Goal: Information Seeking & Learning: Check status

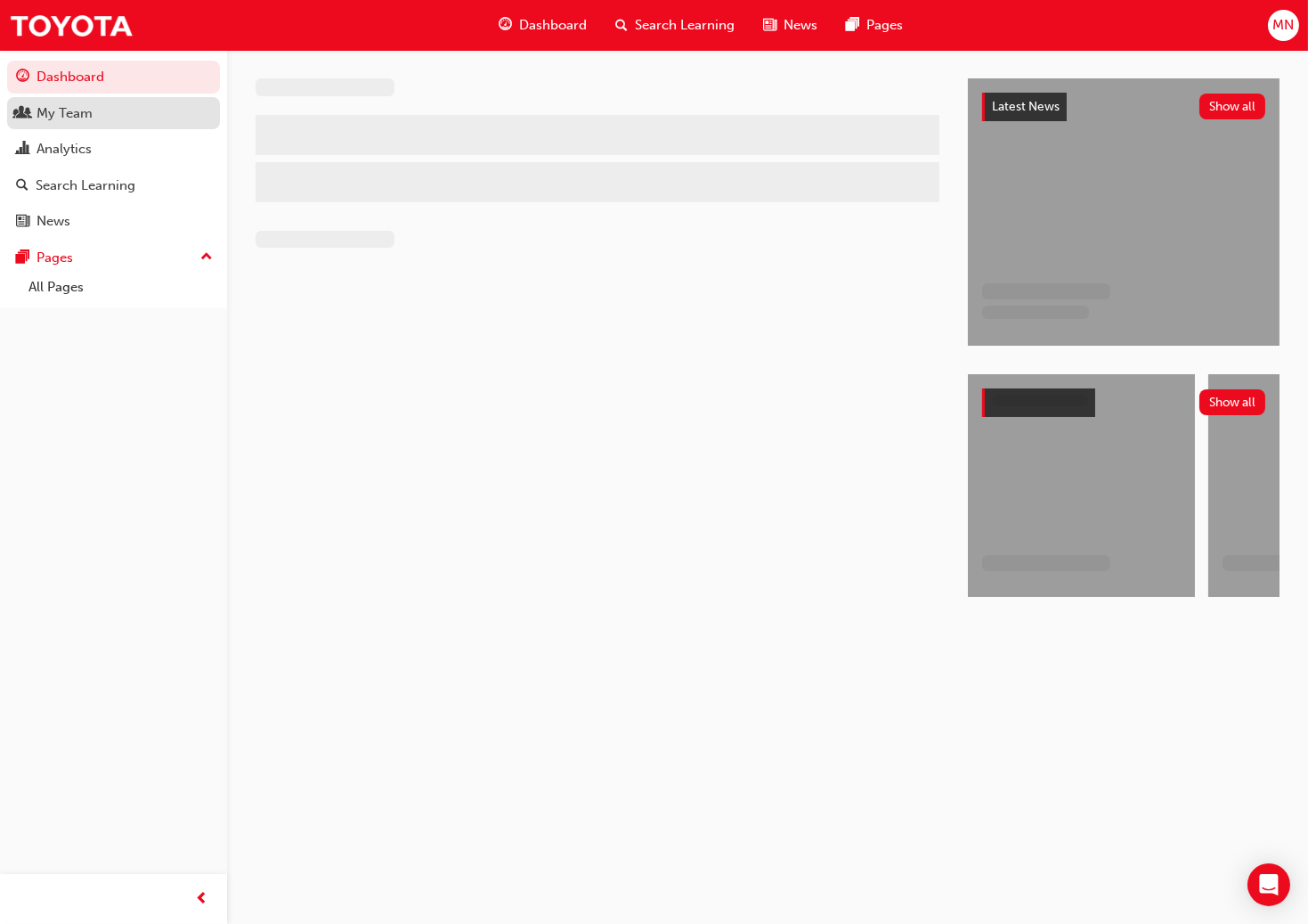
click at [56, 106] on div "My Team" at bounding box center [64, 113] width 56 height 20
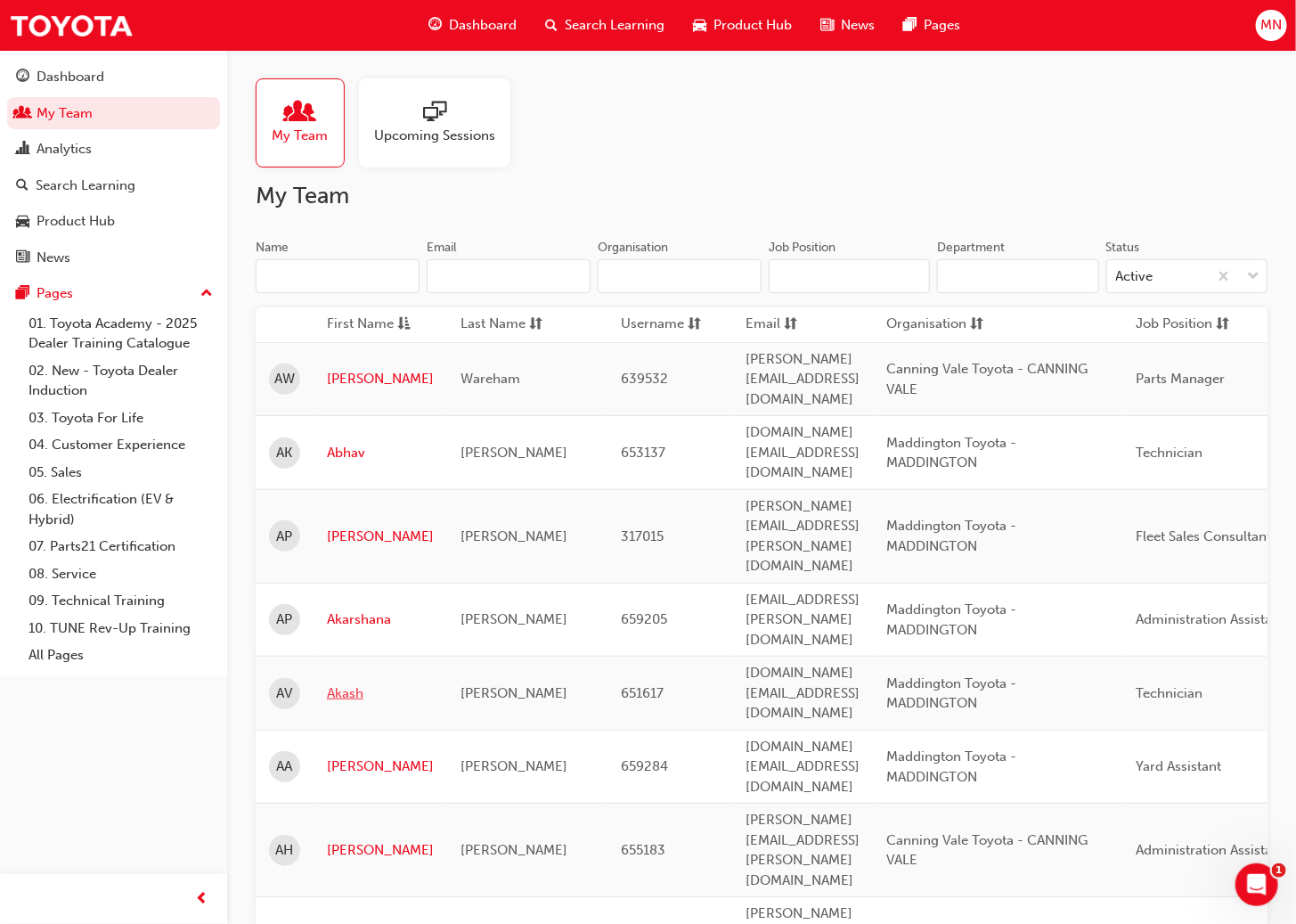
click at [337, 684] on link "Akash" at bounding box center [380, 694] width 107 height 20
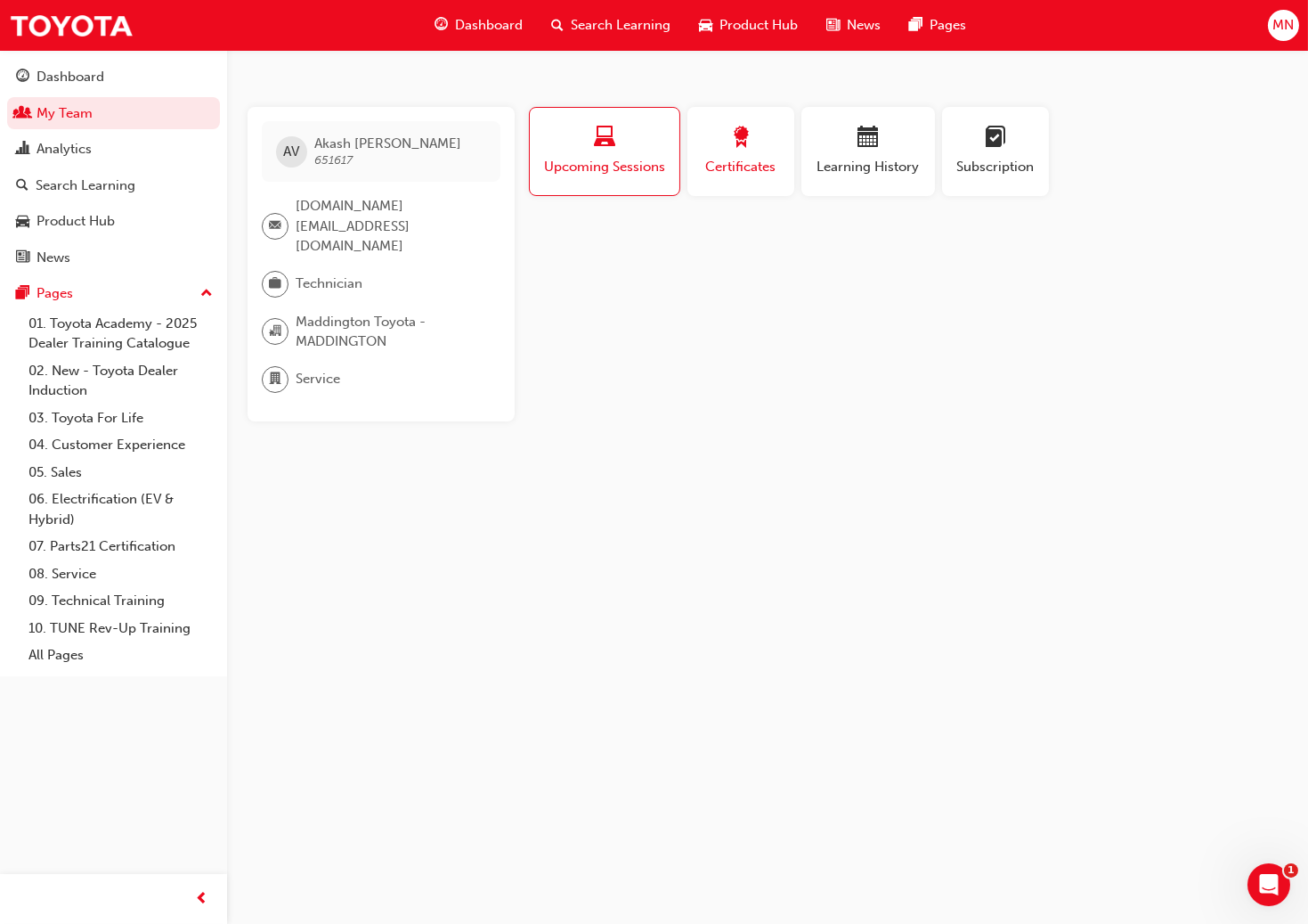
click at [754, 135] on div "button" at bounding box center [741, 140] width 80 height 28
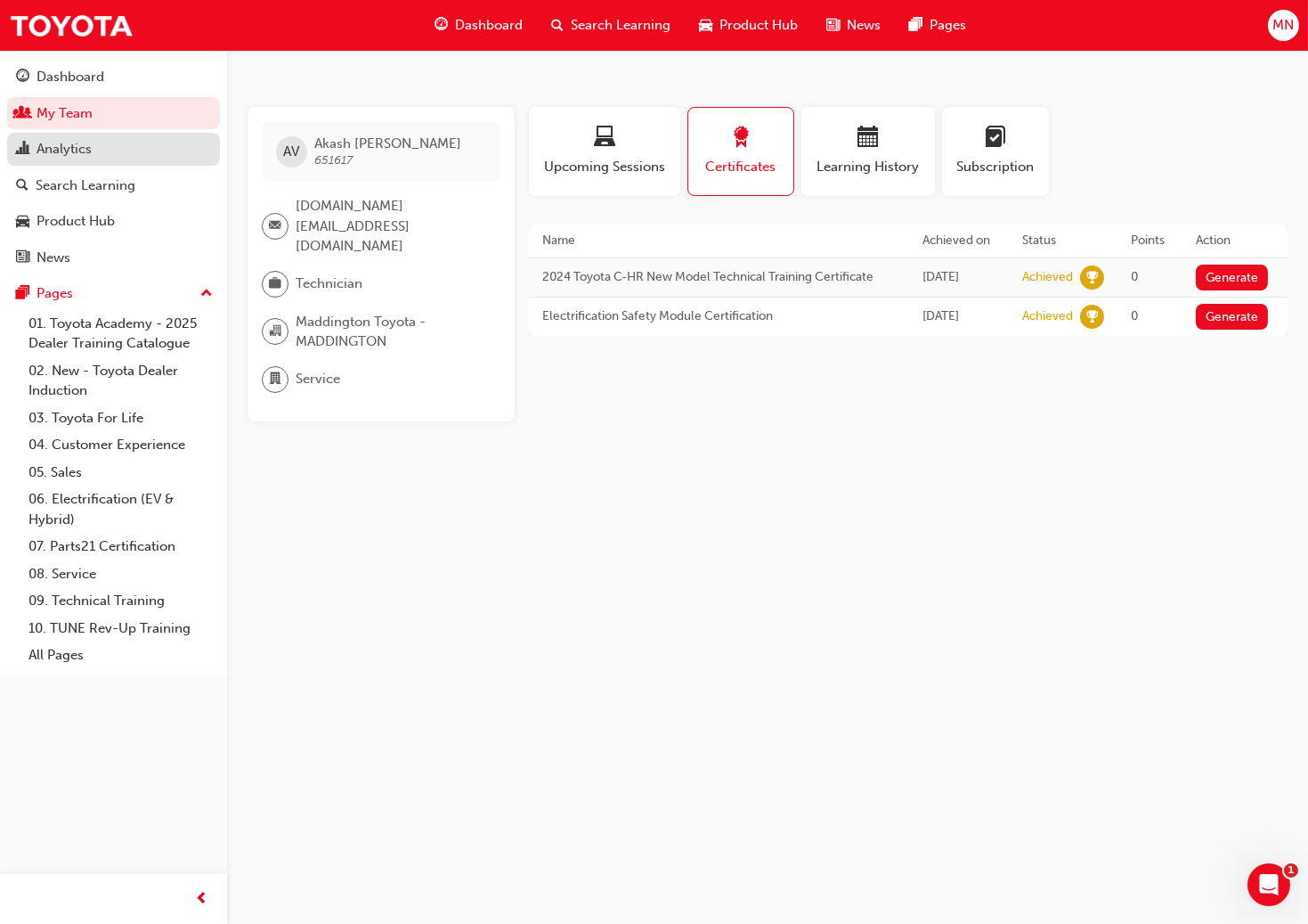
click at [65, 143] on div "Analytics" at bounding box center [64, 149] width 55 height 20
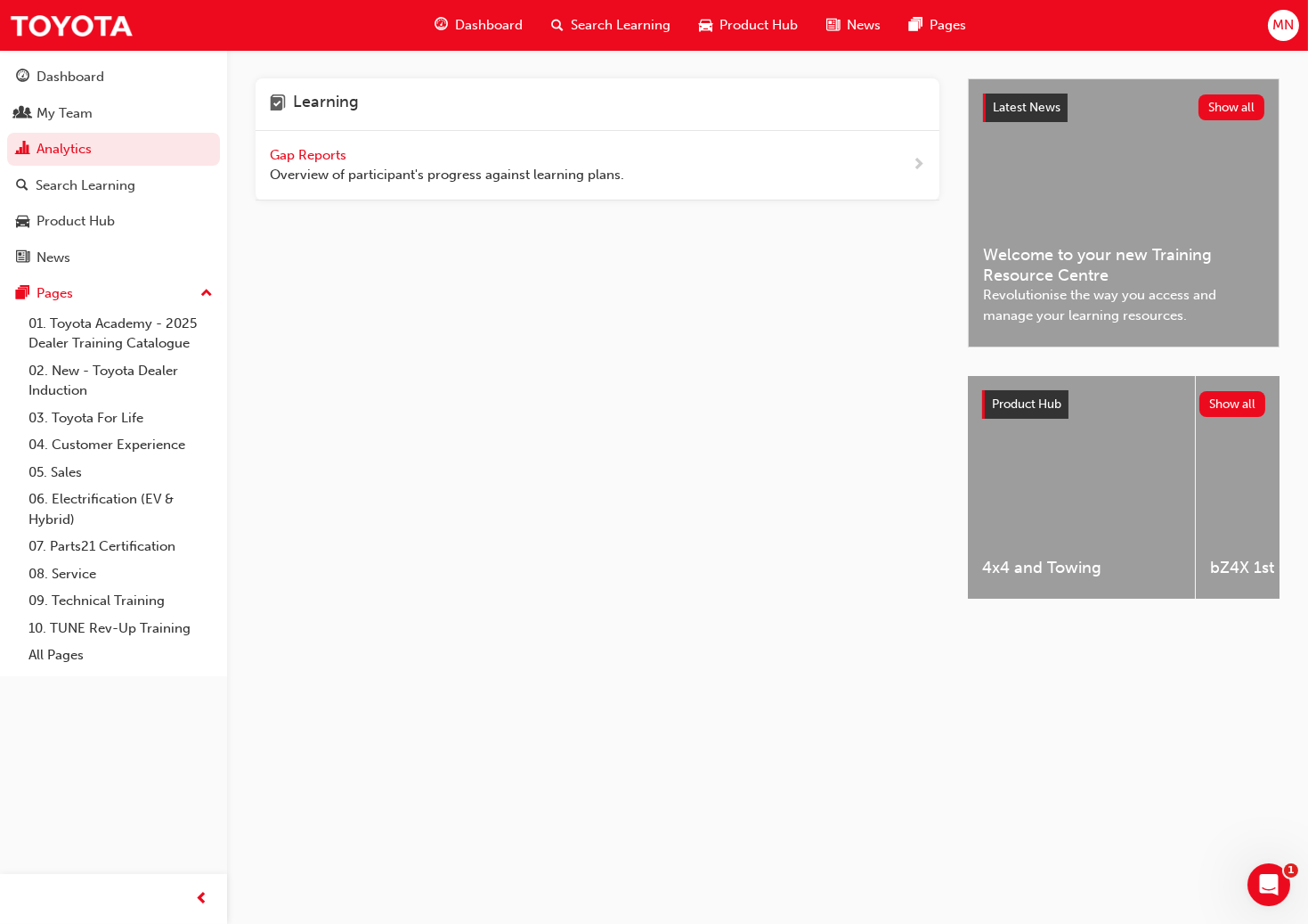
click at [314, 152] on span "Gap Reports" at bounding box center [309, 155] width 80 height 16
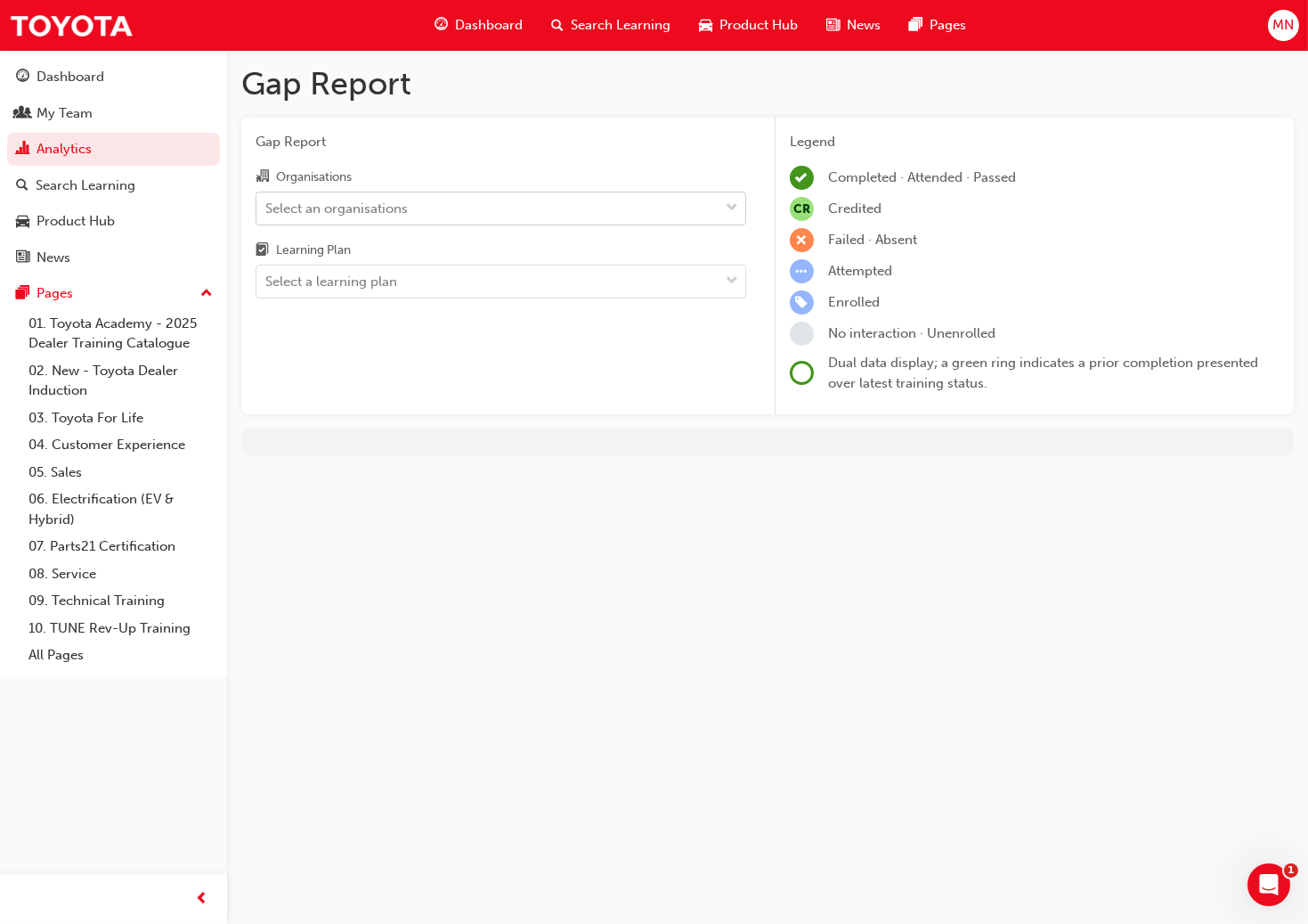
click at [320, 216] on div "Select an organisations" at bounding box center [336, 208] width 143 height 20
click at [267, 215] on input "Organisations Select an organisations" at bounding box center [266, 207] width 2 height 15
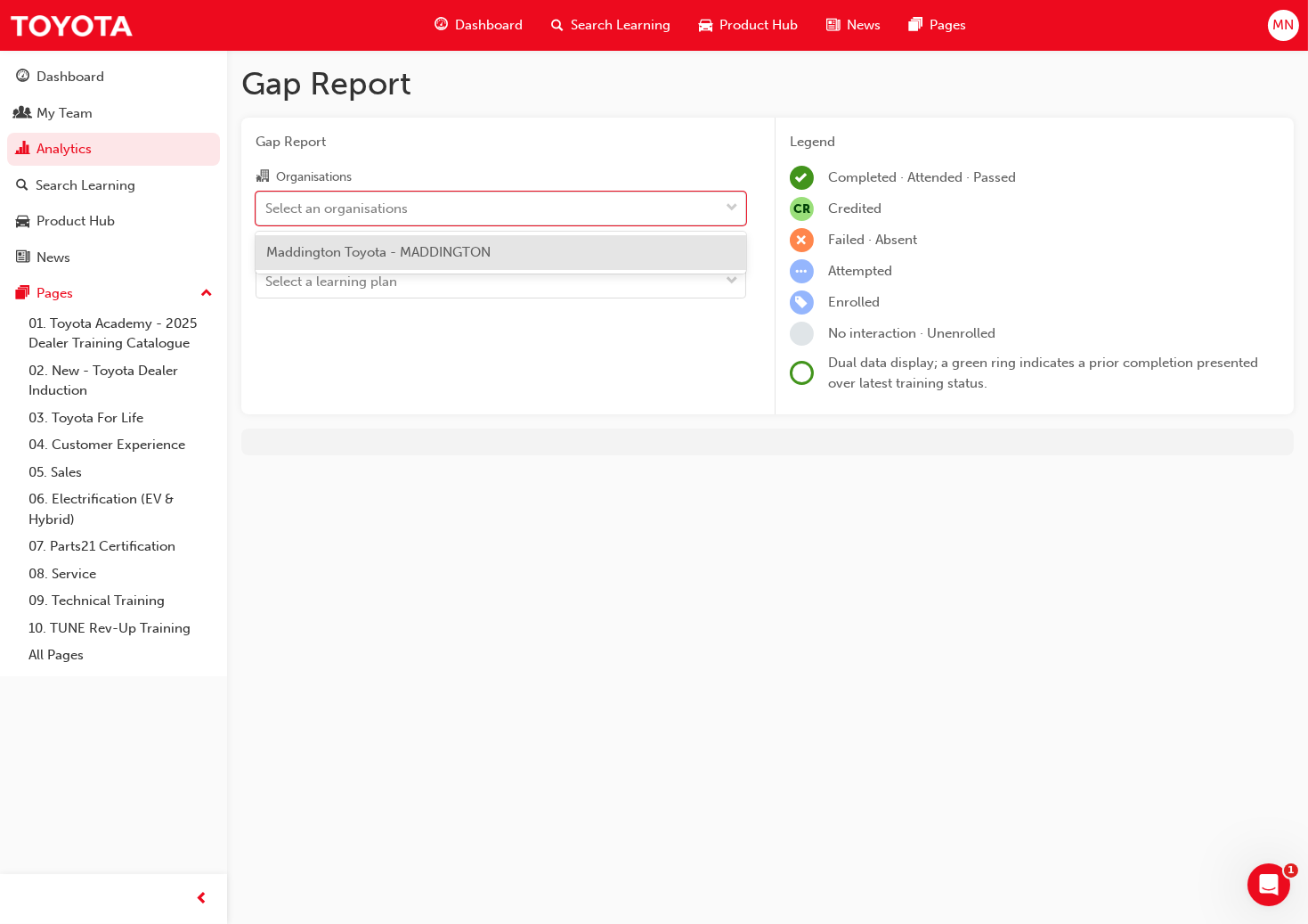
click at [336, 251] on span "Maddington Toyota - MADDINGTON" at bounding box center [379, 251] width 225 height 16
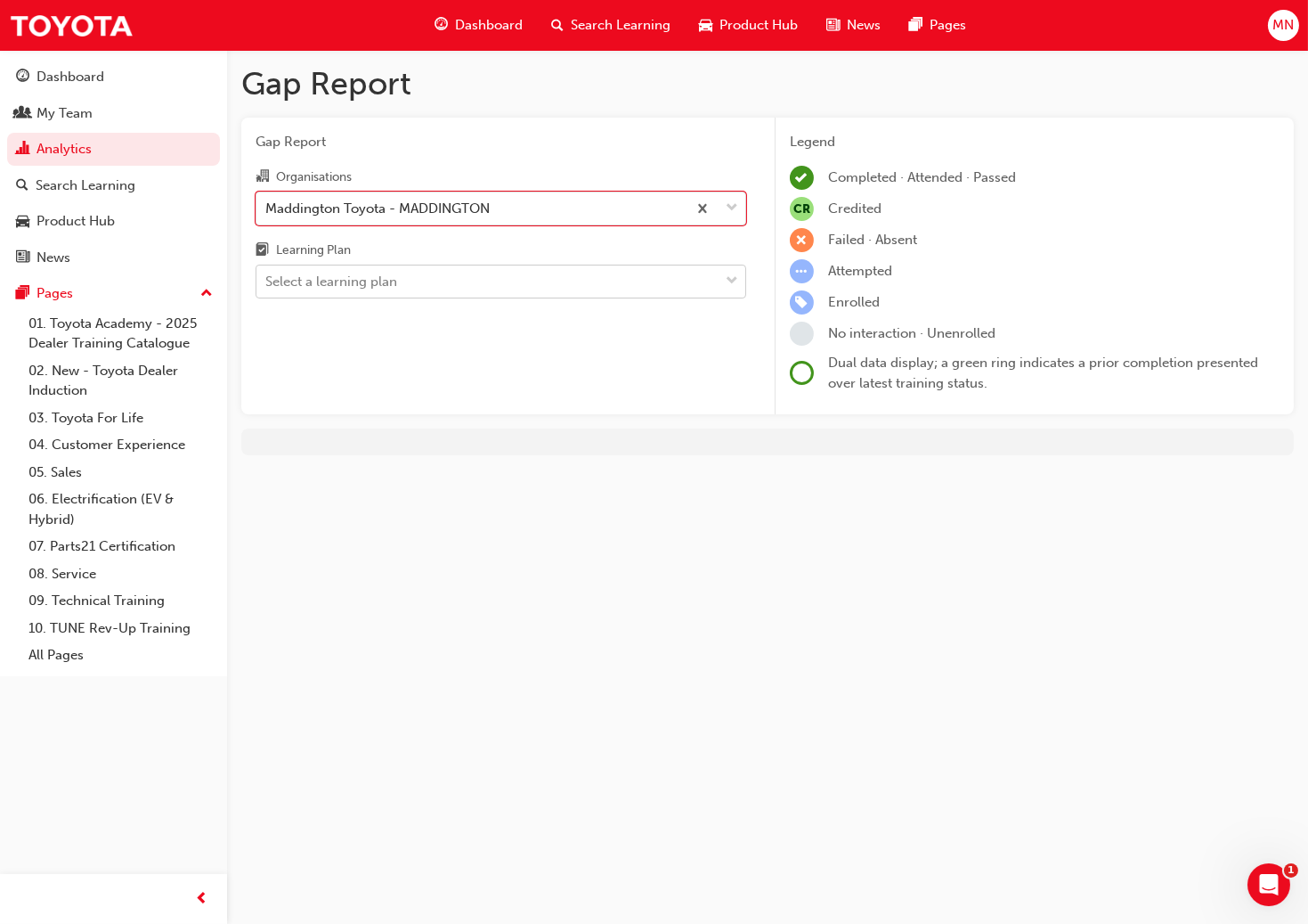
click at [330, 288] on div "Select a learning plan" at bounding box center [331, 282] width 132 height 20
click at [267, 288] on input "Learning Plan Select a learning plan" at bounding box center [266, 281] width 2 height 15
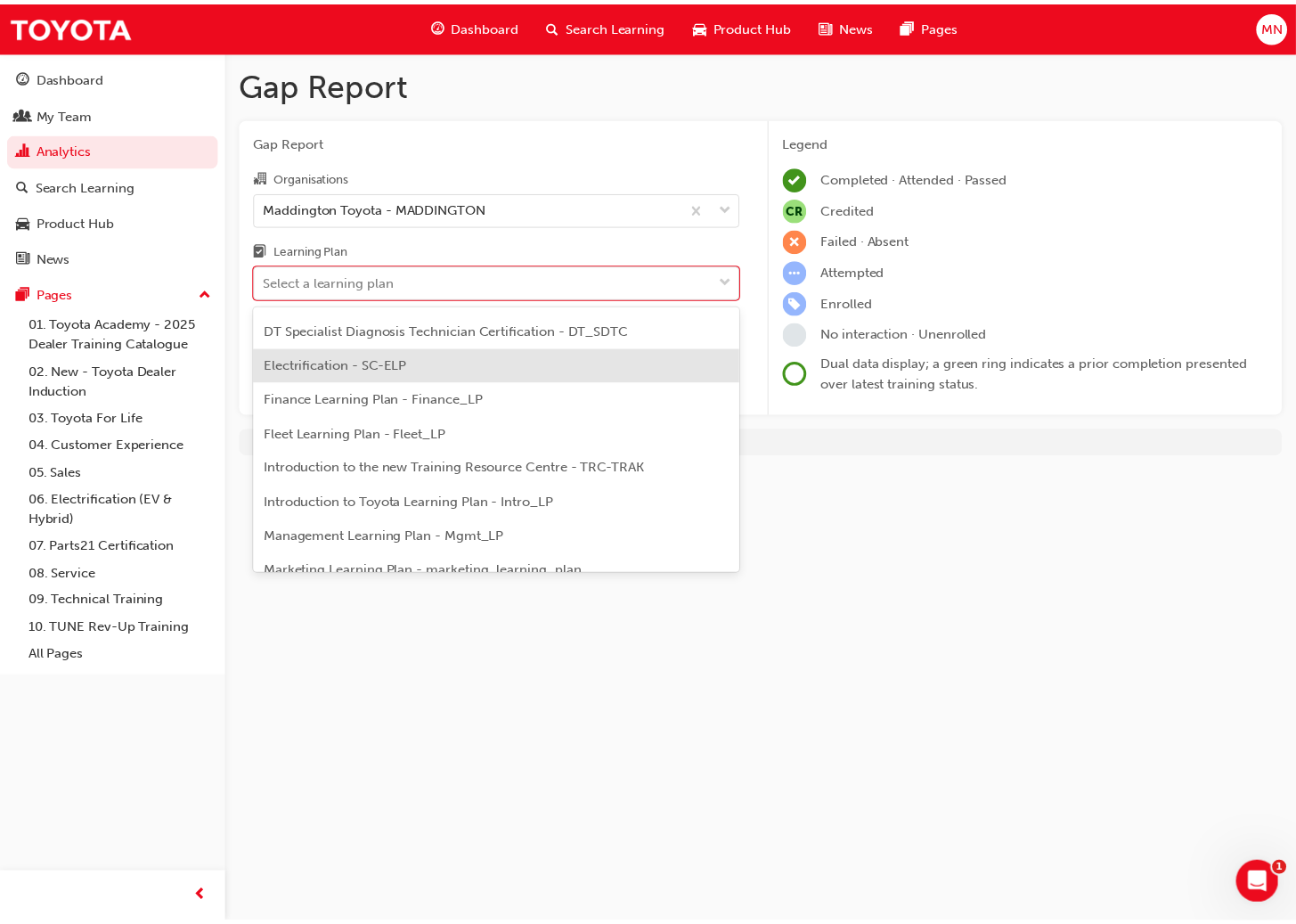
scroll to position [648, 0]
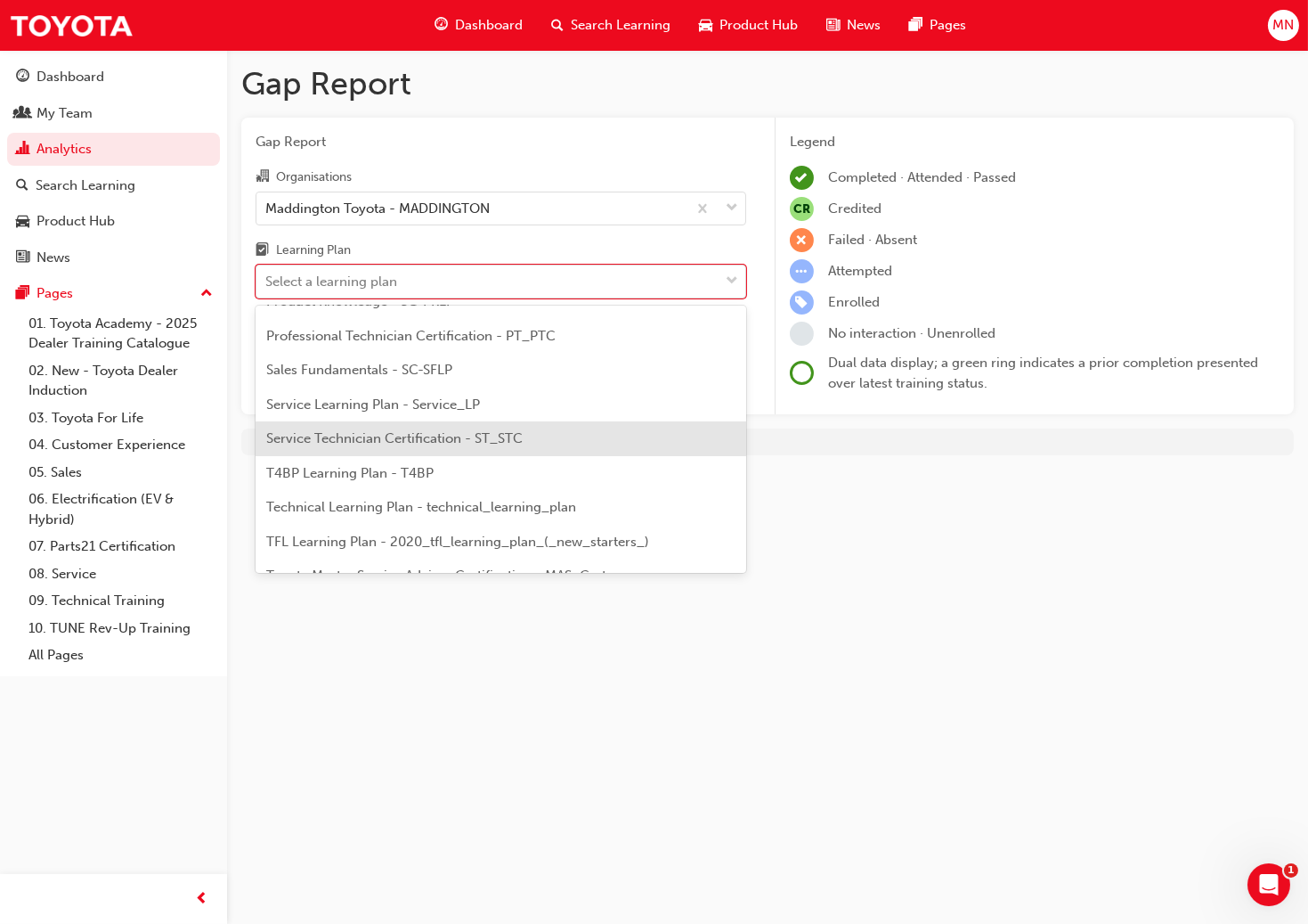
click at [368, 430] on span "Service Technician Certification - ST_STC" at bounding box center [394, 438] width 256 height 16
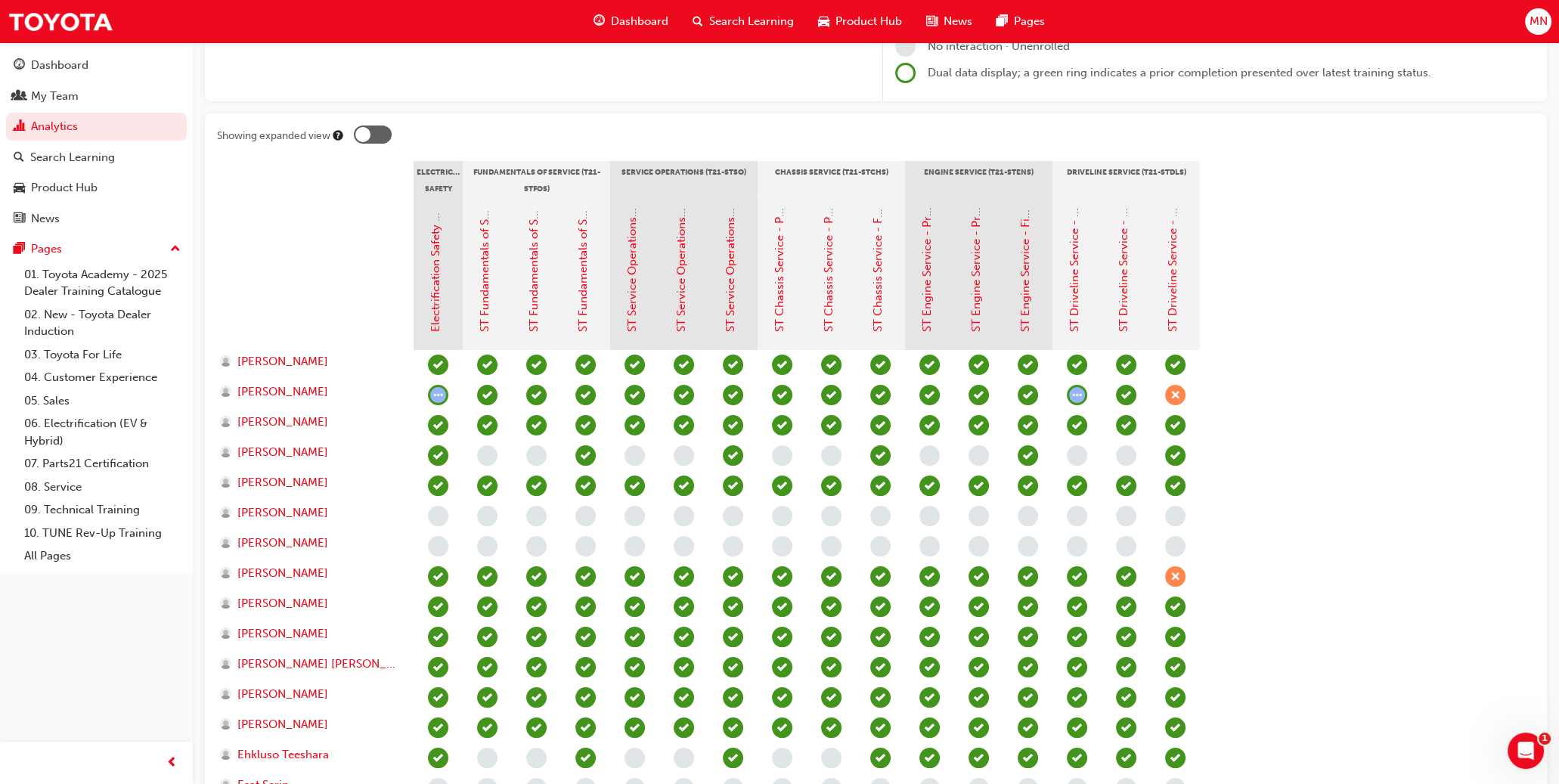
scroll to position [274, 0]
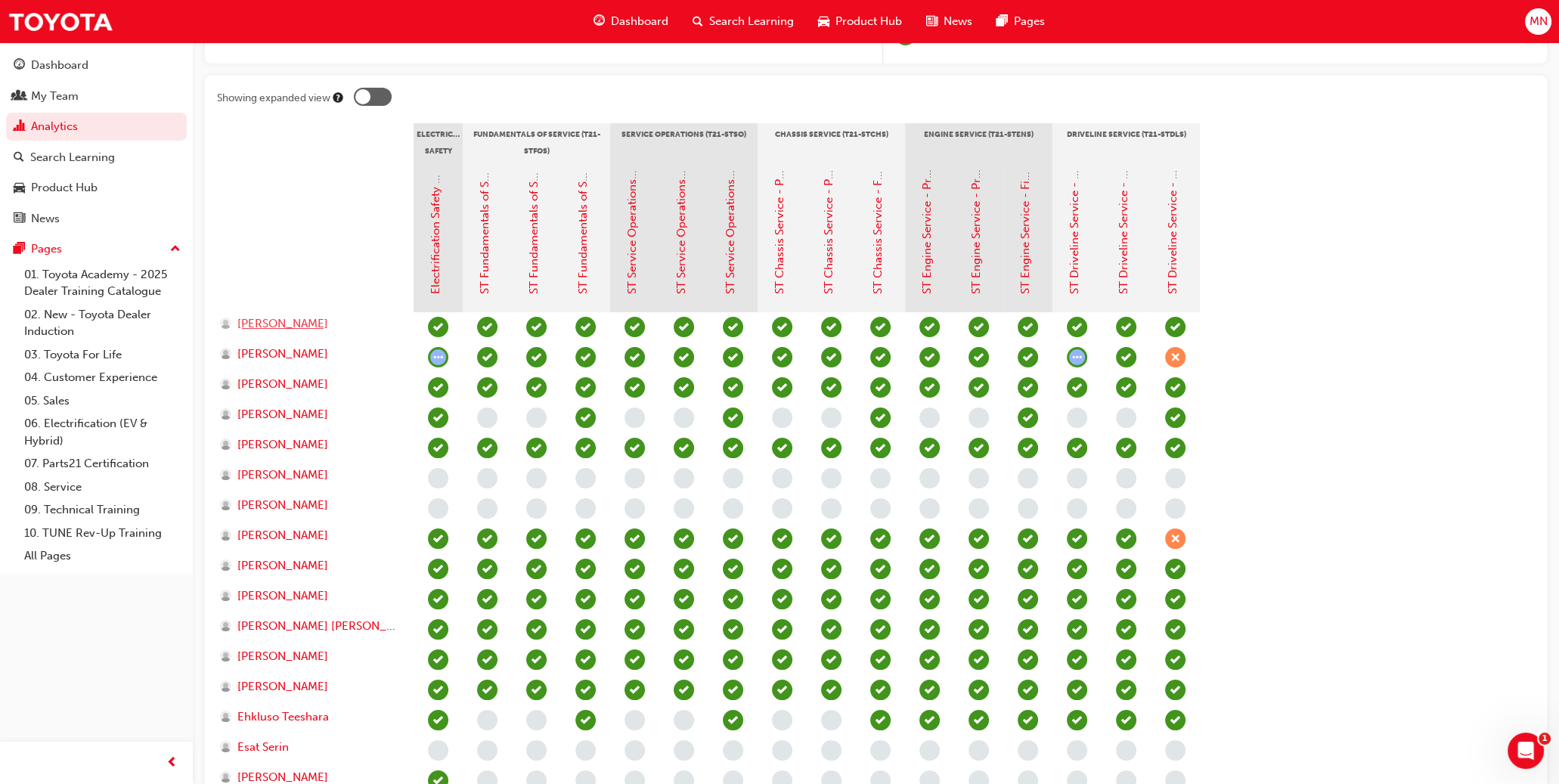
click at [264, 323] on span "[PERSON_NAME]" at bounding box center [283, 324] width 91 height 17
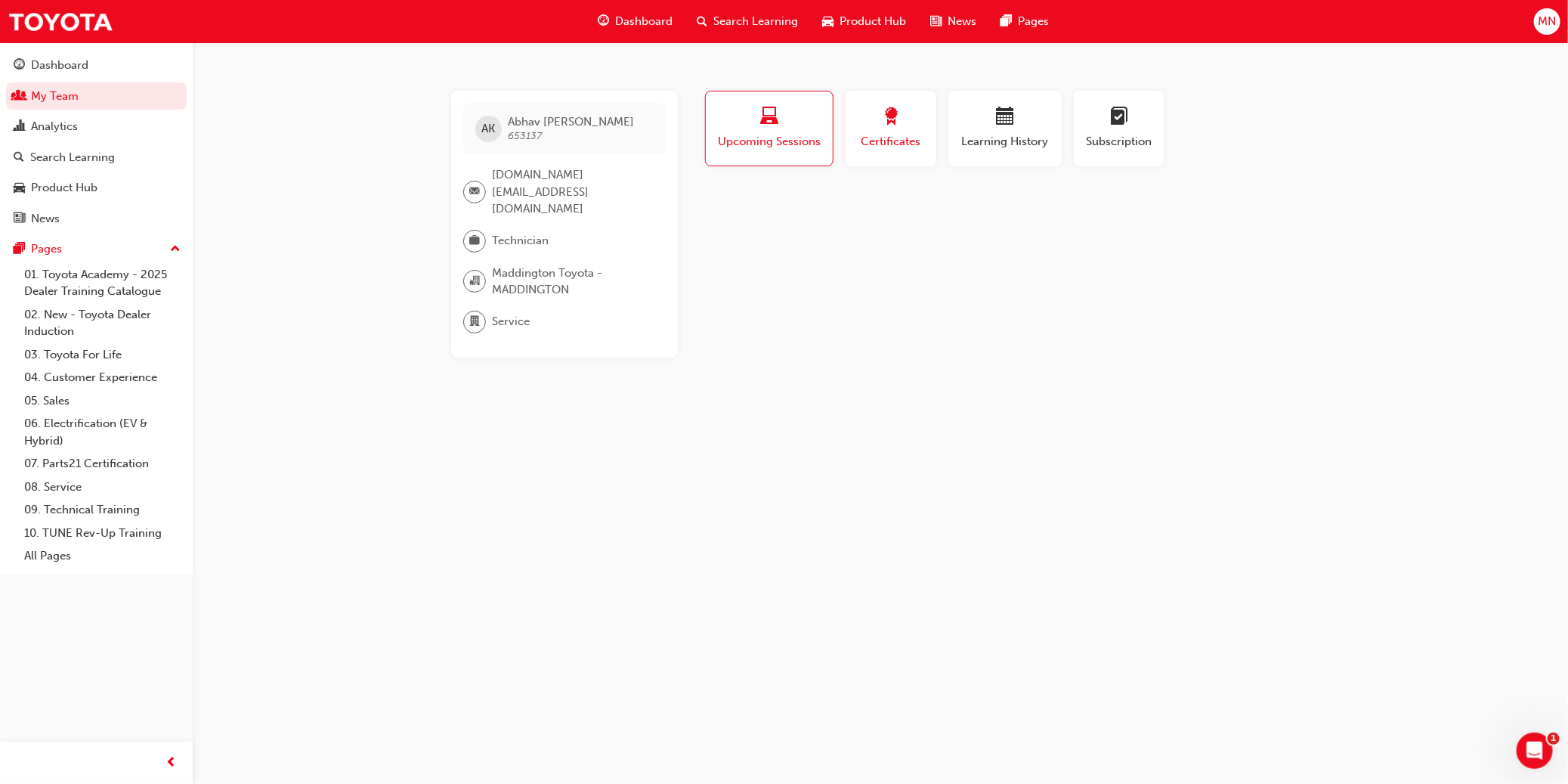
click at [867, 127] on span "award-icon" at bounding box center [890, 117] width 18 height 20
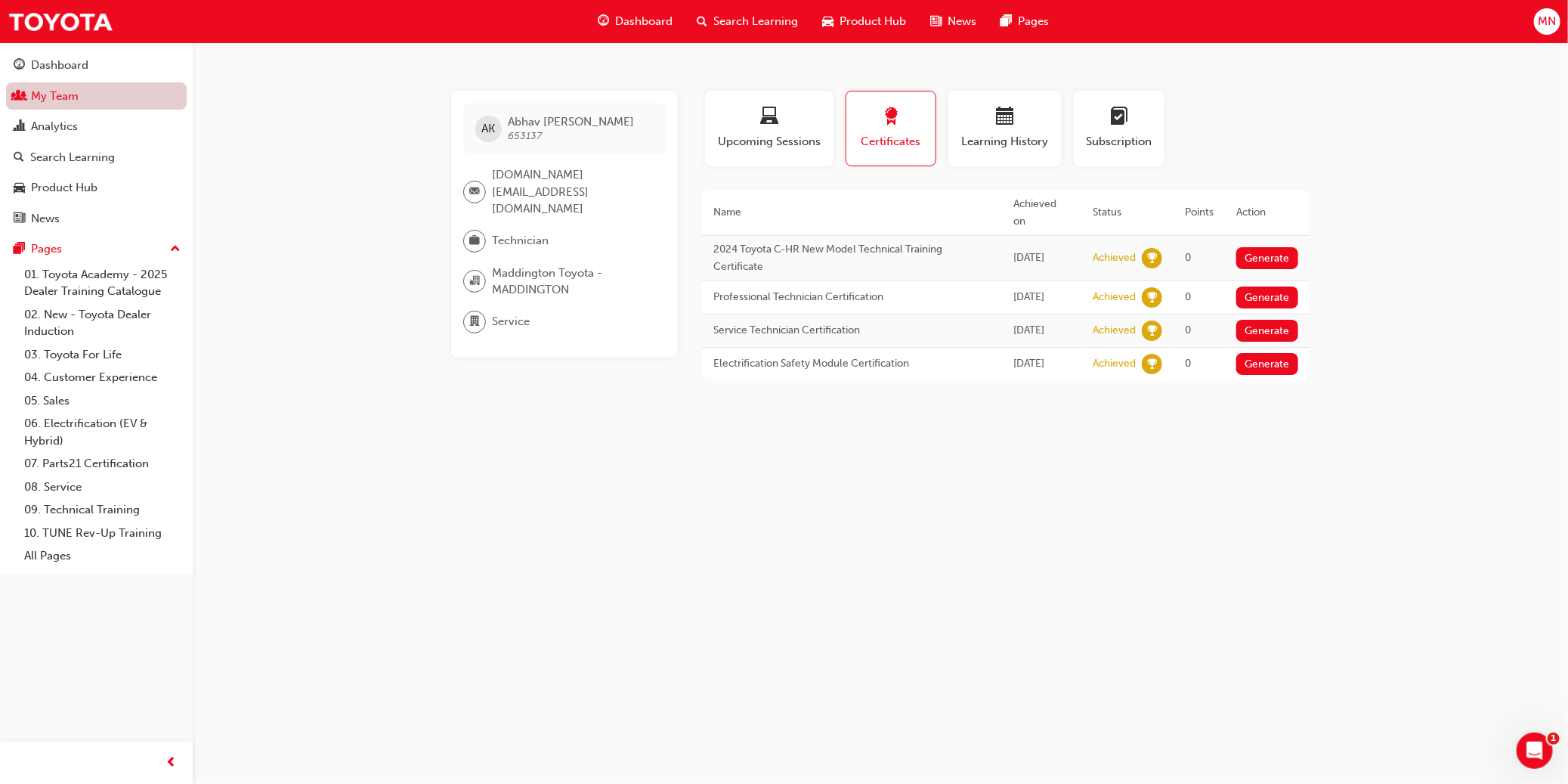
click at [60, 90] on link "My Team" at bounding box center [96, 96] width 181 height 28
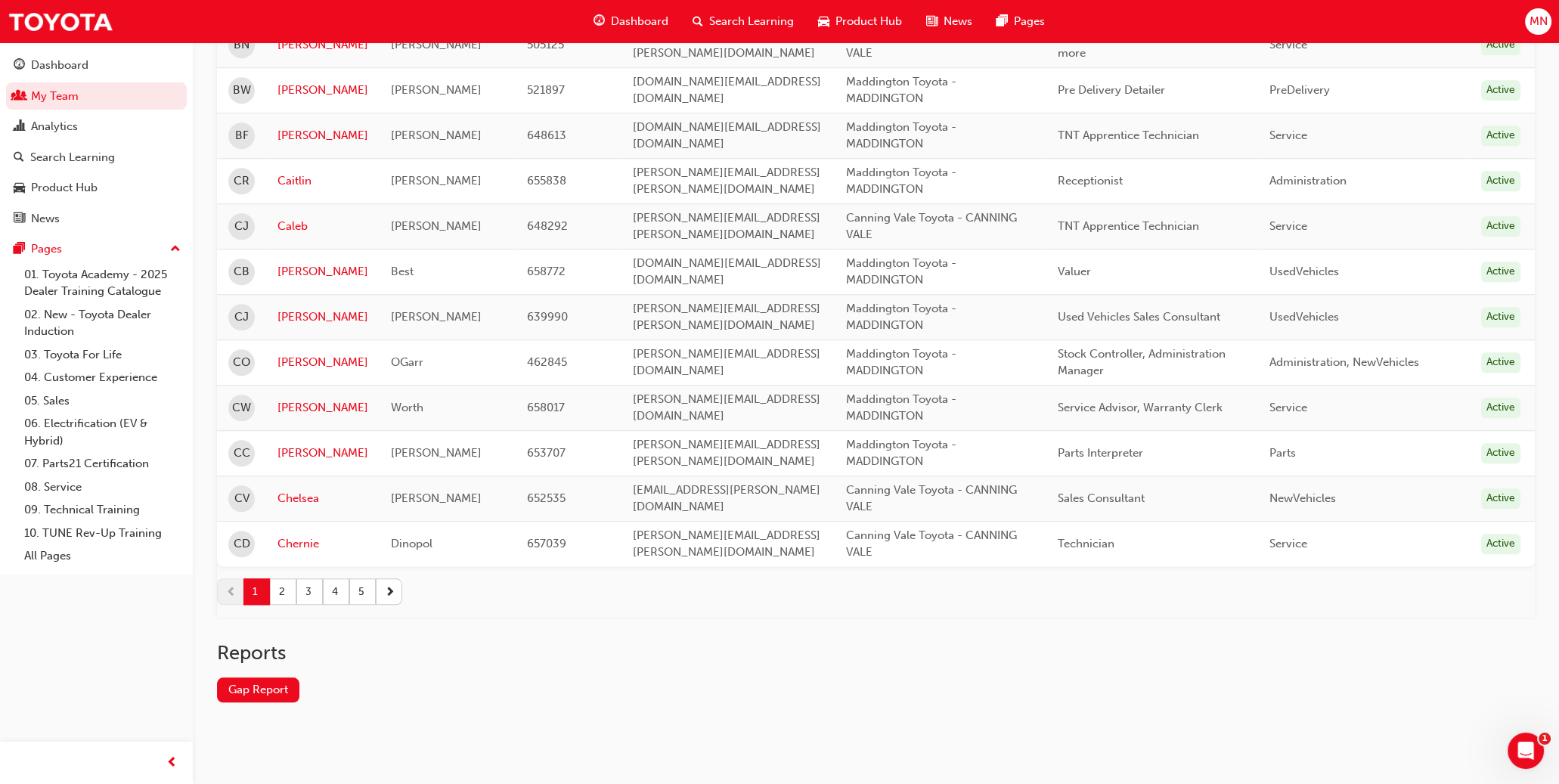
scroll to position [1992, 0]
click at [282, 586] on button "2" at bounding box center [283, 591] width 27 height 27
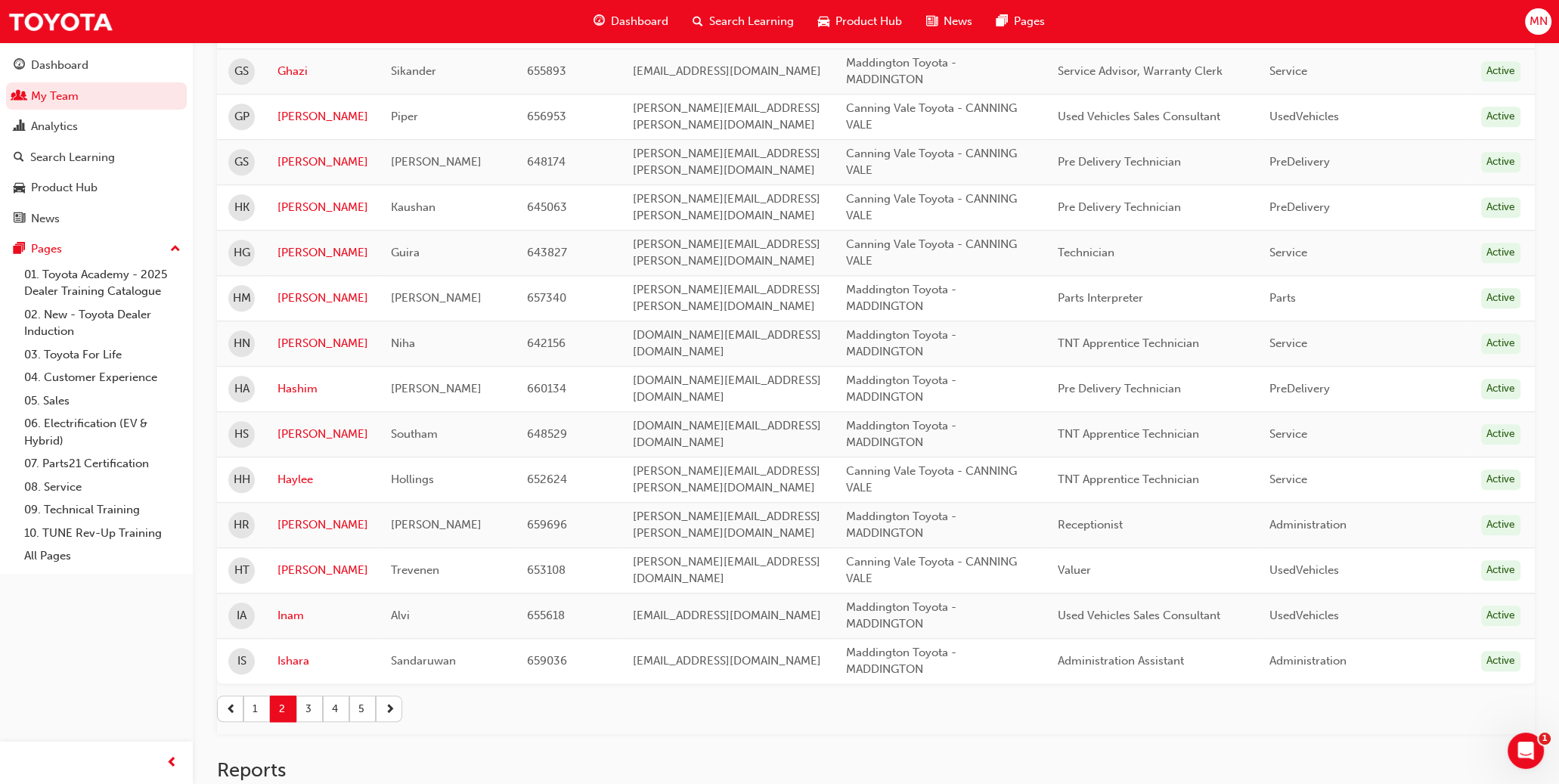
scroll to position [1924, 0]
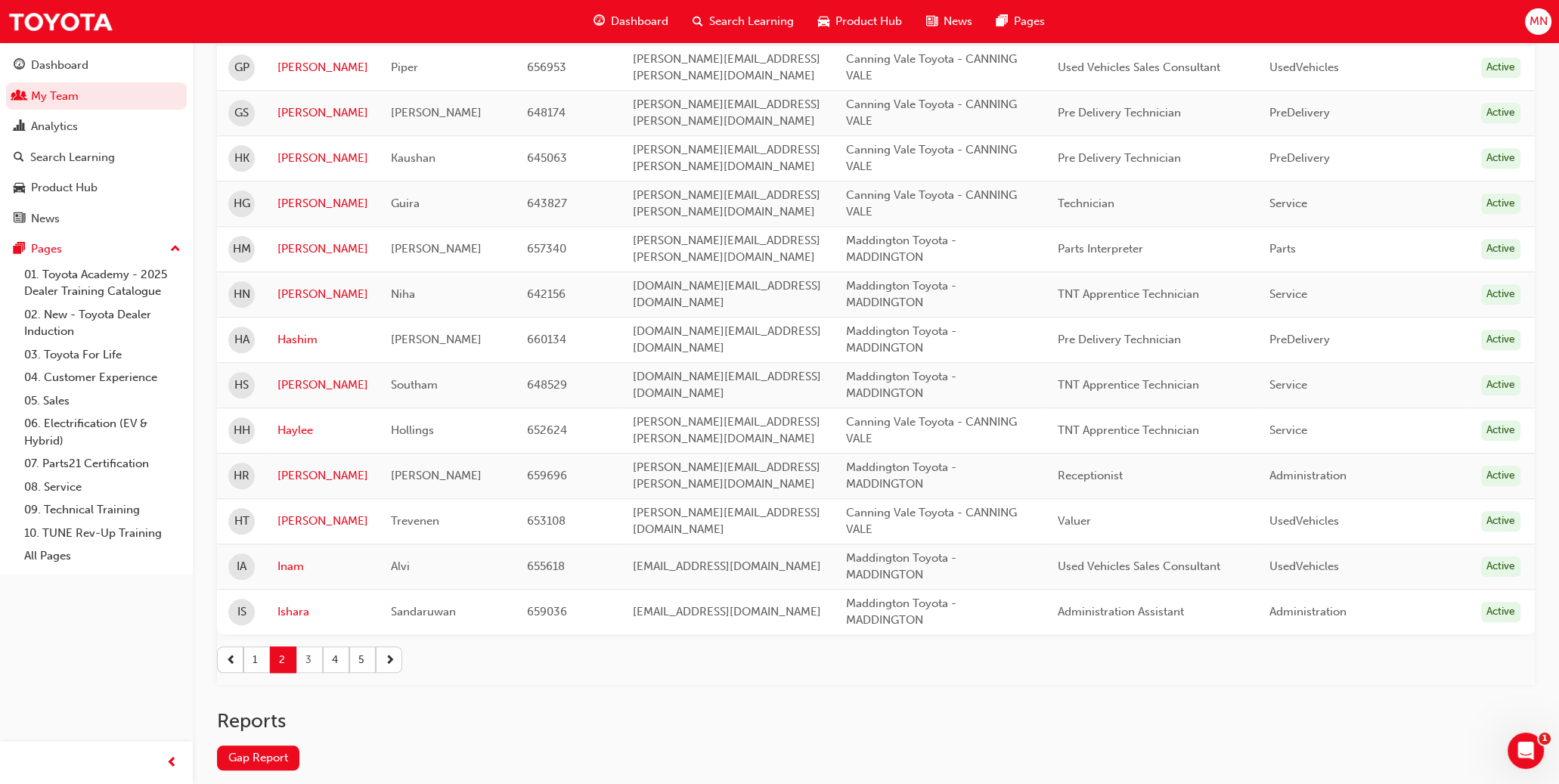
click at [314, 651] on button "3" at bounding box center [310, 660] width 27 height 27
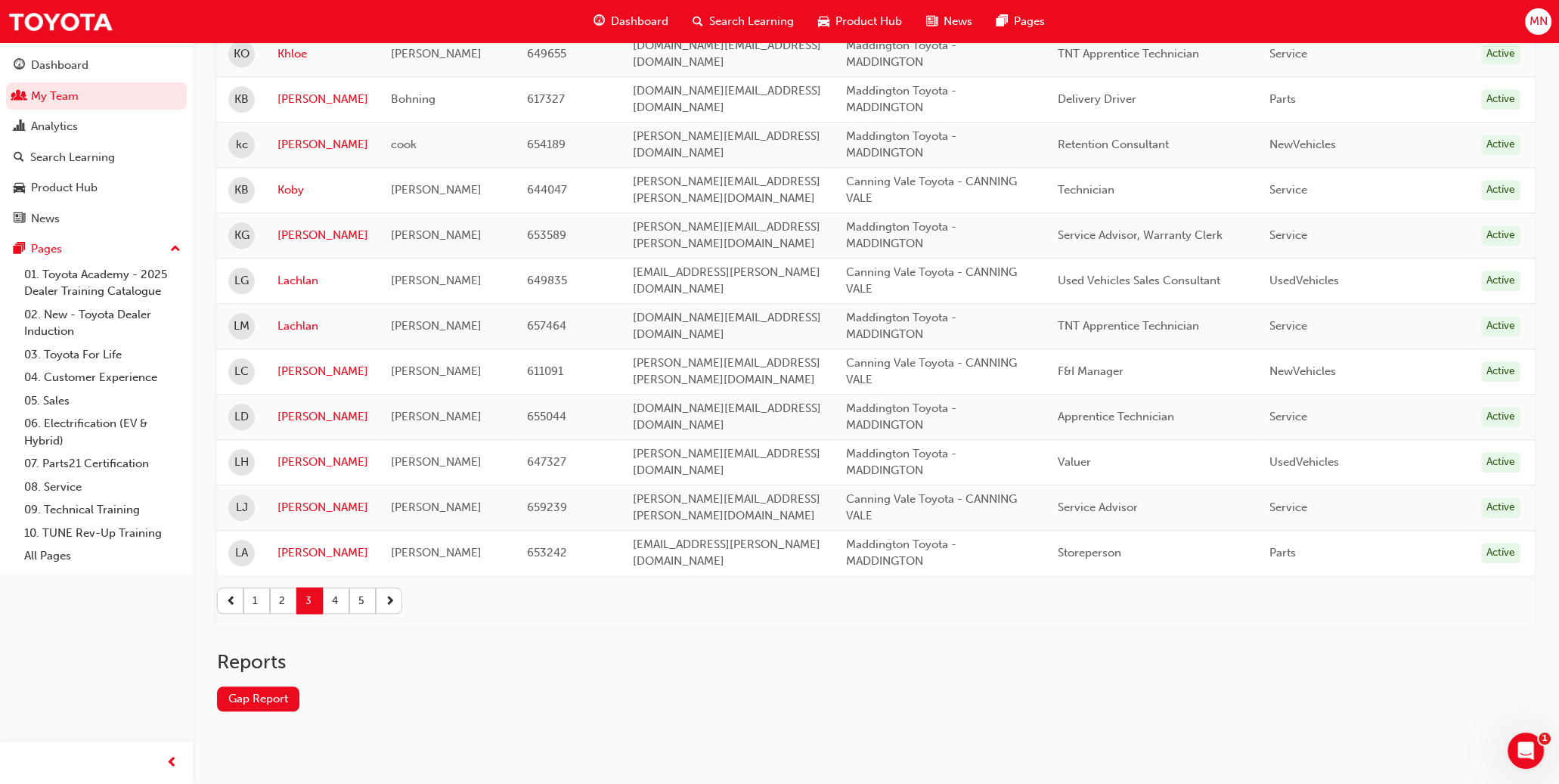
scroll to position [2035, 0]
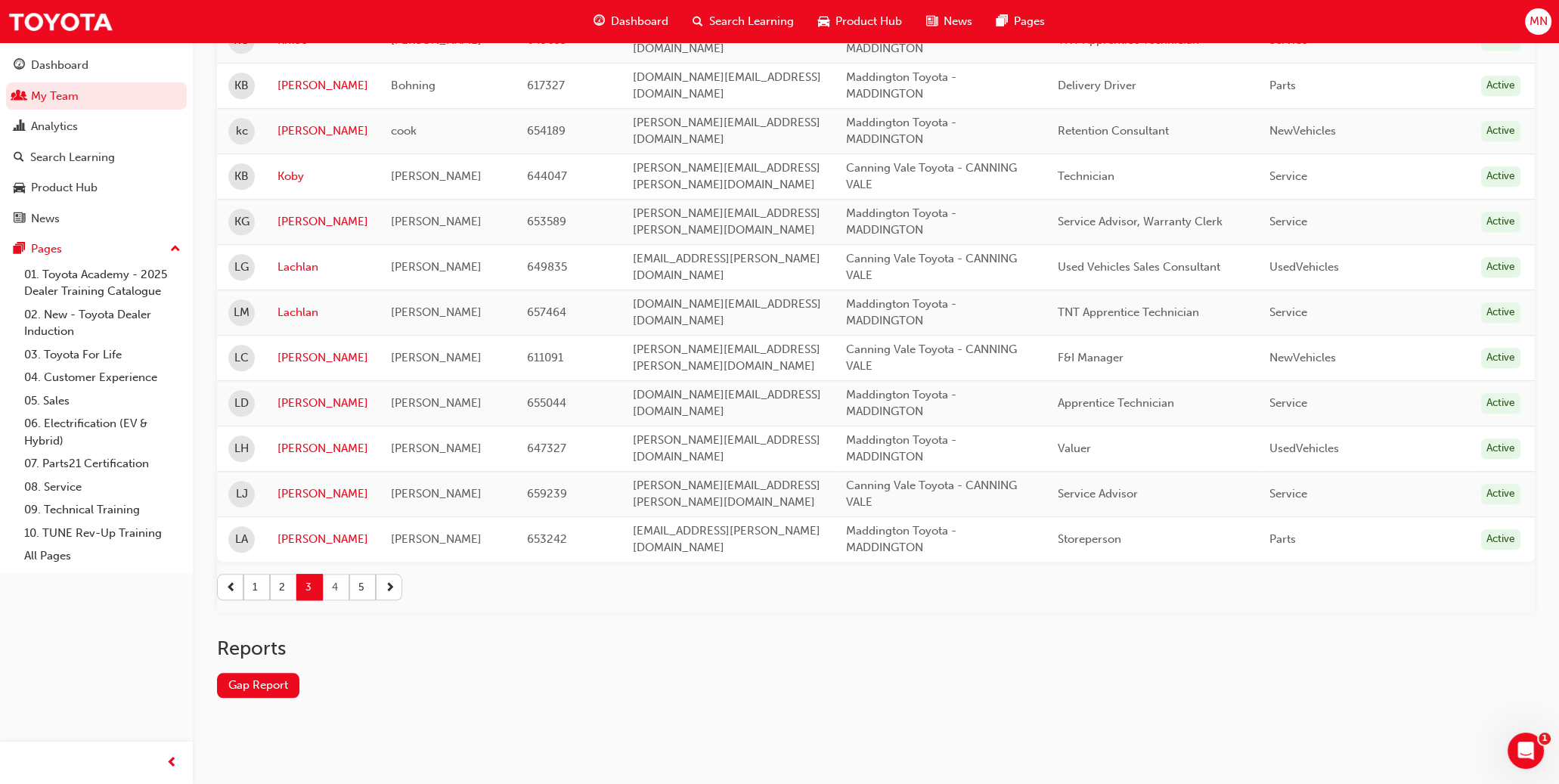
click at [340, 574] on button "4" at bounding box center [336, 587] width 27 height 27
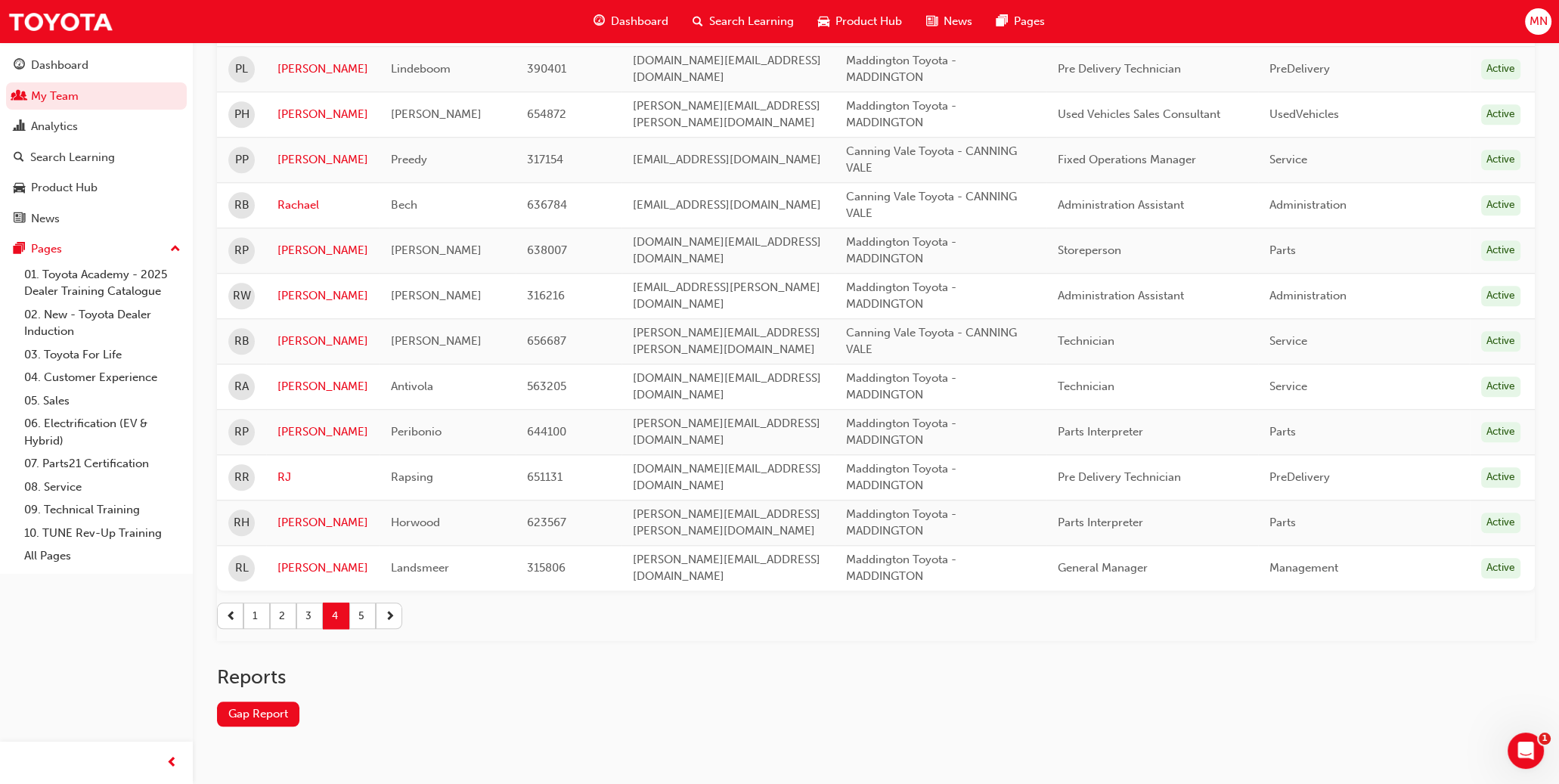
scroll to position [2001, 0]
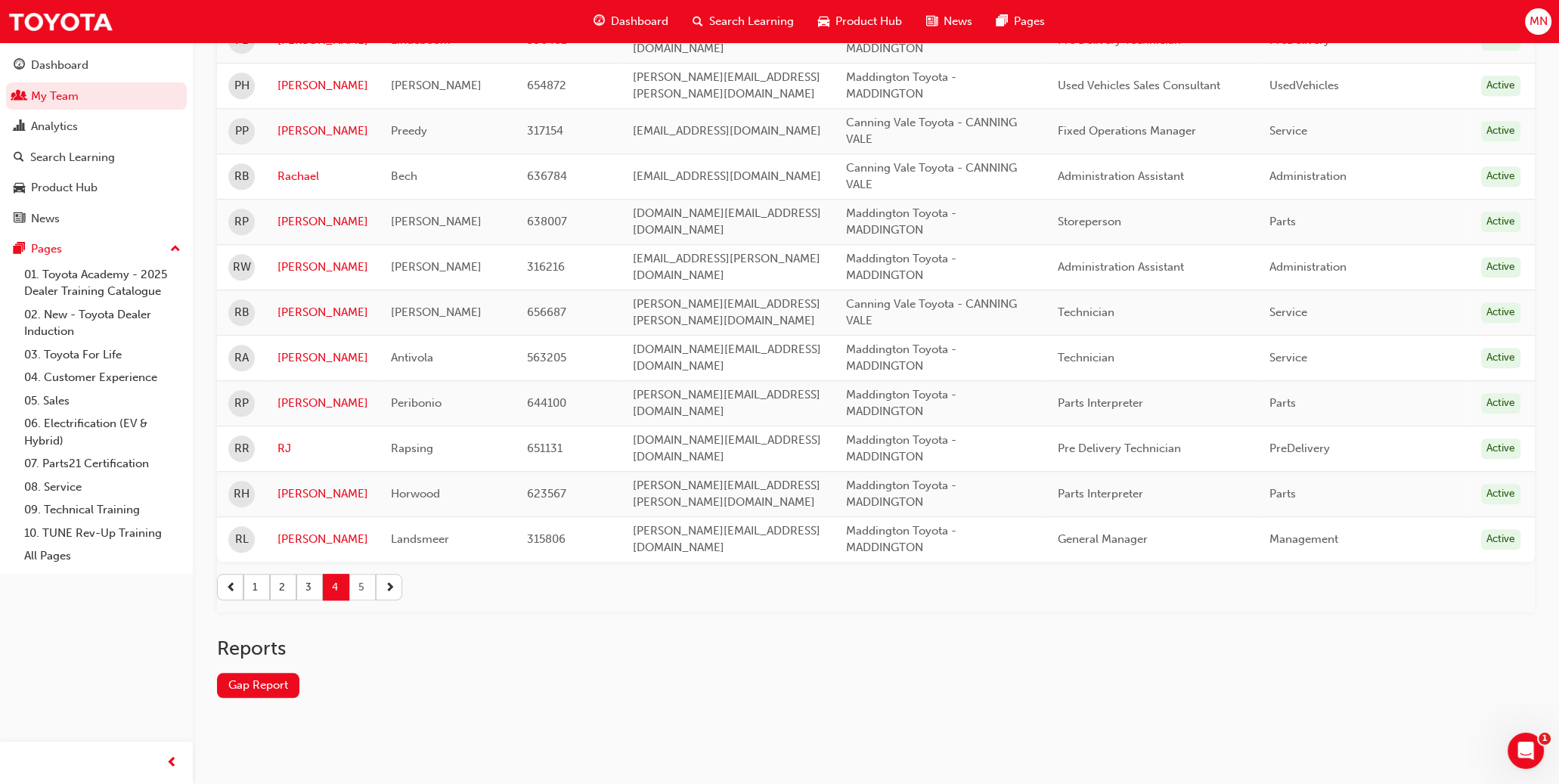
click at [367, 574] on button "5" at bounding box center [363, 587] width 27 height 27
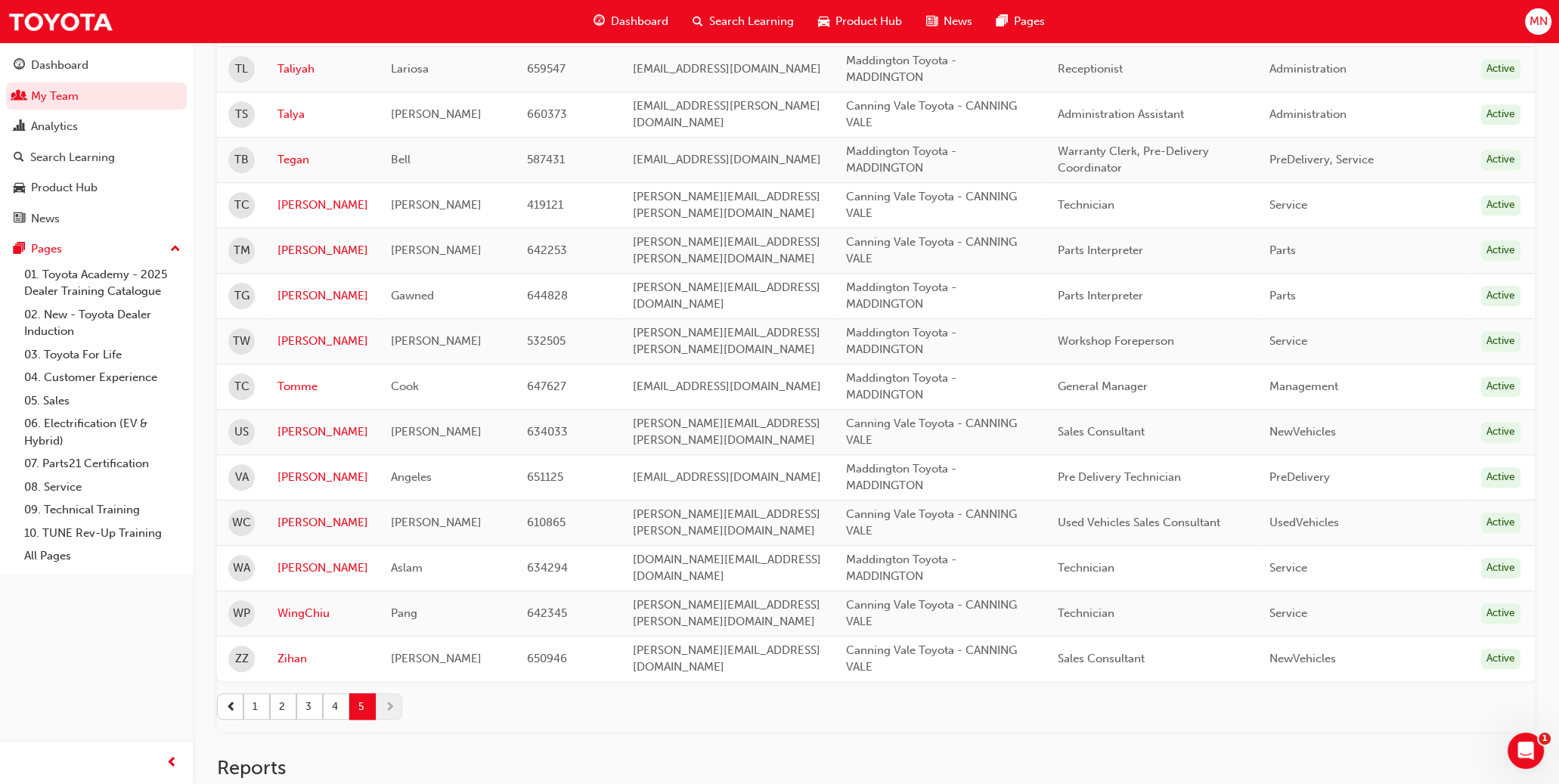
scroll to position [1168, 0]
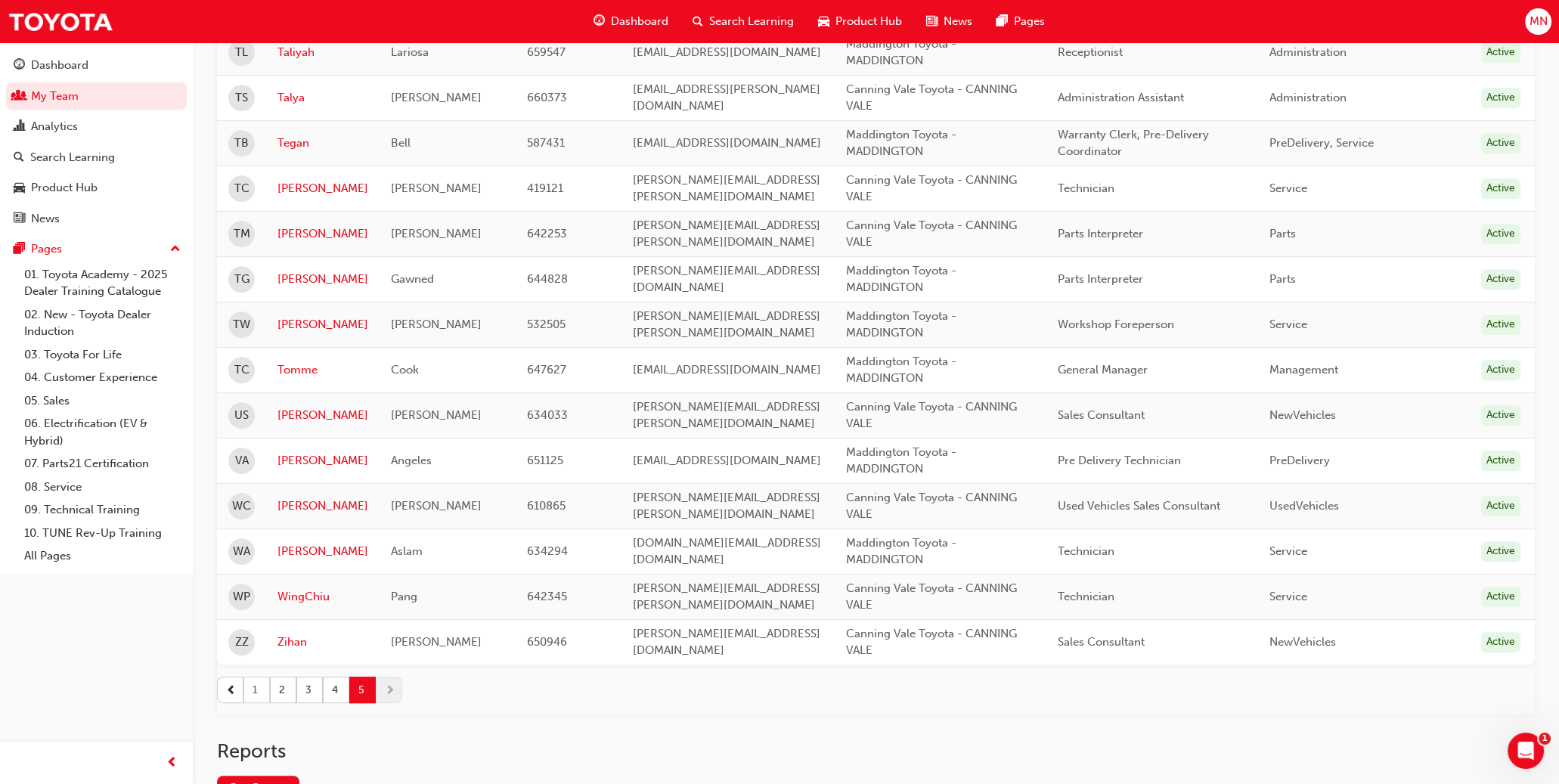
click at [258, 682] on button "1" at bounding box center [256, 689] width 27 height 27
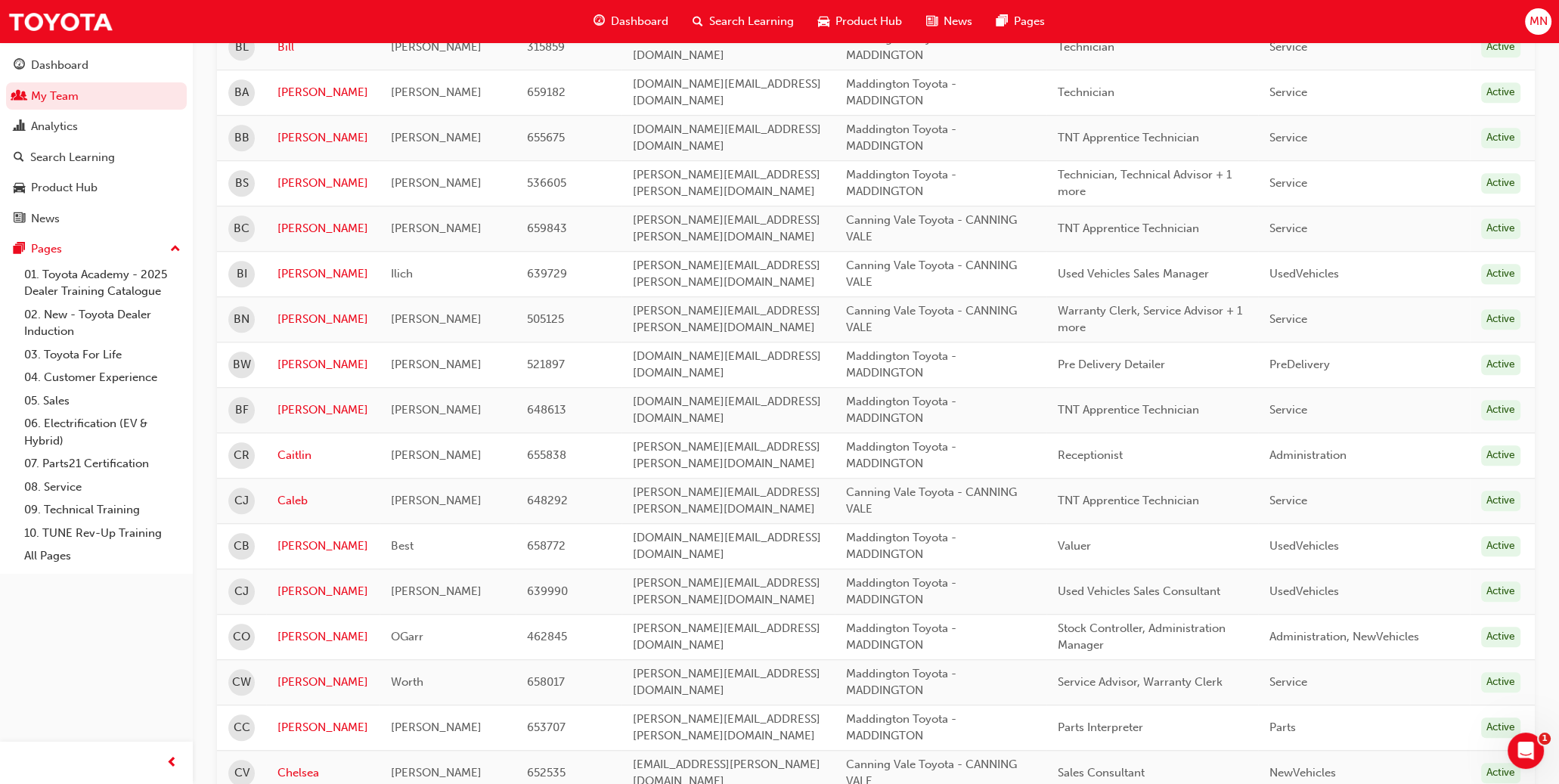
scroll to position [2001, 0]
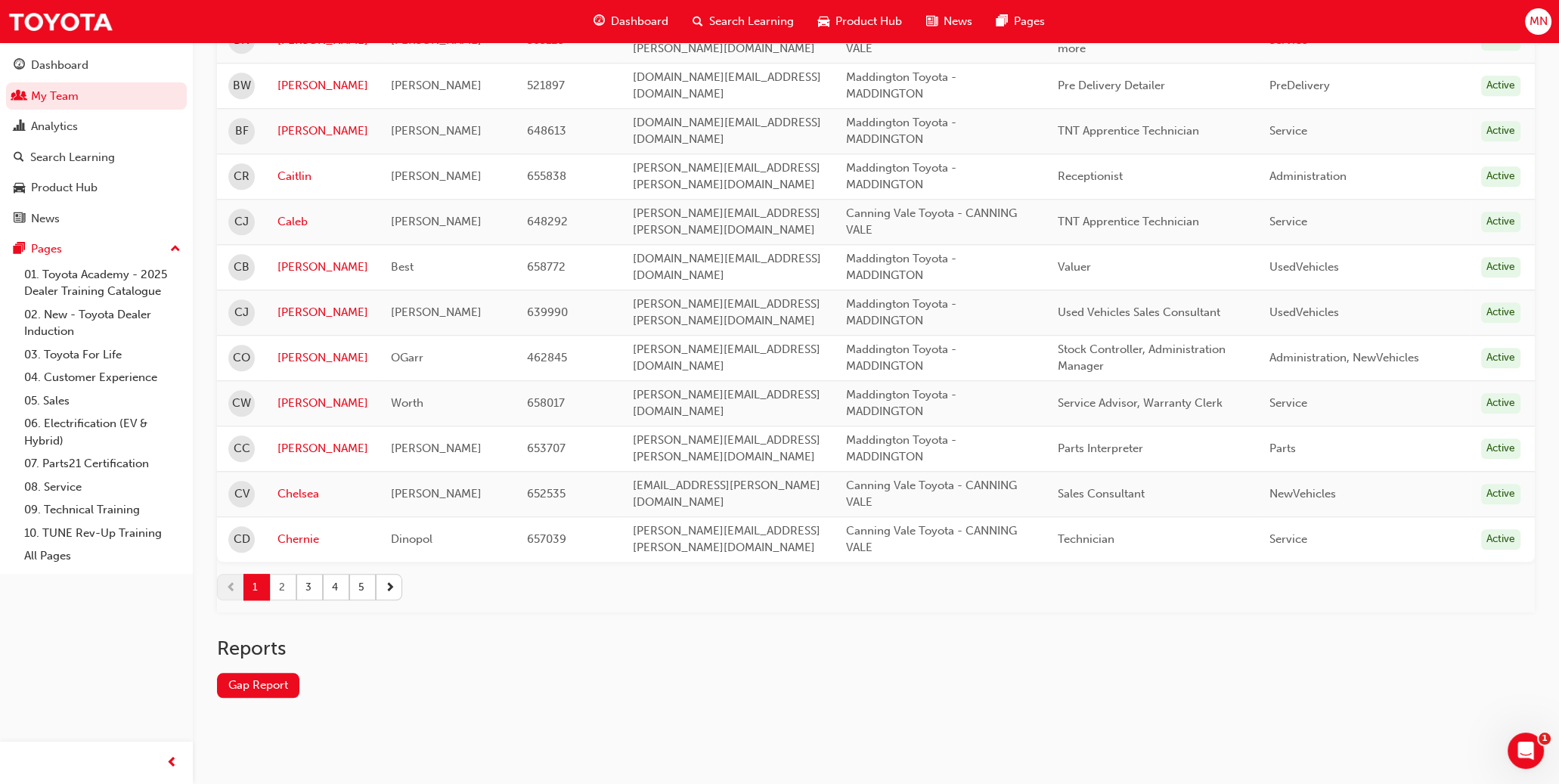
click at [280, 578] on button "2" at bounding box center [283, 587] width 27 height 27
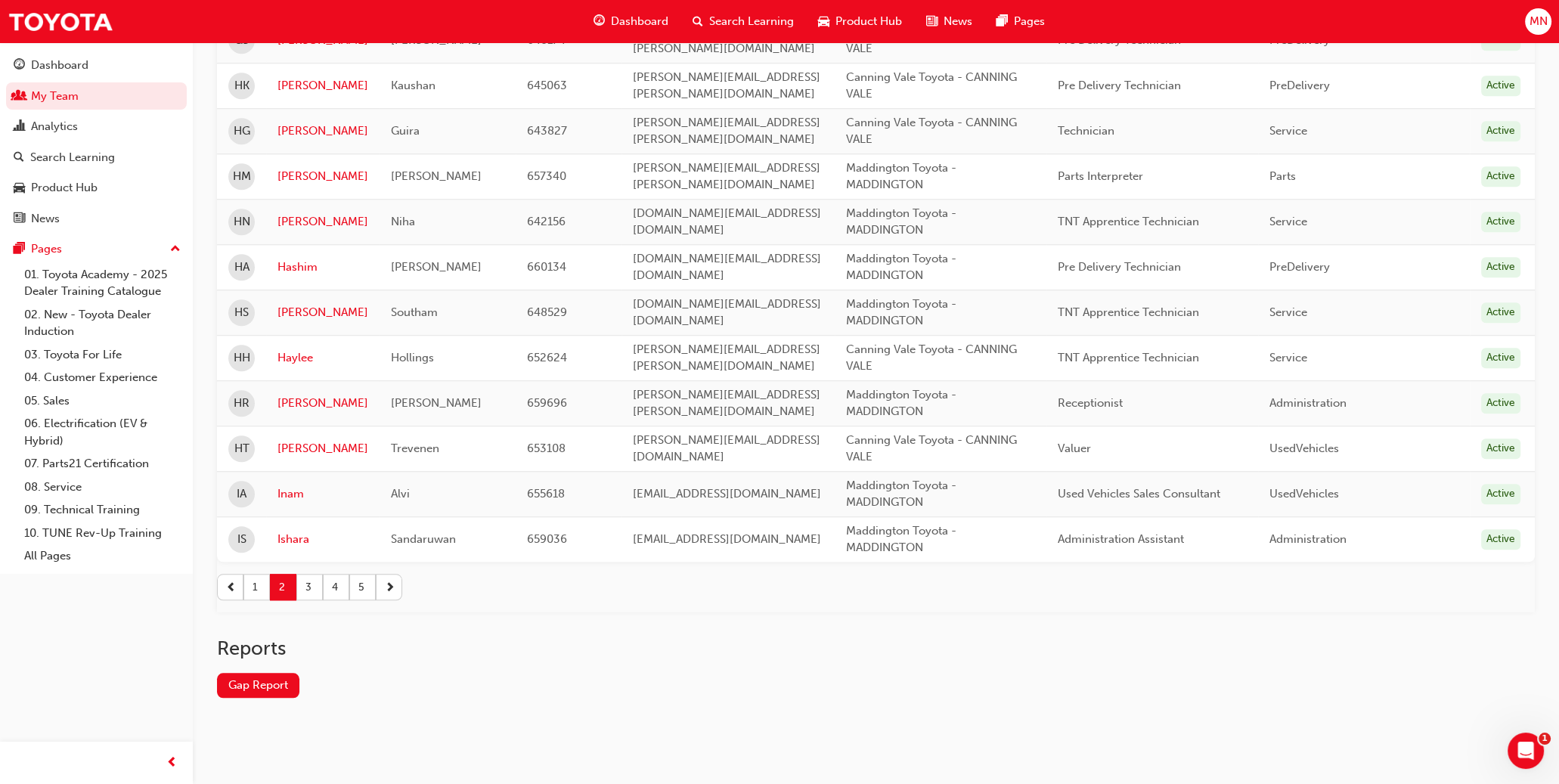
click at [270, 574] on button "2" at bounding box center [283, 587] width 27 height 27
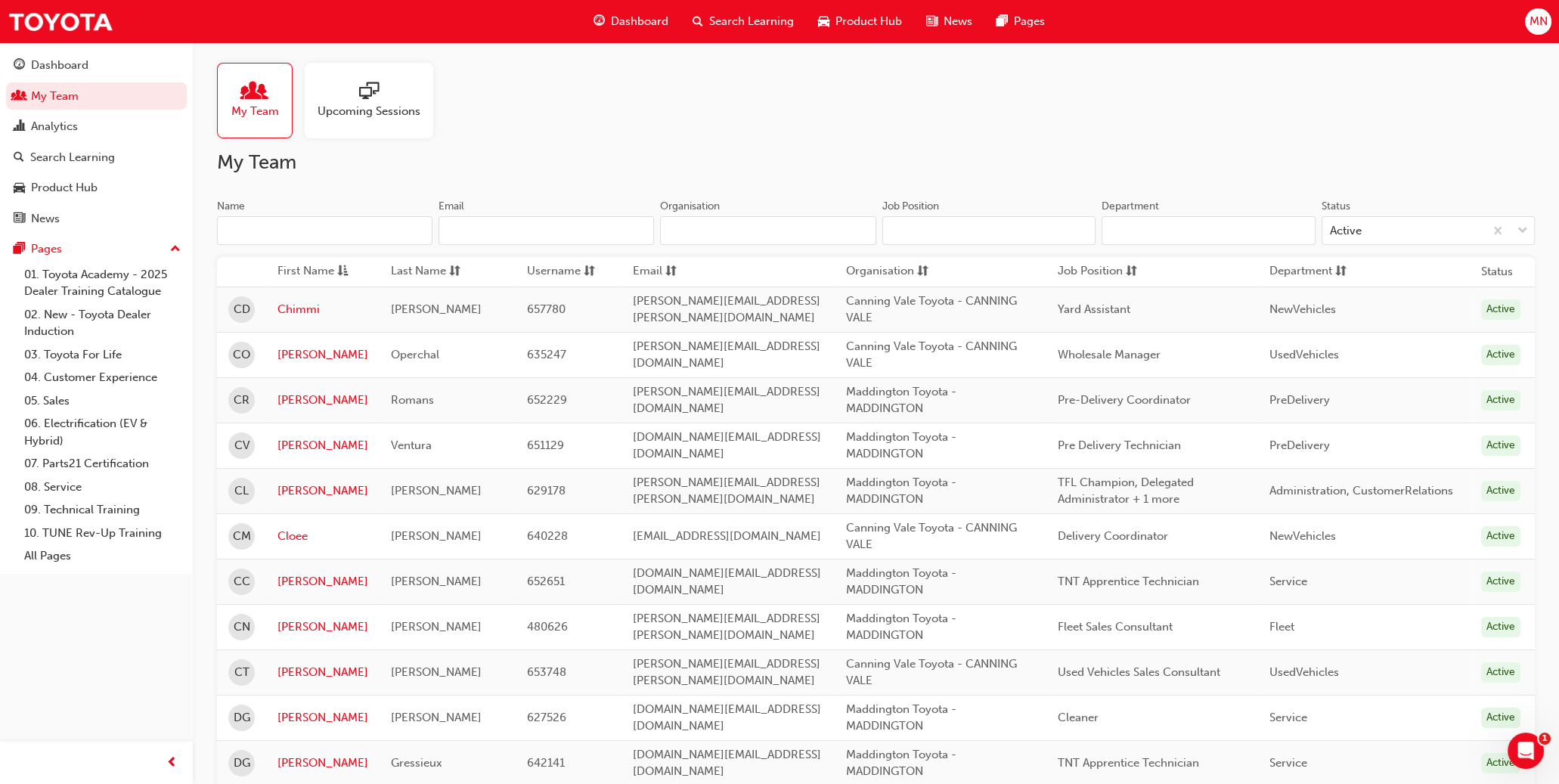
scroll to position [0, 0]
click at [65, 127] on div "Analytics" at bounding box center [55, 127] width 47 height 17
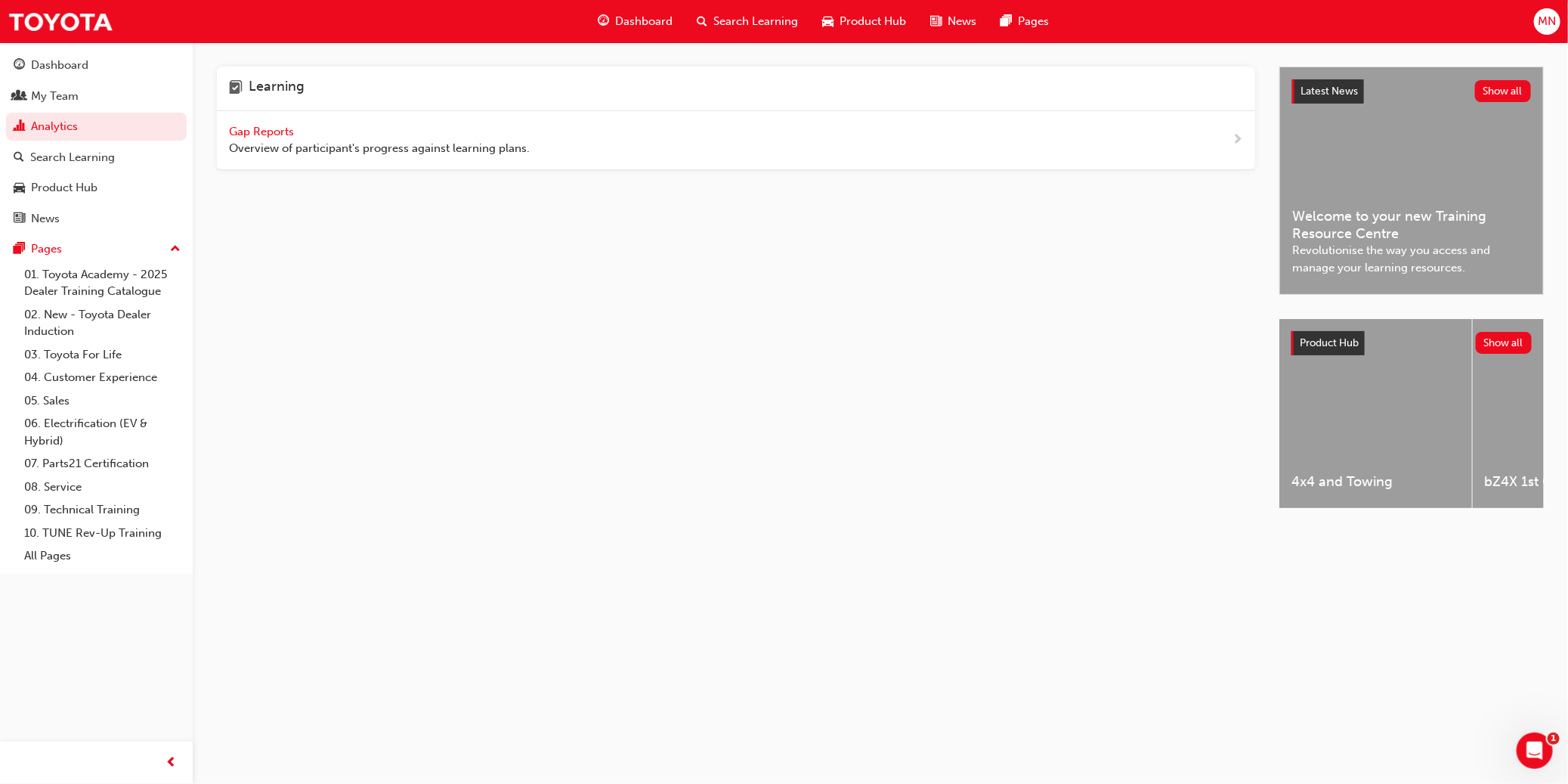
click at [254, 130] on span "Gap Reports" at bounding box center [263, 131] width 68 height 13
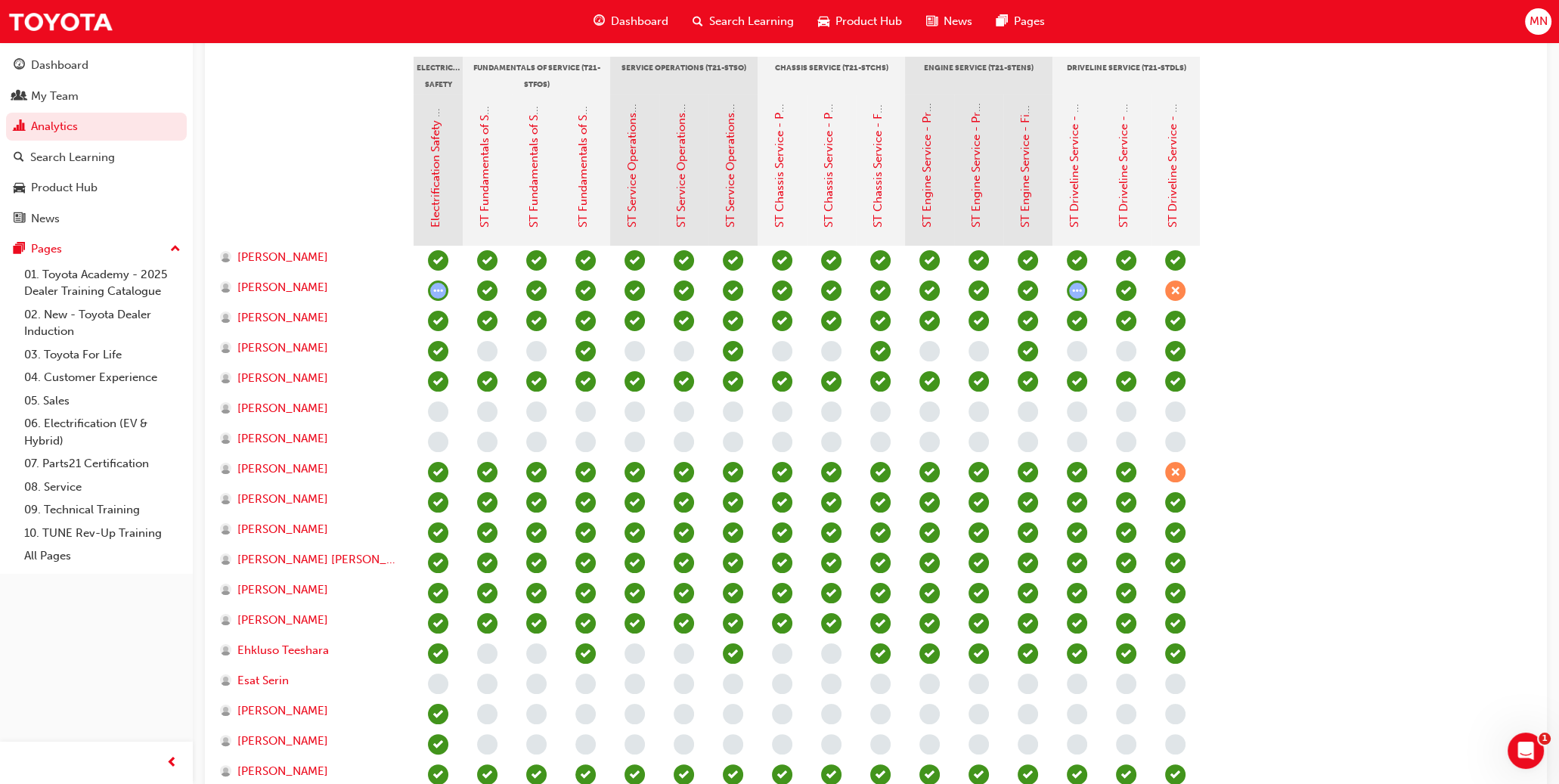
scroll to position [343, 0]
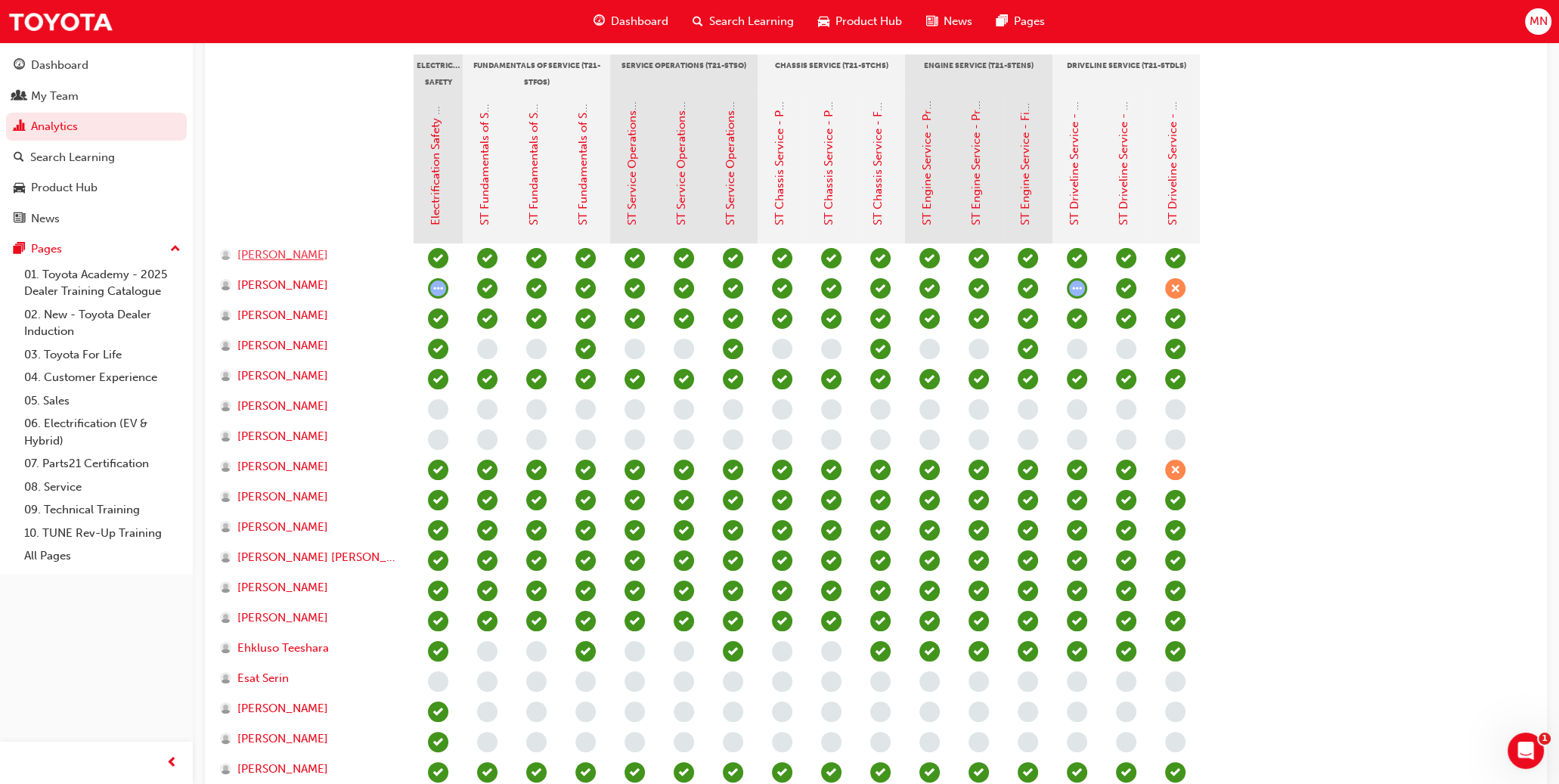
click at [285, 255] on span "[PERSON_NAME]" at bounding box center [283, 255] width 91 height 17
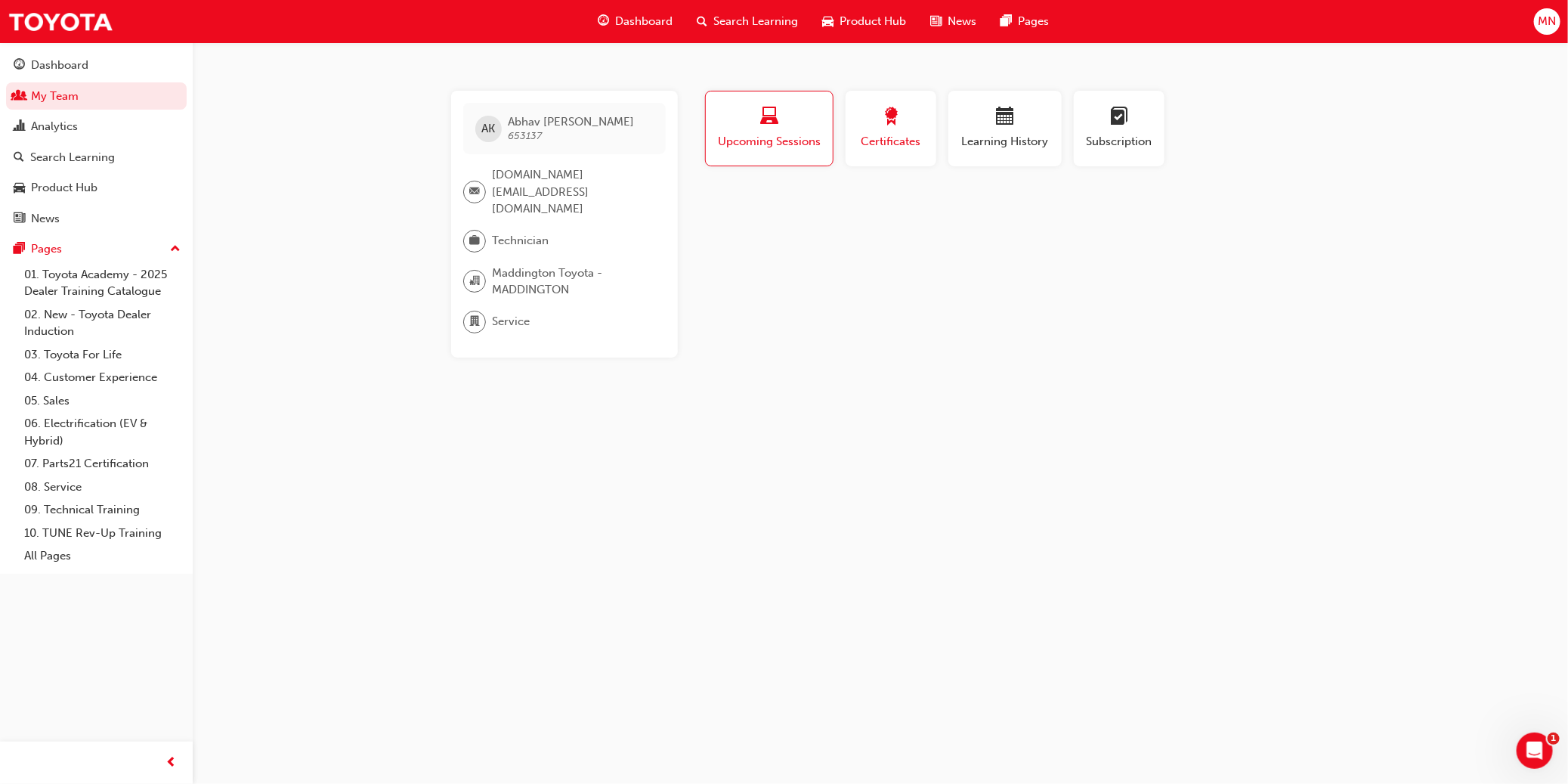
click at [867, 127] on span "award-icon" at bounding box center [890, 117] width 18 height 20
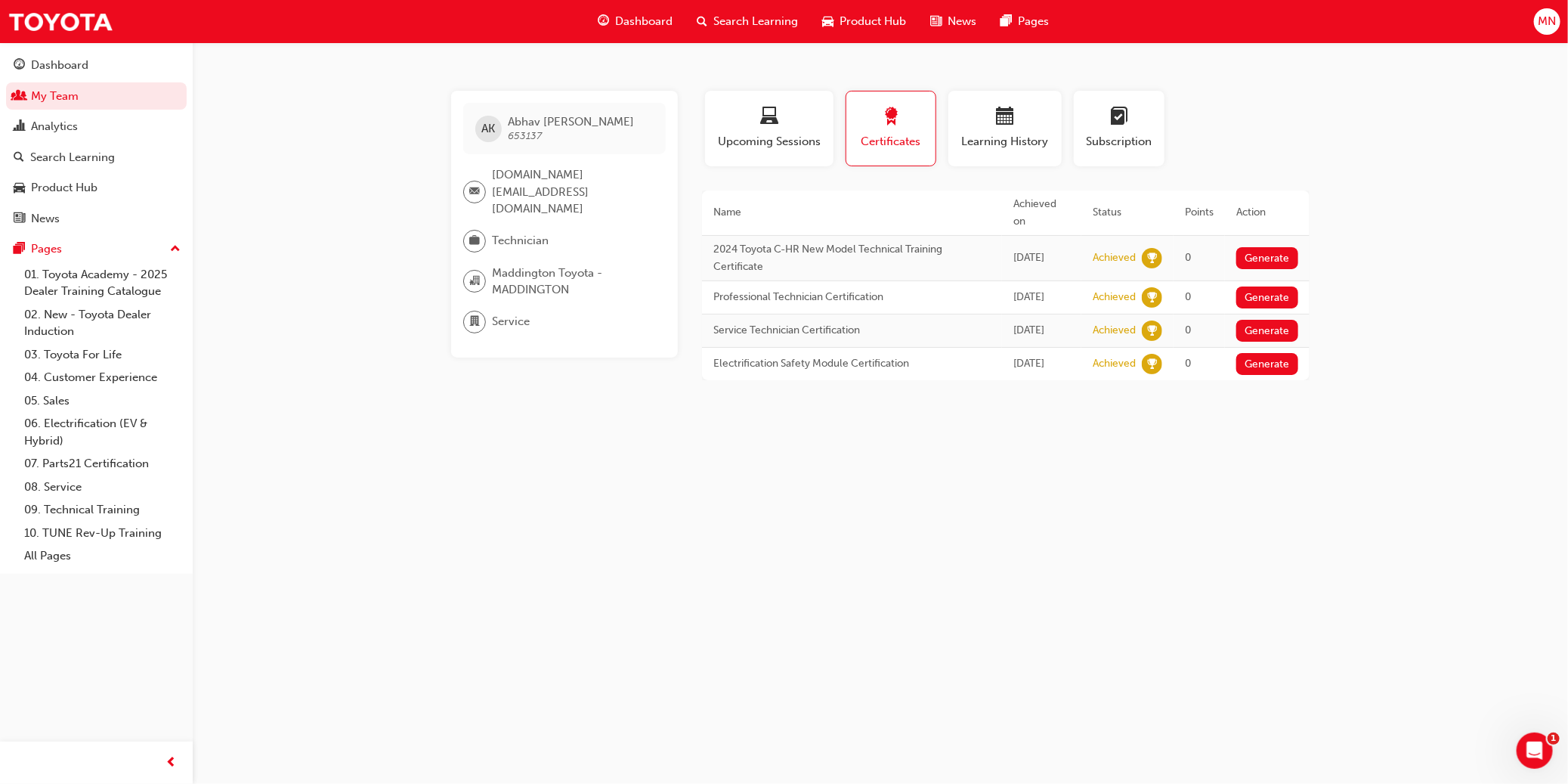
click at [846, 91] on button "Certificates" at bounding box center [891, 128] width 91 height 76
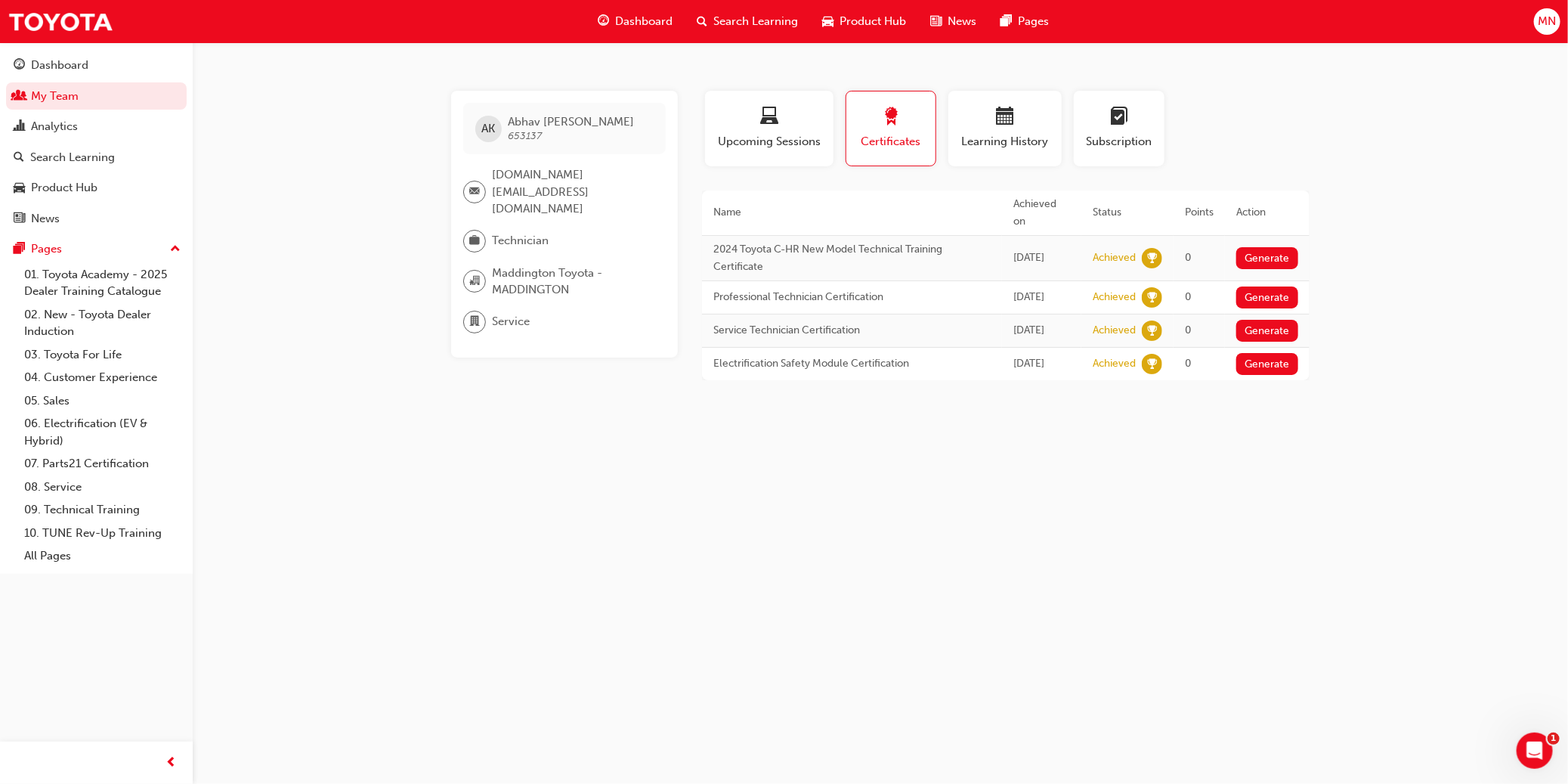
click at [846, 91] on button "Certificates" at bounding box center [891, 128] width 91 height 76
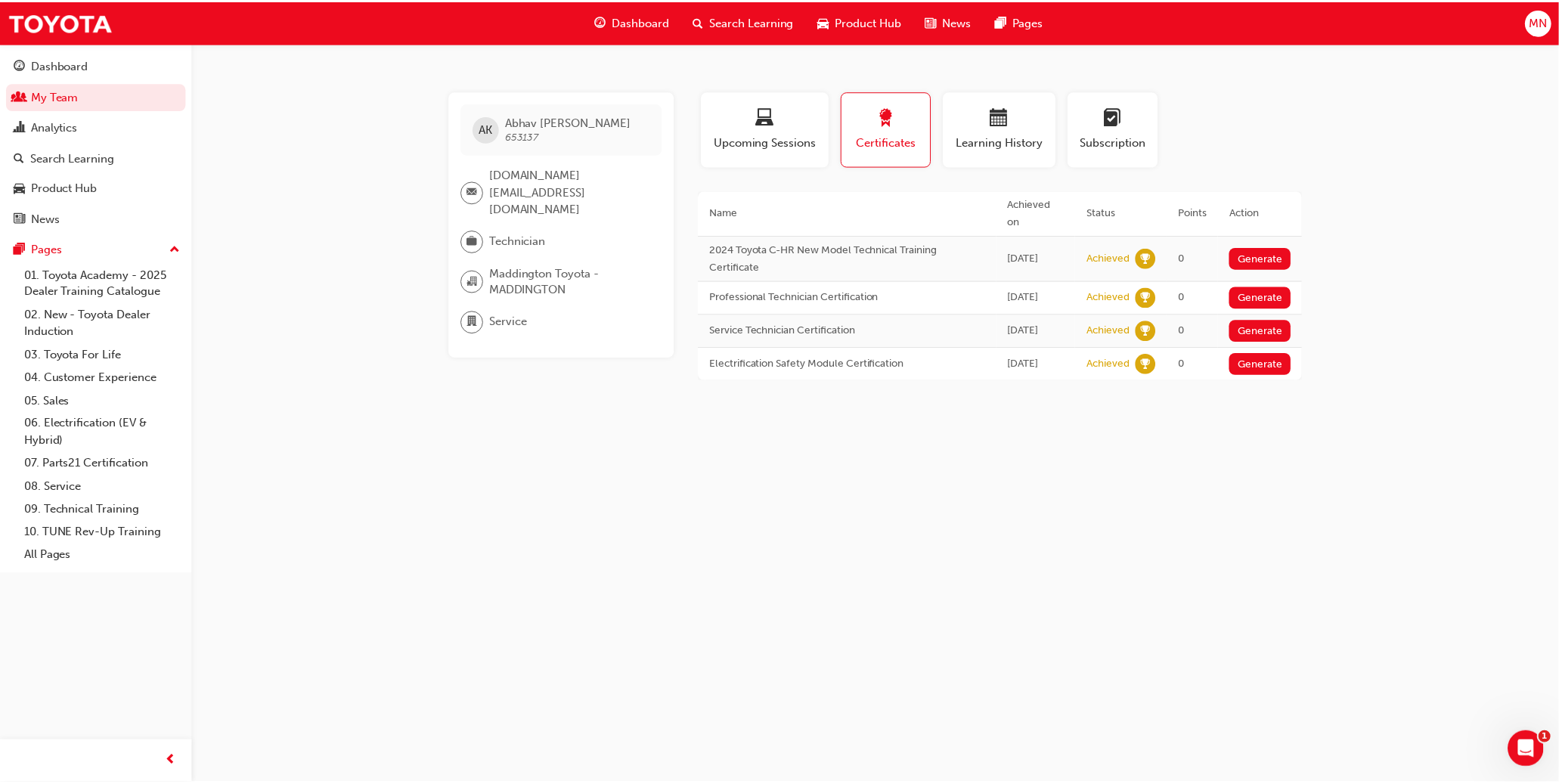
scroll to position [343, 0]
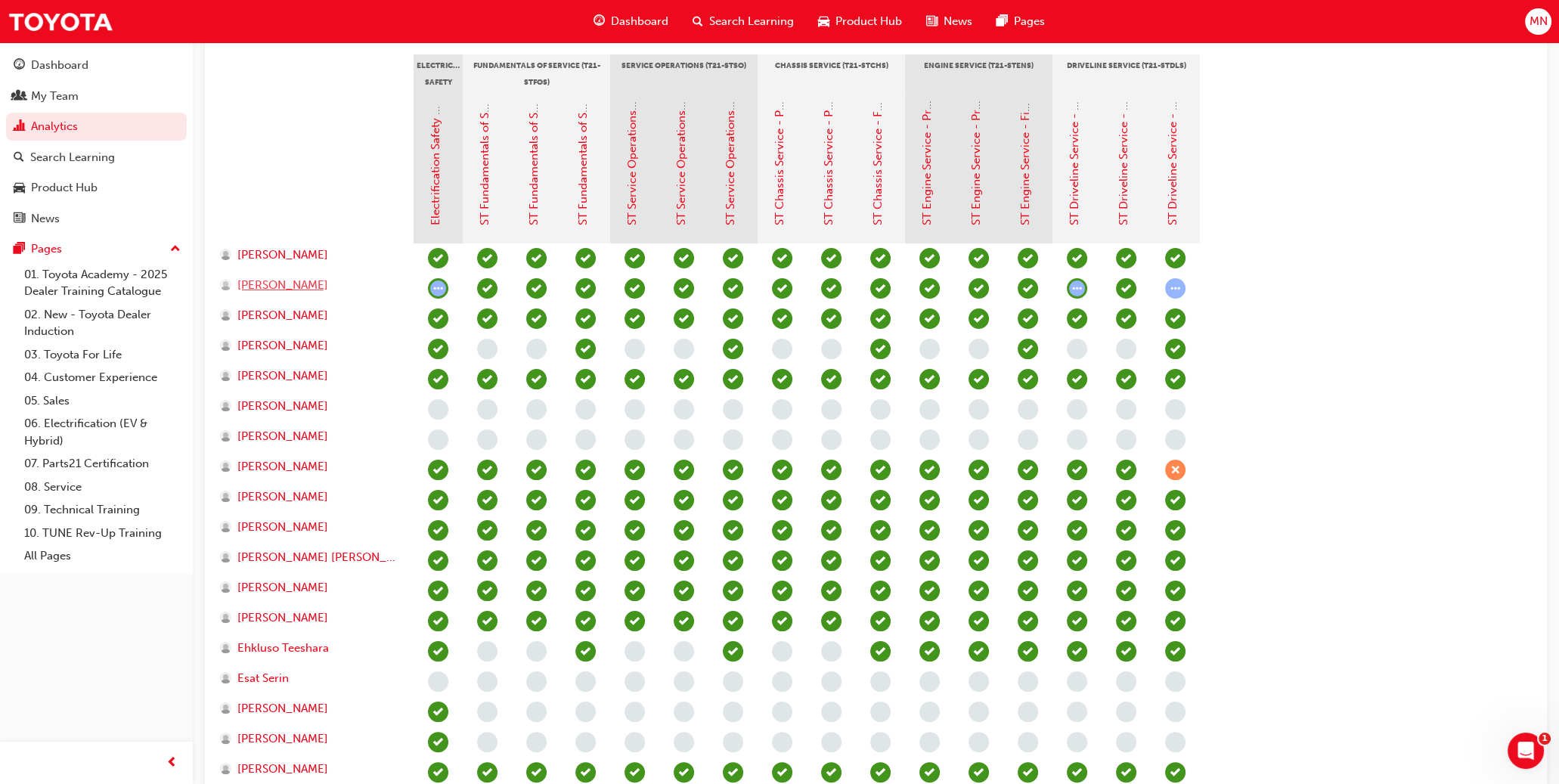
click at [274, 291] on span "[PERSON_NAME]" at bounding box center [283, 285] width 91 height 17
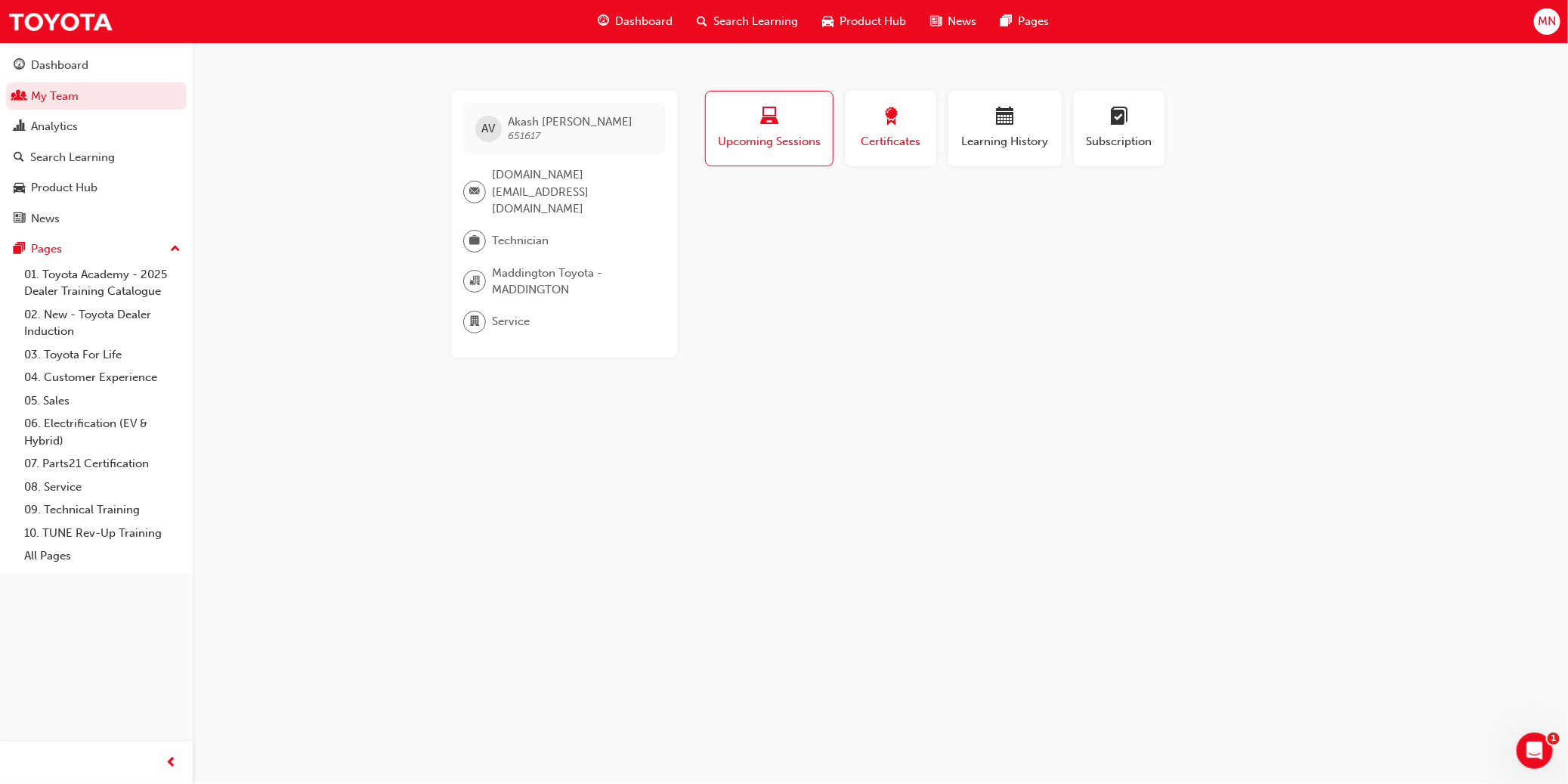
click at [867, 127] on span "award-icon" at bounding box center [890, 117] width 18 height 20
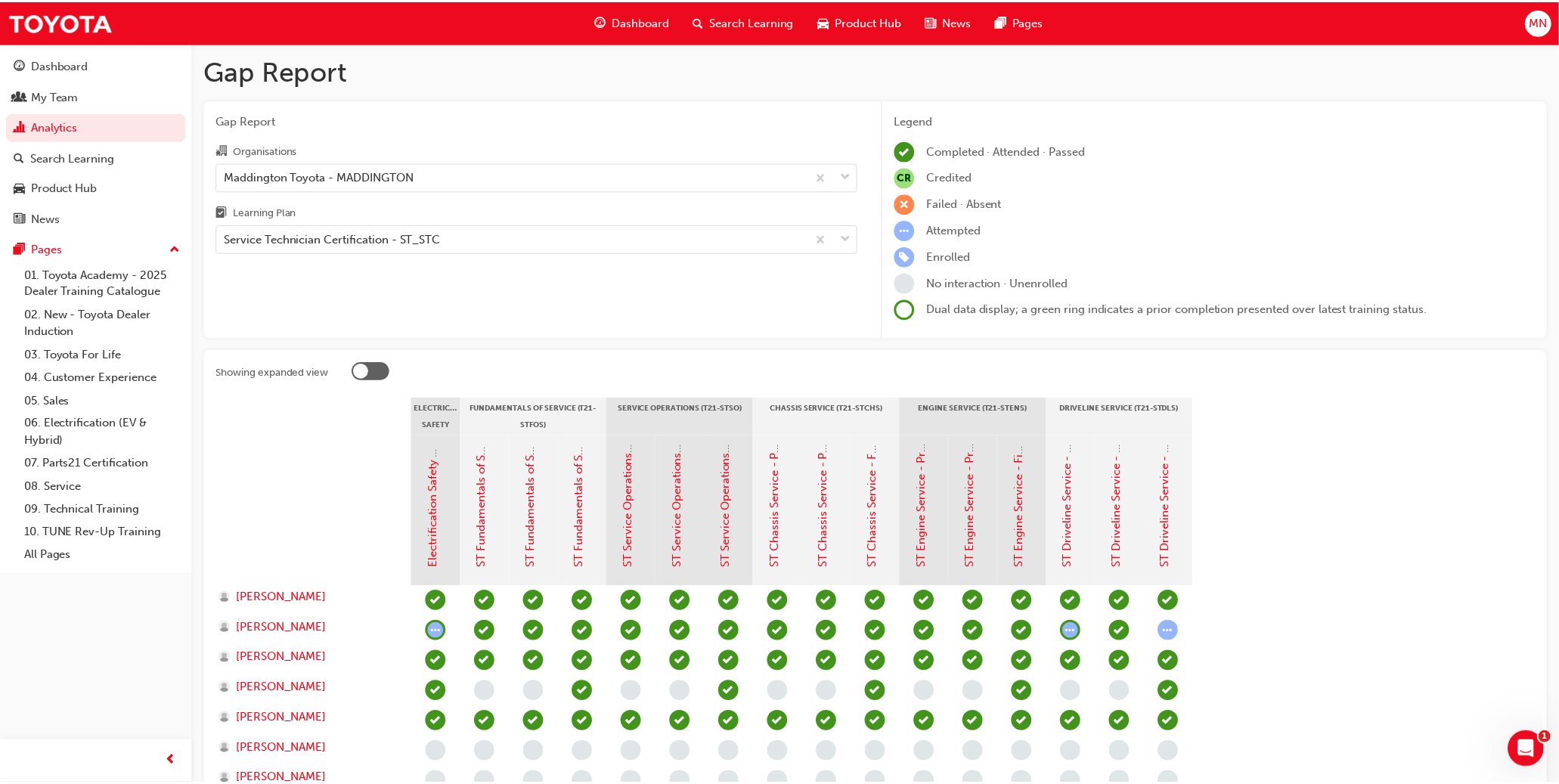
scroll to position [343, 0]
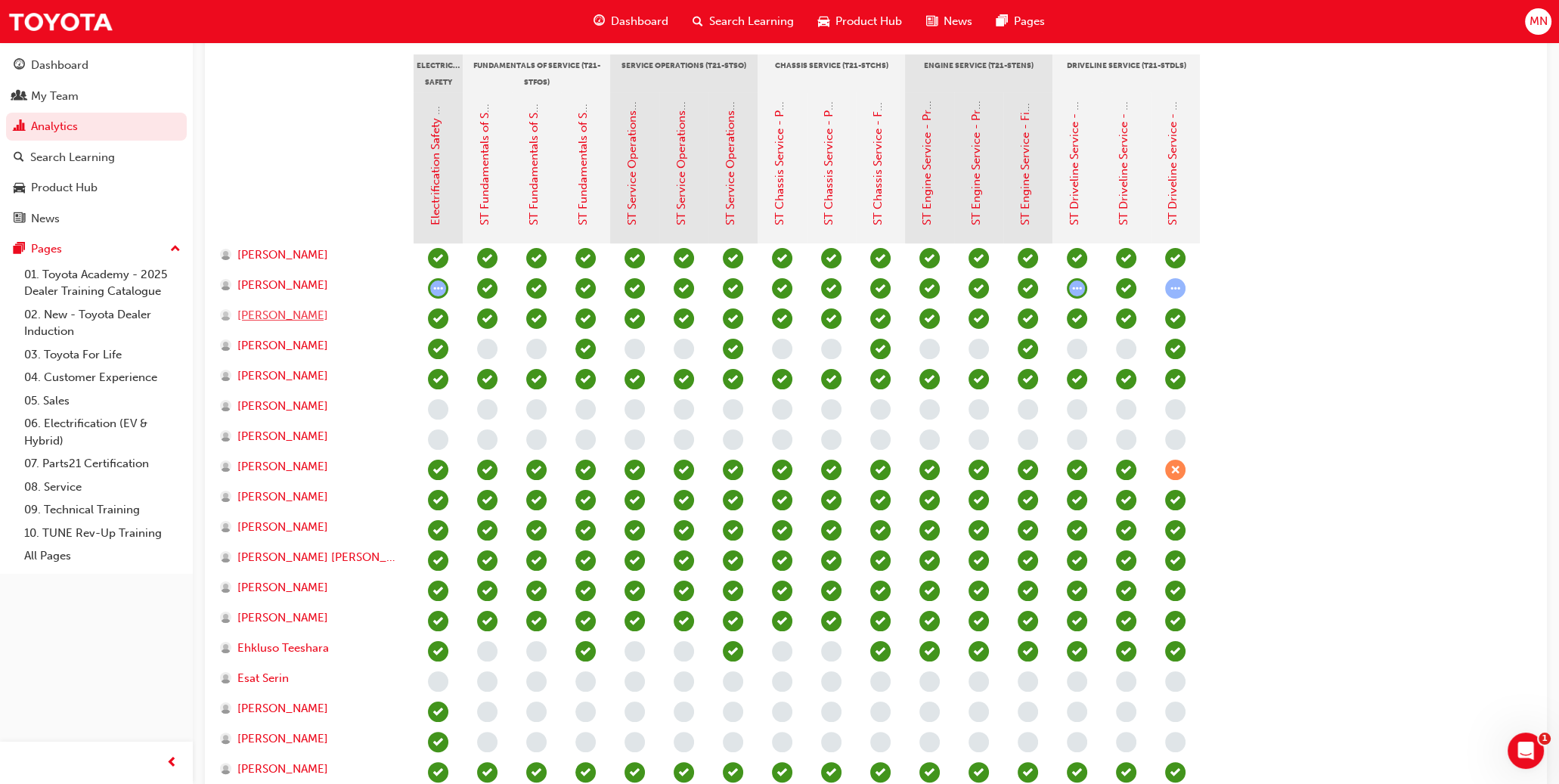
click at [294, 315] on span "[PERSON_NAME]" at bounding box center [283, 316] width 91 height 17
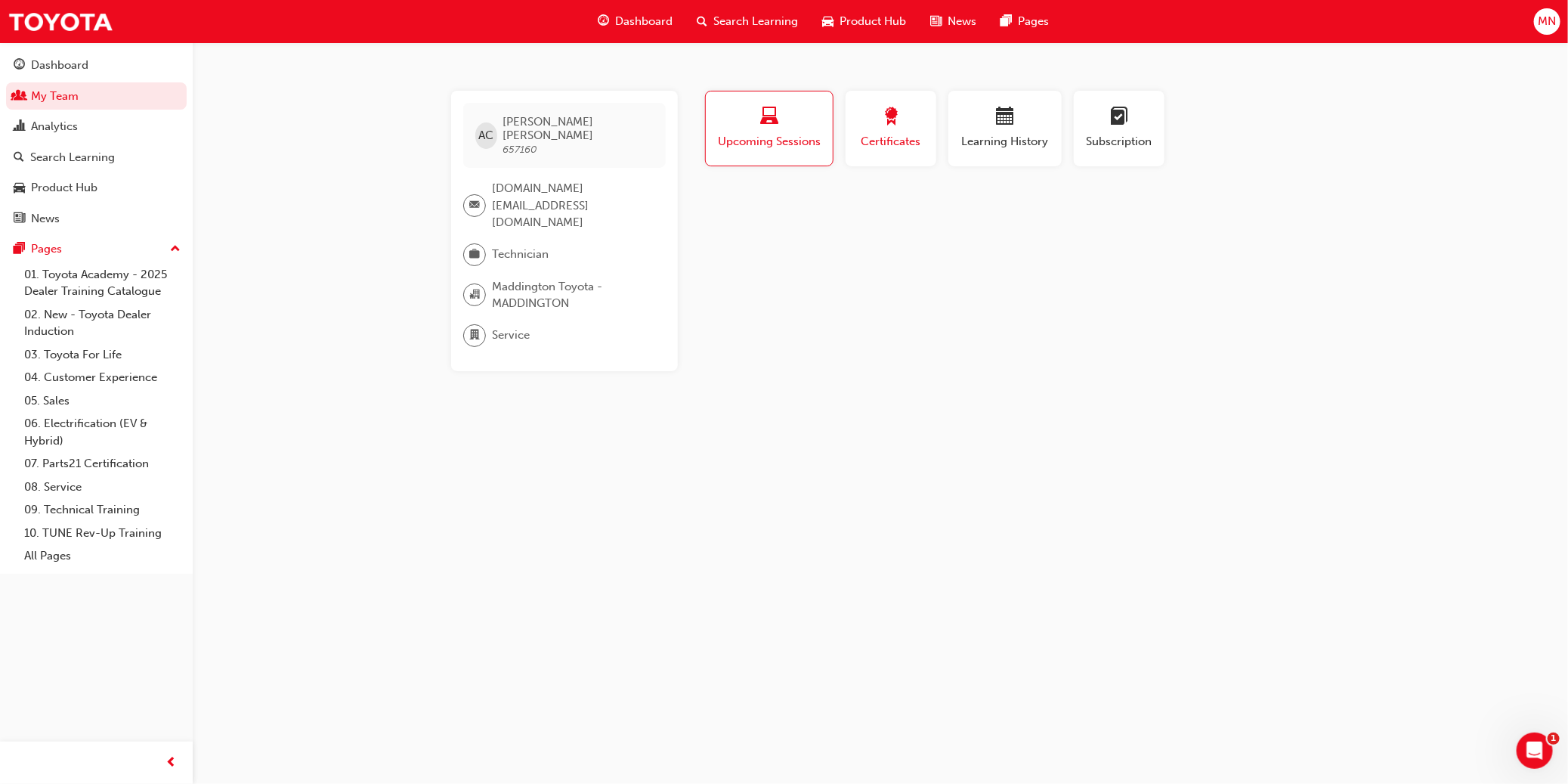
click at [867, 129] on div "Certificates" at bounding box center [890, 128] width 68 height 43
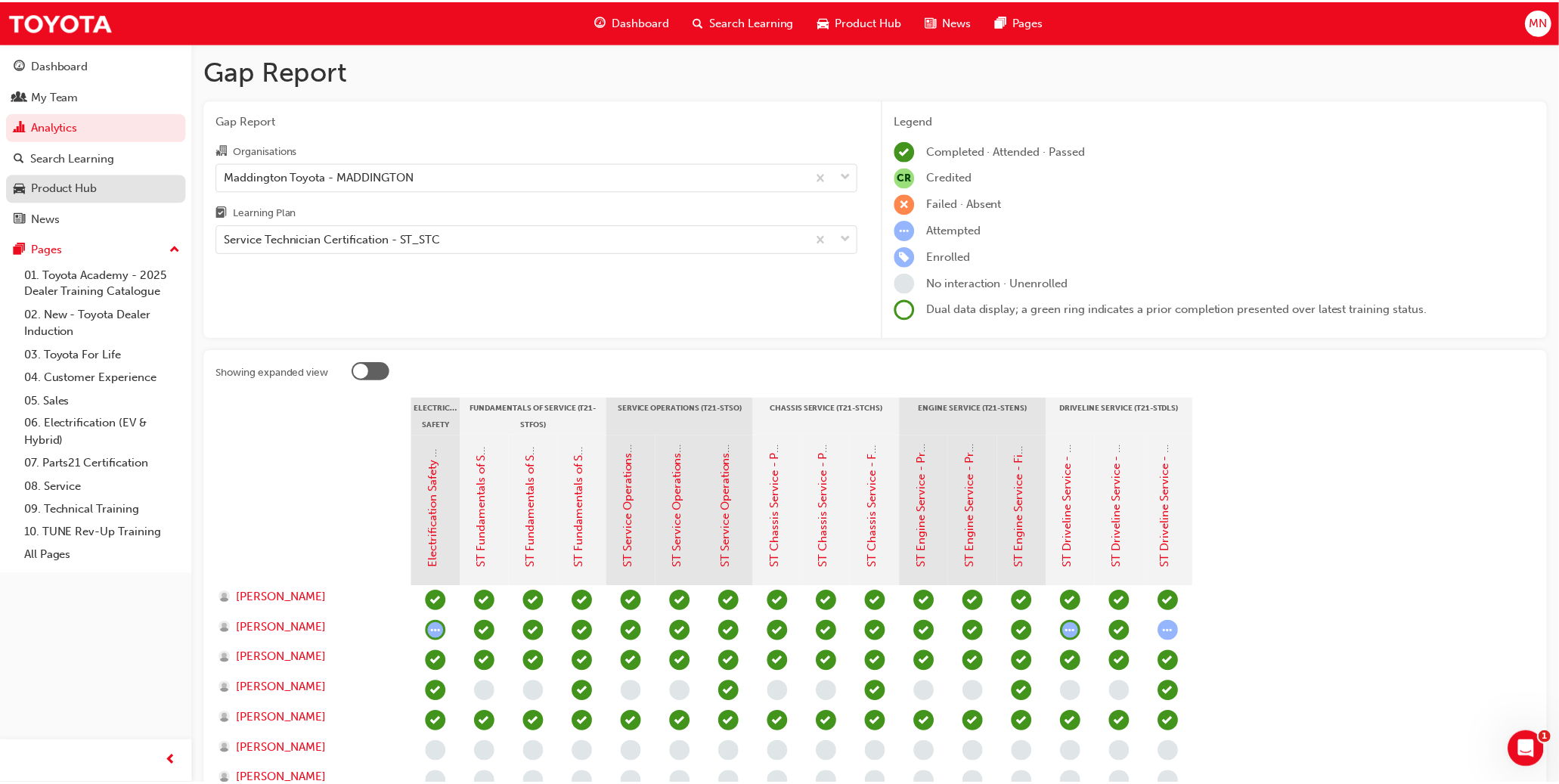
scroll to position [343, 0]
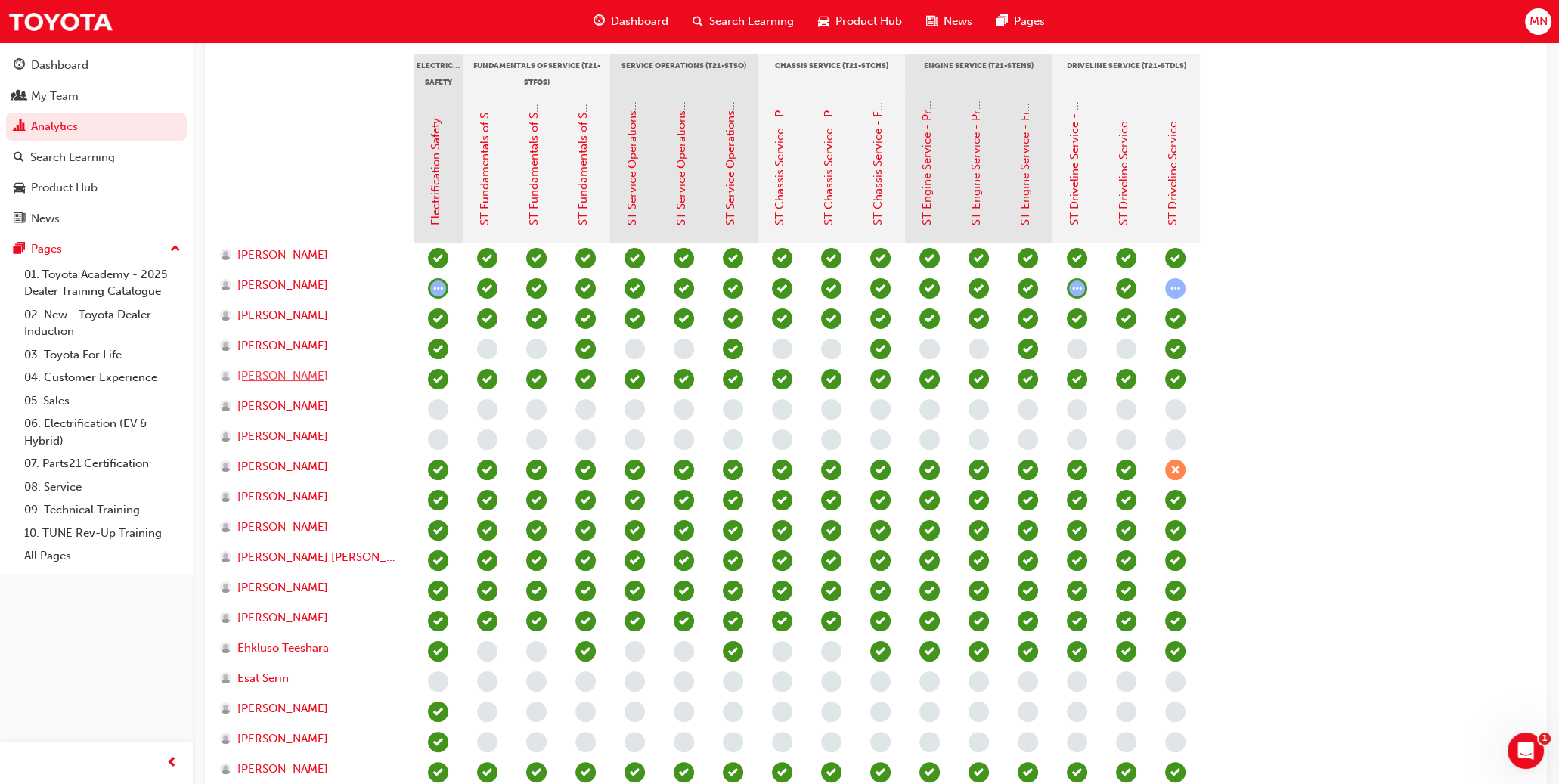
click at [288, 373] on span "[PERSON_NAME]" at bounding box center [283, 376] width 91 height 17
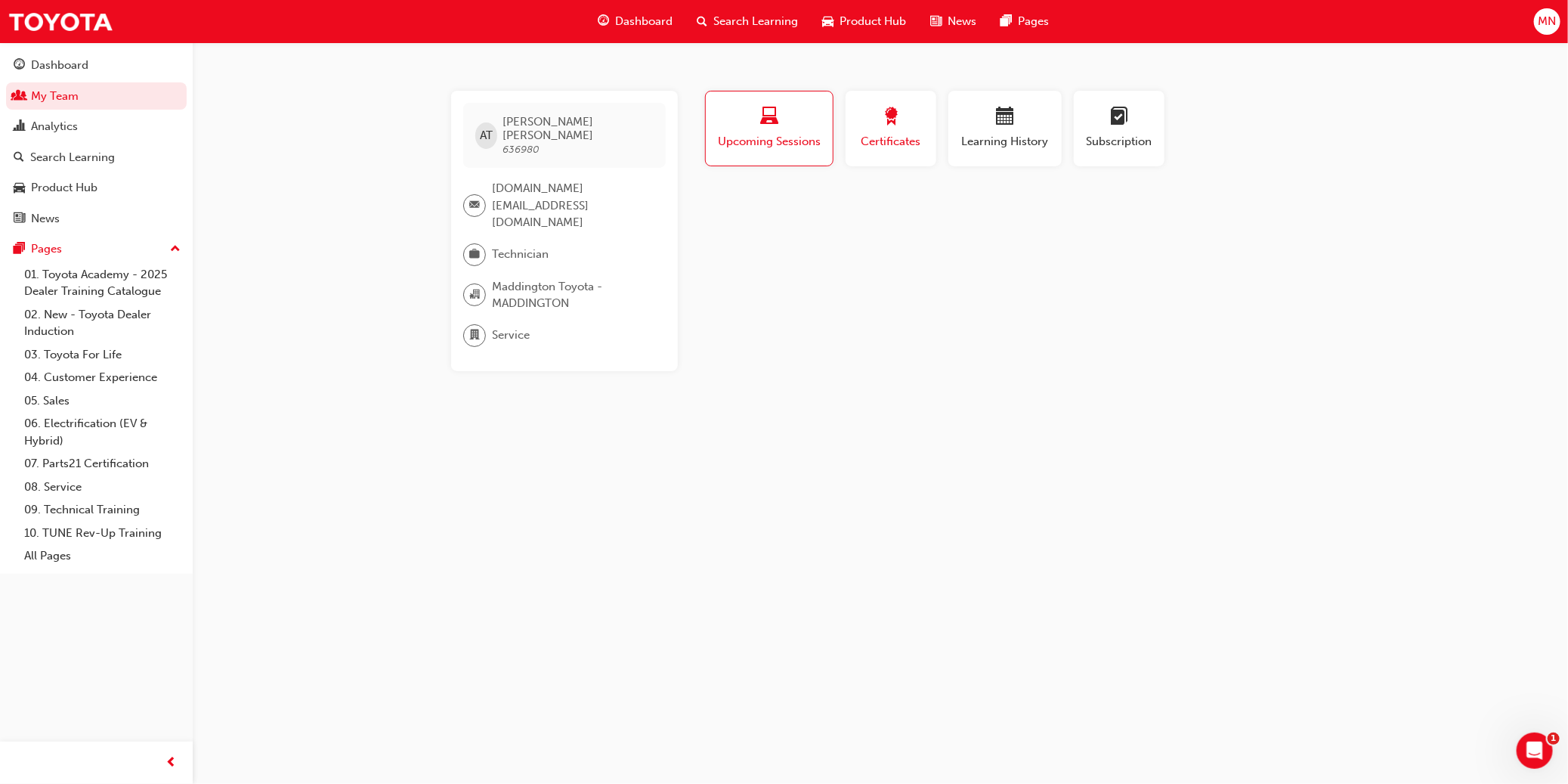
click at [867, 128] on div "button" at bounding box center [890, 119] width 68 height 23
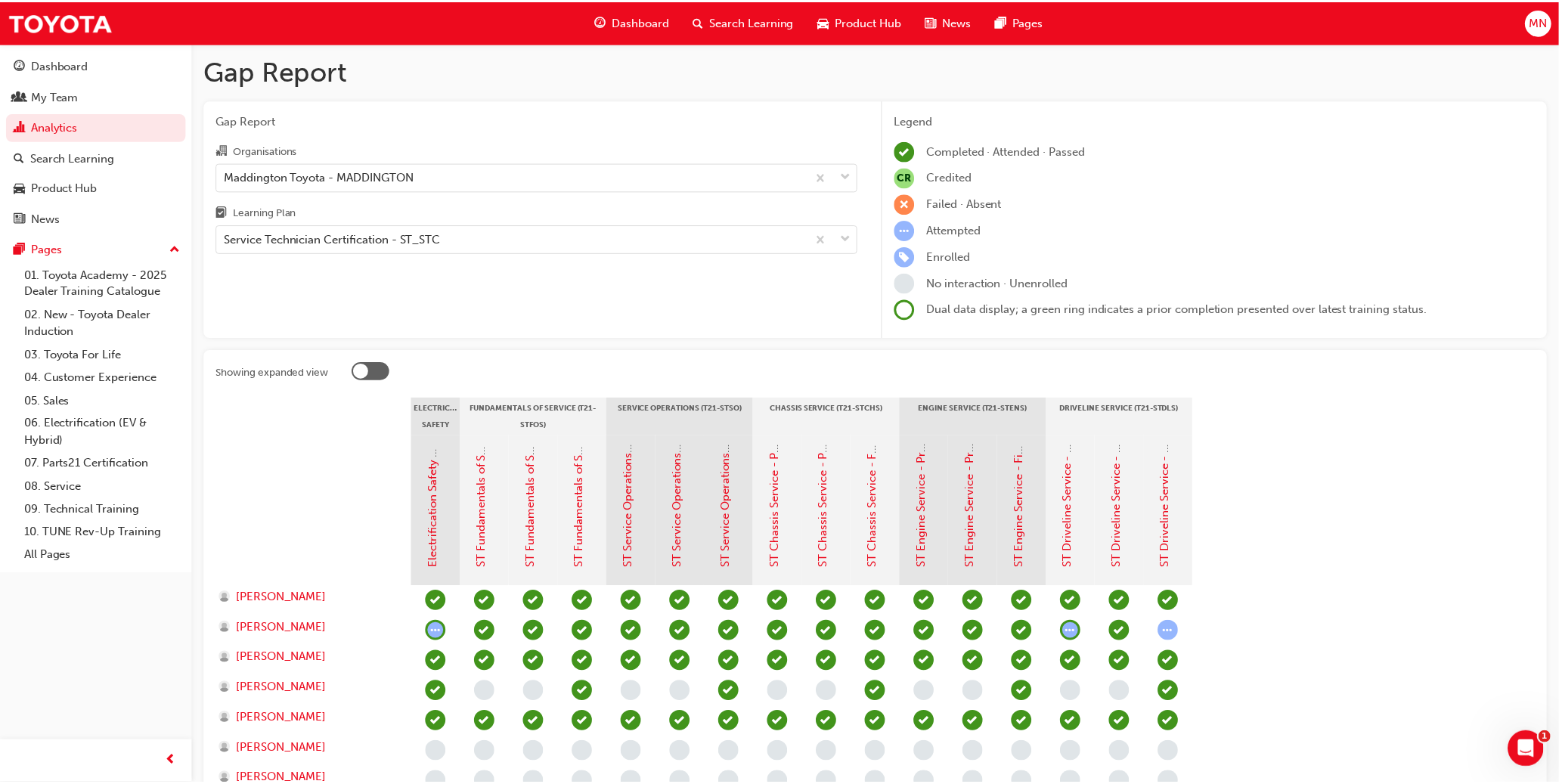
scroll to position [343, 0]
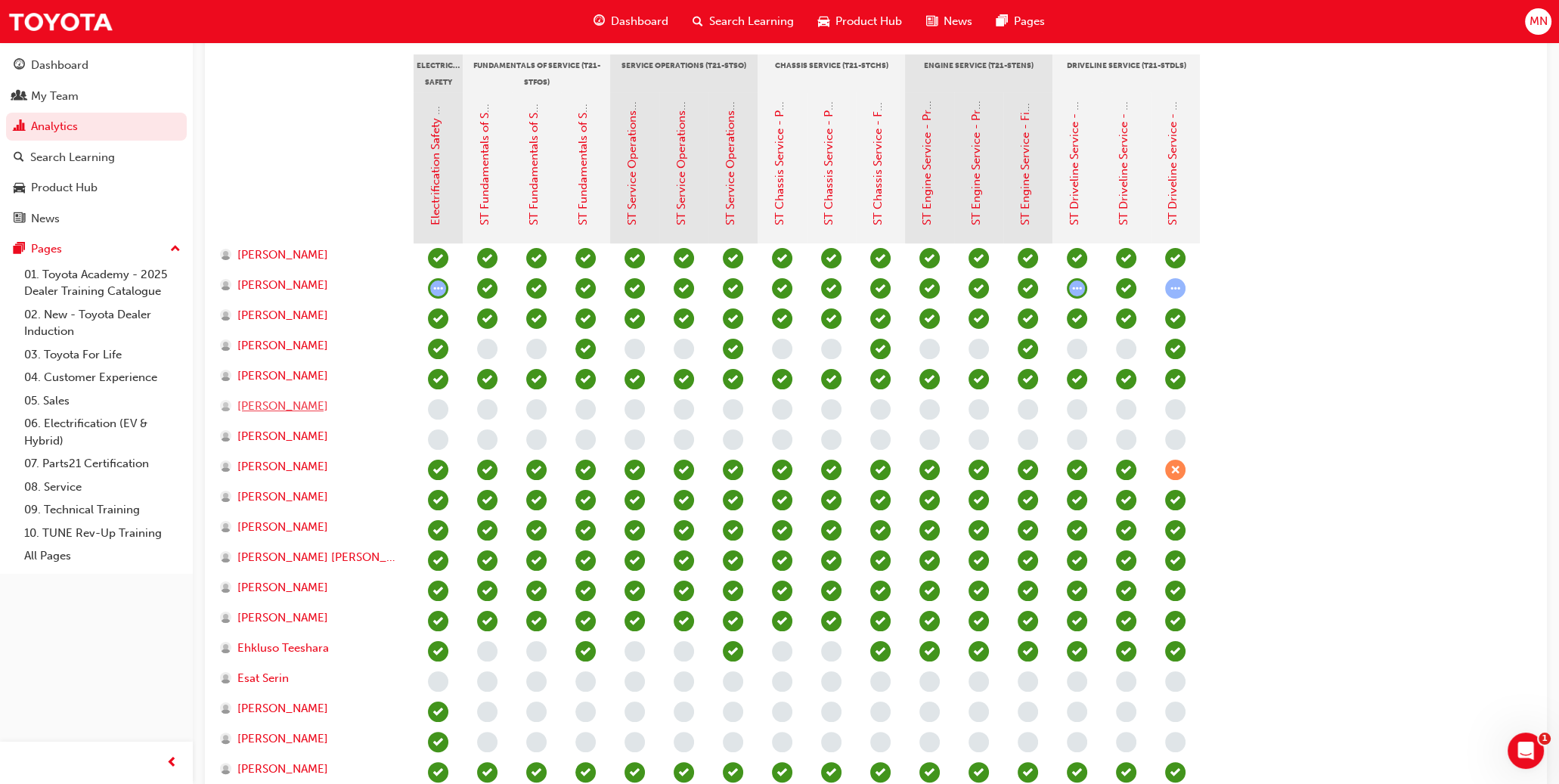
click at [263, 401] on span "[PERSON_NAME]" at bounding box center [283, 406] width 91 height 17
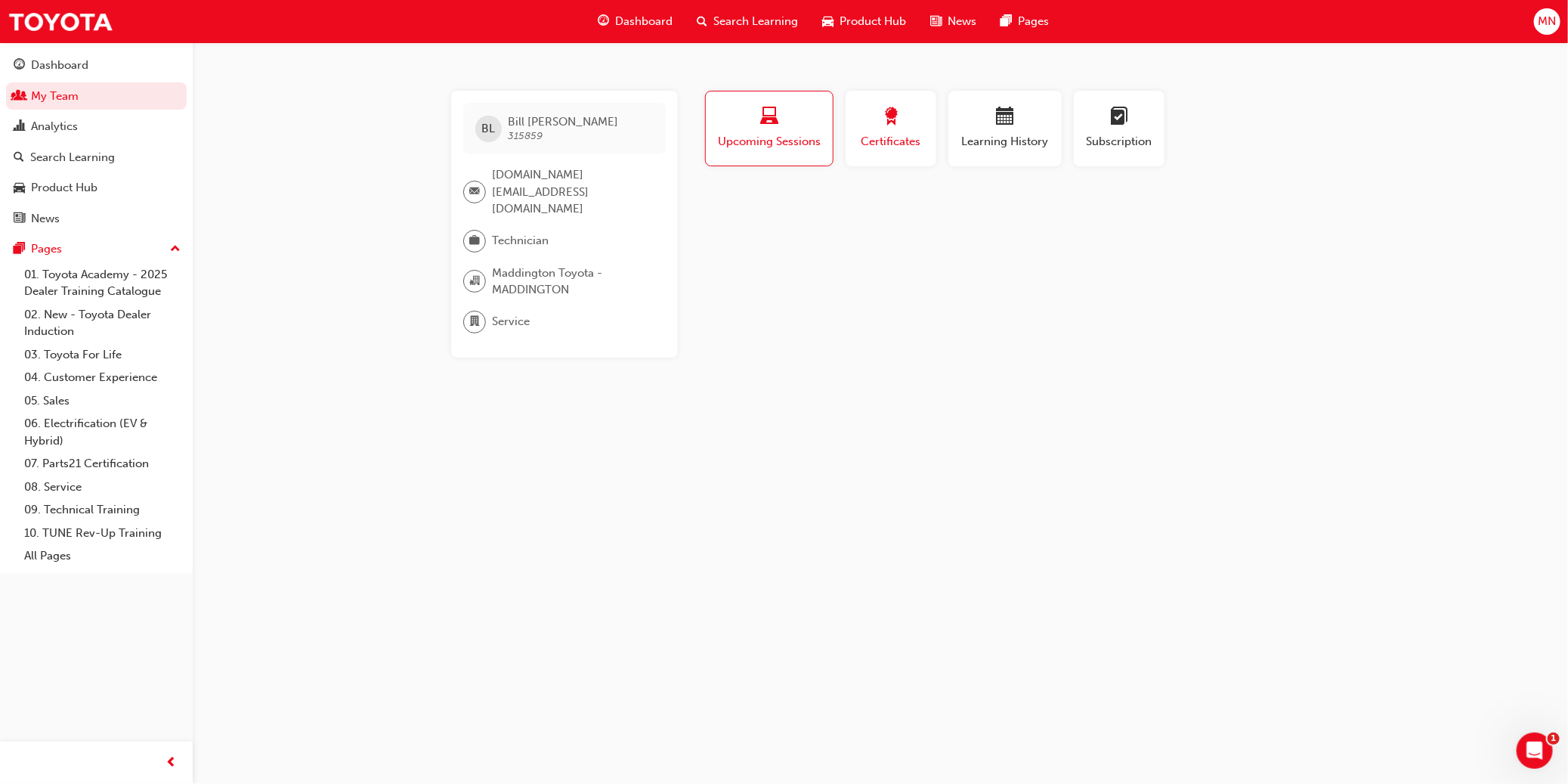
click at [867, 131] on div "Certificates" at bounding box center [890, 128] width 68 height 43
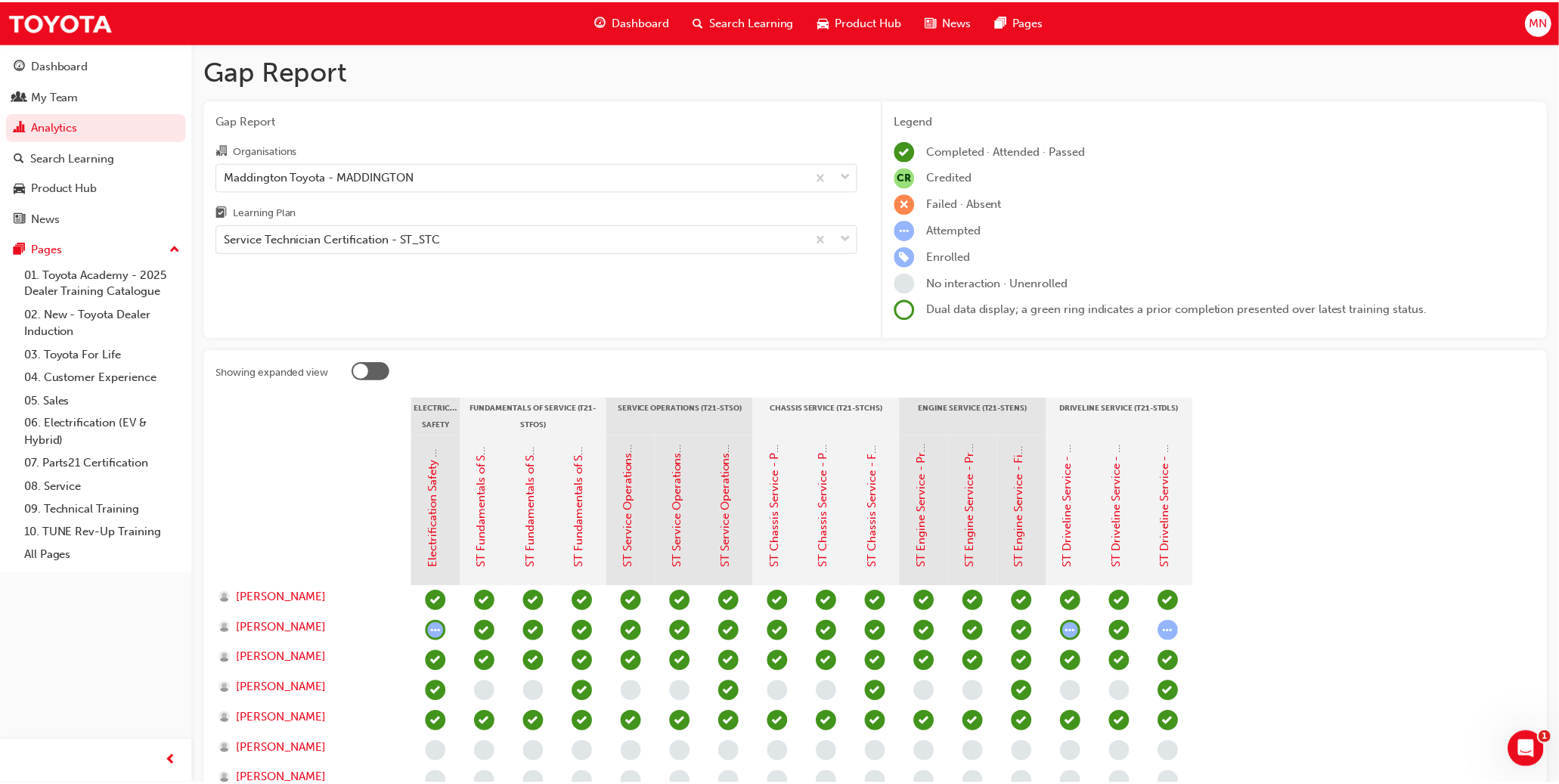
scroll to position [343, 0]
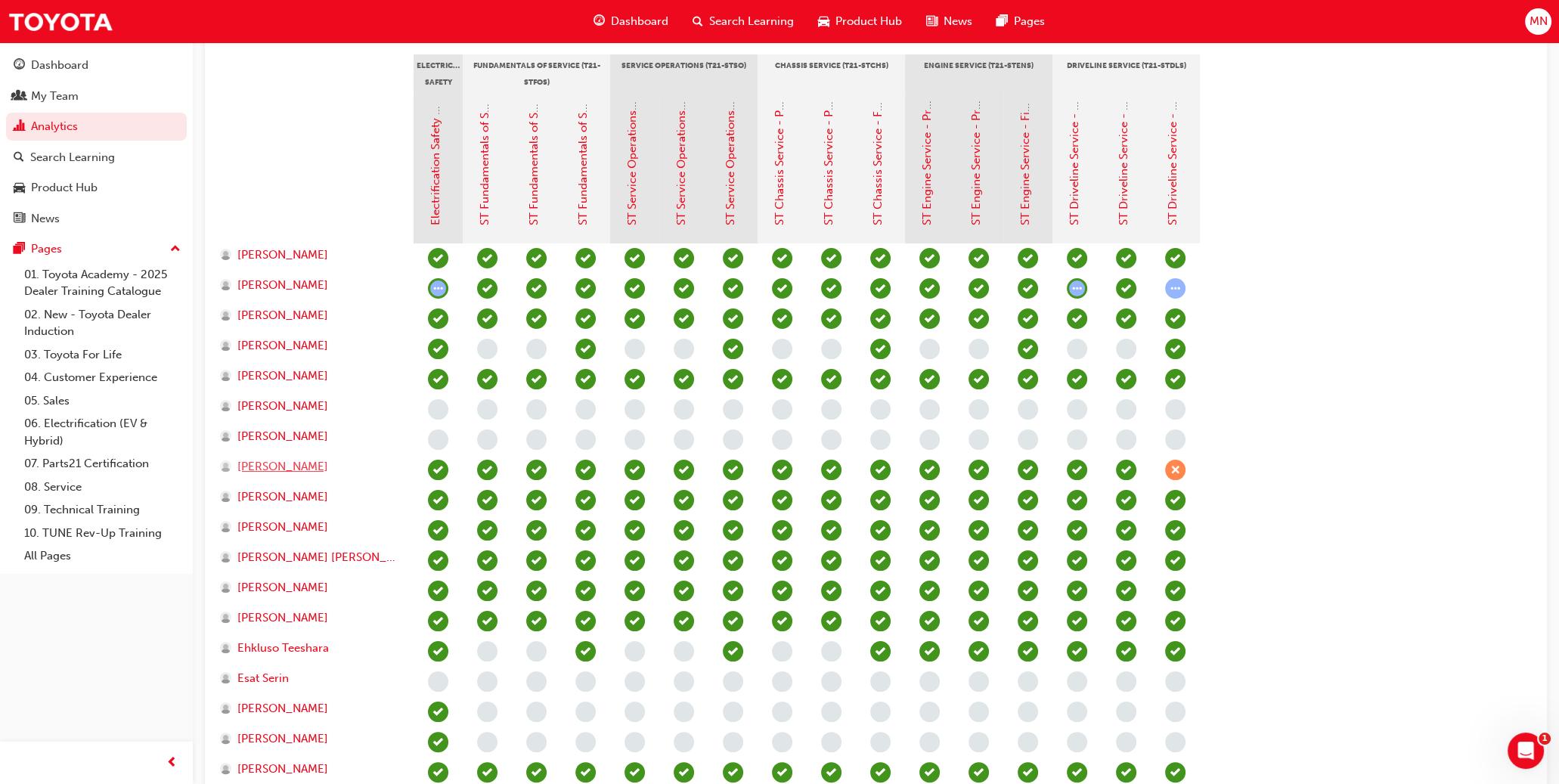
click at [308, 468] on span "[PERSON_NAME]" at bounding box center [283, 467] width 91 height 17
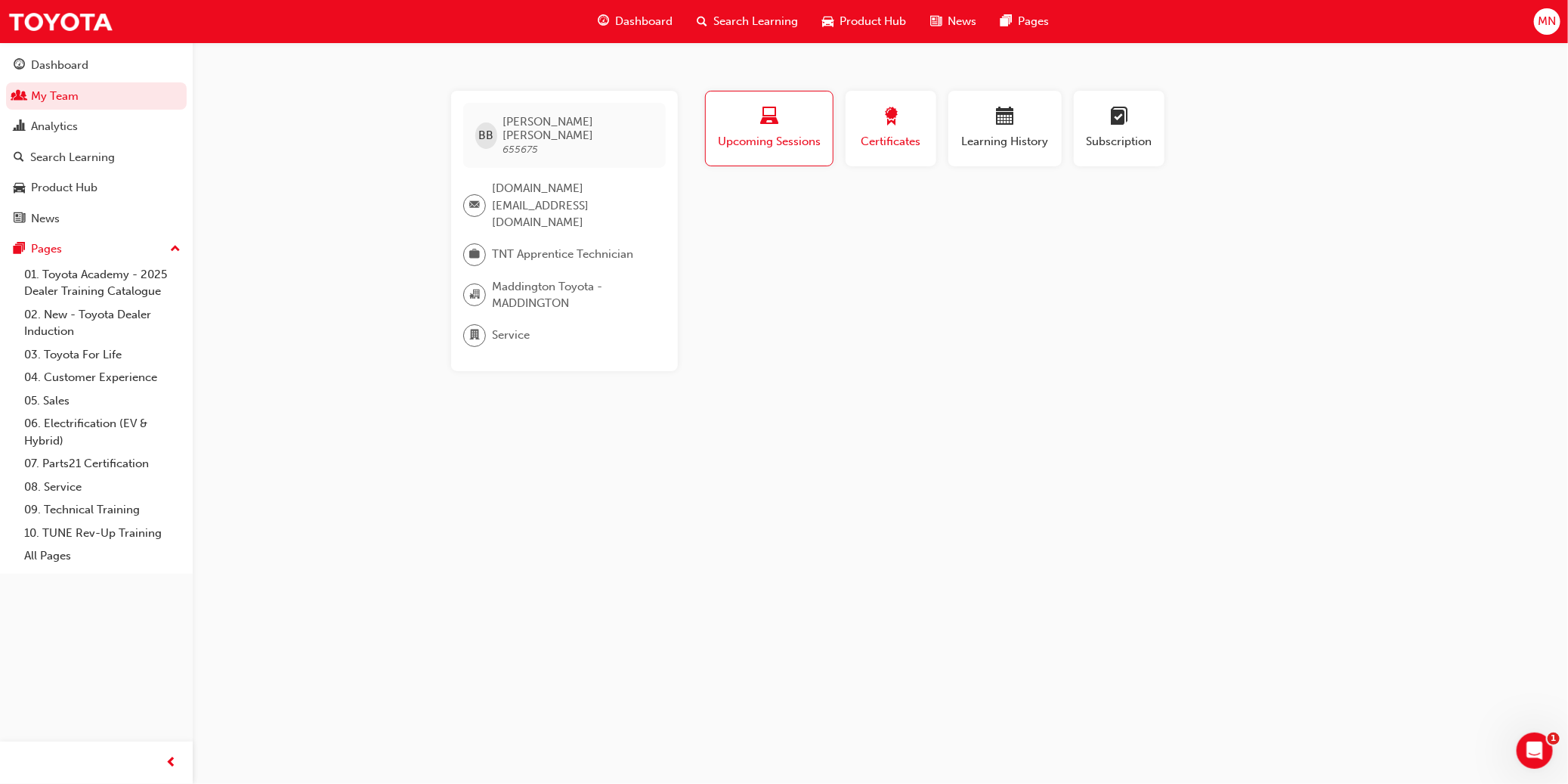
click at [867, 119] on div "button" at bounding box center [890, 119] width 68 height 23
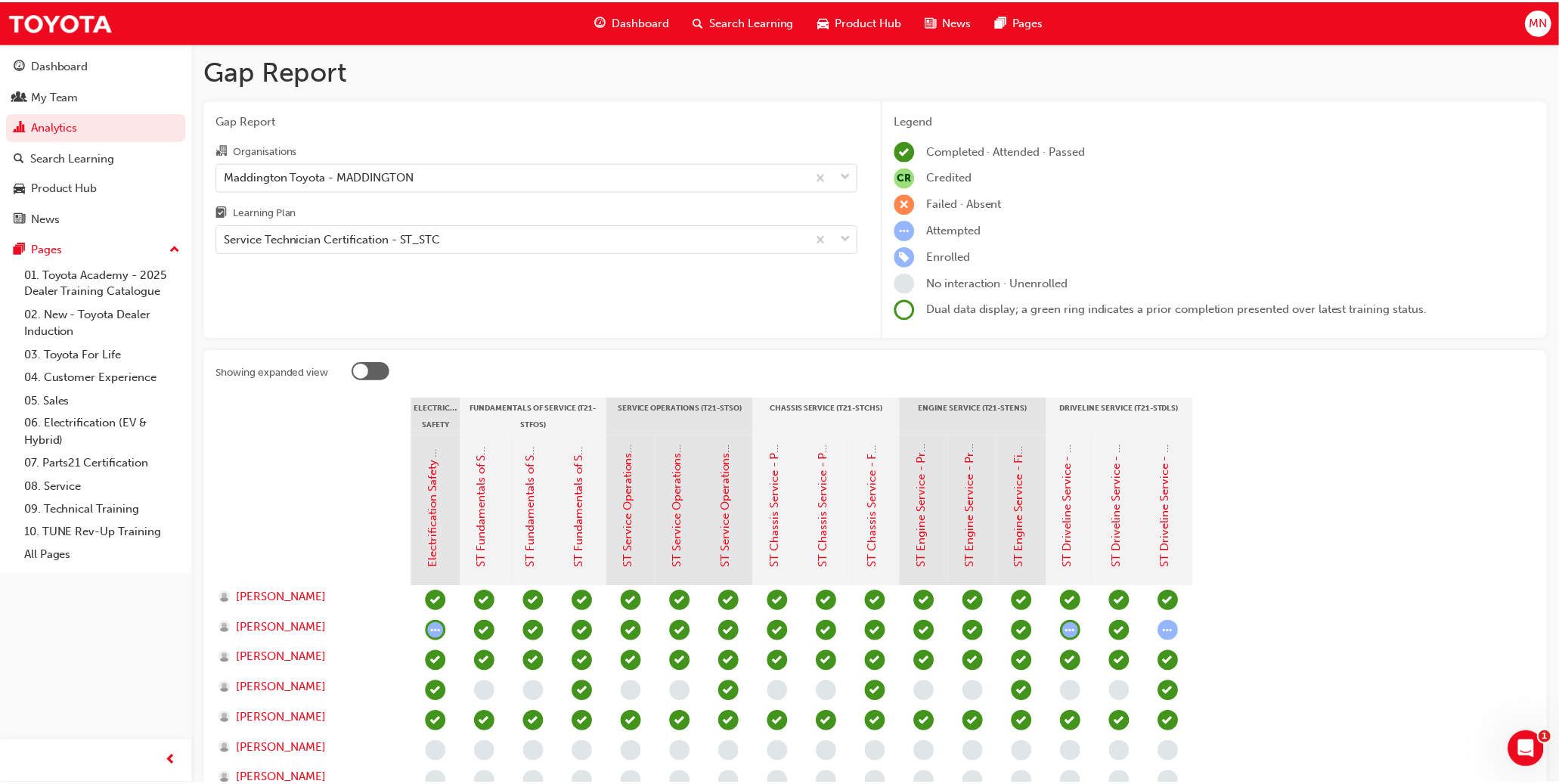
scroll to position [343, 0]
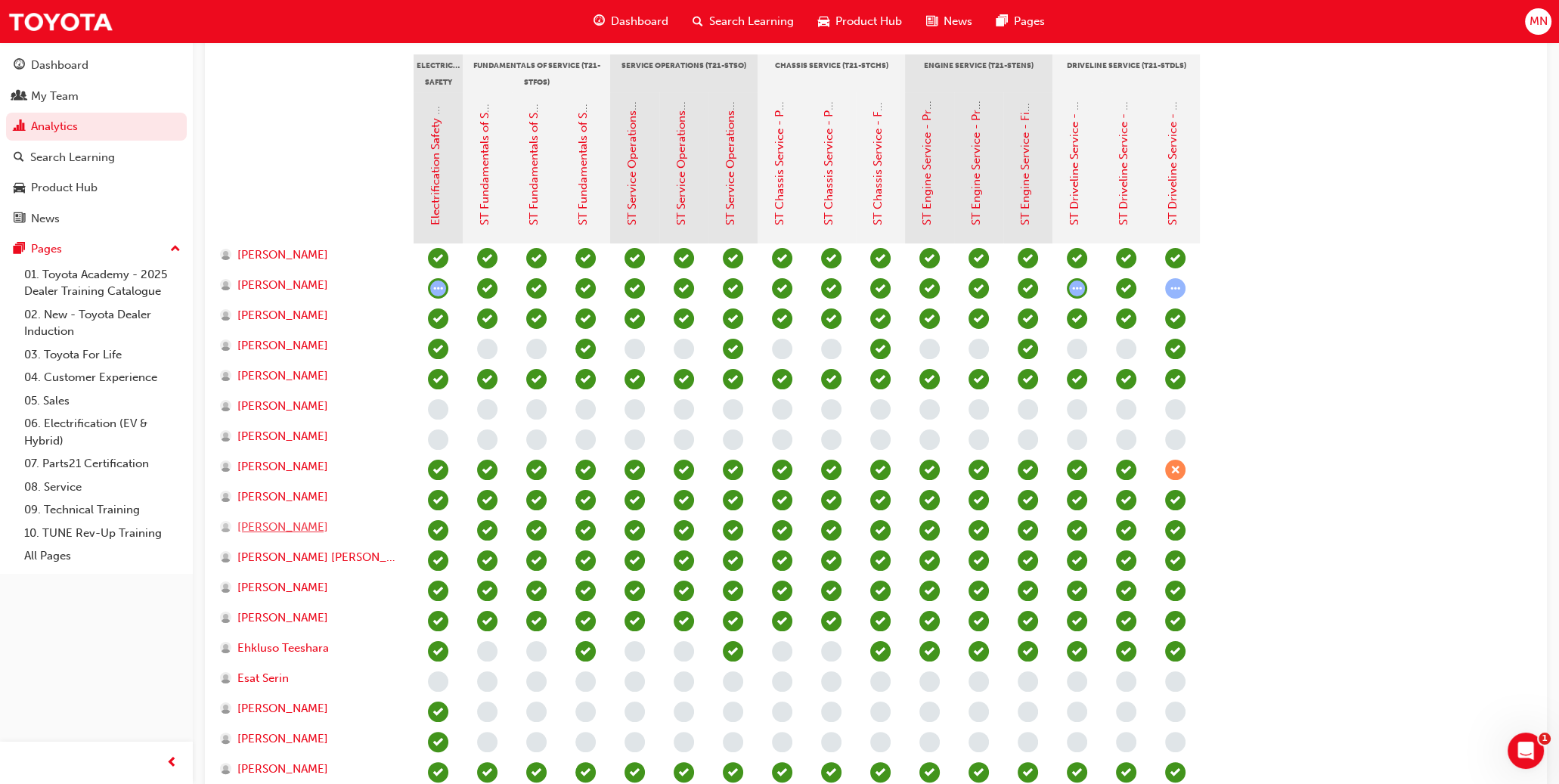
click at [253, 523] on span "[PERSON_NAME]" at bounding box center [283, 527] width 91 height 17
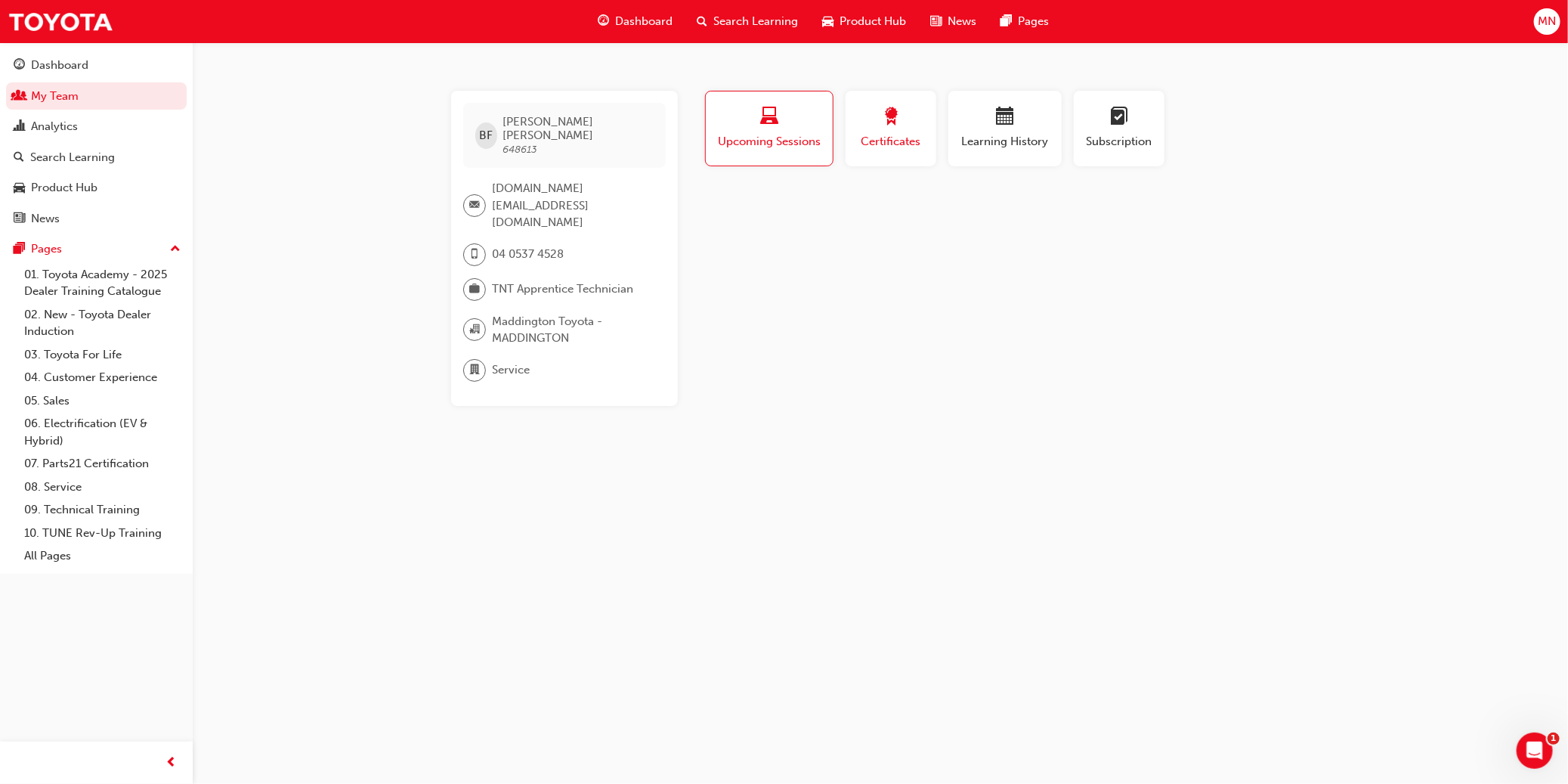
click at [867, 125] on div "button" at bounding box center [890, 119] width 68 height 23
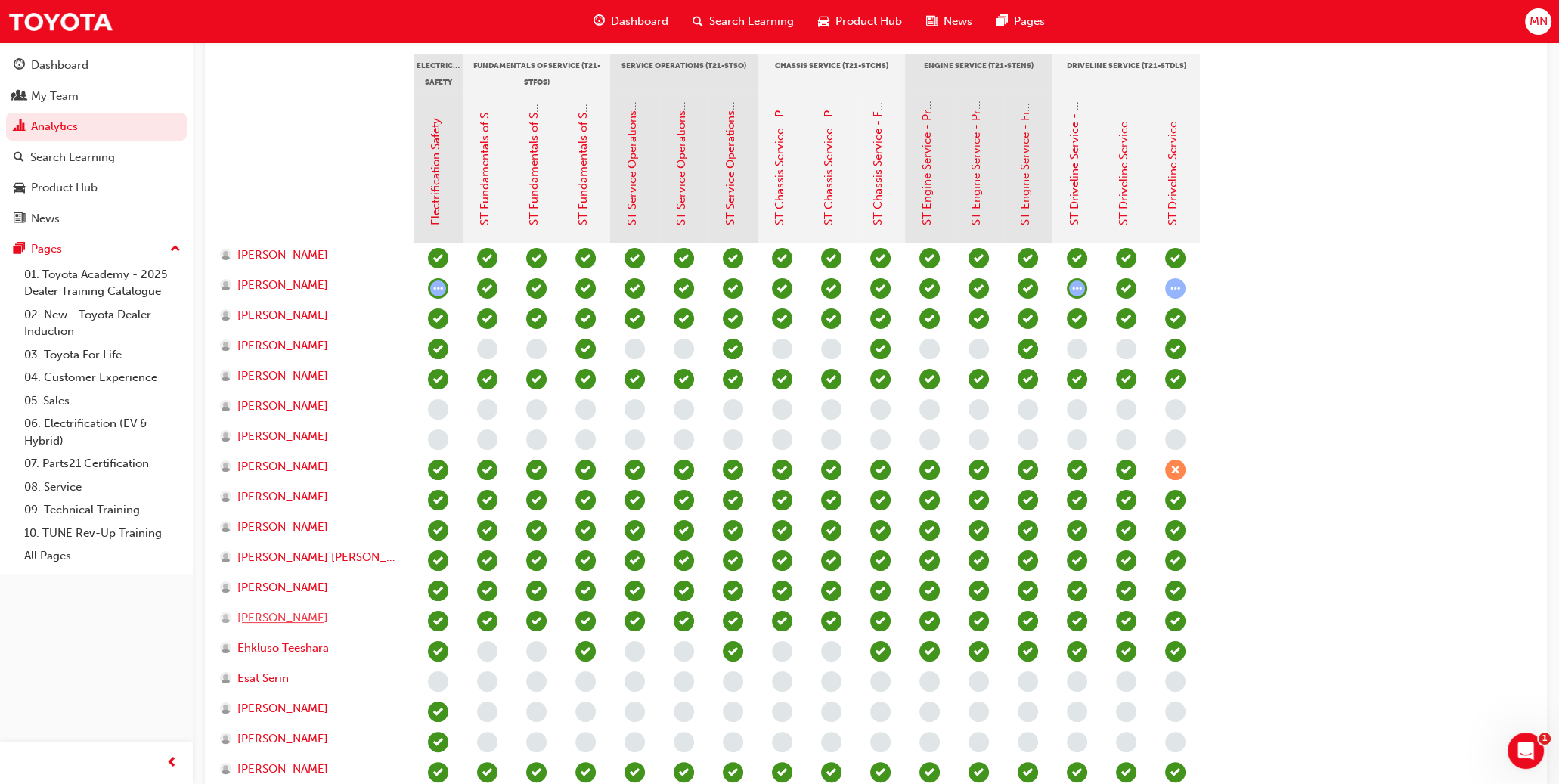
scroll to position [618, 0]
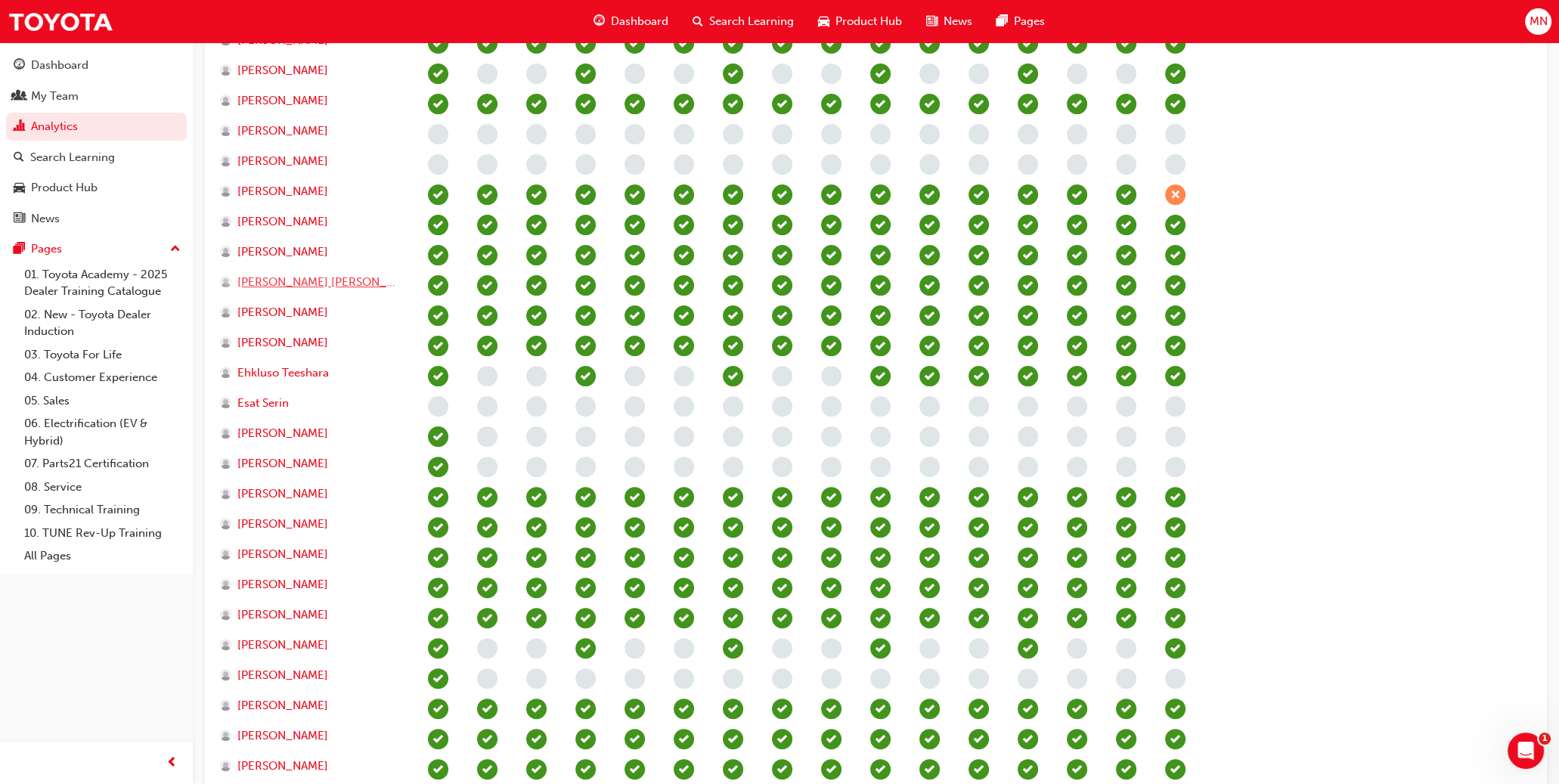
click at [274, 285] on span "[PERSON_NAME] [PERSON_NAME]" at bounding box center [318, 282] width 162 height 17
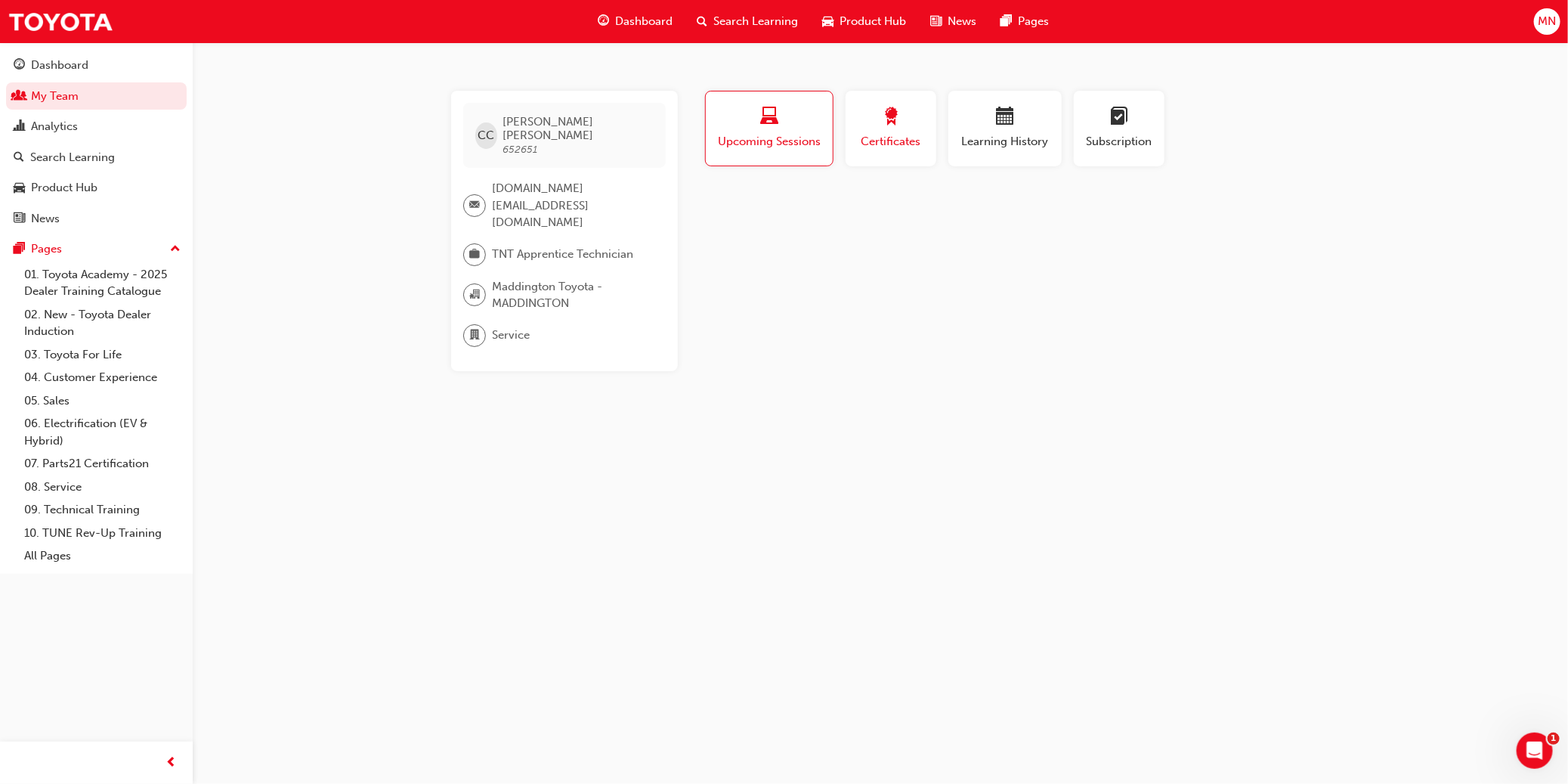
click at [867, 120] on div "button" at bounding box center [890, 119] width 68 height 23
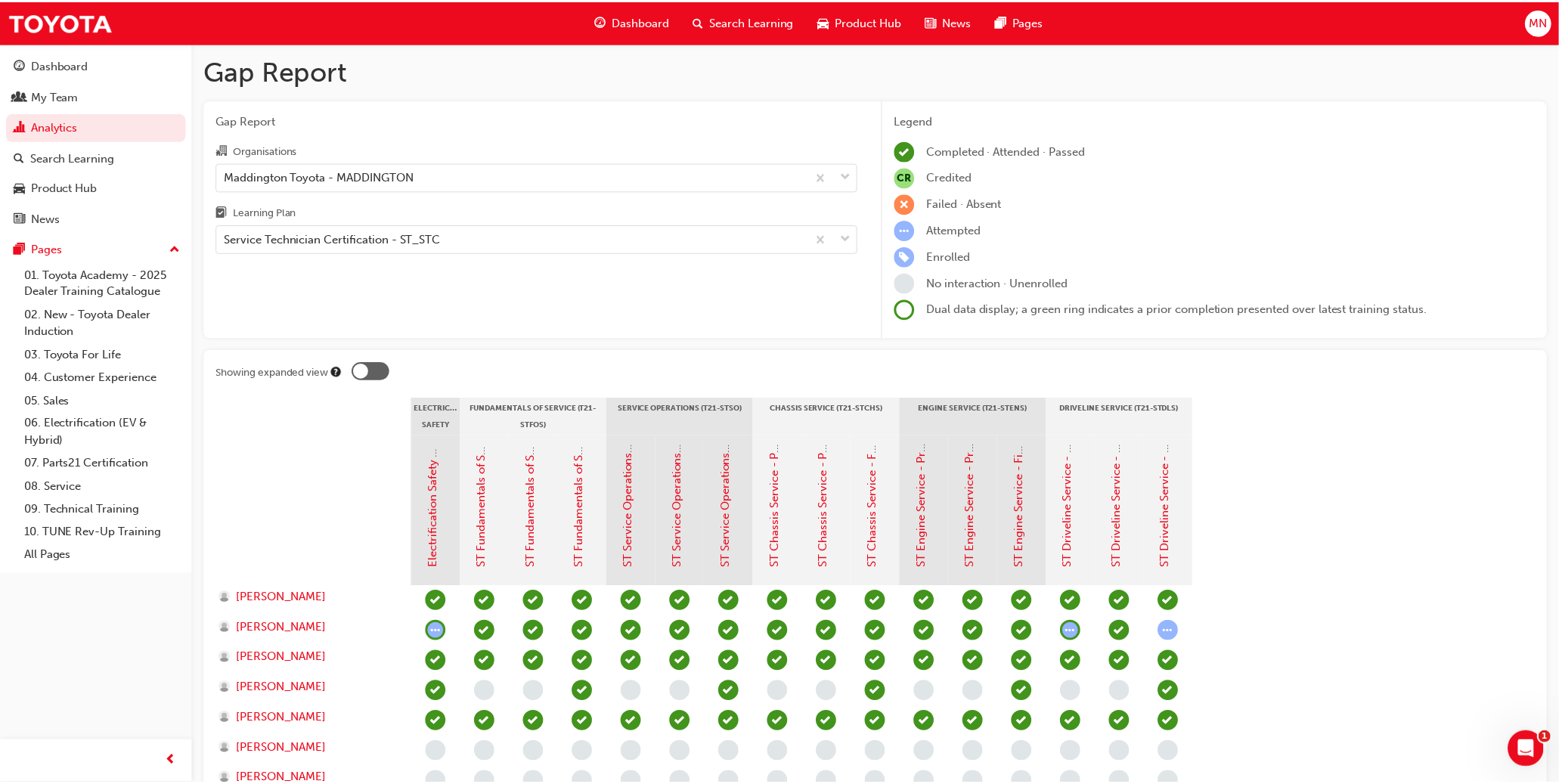
scroll to position [618, 0]
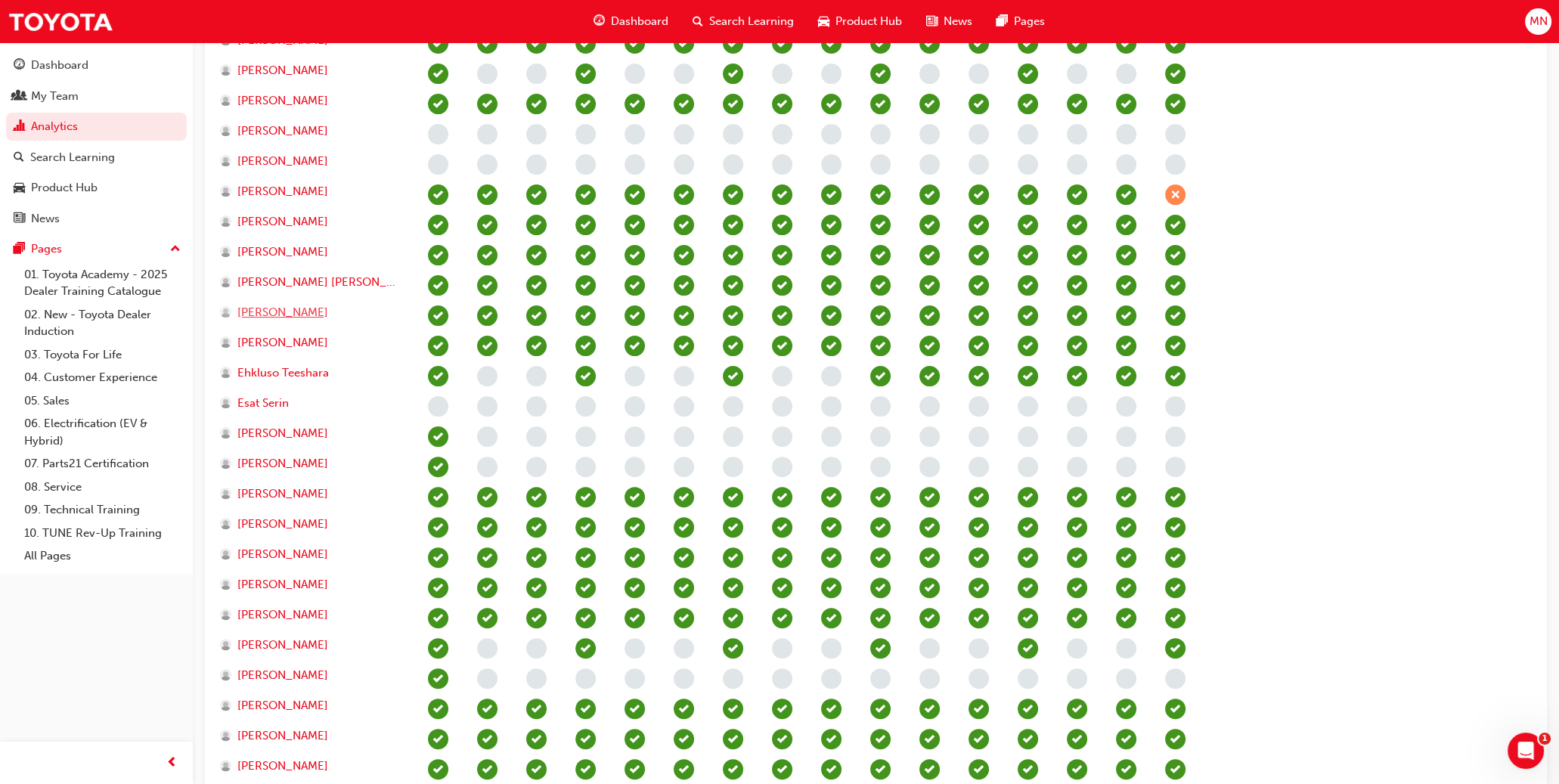
click at [297, 308] on span "[PERSON_NAME]" at bounding box center [283, 313] width 91 height 17
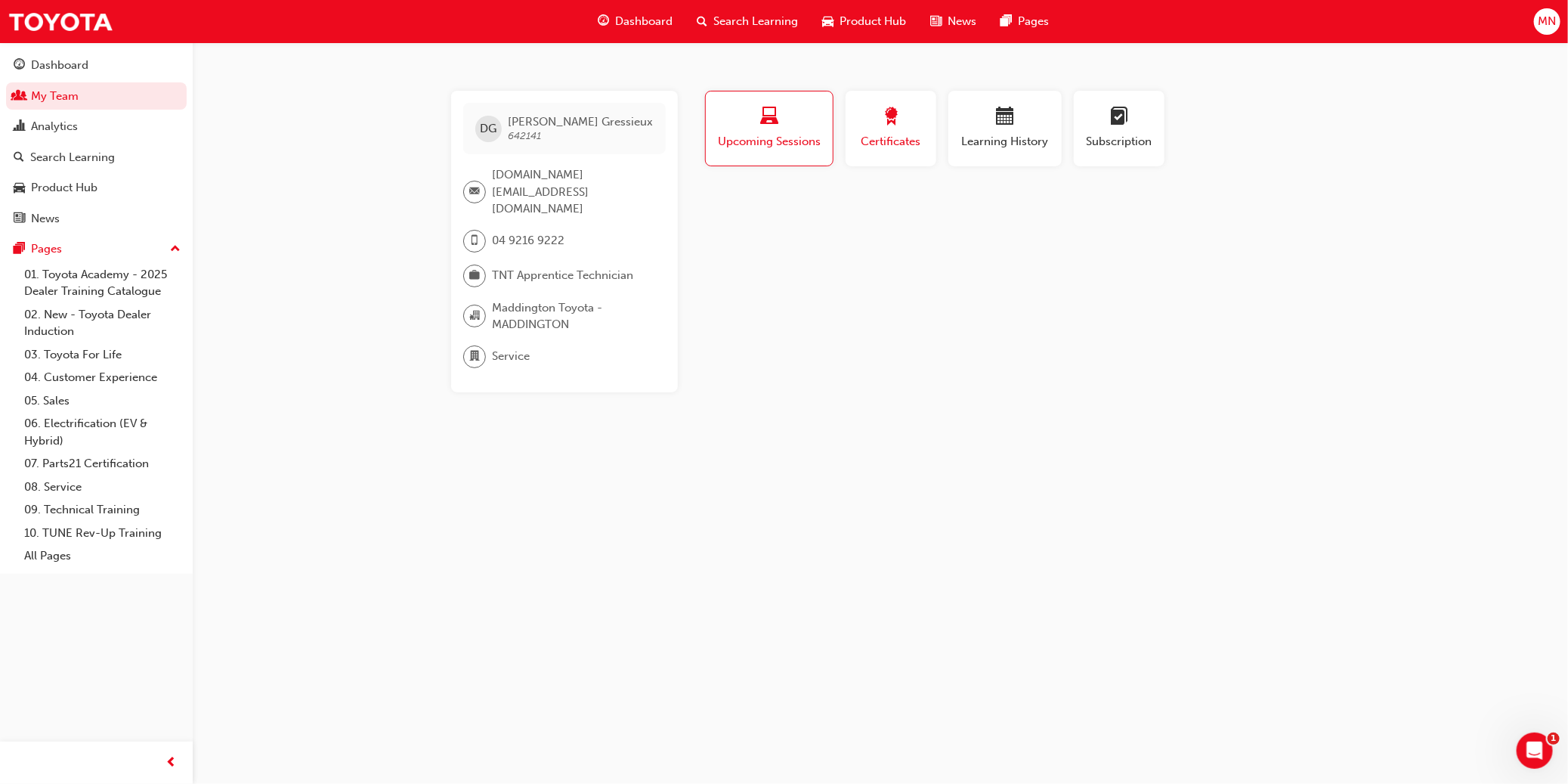
click at [867, 121] on div "button" at bounding box center [890, 119] width 68 height 23
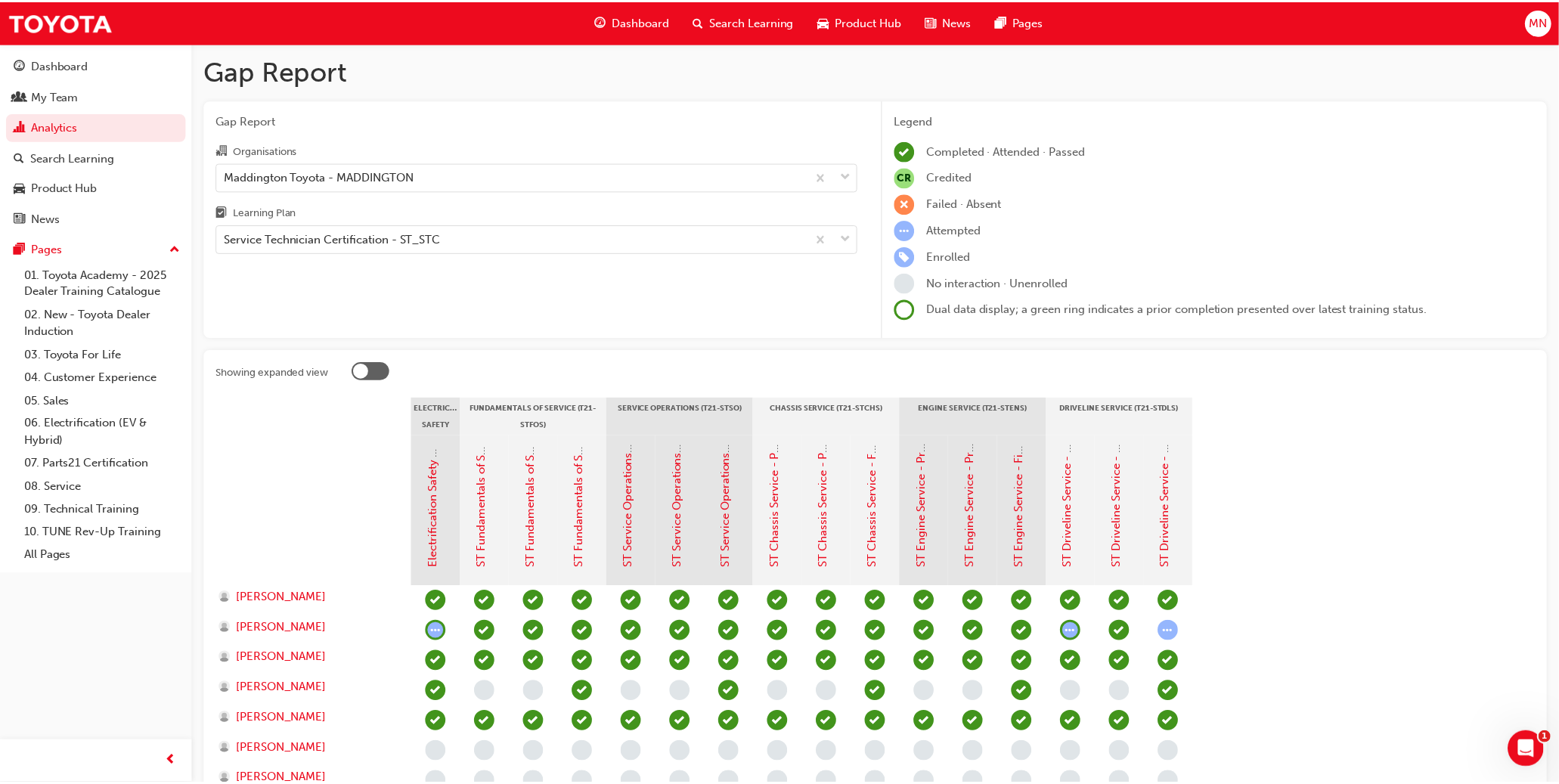
scroll to position [618, 0]
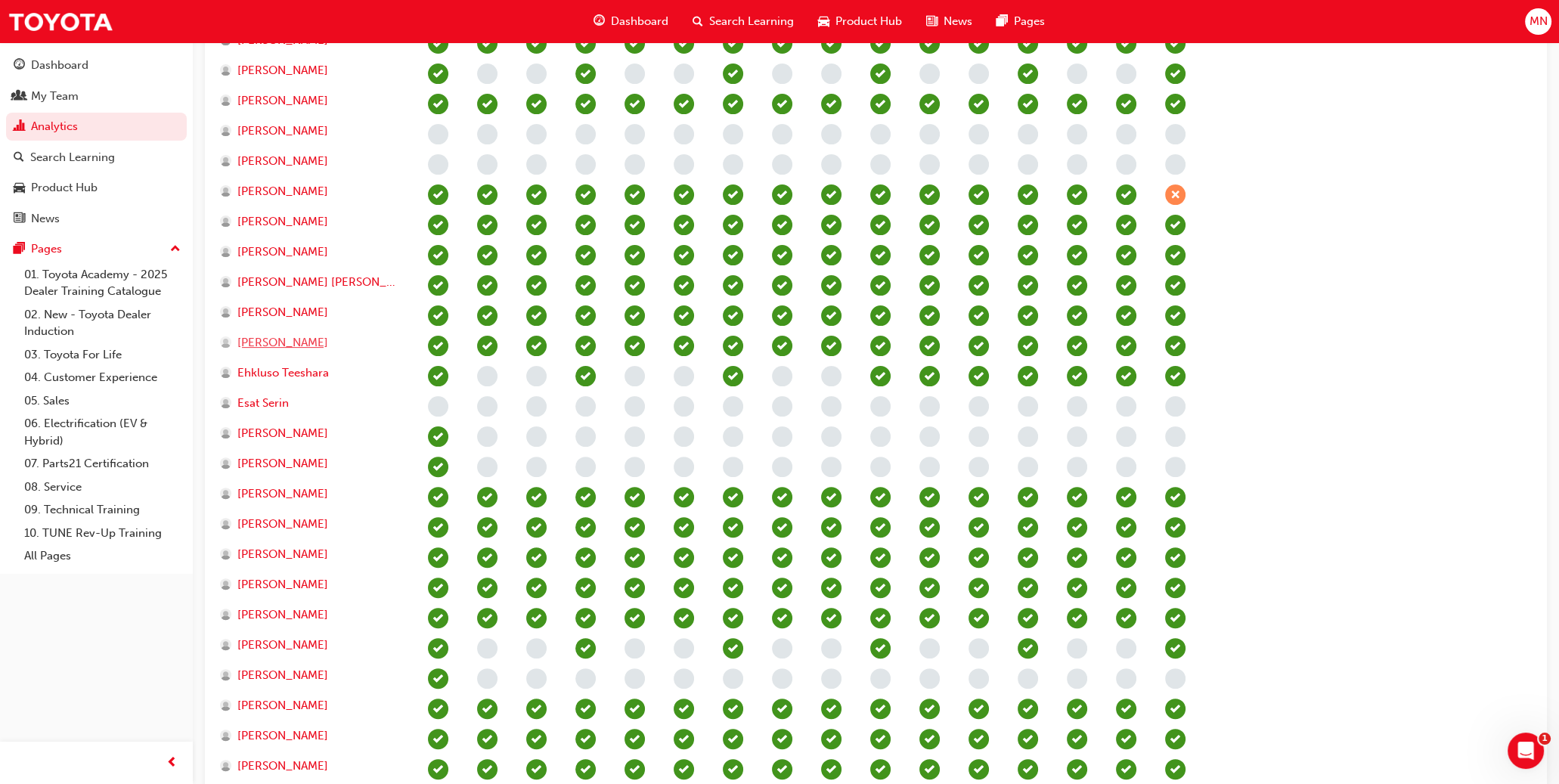
click at [297, 342] on span "[PERSON_NAME]" at bounding box center [283, 342] width 91 height 17
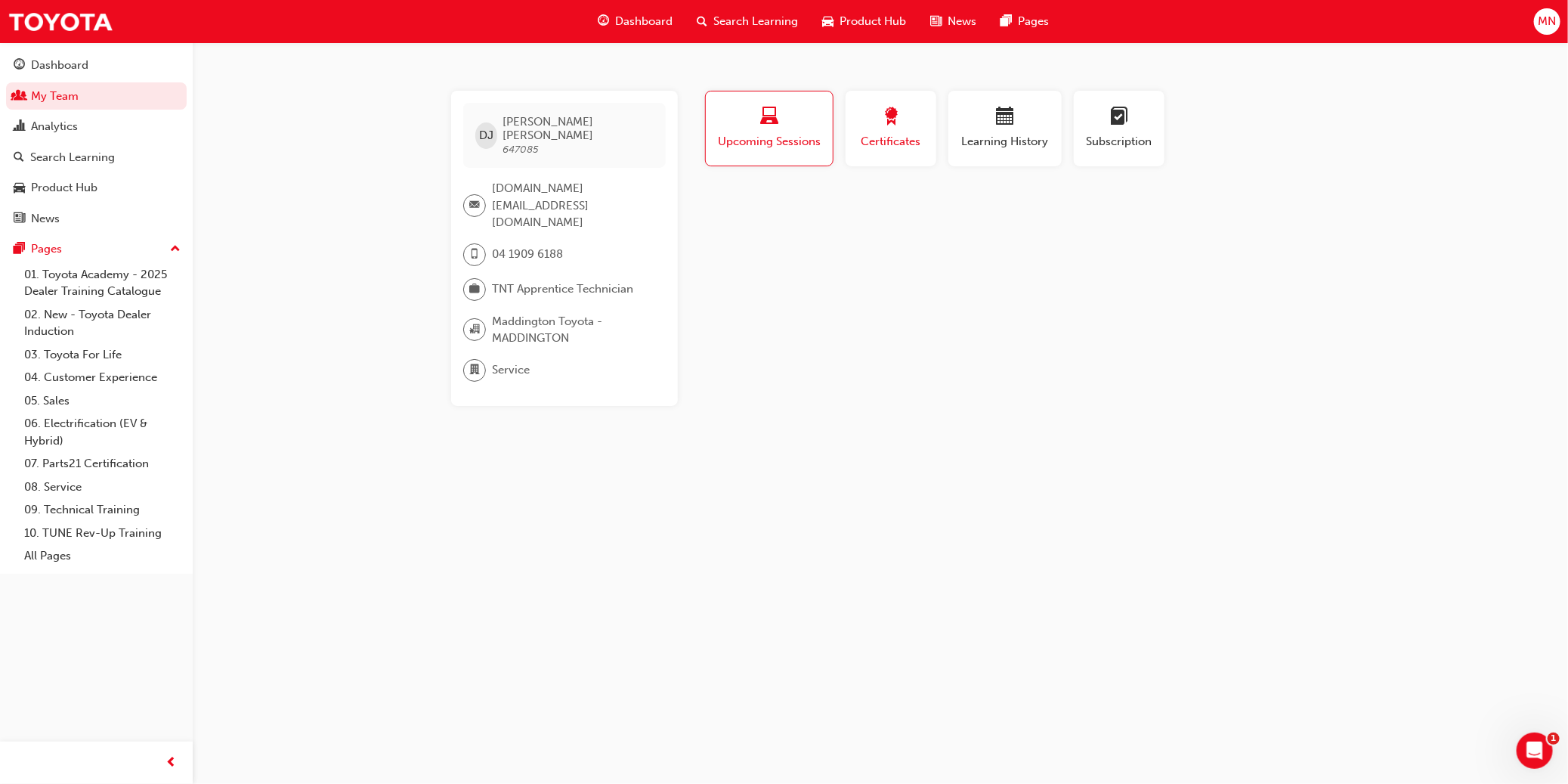
click at [867, 138] on span "Certificates" at bounding box center [890, 141] width 68 height 17
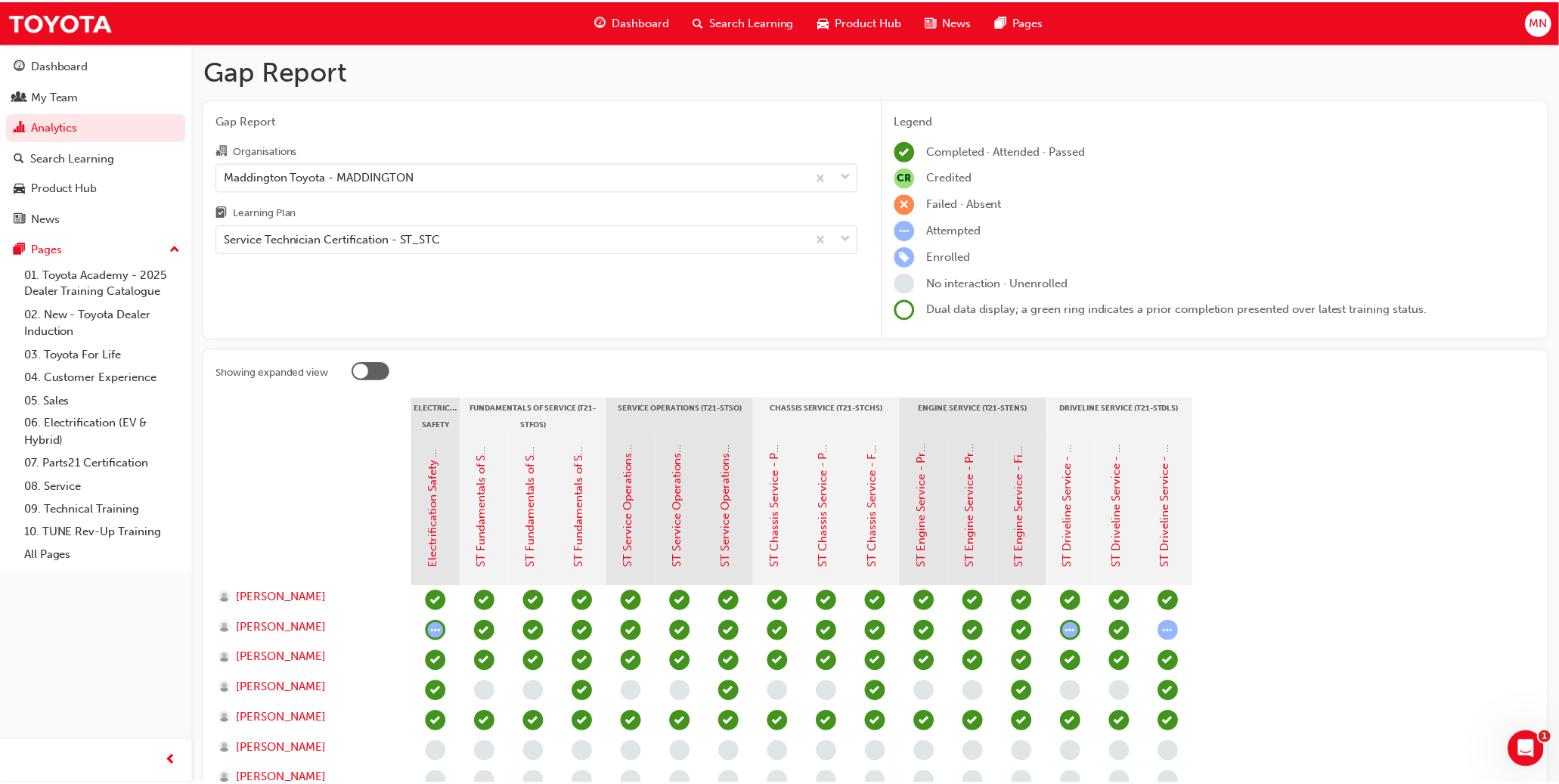
scroll to position [618, 0]
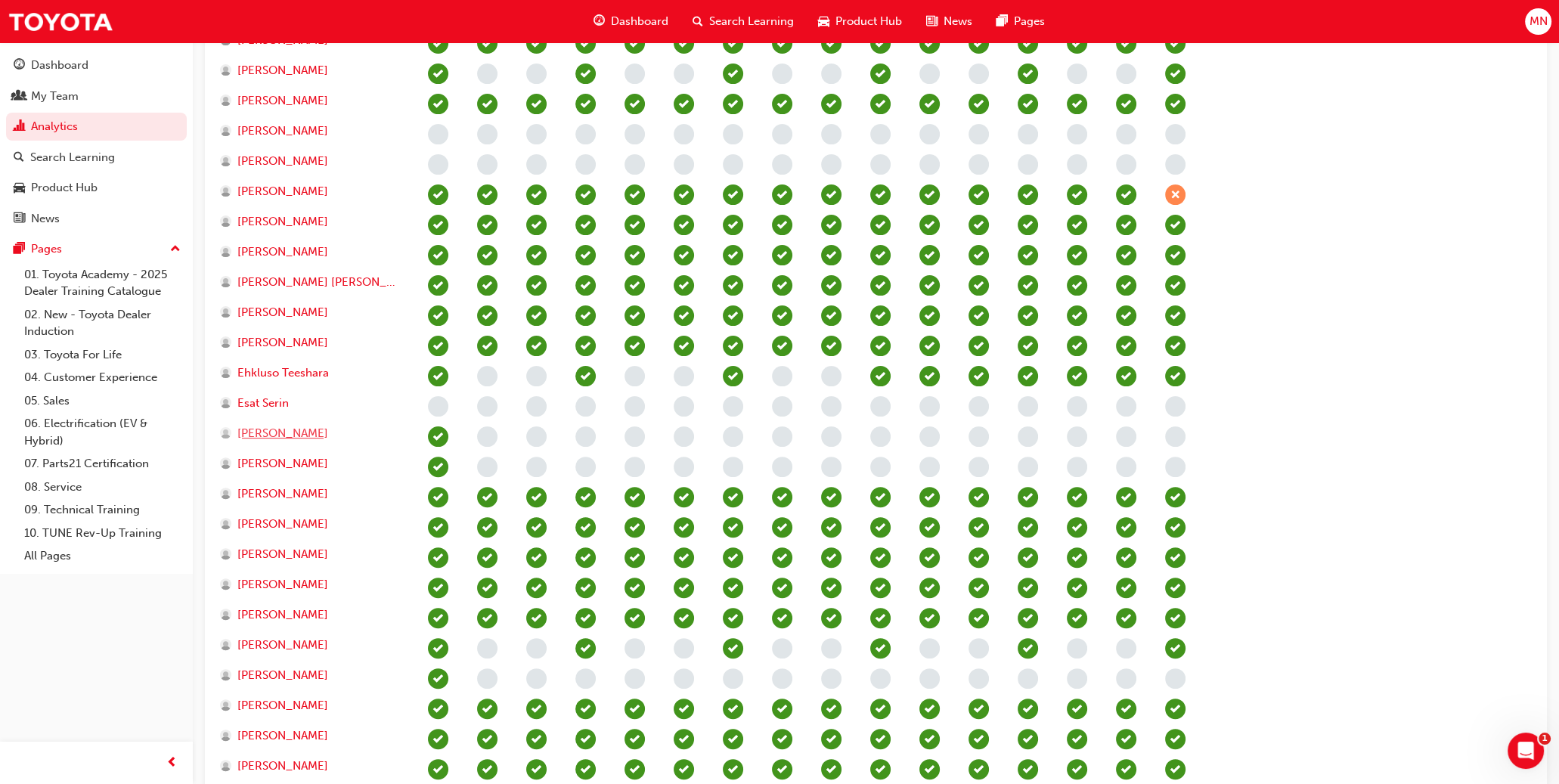
click at [285, 435] on span "[PERSON_NAME]" at bounding box center [283, 433] width 91 height 17
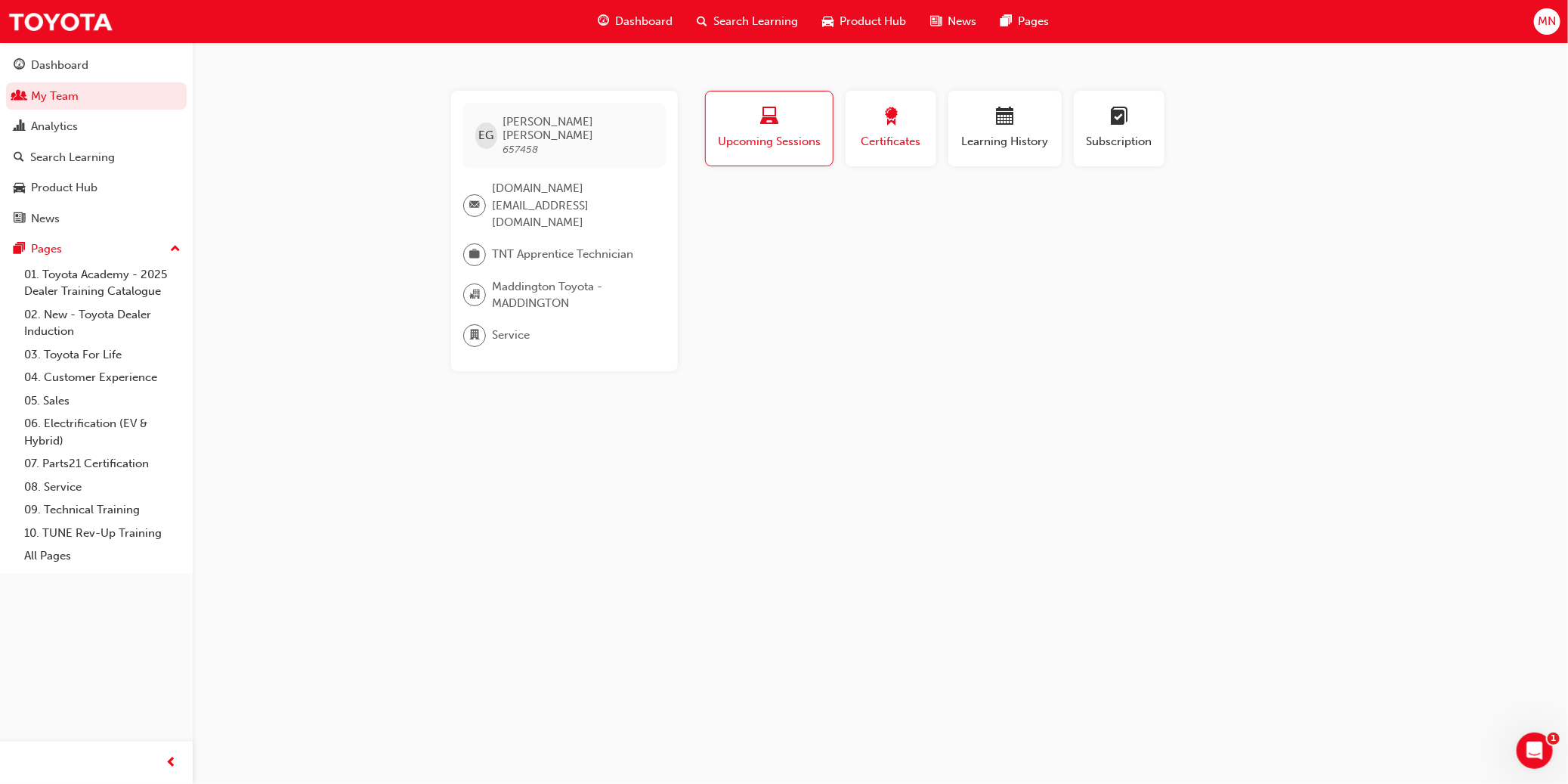
click at [867, 129] on div "Certificates" at bounding box center [890, 128] width 68 height 43
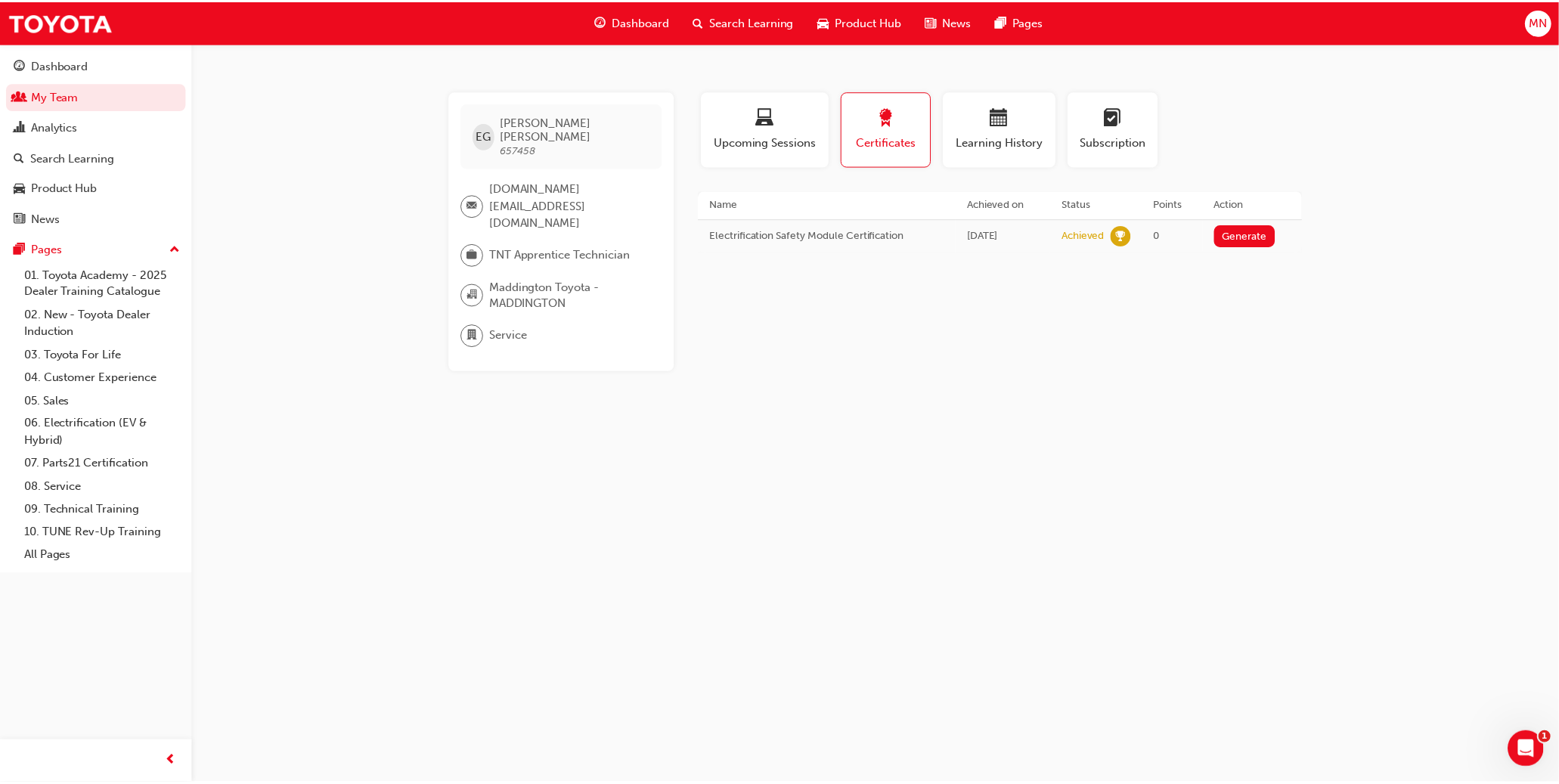
scroll to position [618, 0]
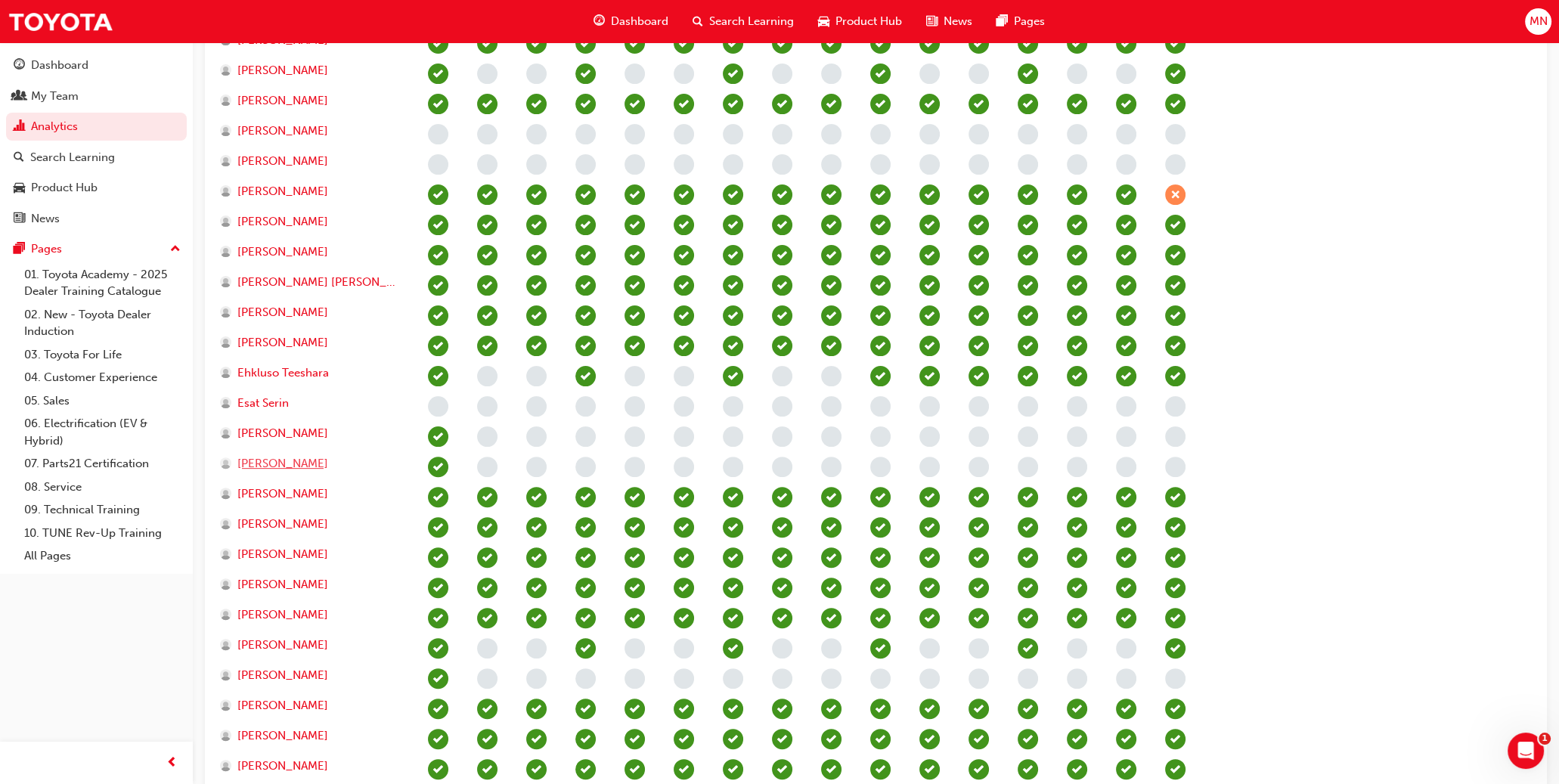
click at [286, 465] on span "[PERSON_NAME]" at bounding box center [283, 464] width 91 height 17
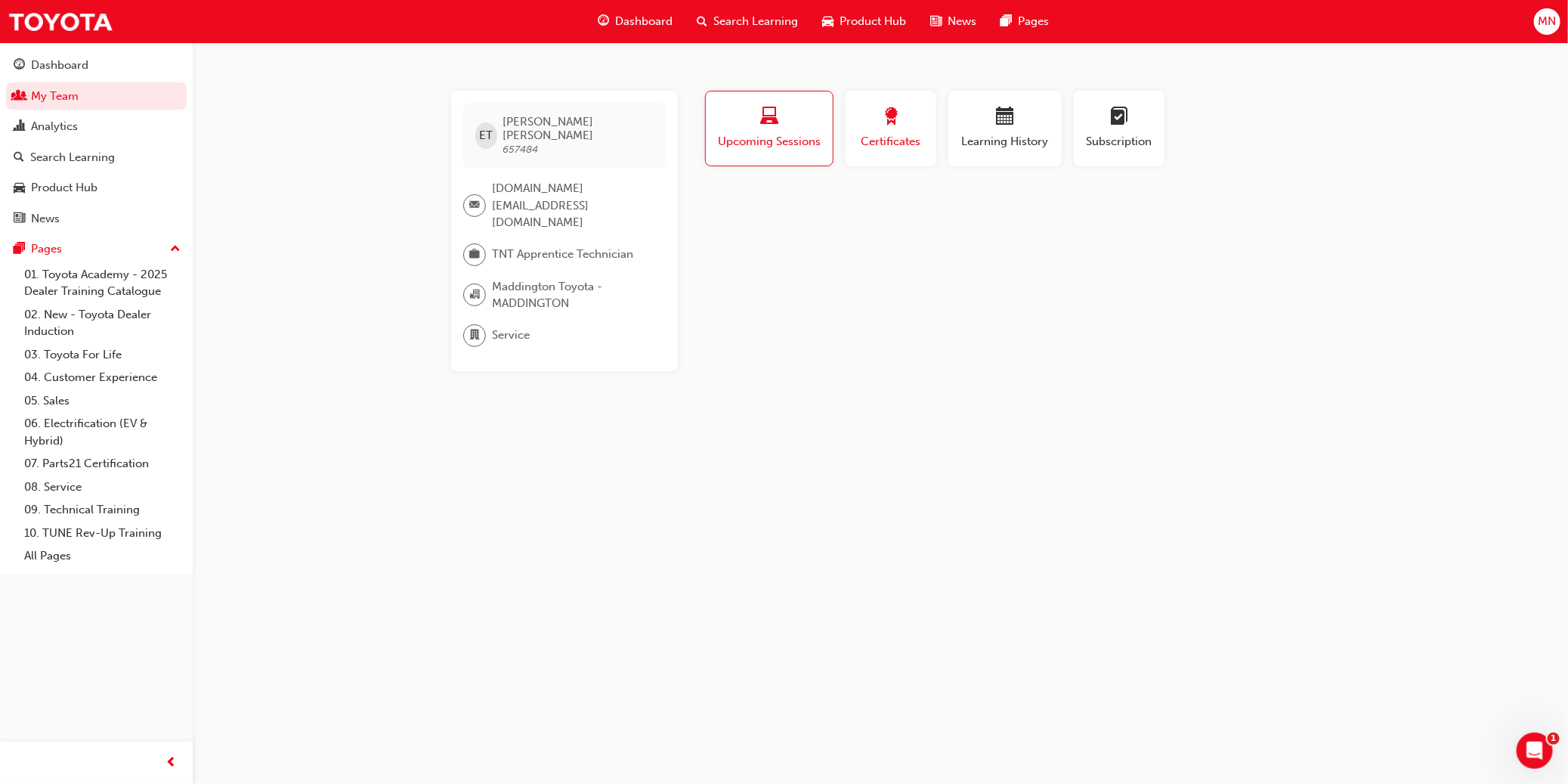
click at [862, 136] on span "Certificates" at bounding box center [890, 141] width 68 height 17
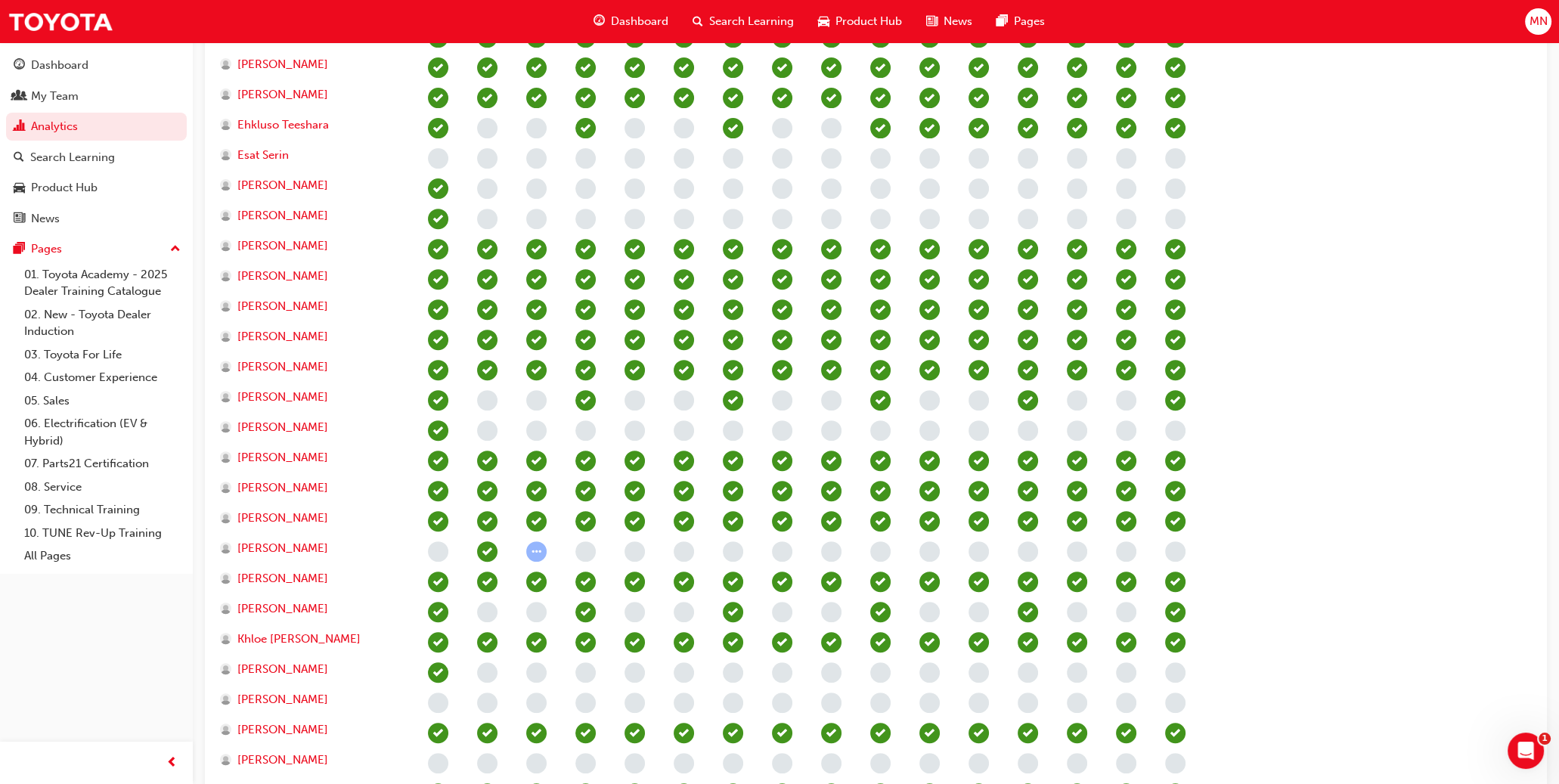
scroll to position [893, 0]
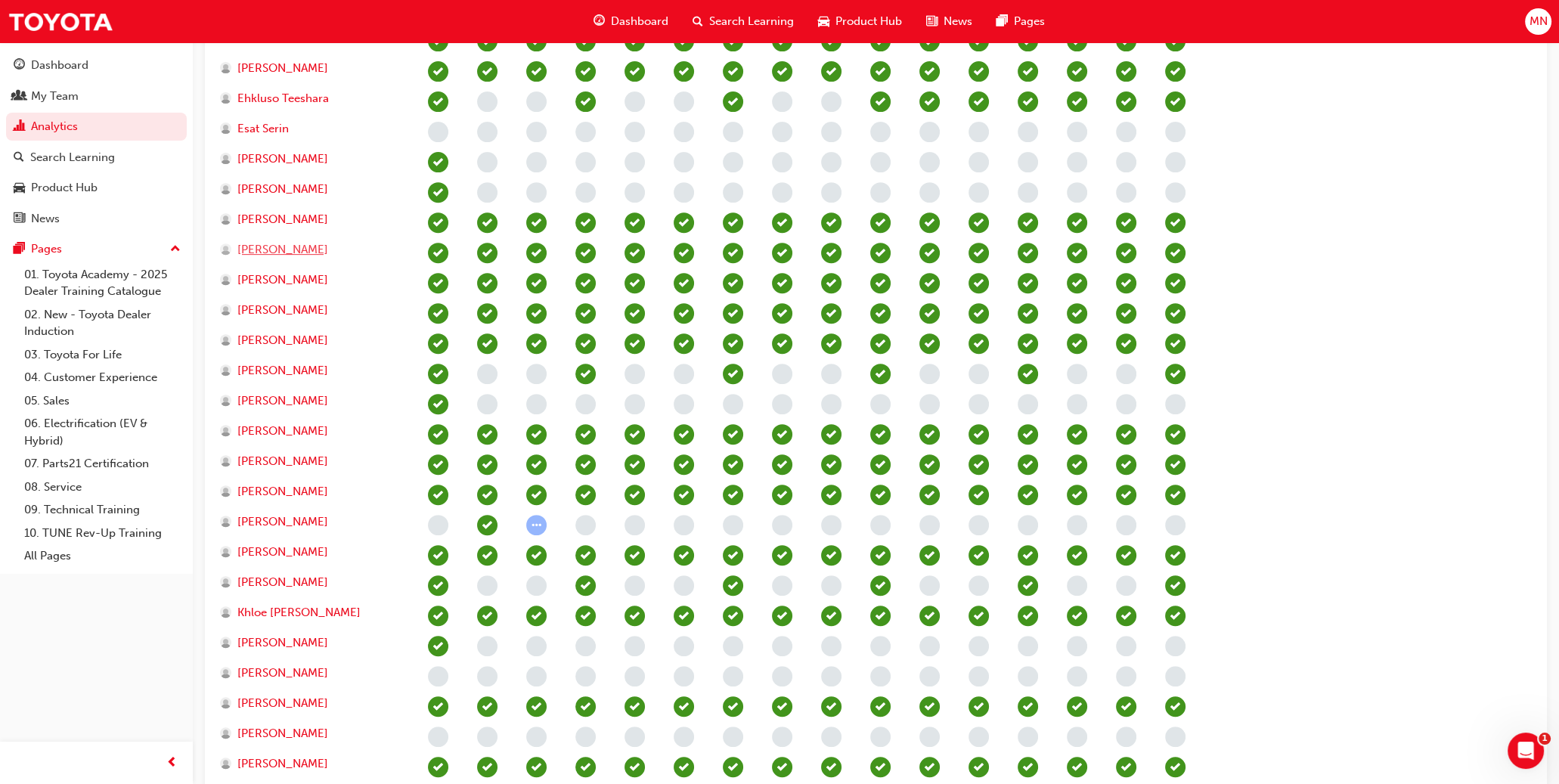
click at [281, 248] on span "[PERSON_NAME]" at bounding box center [283, 249] width 91 height 17
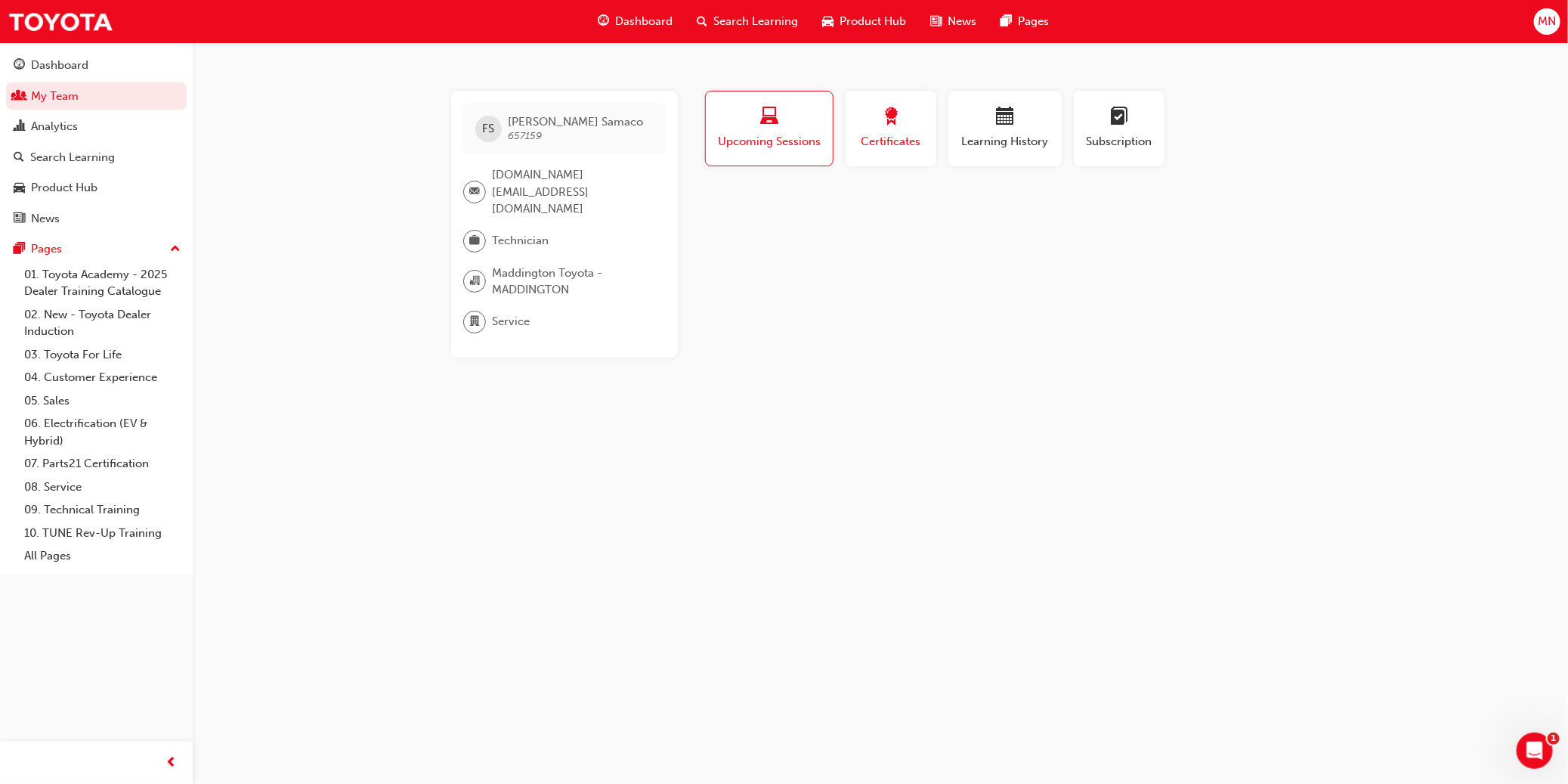
click at [867, 127] on span "award-icon" at bounding box center [890, 117] width 18 height 20
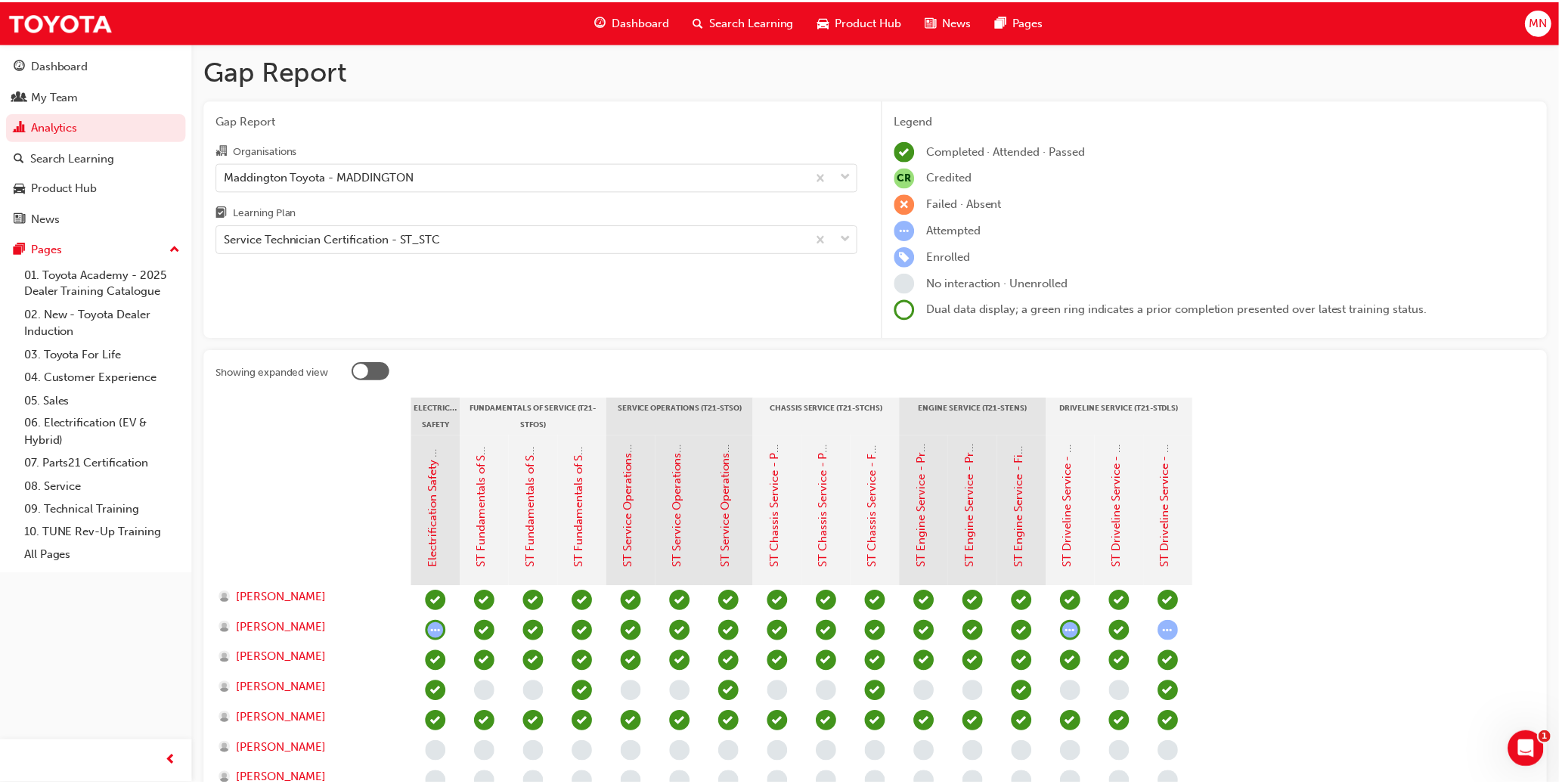
scroll to position [893, 0]
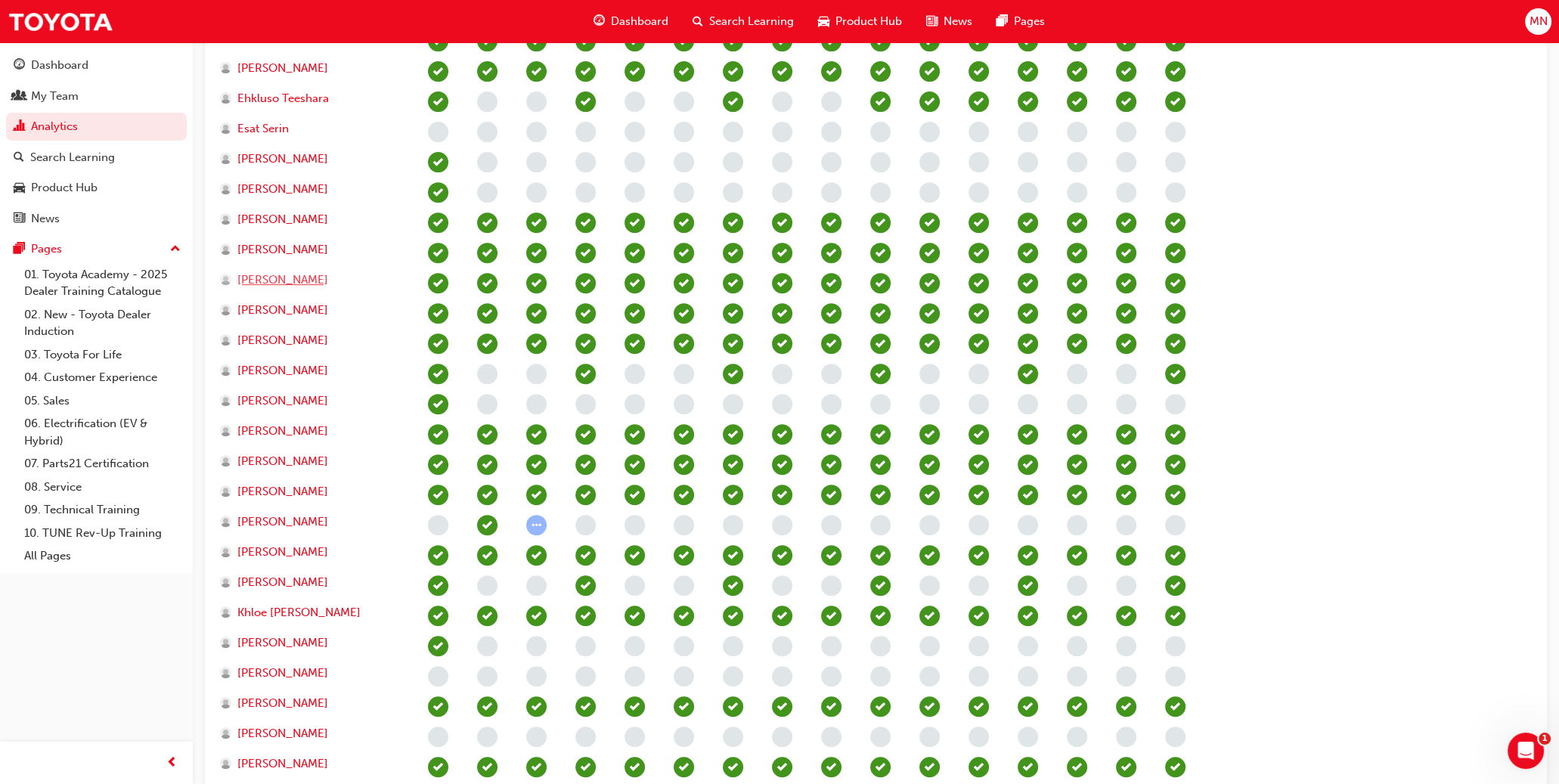
click at [286, 275] on span "[PERSON_NAME]" at bounding box center [283, 280] width 91 height 17
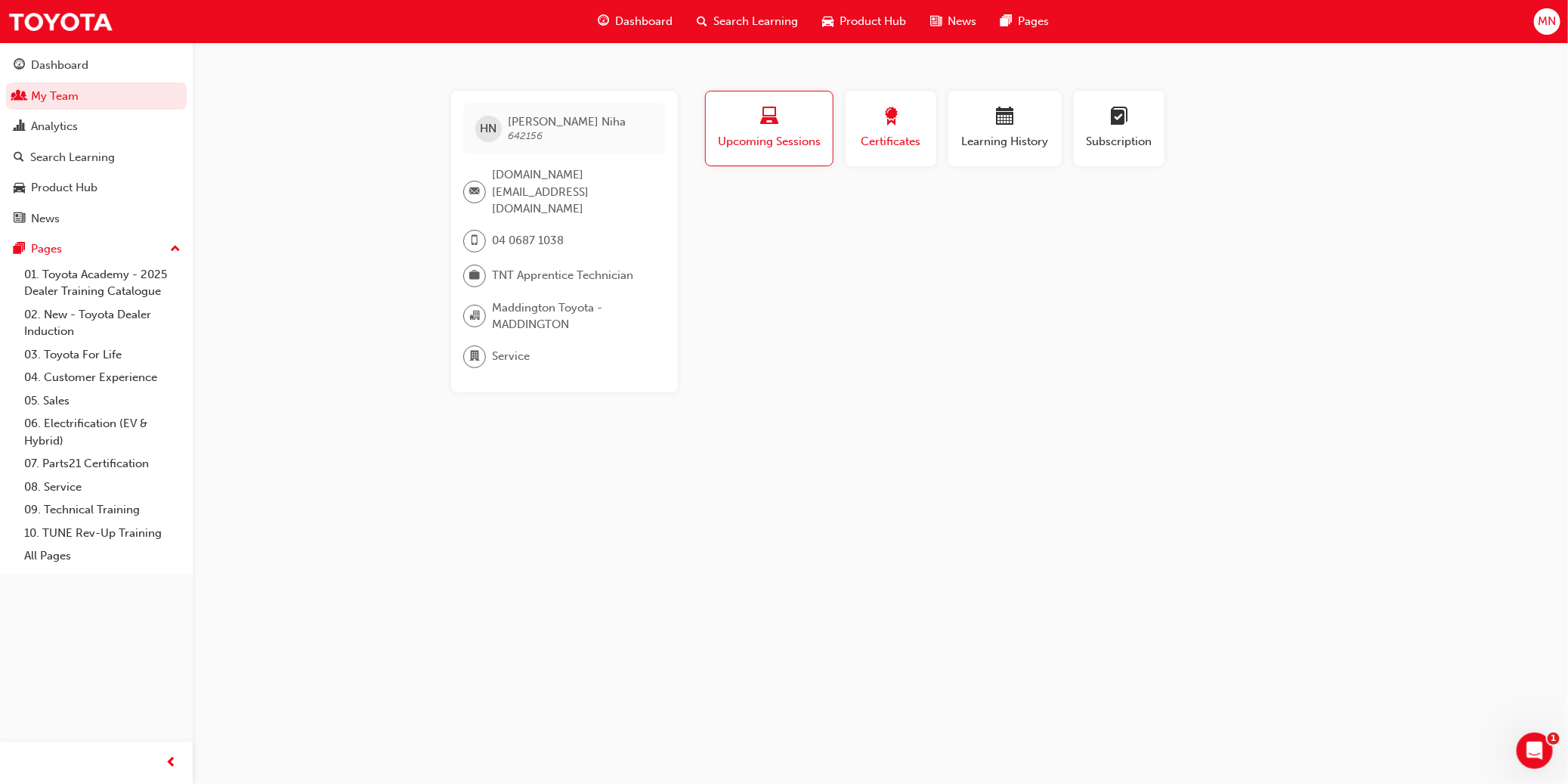
click at [867, 114] on div "button" at bounding box center [890, 119] width 68 height 23
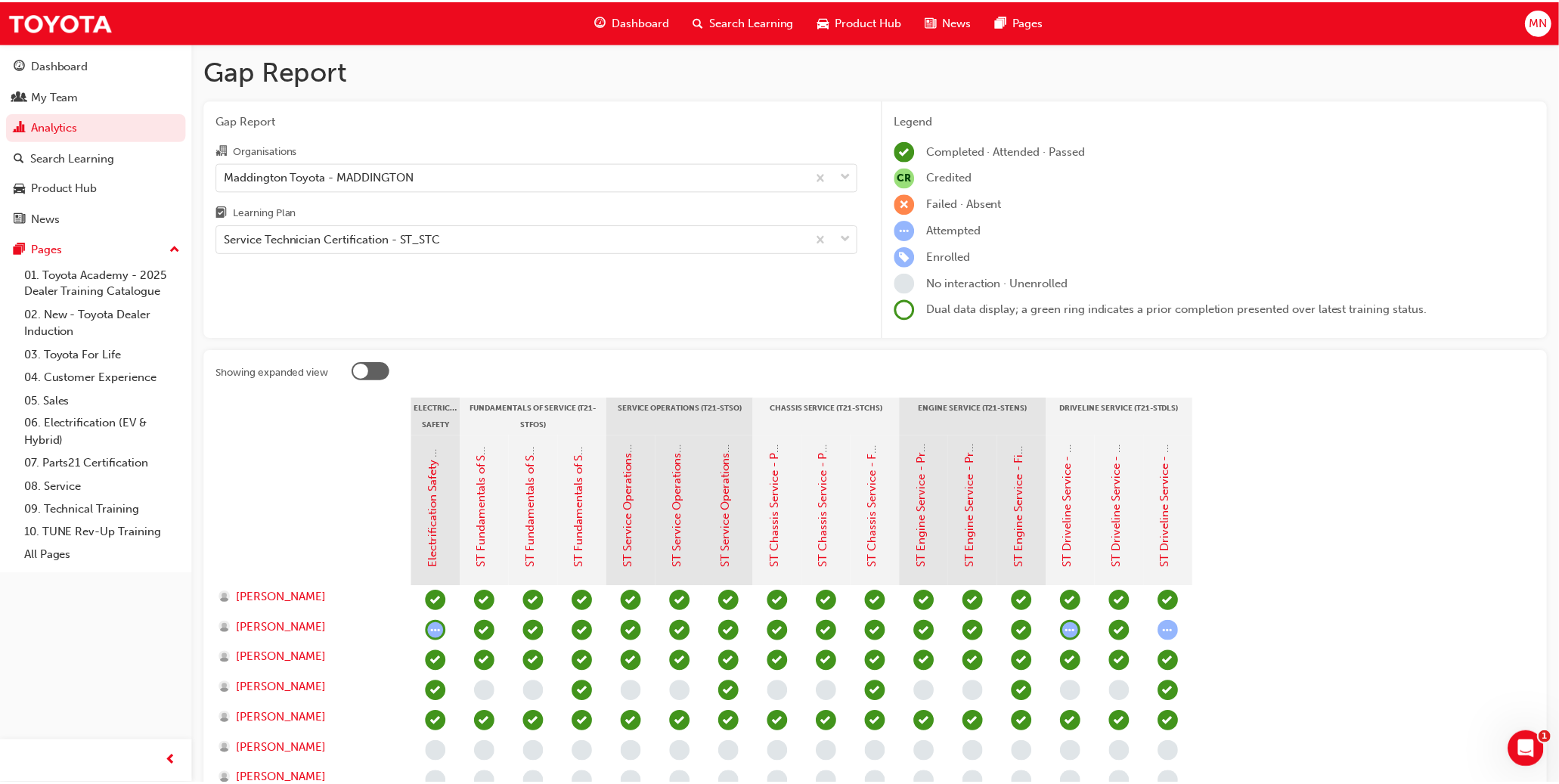
scroll to position [893, 0]
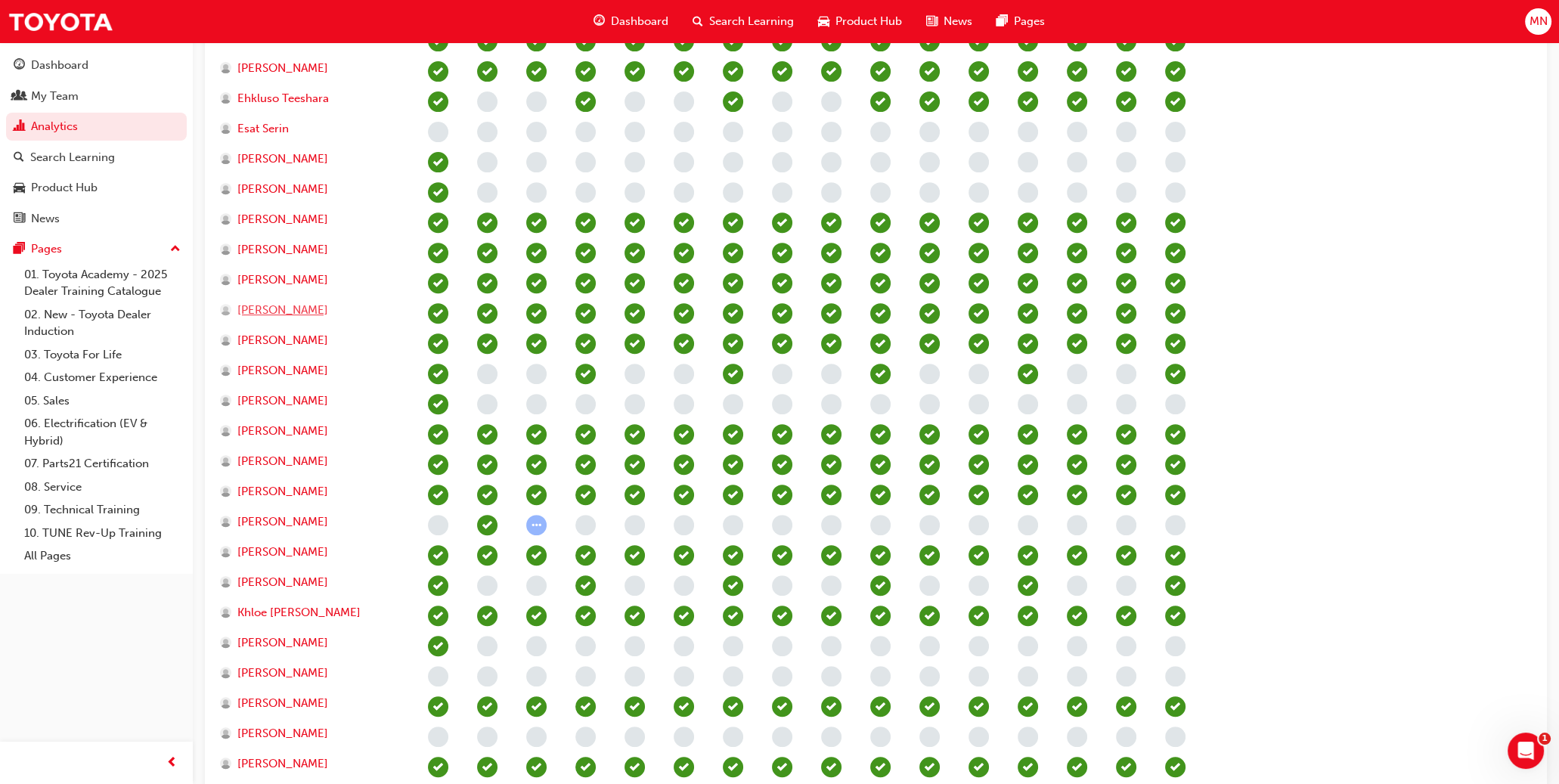
click at [279, 307] on span "[PERSON_NAME]" at bounding box center [283, 310] width 91 height 17
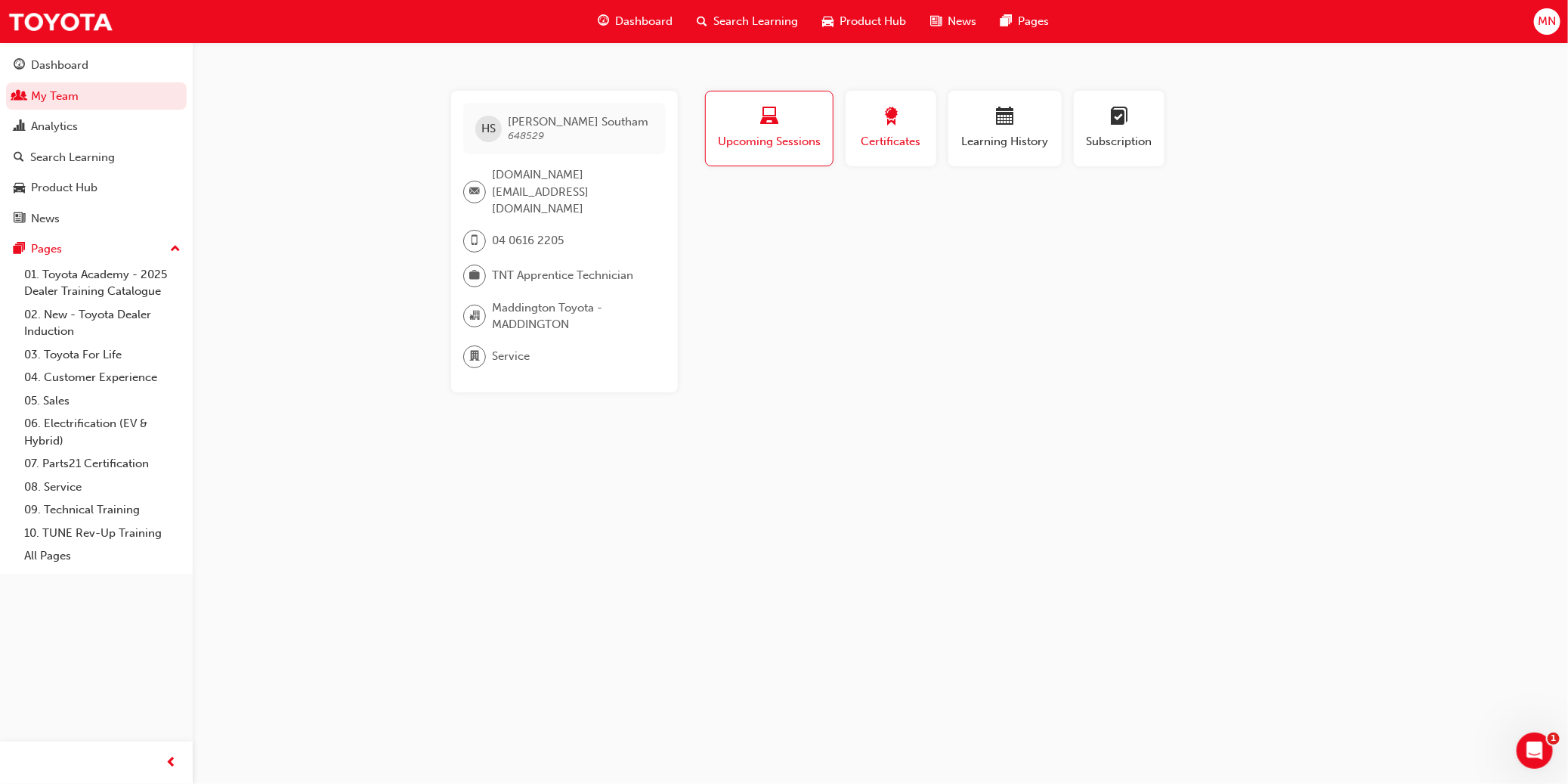
click at [867, 142] on span "Certificates" at bounding box center [890, 141] width 68 height 17
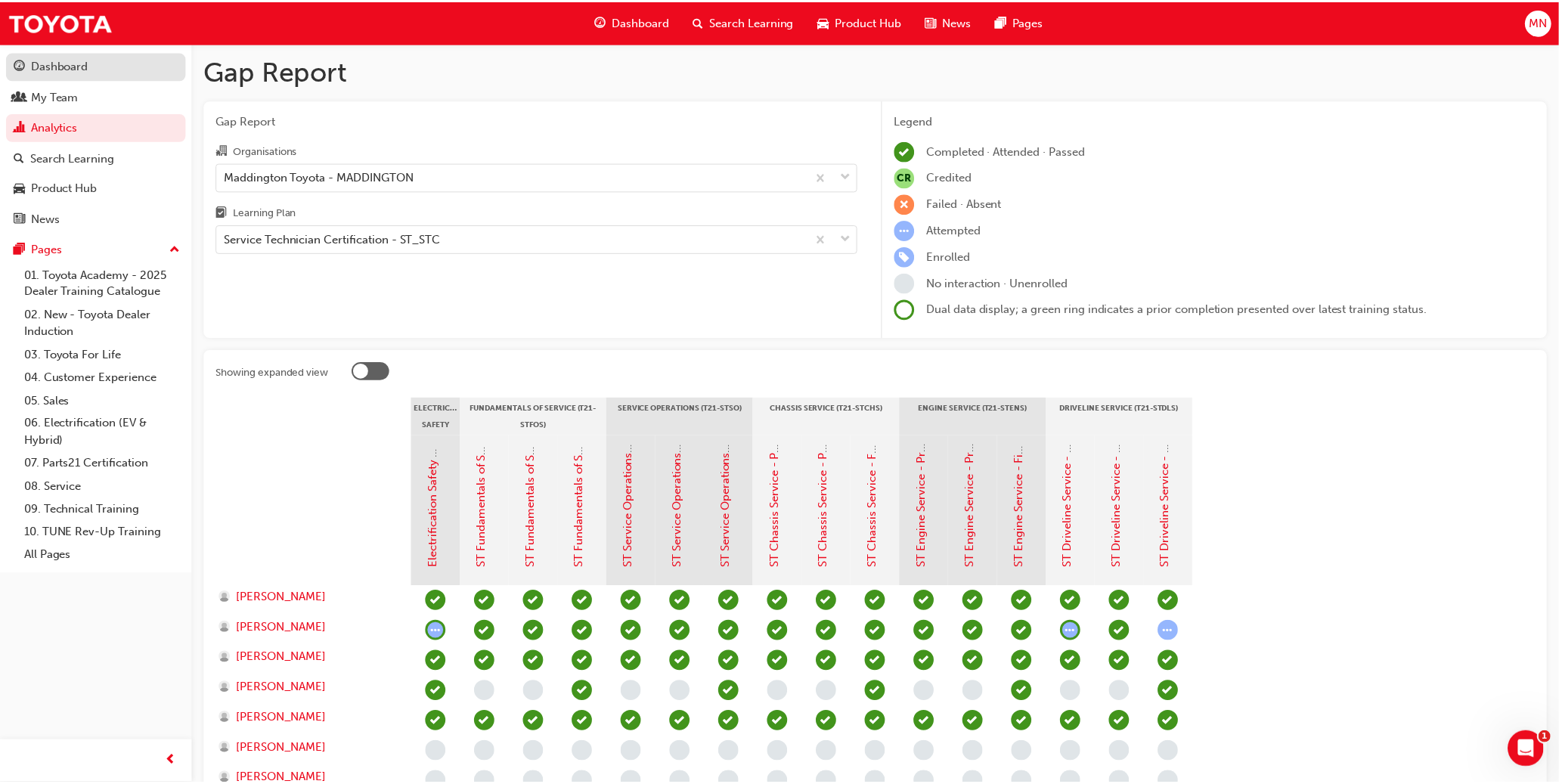
scroll to position [893, 0]
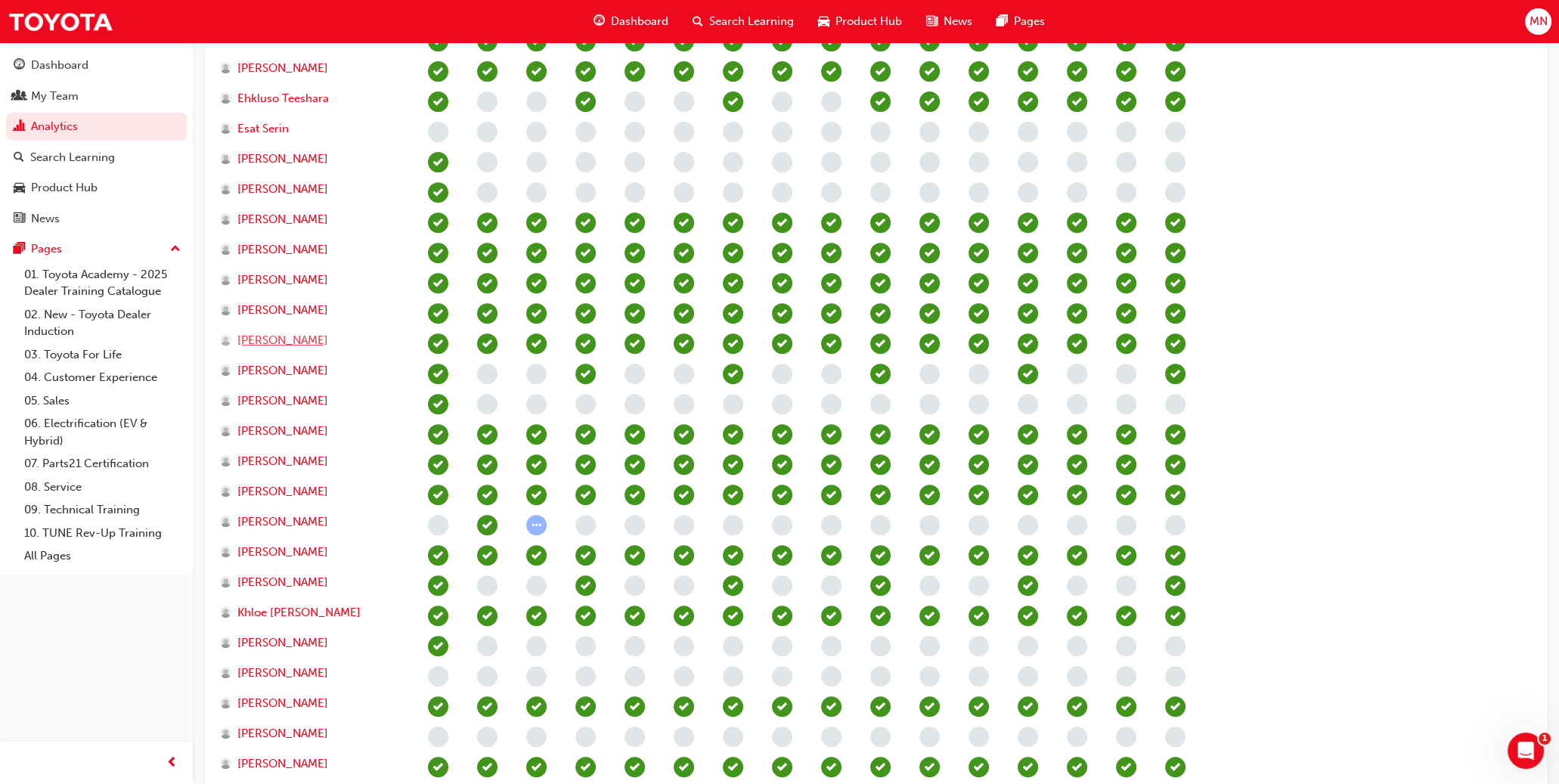
click at [274, 342] on span "[PERSON_NAME]" at bounding box center [283, 340] width 91 height 17
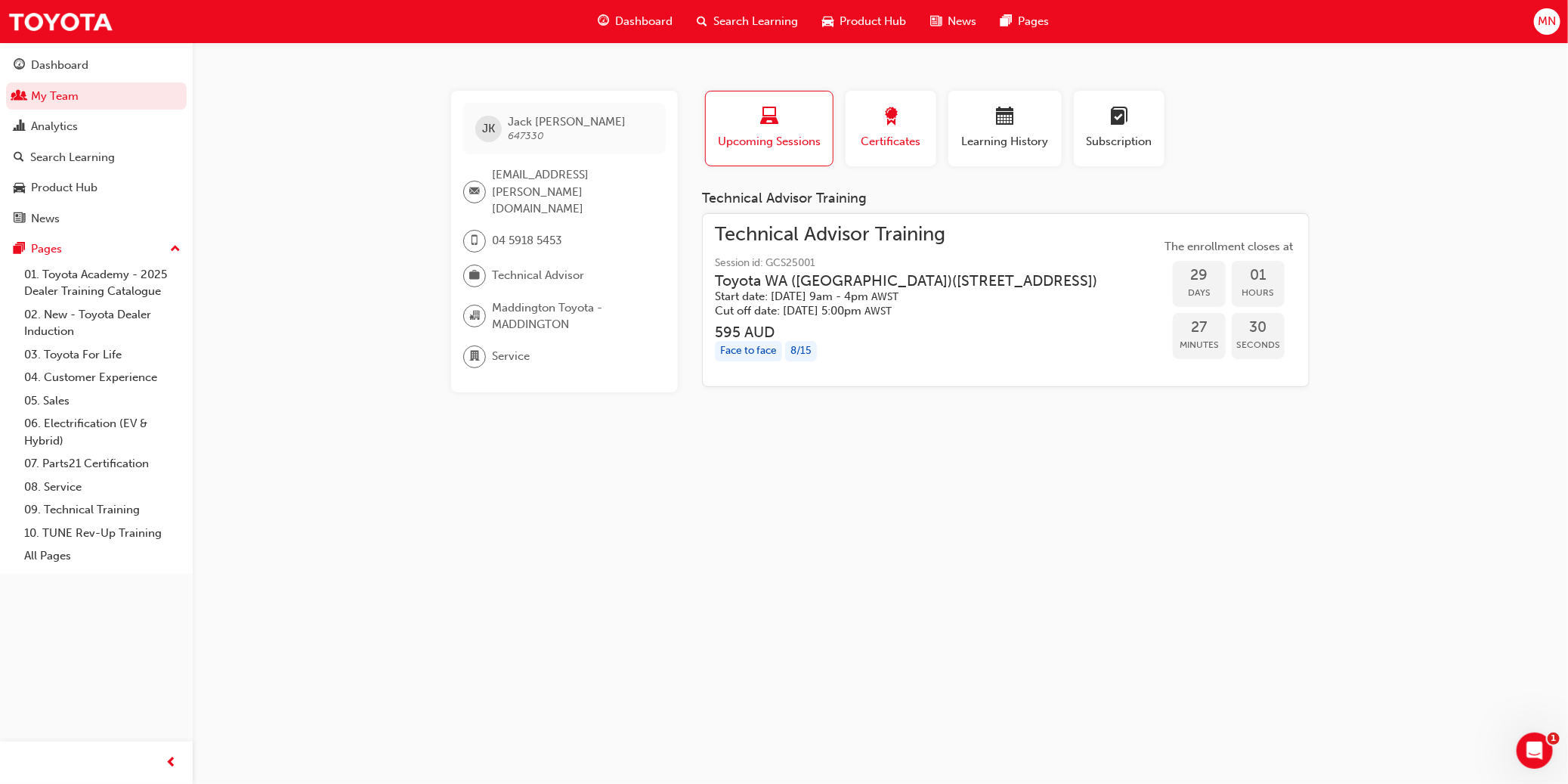
click at [867, 131] on div "Certificates" at bounding box center [890, 128] width 68 height 43
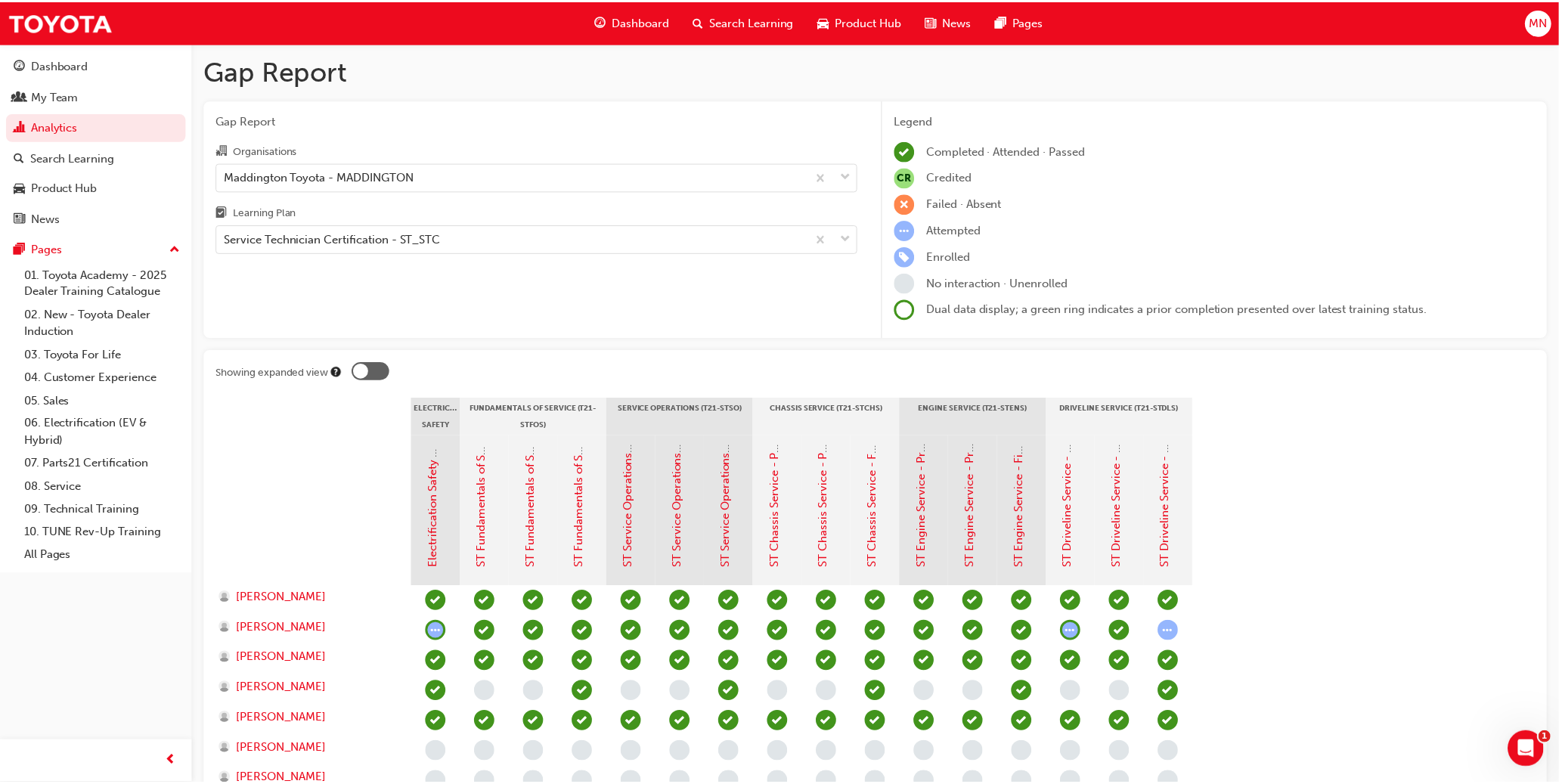
scroll to position [893, 0]
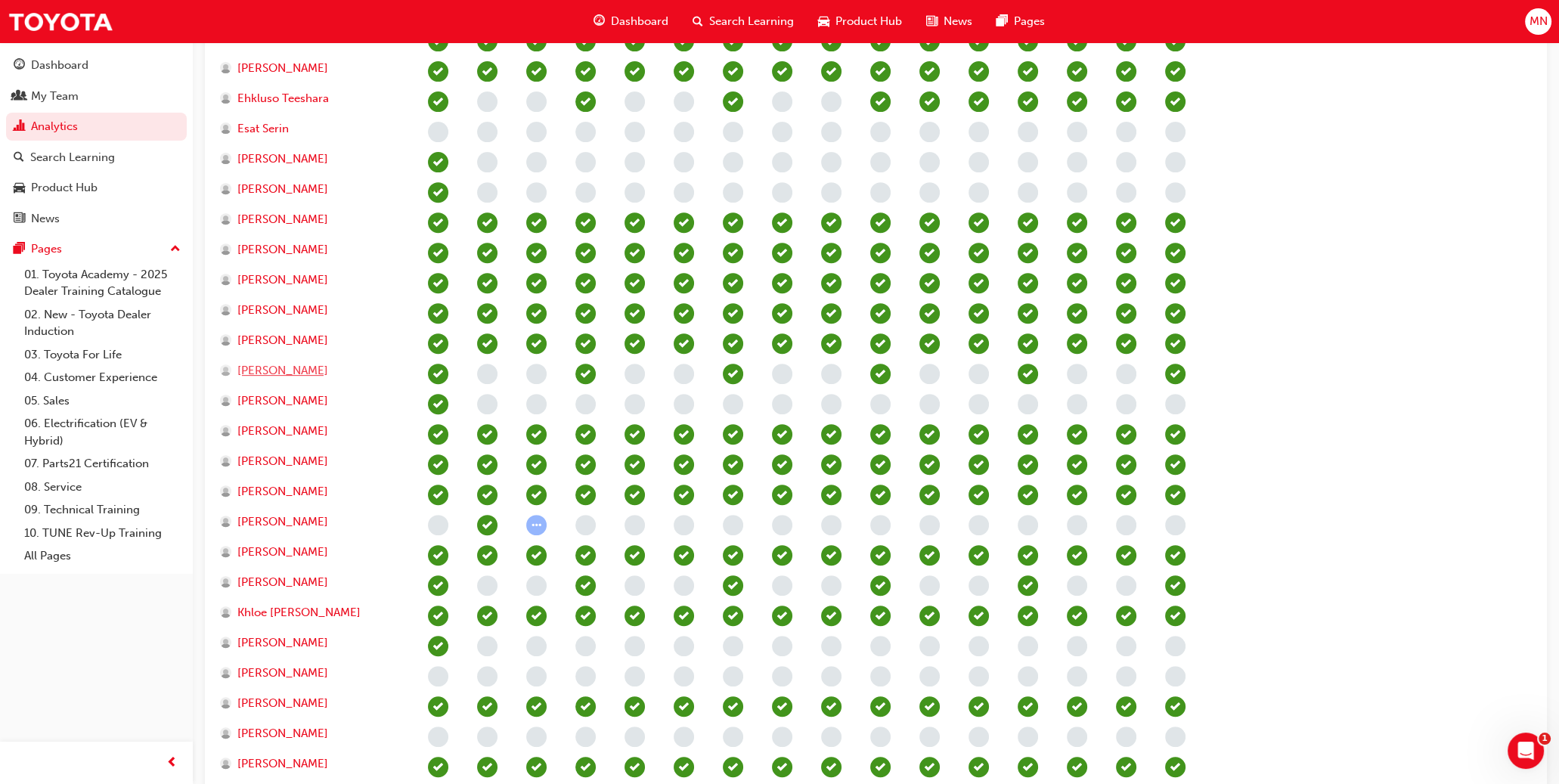
click at [280, 375] on span "[PERSON_NAME]" at bounding box center [283, 371] width 91 height 17
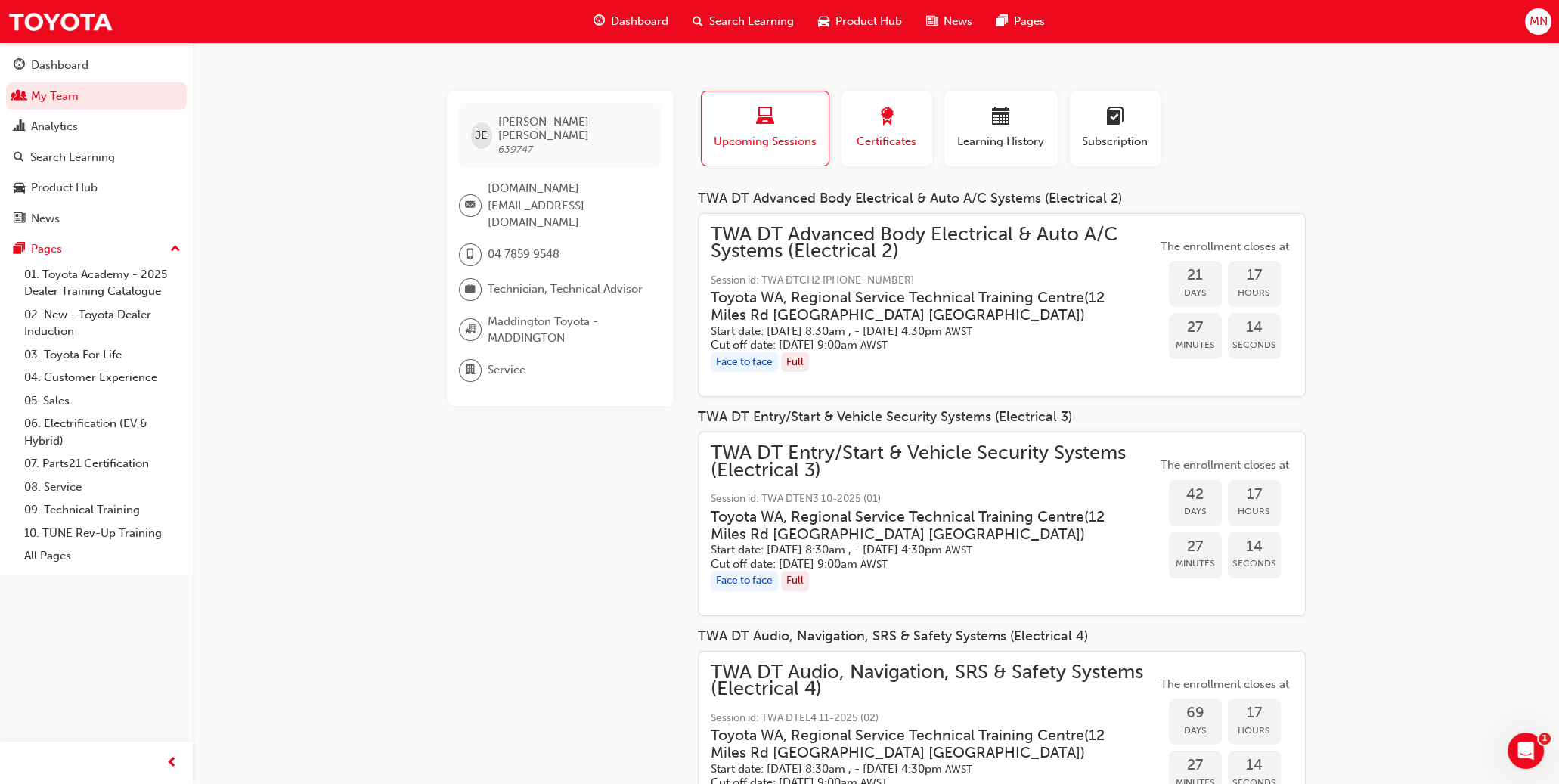
click at [863, 133] on span "Certificates" at bounding box center [887, 141] width 68 height 17
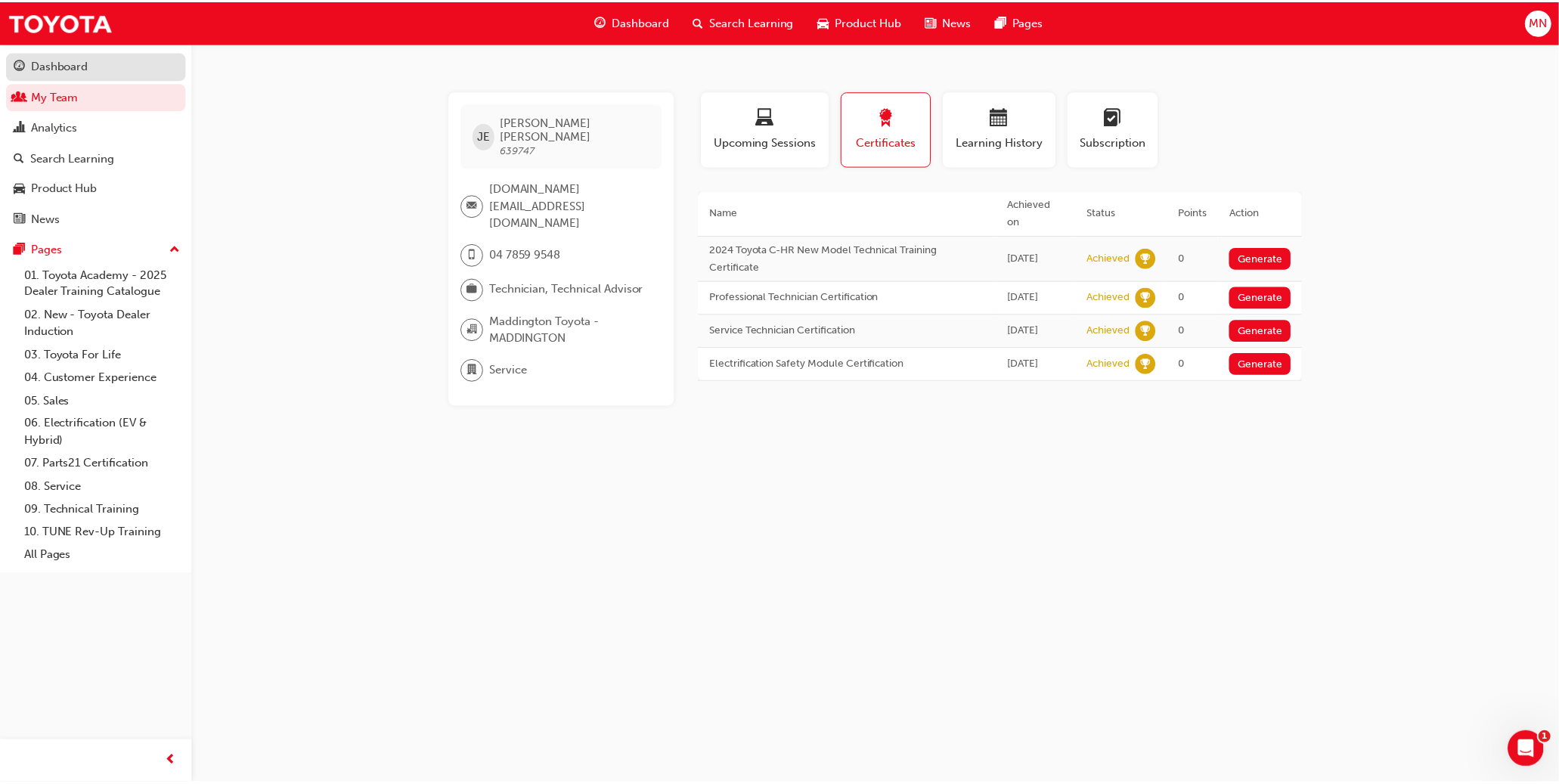
scroll to position [893, 0]
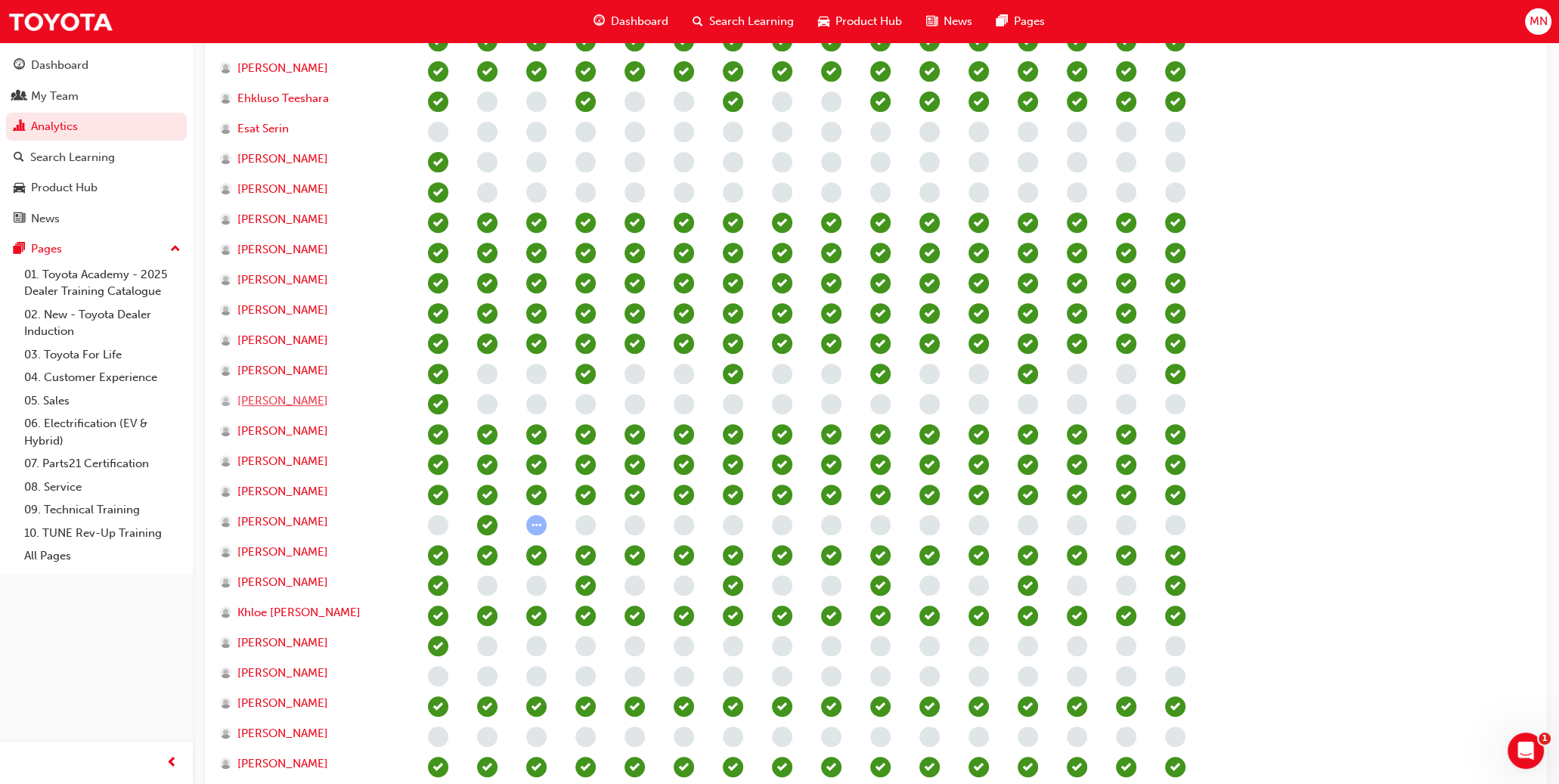
click at [274, 395] on span "[PERSON_NAME]" at bounding box center [283, 401] width 91 height 17
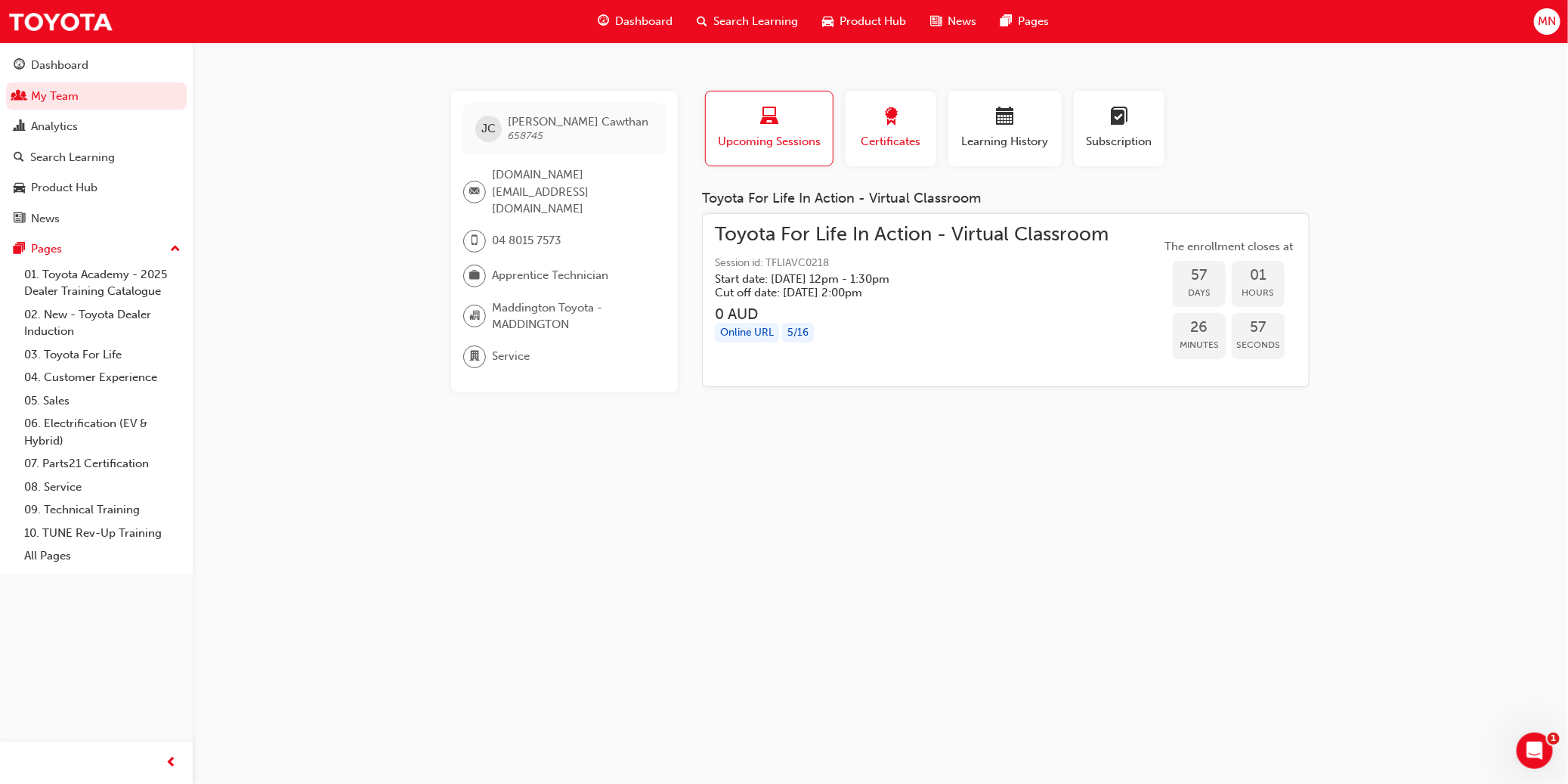
click at [867, 146] on span "Certificates" at bounding box center [890, 141] width 68 height 17
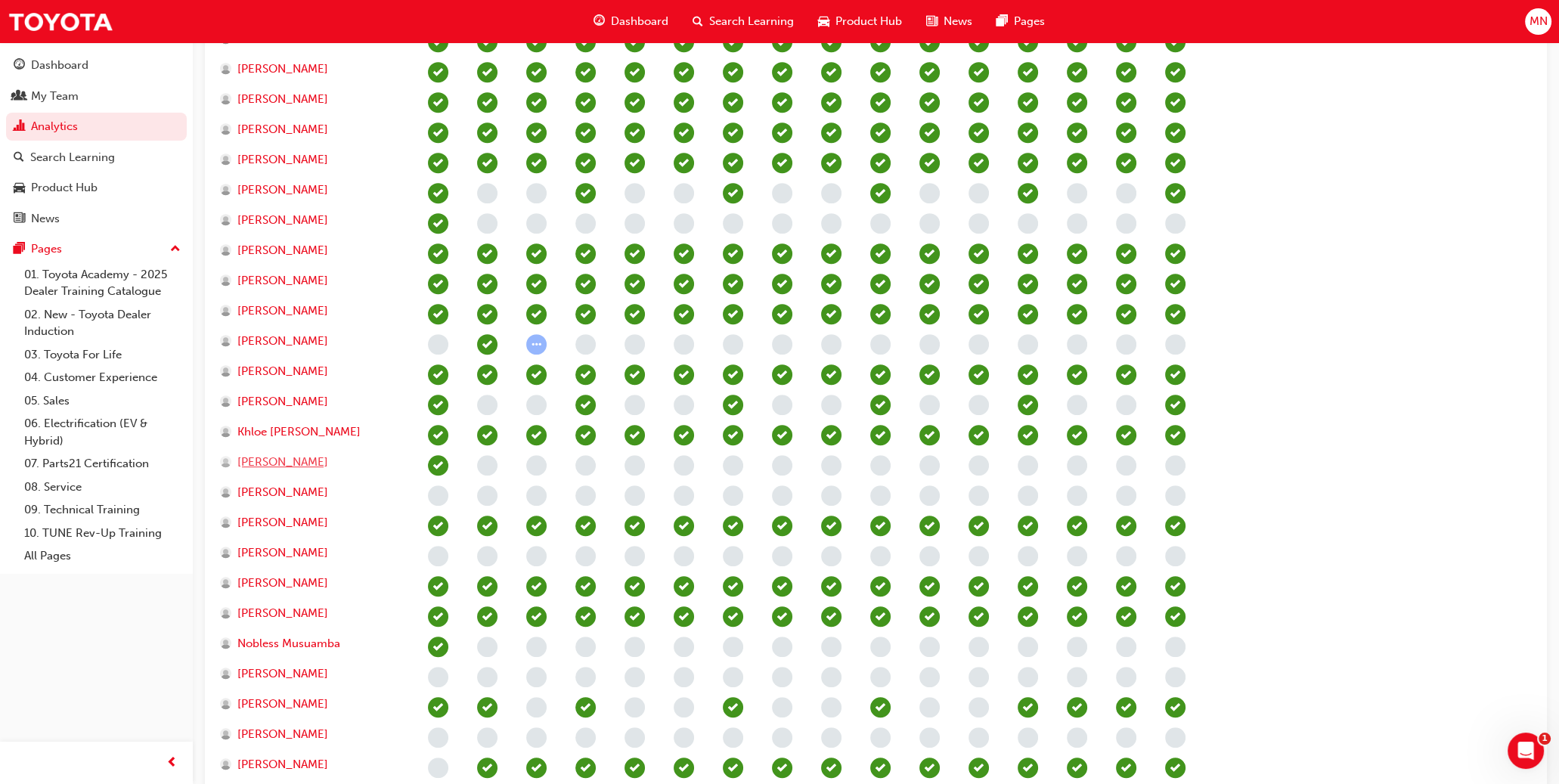
scroll to position [1099, 0]
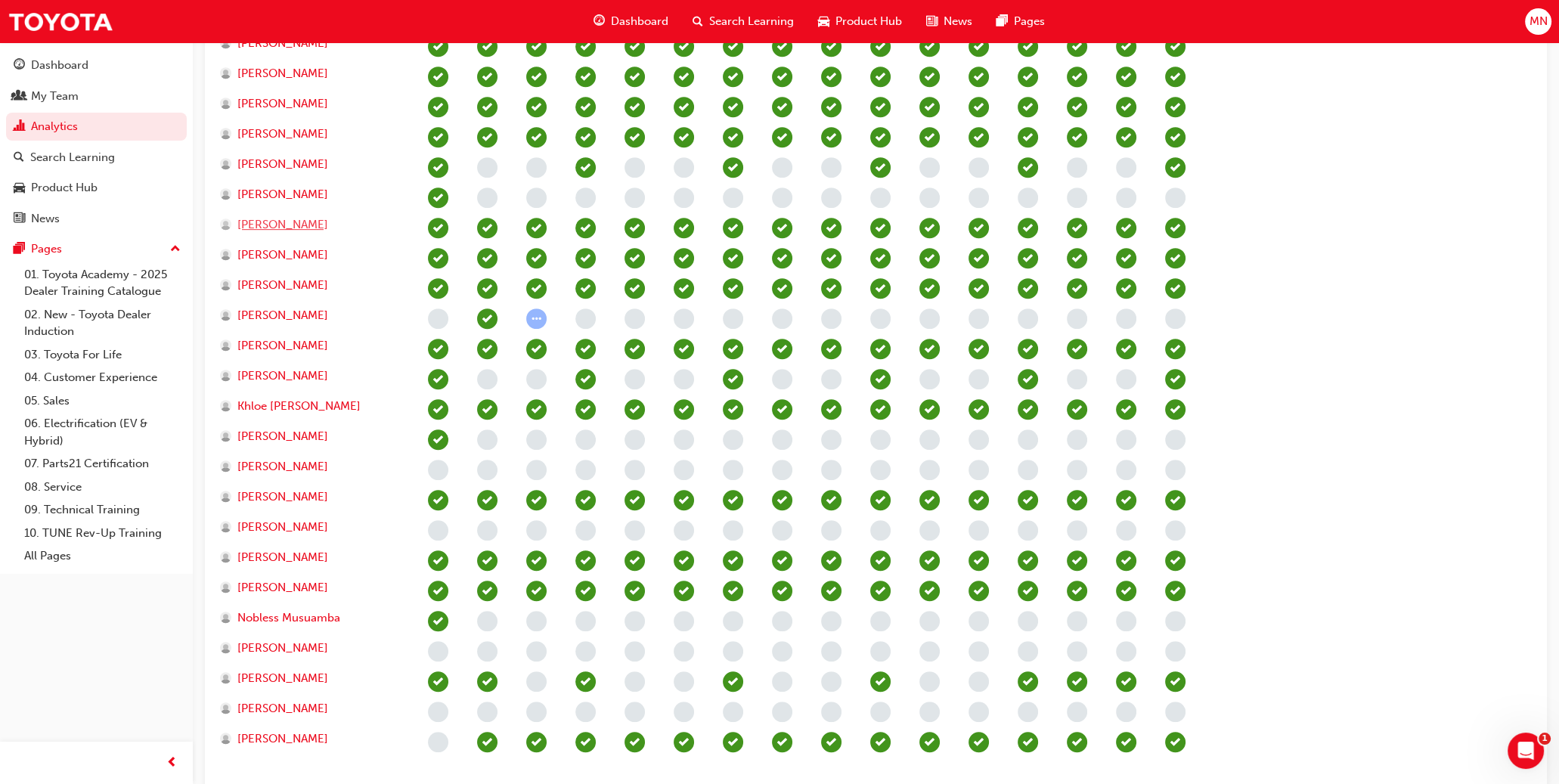
click at [290, 224] on span "[PERSON_NAME]" at bounding box center [283, 225] width 91 height 17
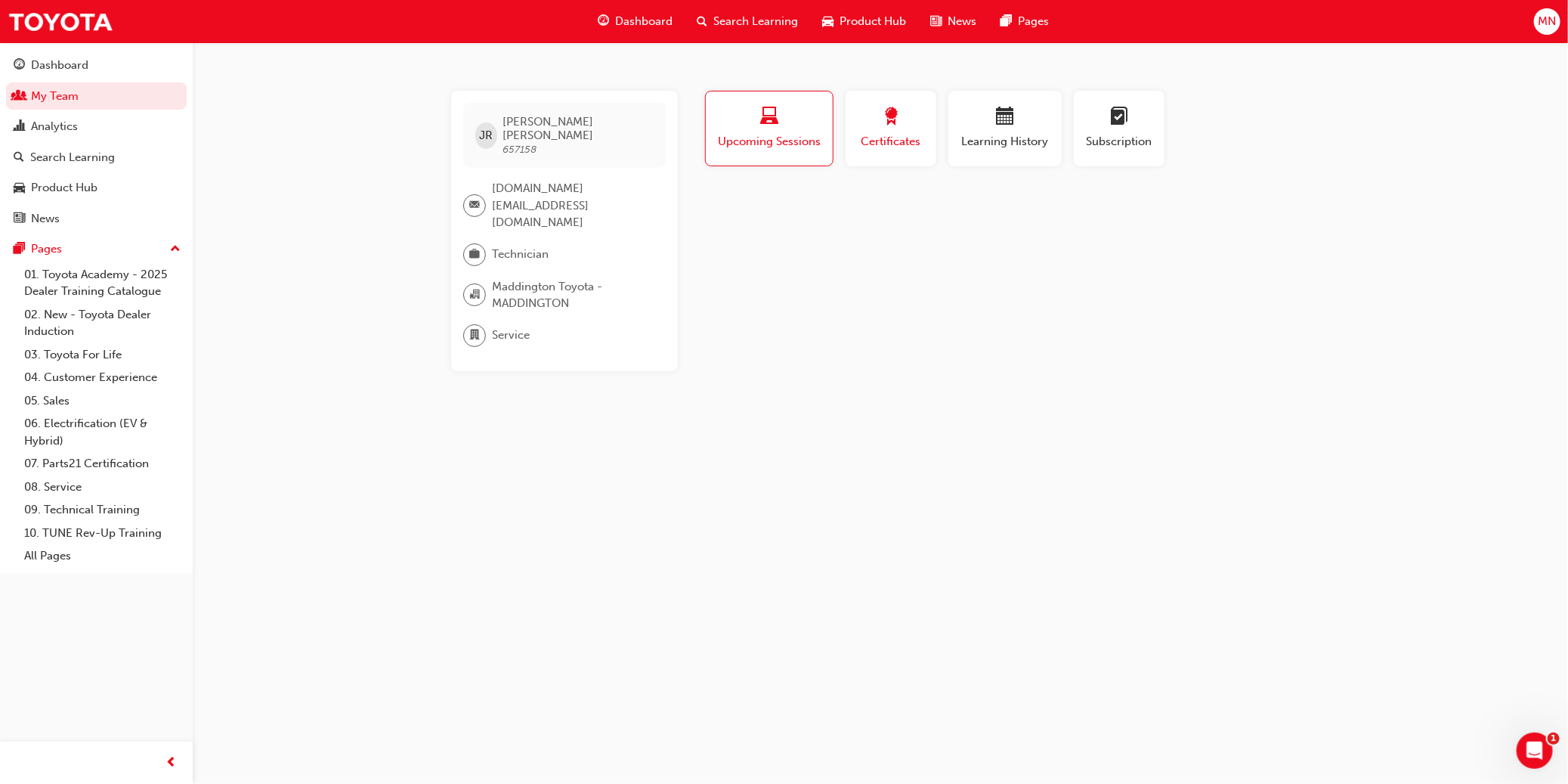
click at [867, 128] on div "button" at bounding box center [890, 119] width 68 height 23
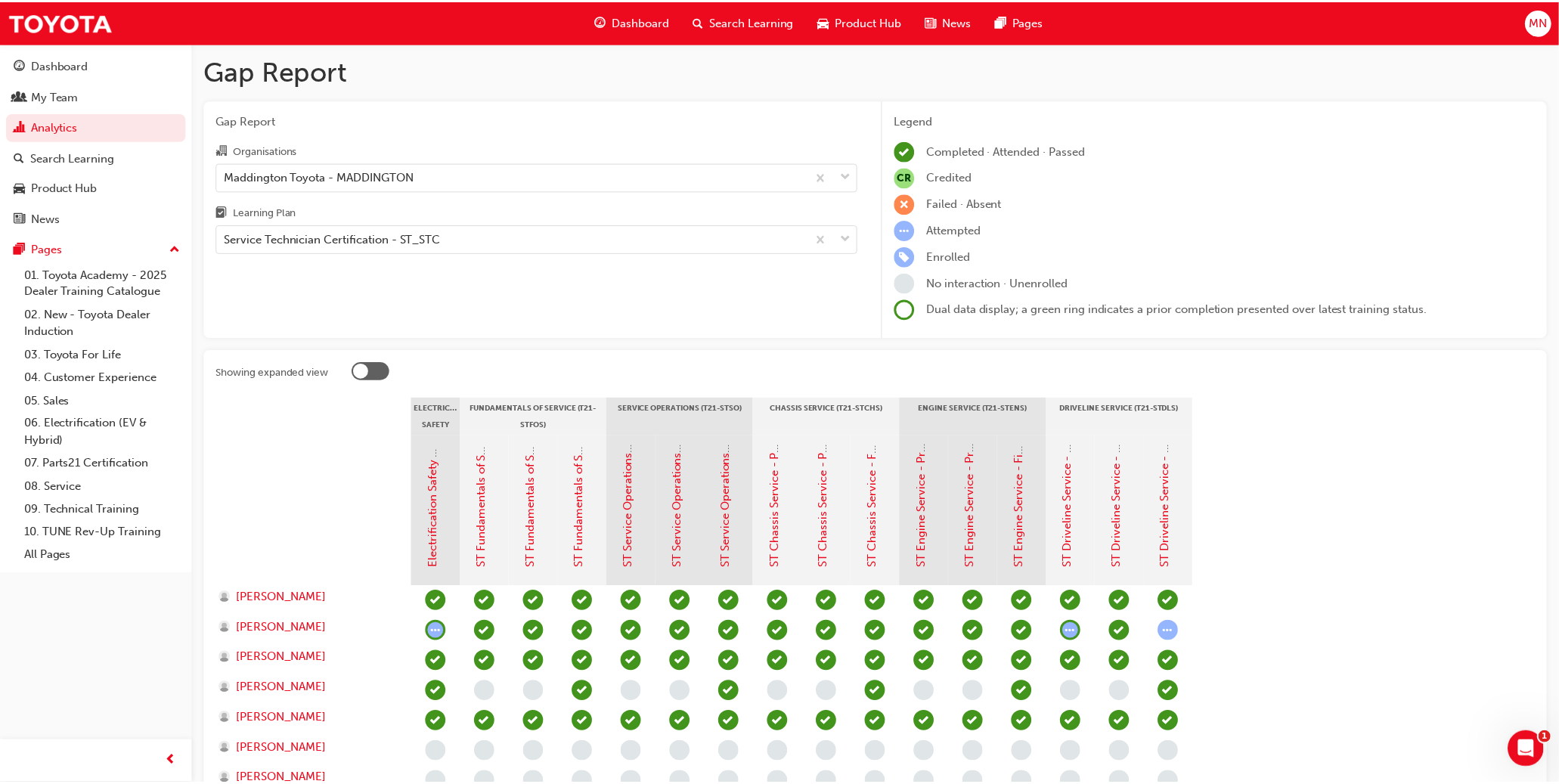
scroll to position [1099, 0]
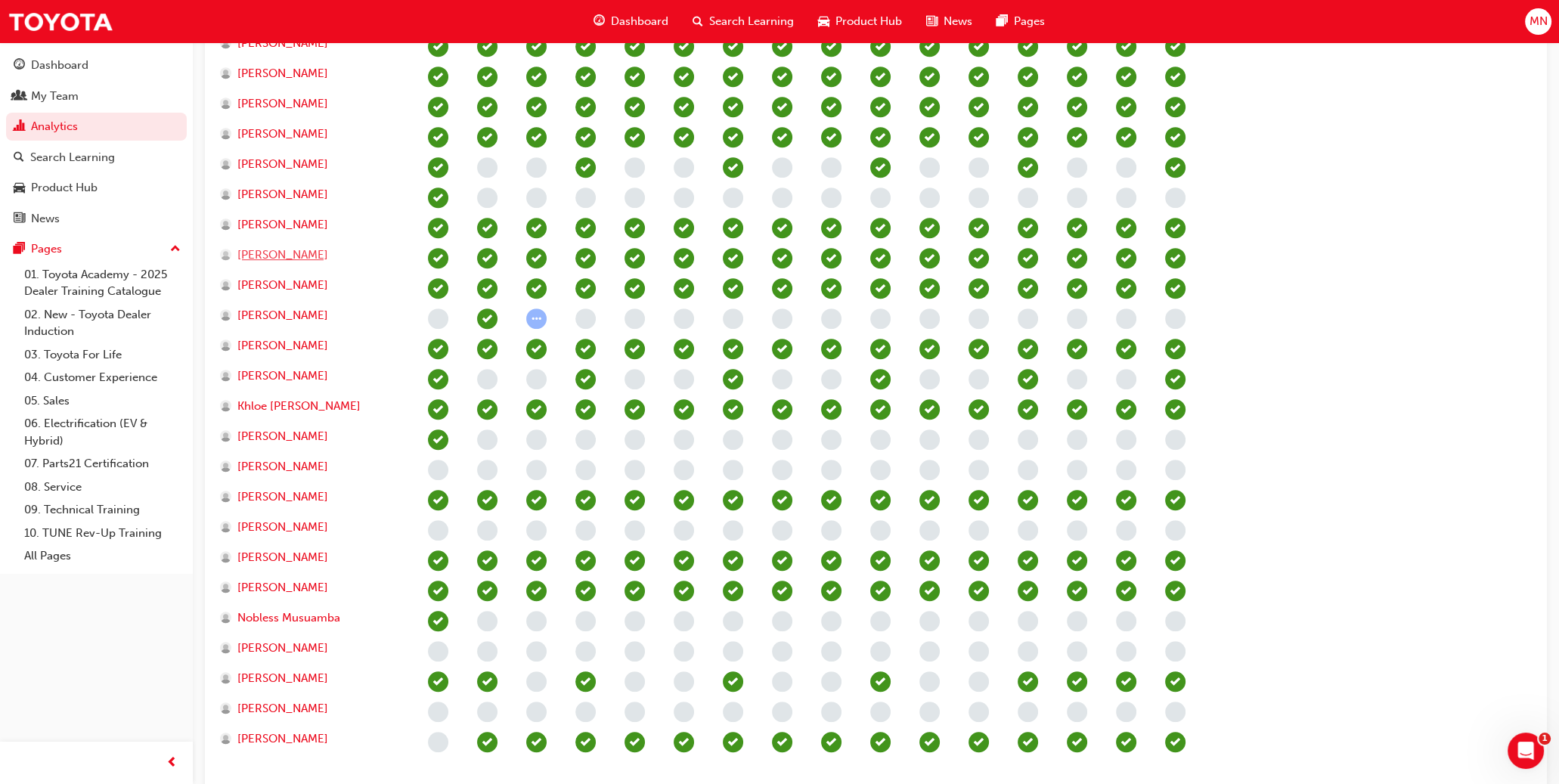
click at [292, 253] on span "[PERSON_NAME]" at bounding box center [283, 255] width 91 height 17
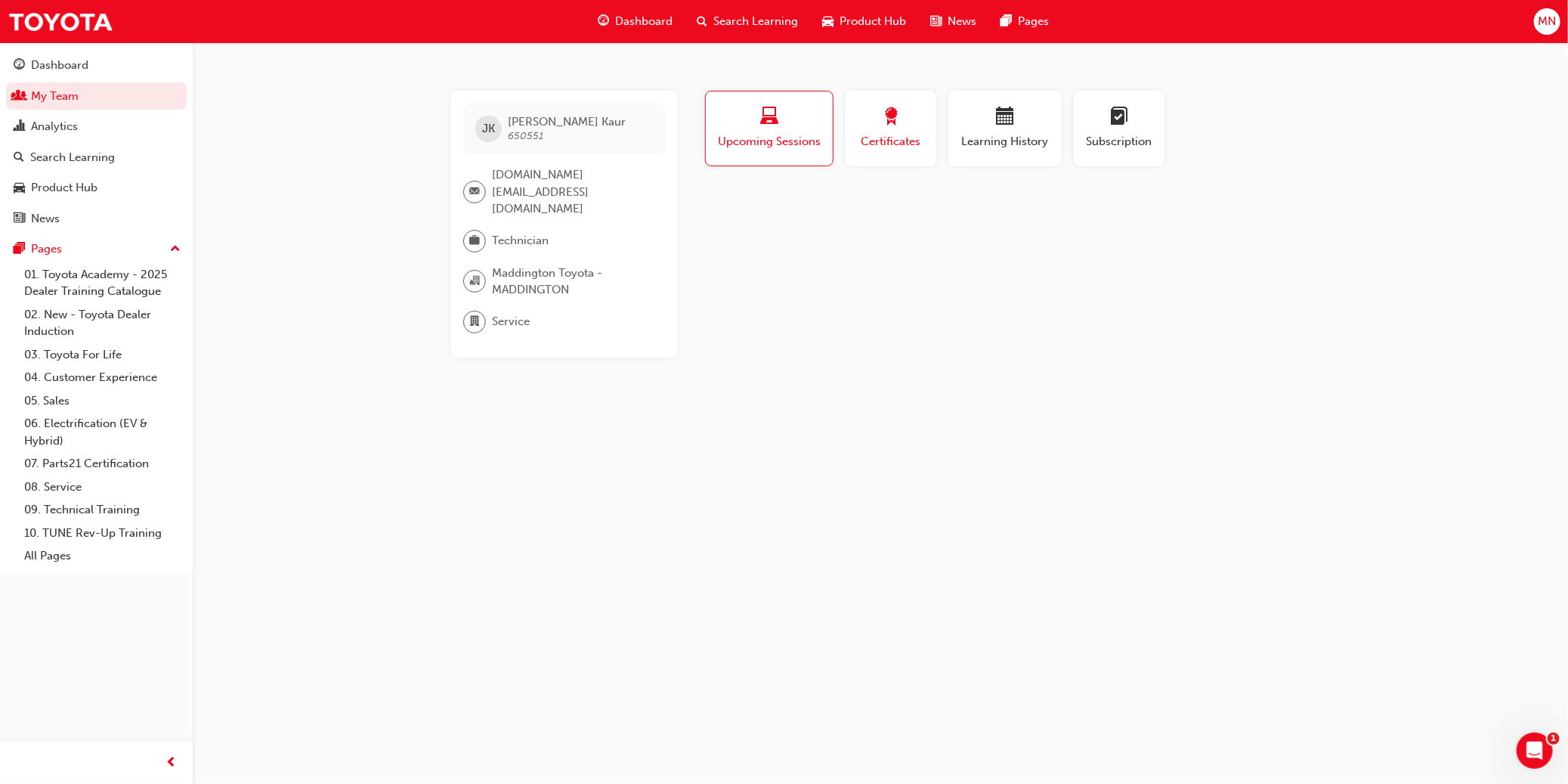
click at [867, 122] on span "award-icon" at bounding box center [890, 117] width 18 height 20
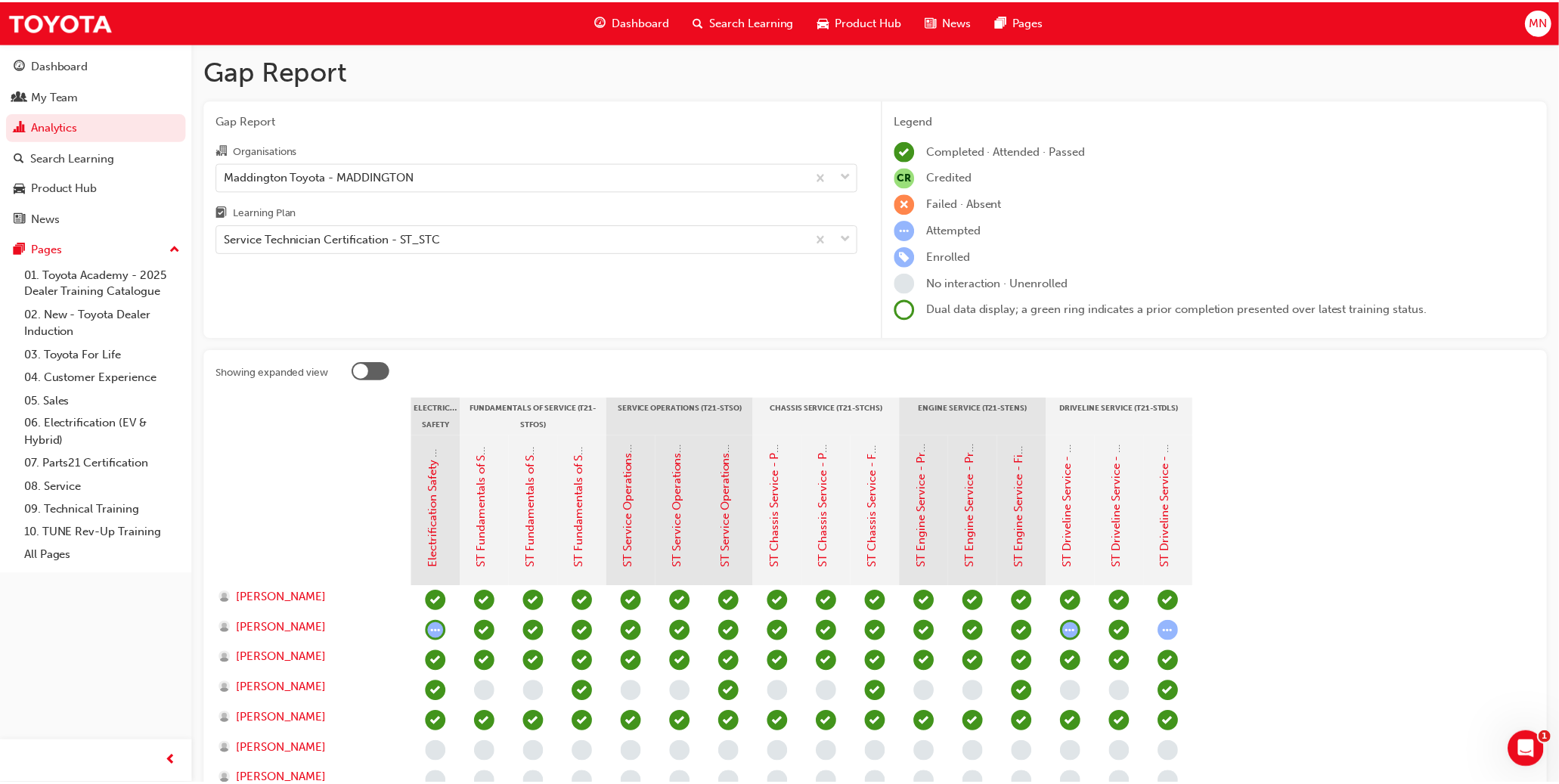
scroll to position [1099, 0]
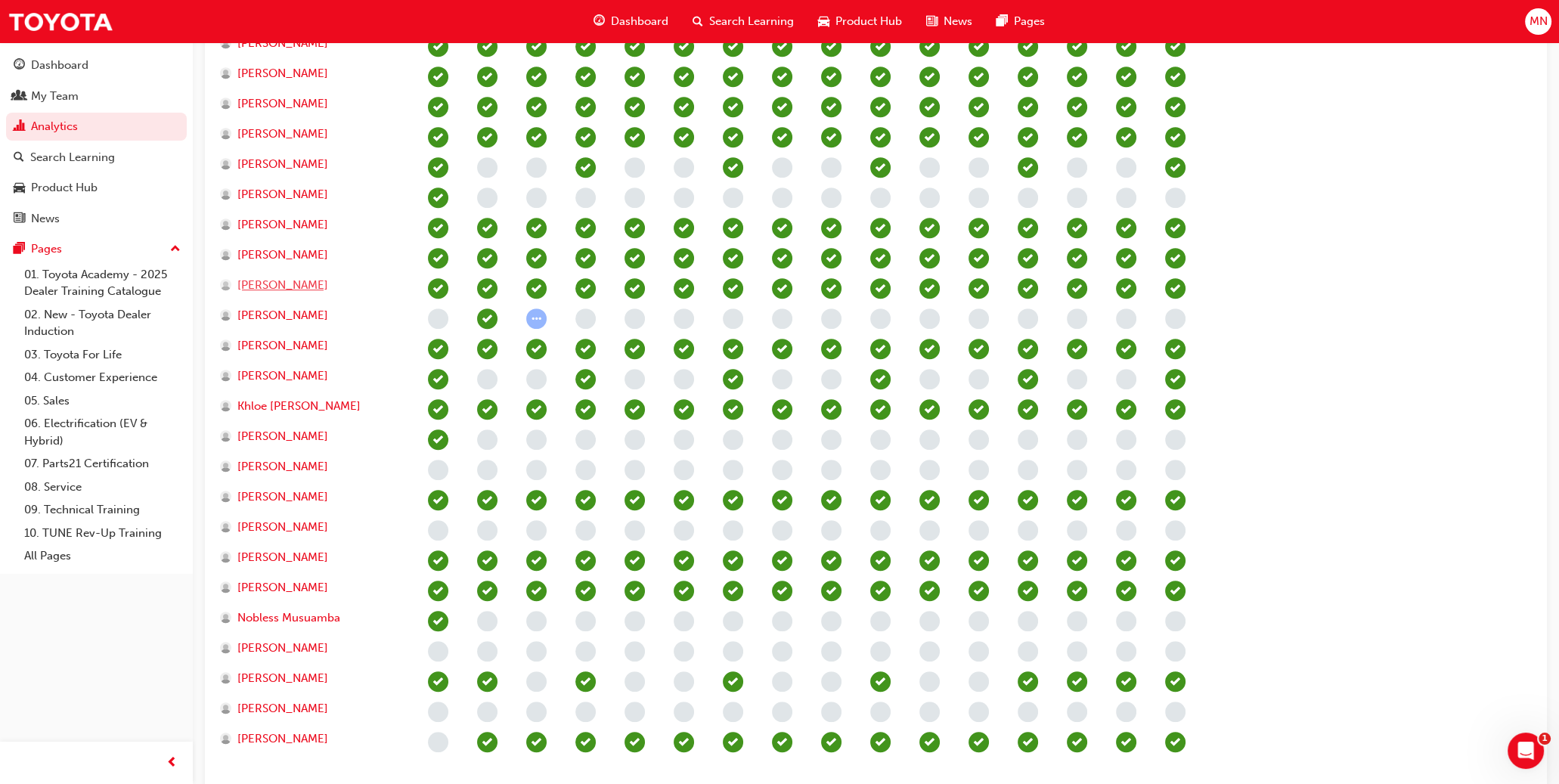
click at [275, 286] on span "[PERSON_NAME]" at bounding box center [283, 285] width 91 height 17
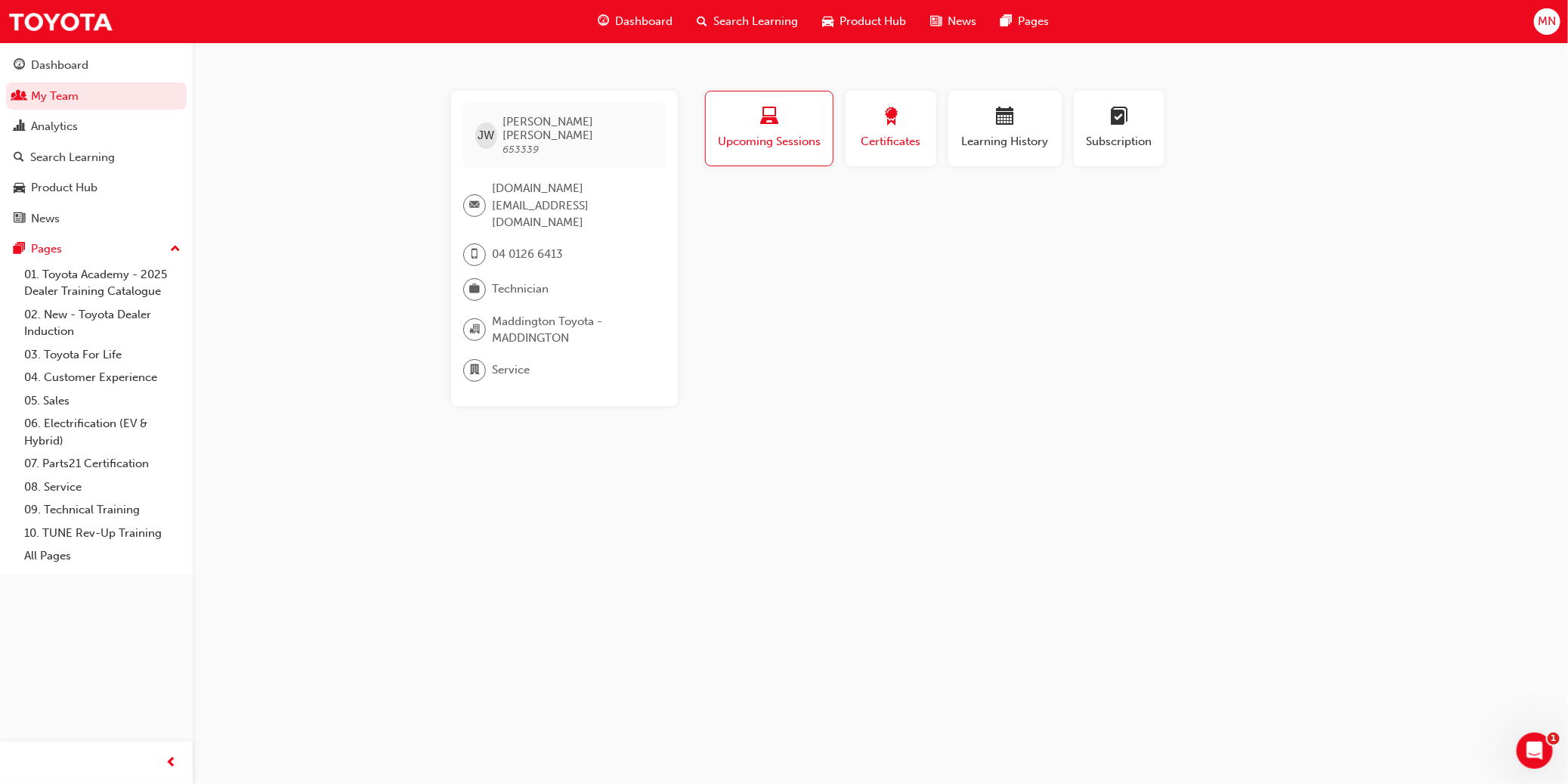
click at [867, 136] on span "Certificates" at bounding box center [890, 141] width 68 height 17
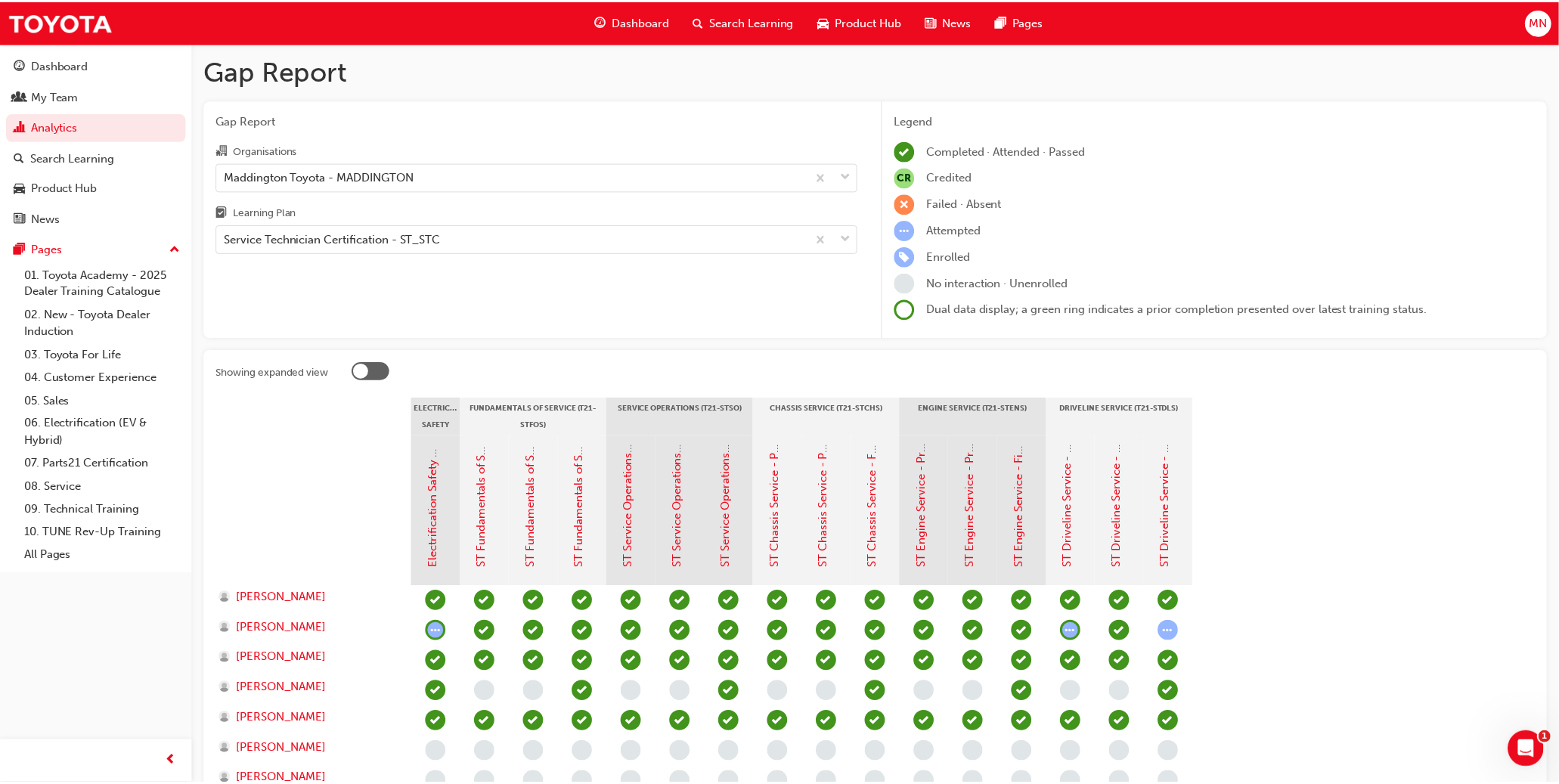
scroll to position [1099, 0]
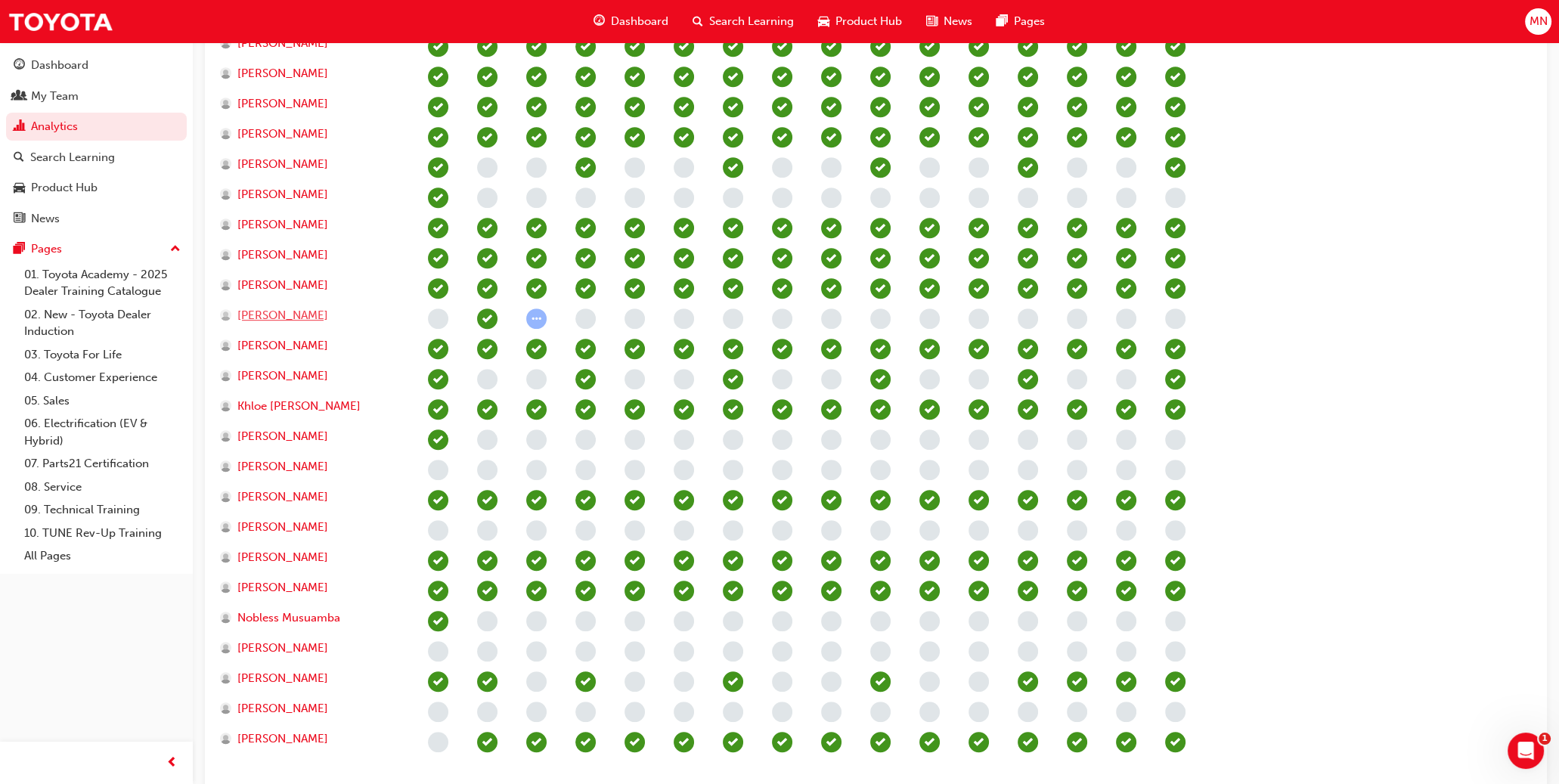
click at [294, 316] on span "[PERSON_NAME]" at bounding box center [283, 316] width 91 height 17
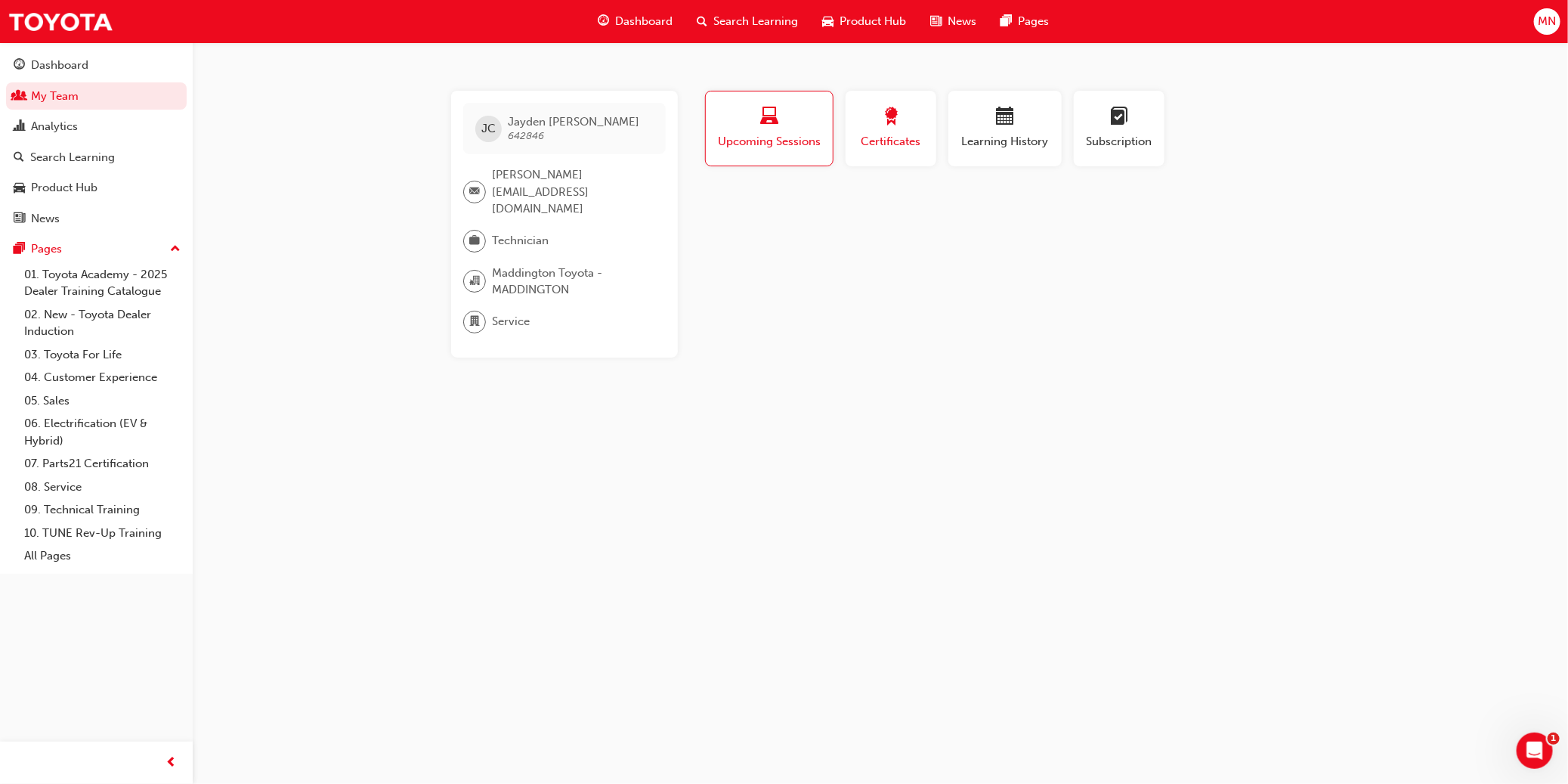
click at [867, 124] on div "button" at bounding box center [890, 119] width 68 height 23
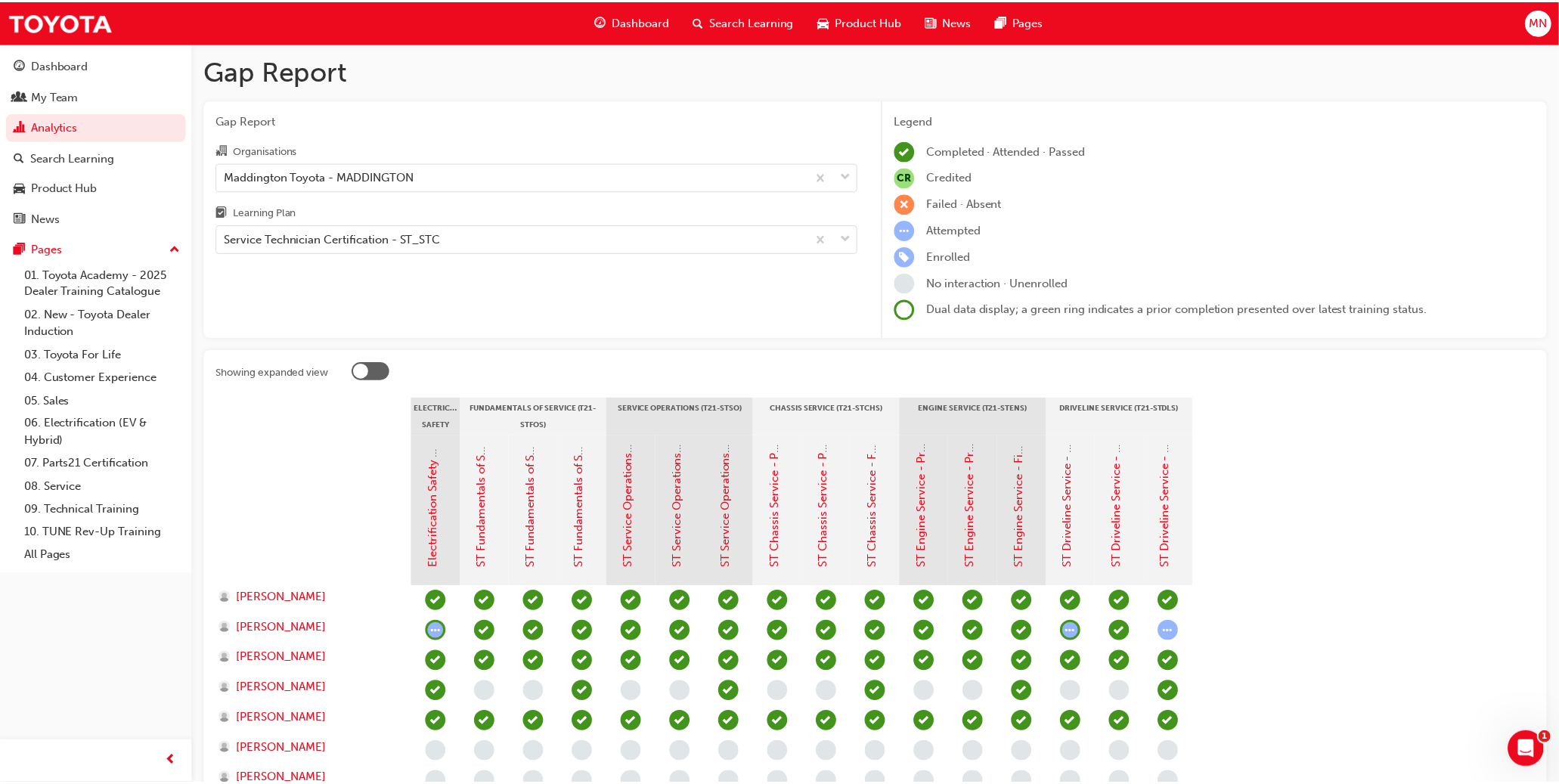
scroll to position [1099, 0]
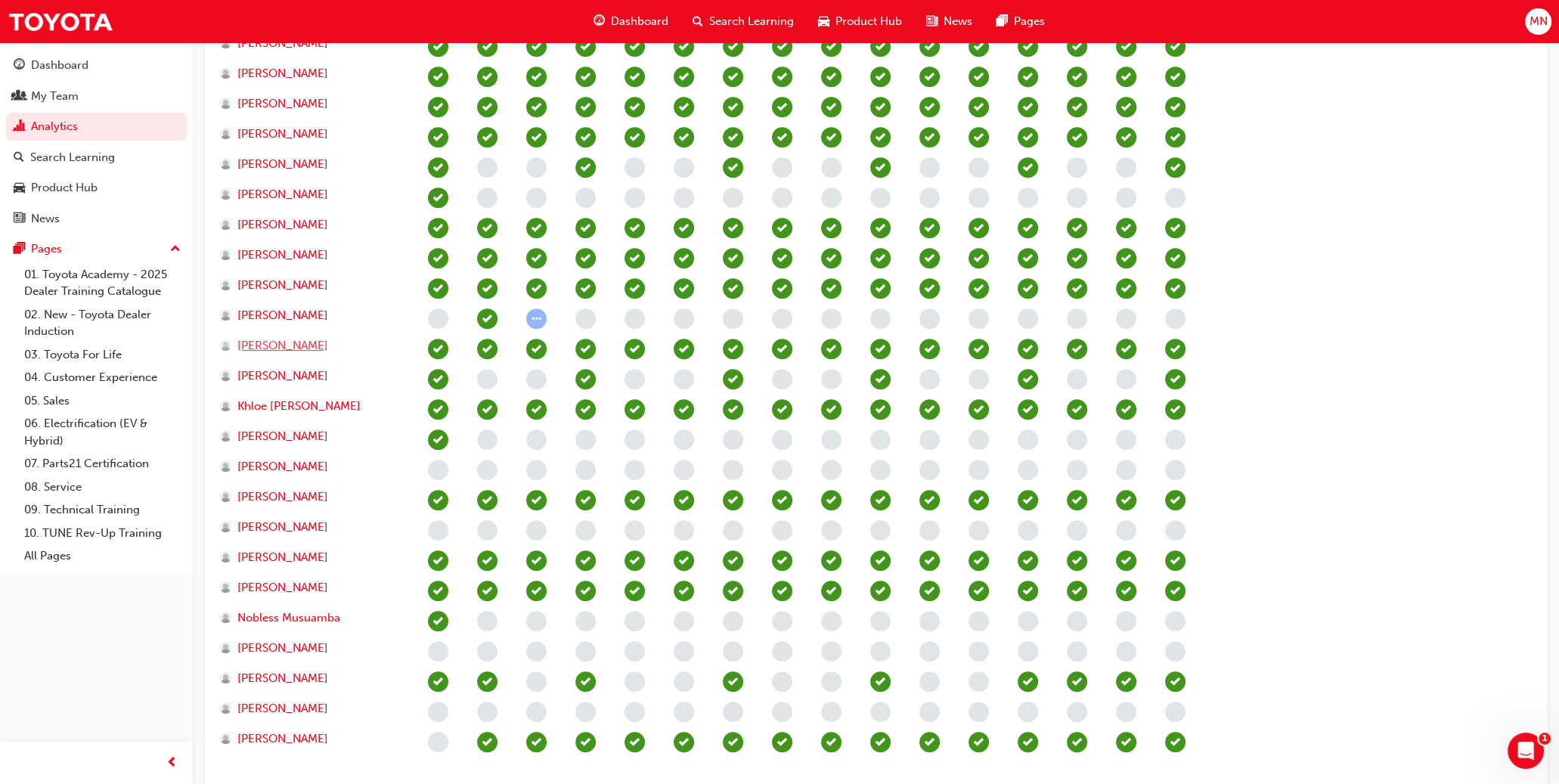
click at [295, 341] on span "[PERSON_NAME]" at bounding box center [283, 345] width 91 height 17
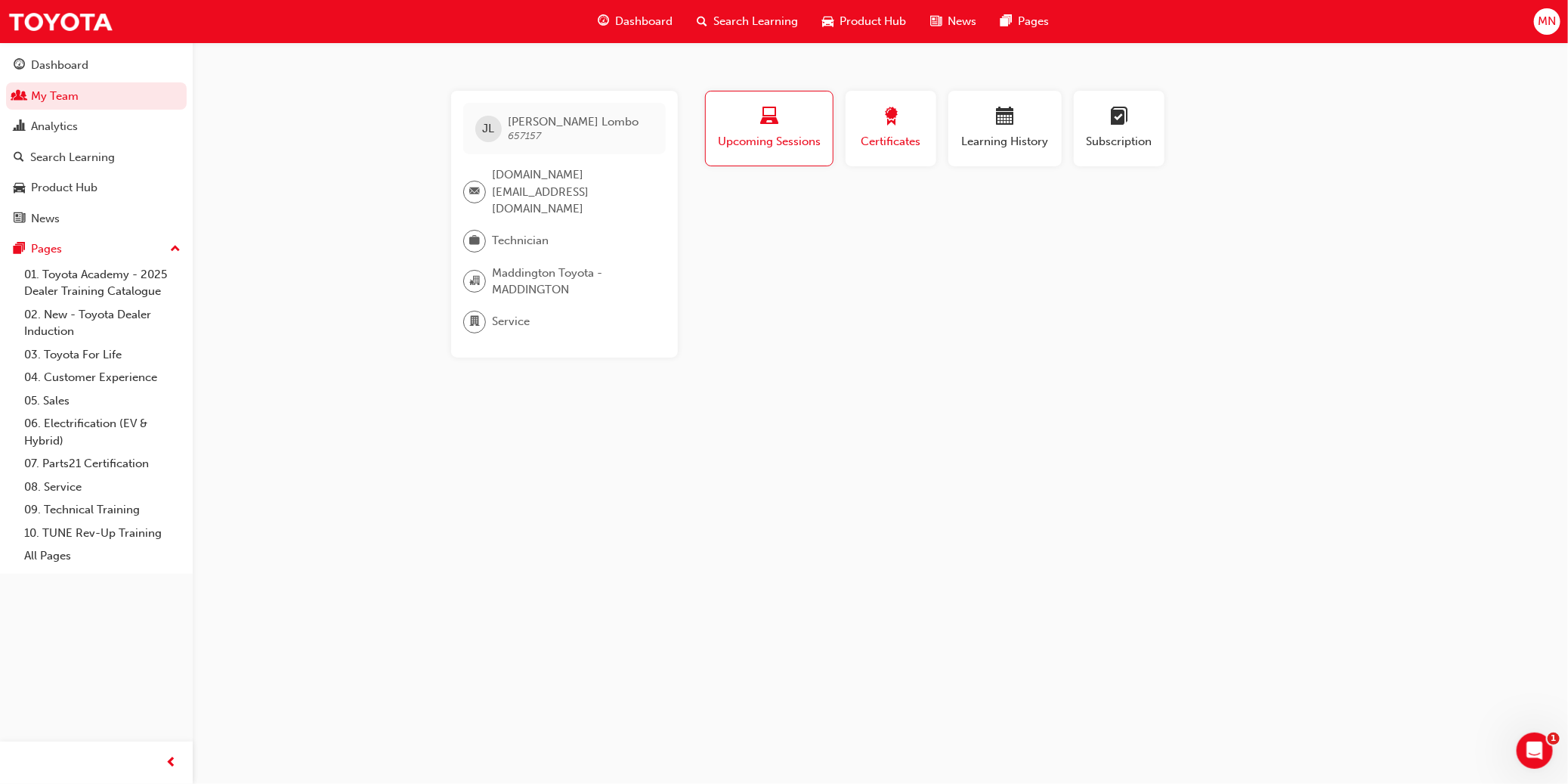
click at [867, 139] on span "Certificates" at bounding box center [890, 141] width 68 height 17
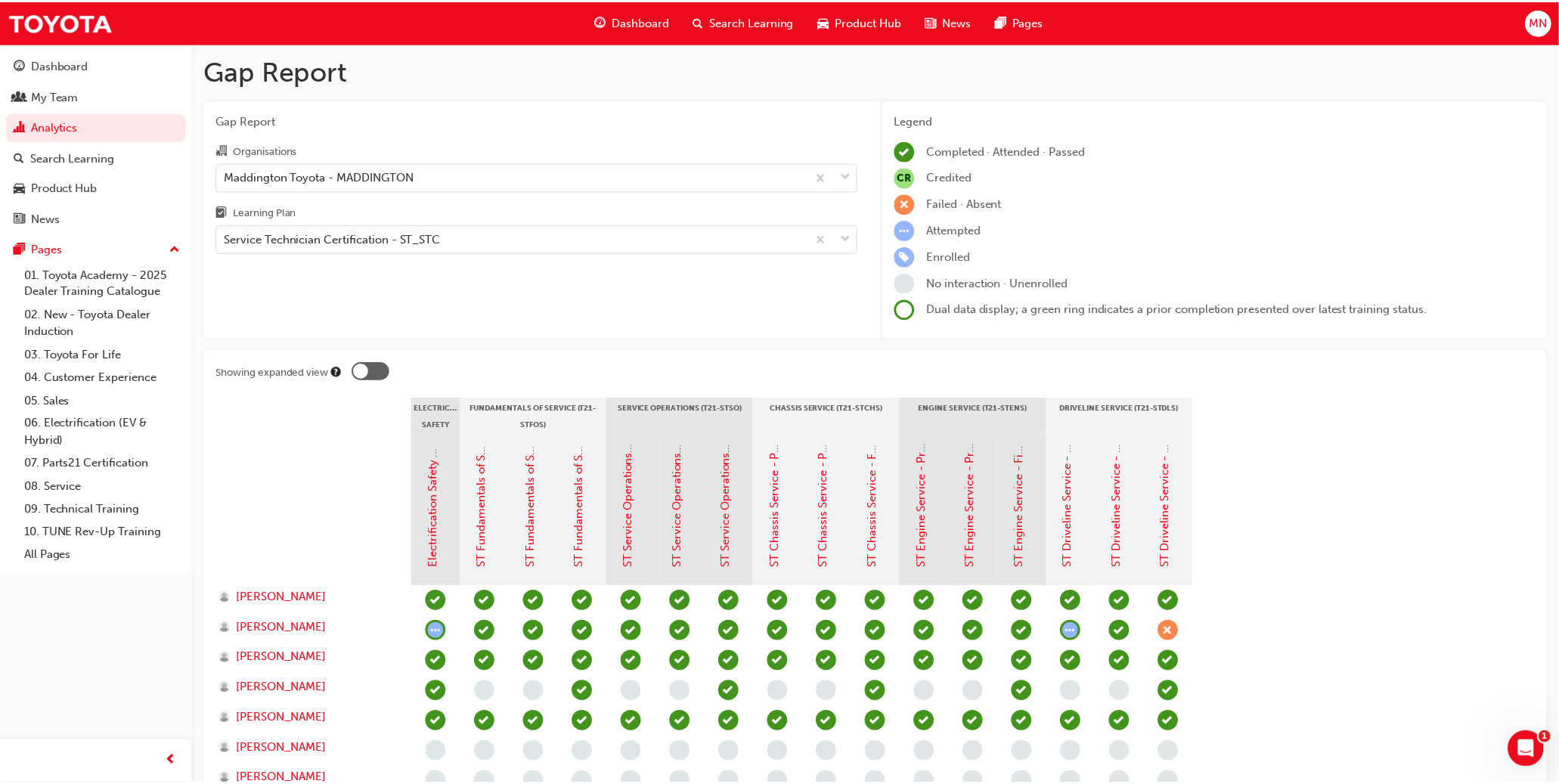
scroll to position [1099, 0]
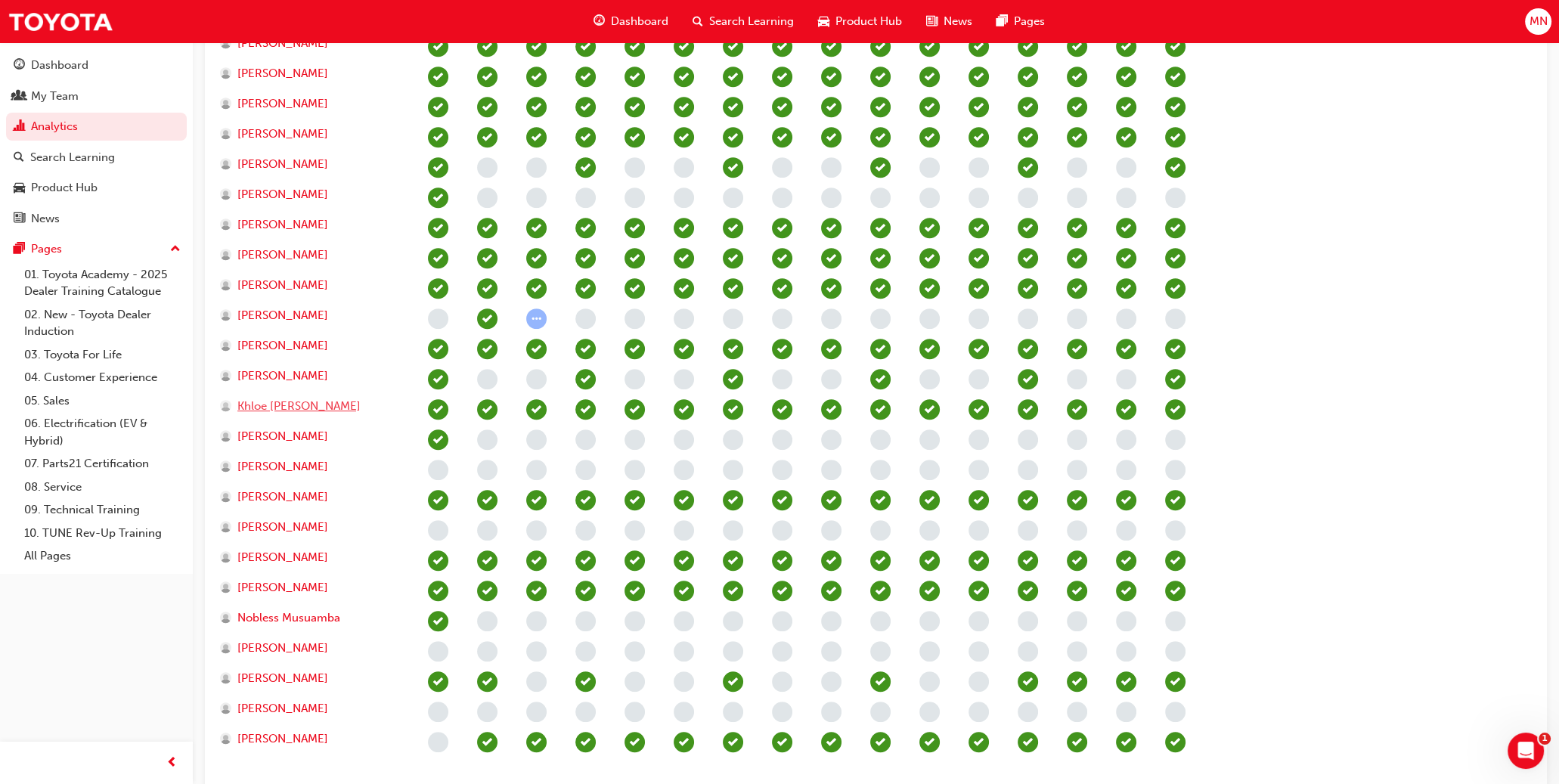
click at [278, 399] on span "Khloe [PERSON_NAME]" at bounding box center [299, 406] width 124 height 17
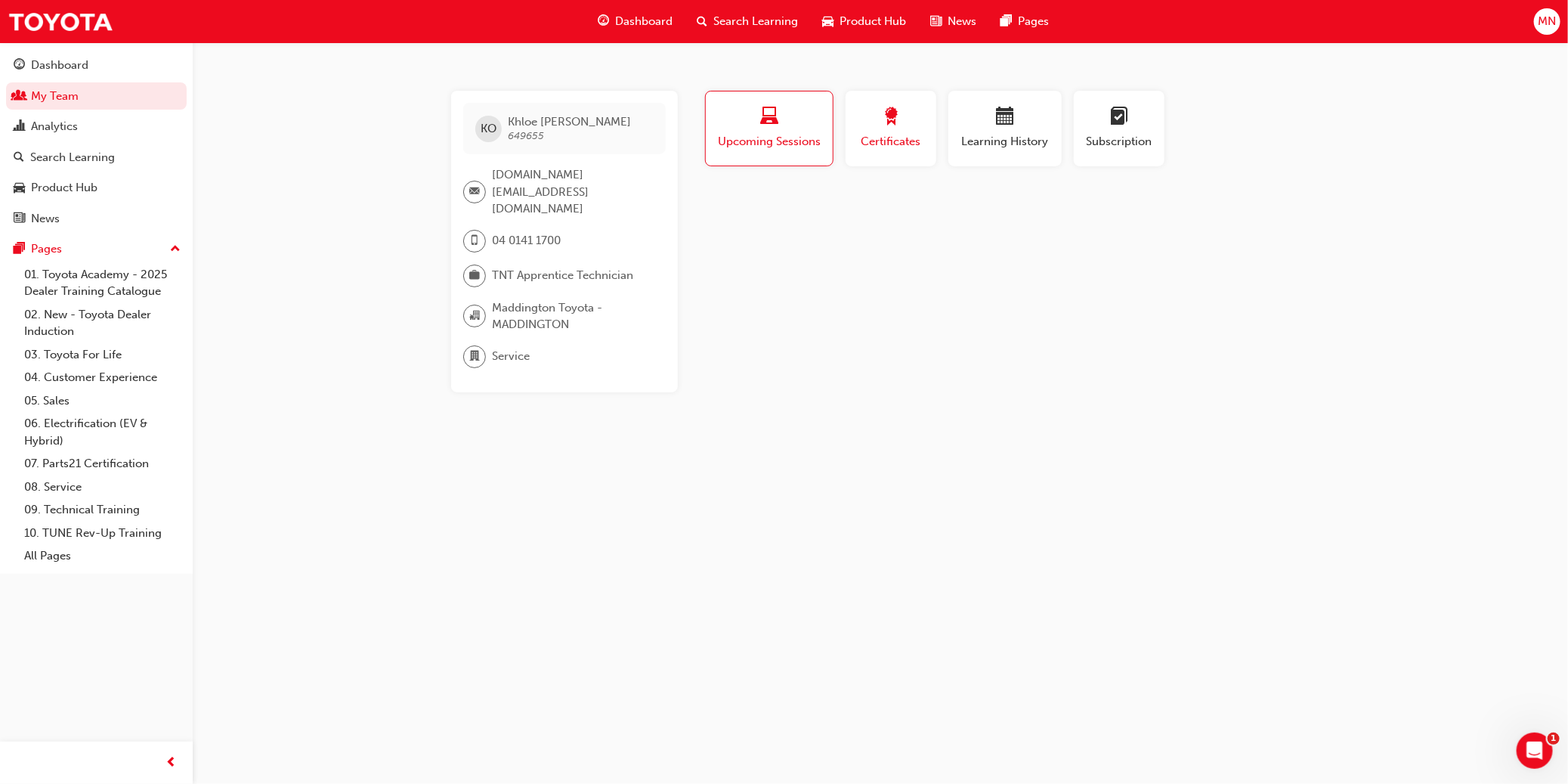
click at [867, 133] on span "Certificates" at bounding box center [890, 141] width 68 height 17
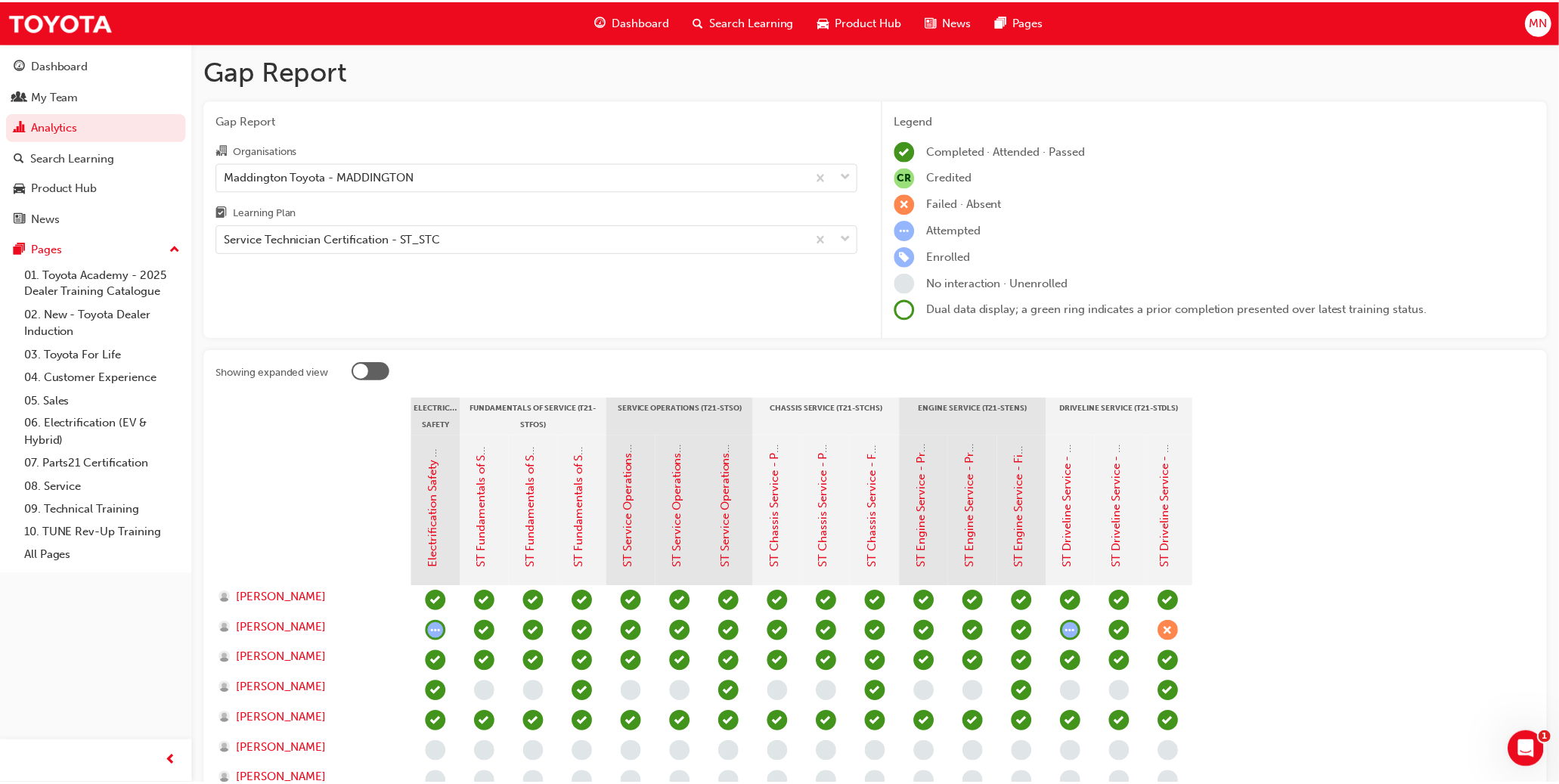
scroll to position [1099, 0]
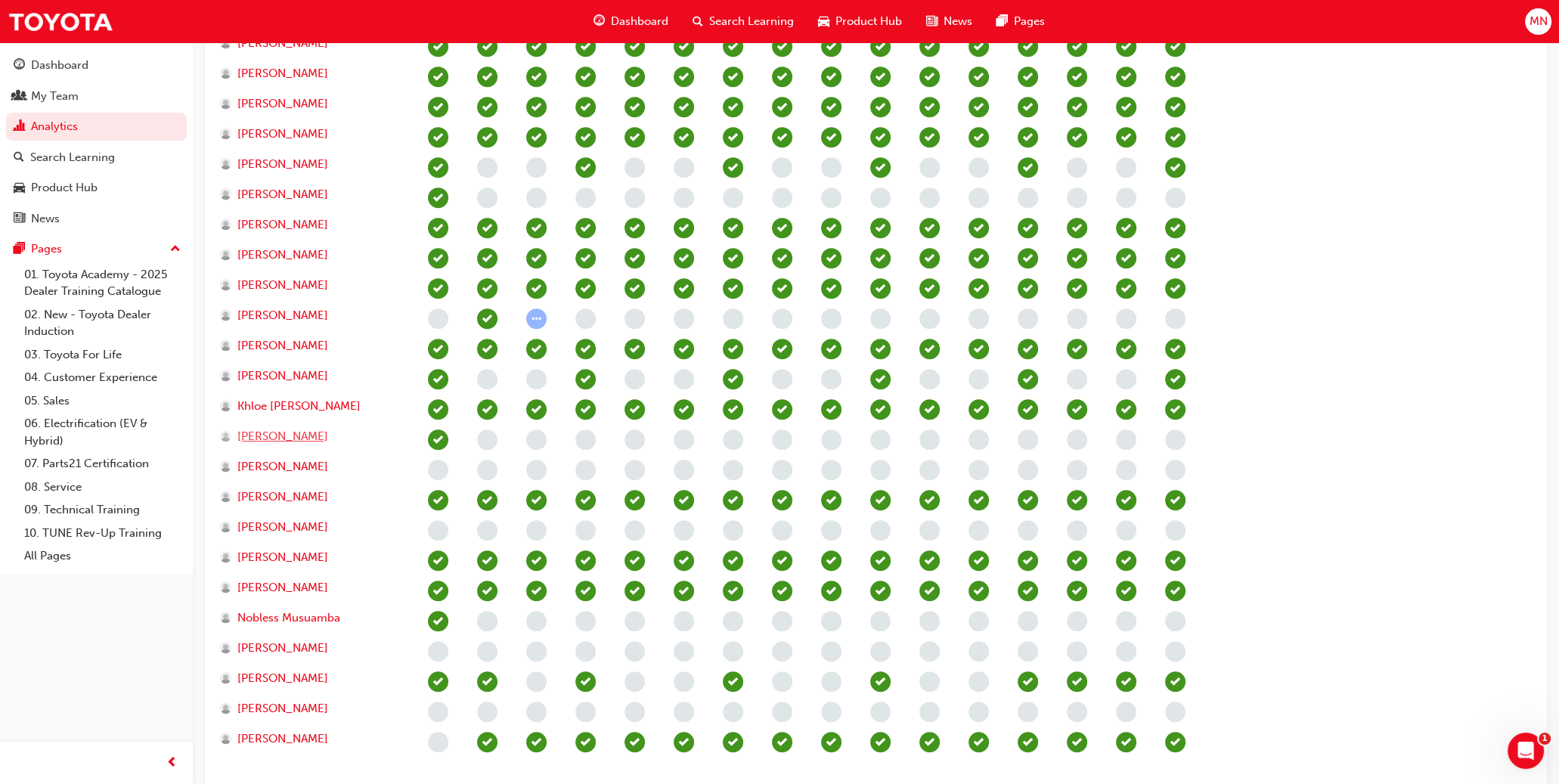
click at [310, 434] on span "[PERSON_NAME]" at bounding box center [283, 436] width 91 height 17
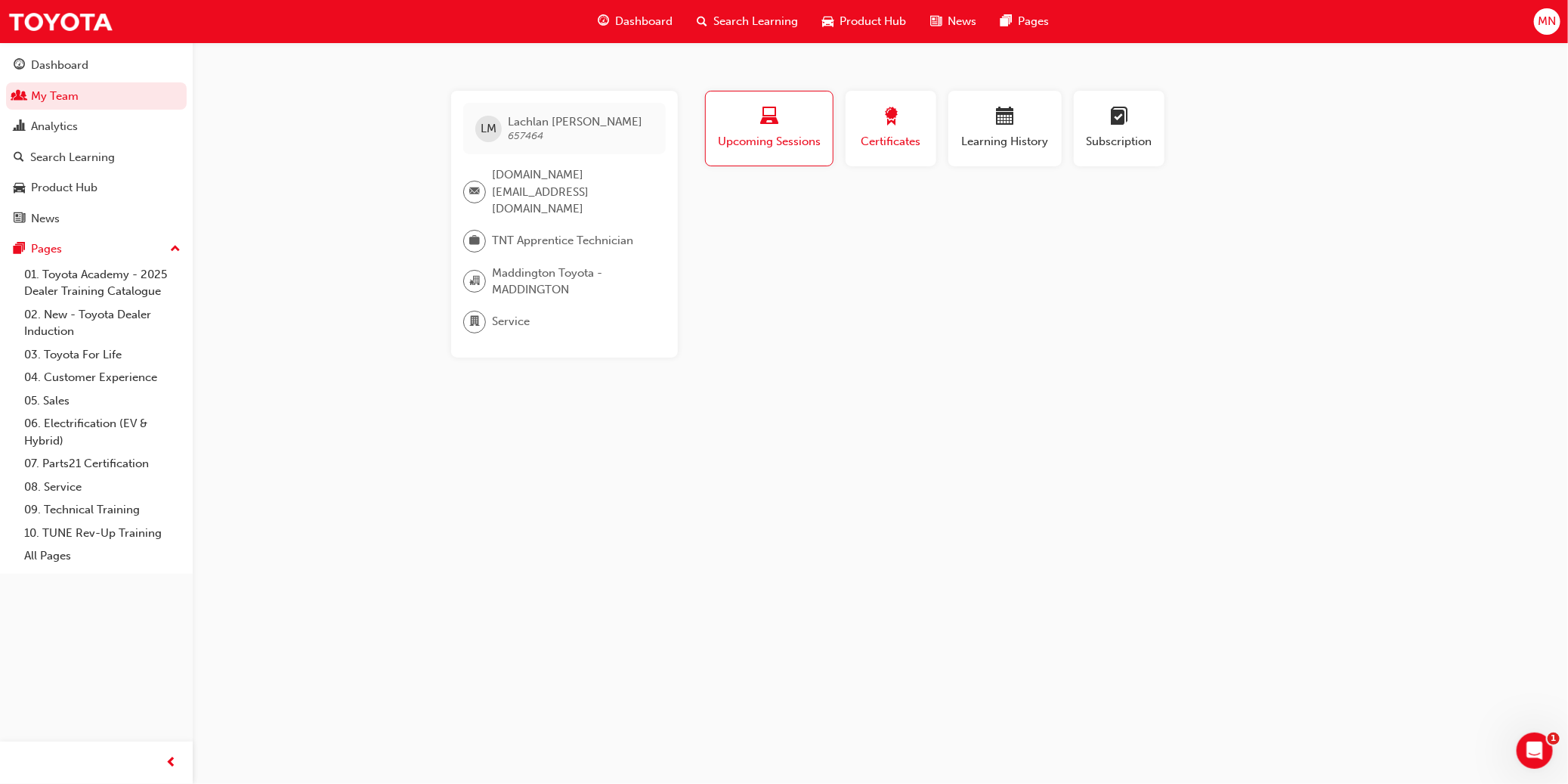
click at [867, 136] on span "Certificates" at bounding box center [890, 141] width 68 height 17
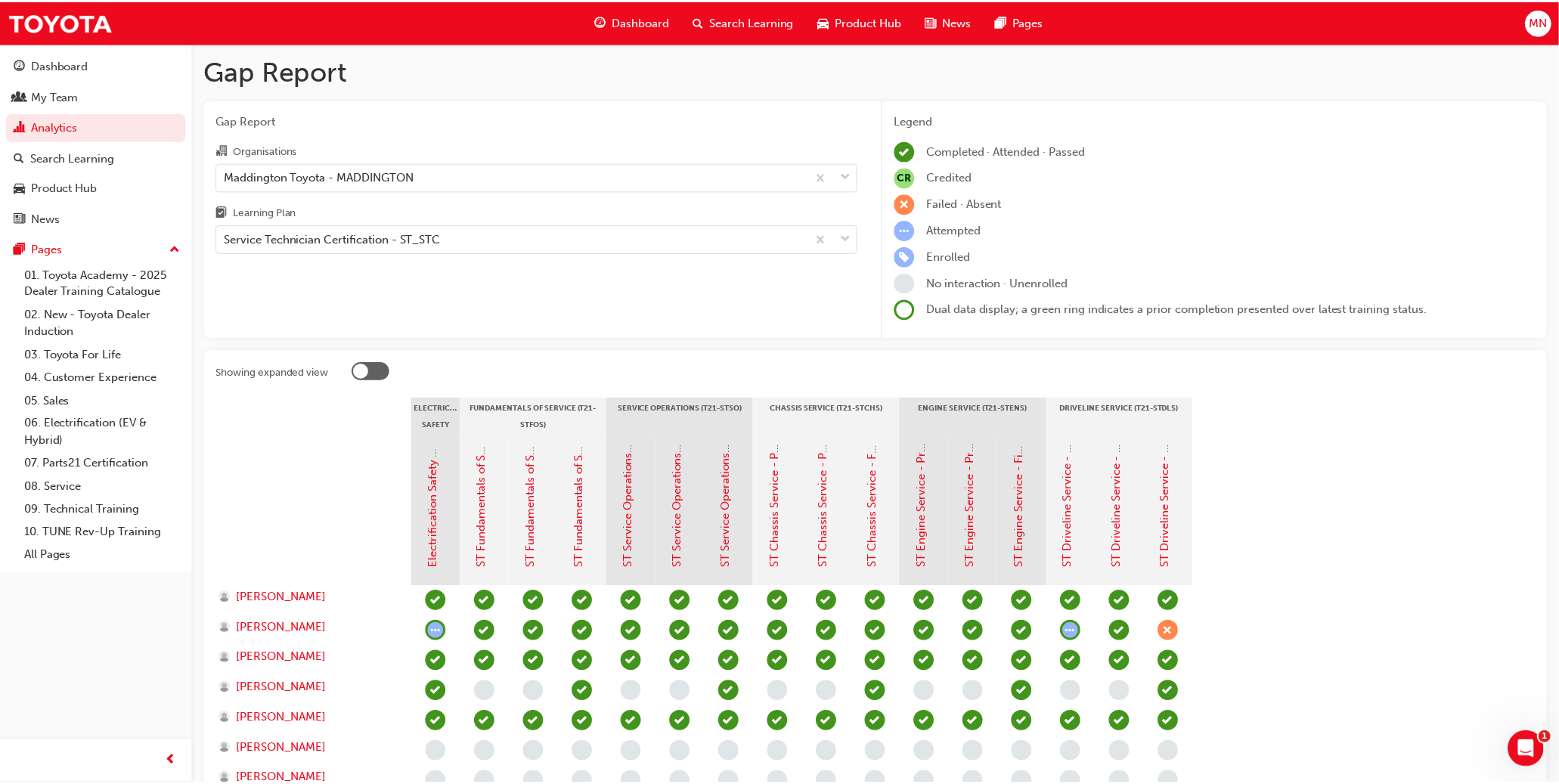
scroll to position [1099, 0]
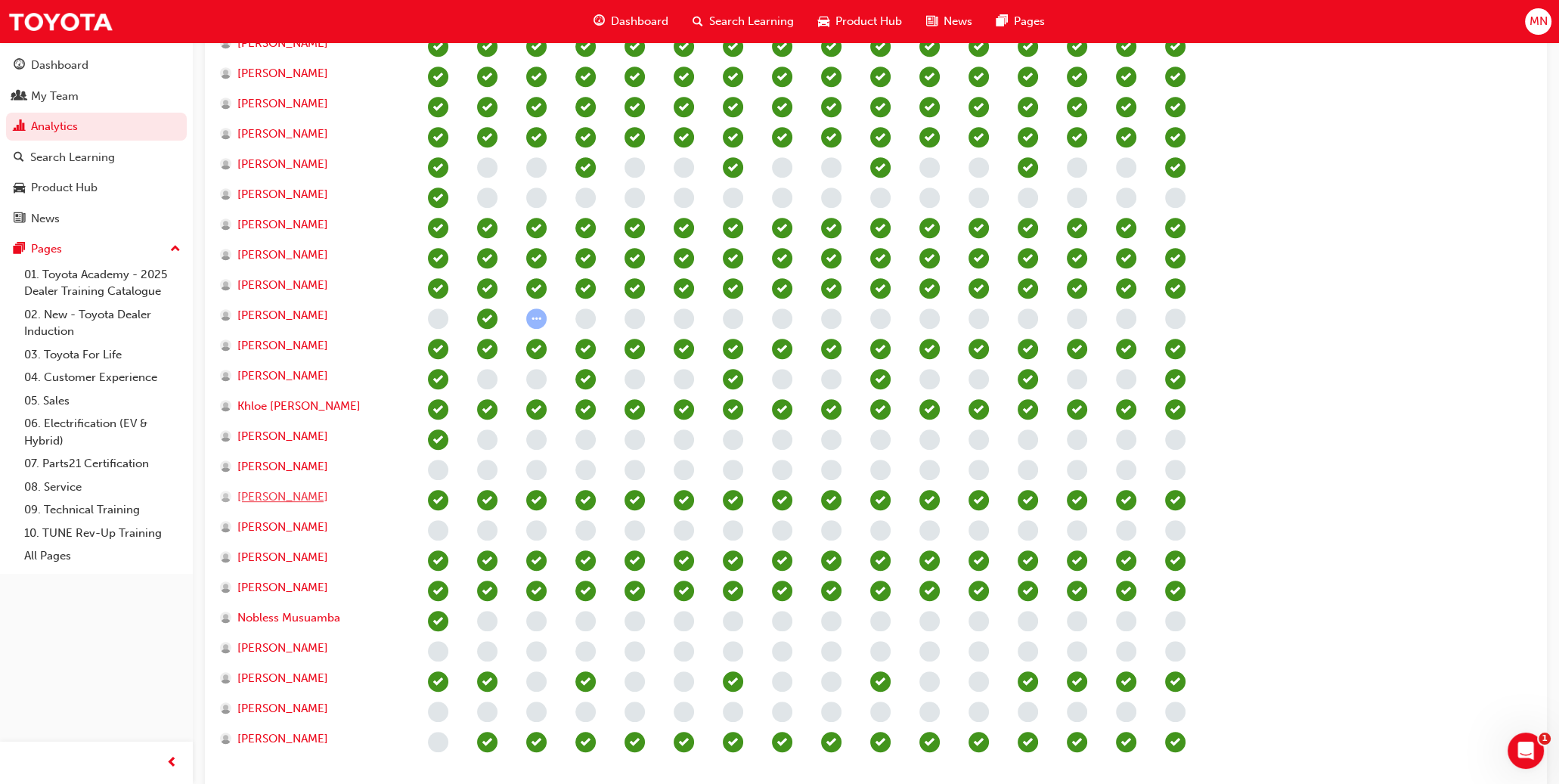
click at [270, 495] on span "[PERSON_NAME]" at bounding box center [283, 497] width 91 height 17
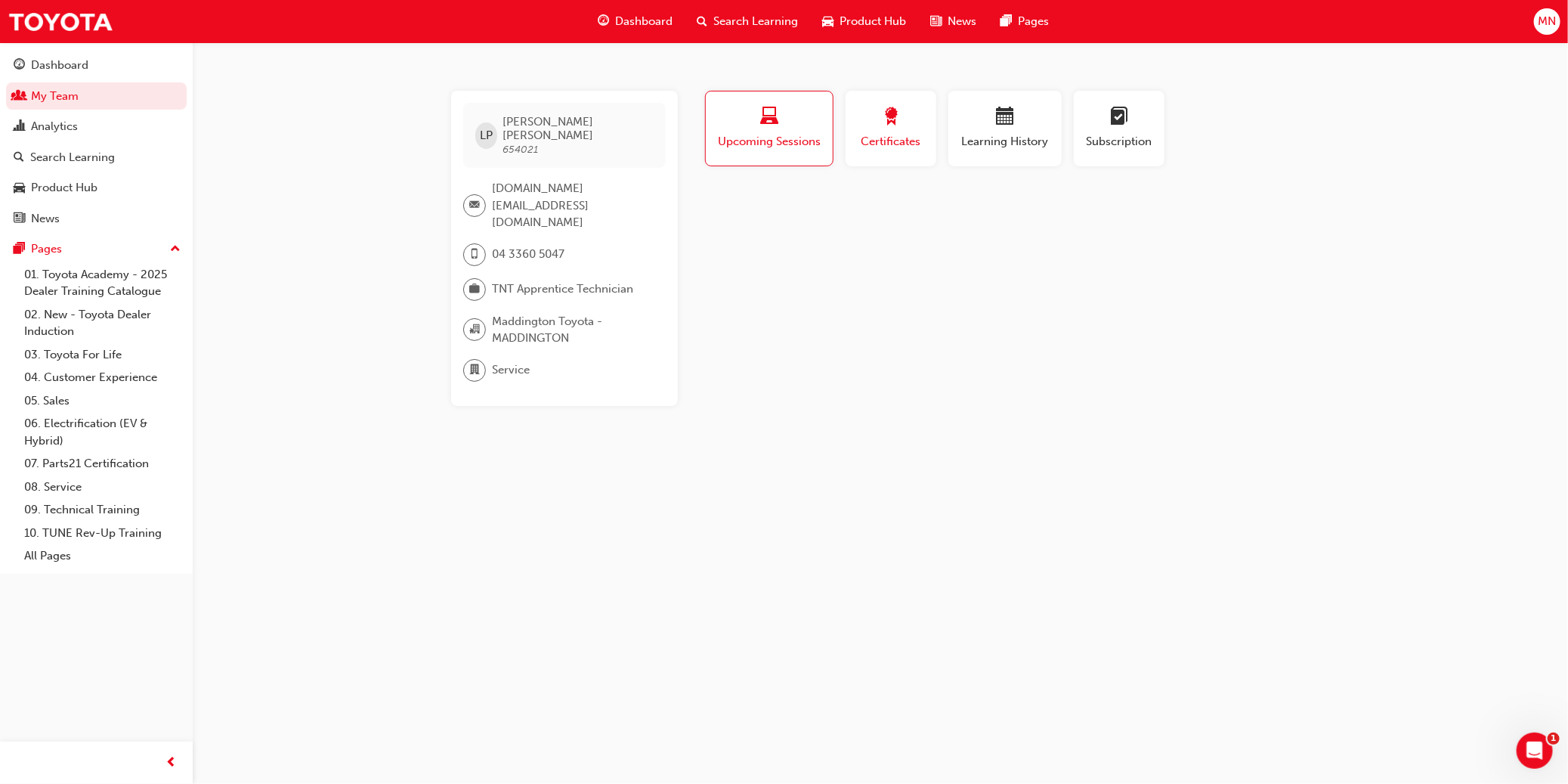
click at [867, 121] on span "award-icon" at bounding box center [890, 117] width 18 height 20
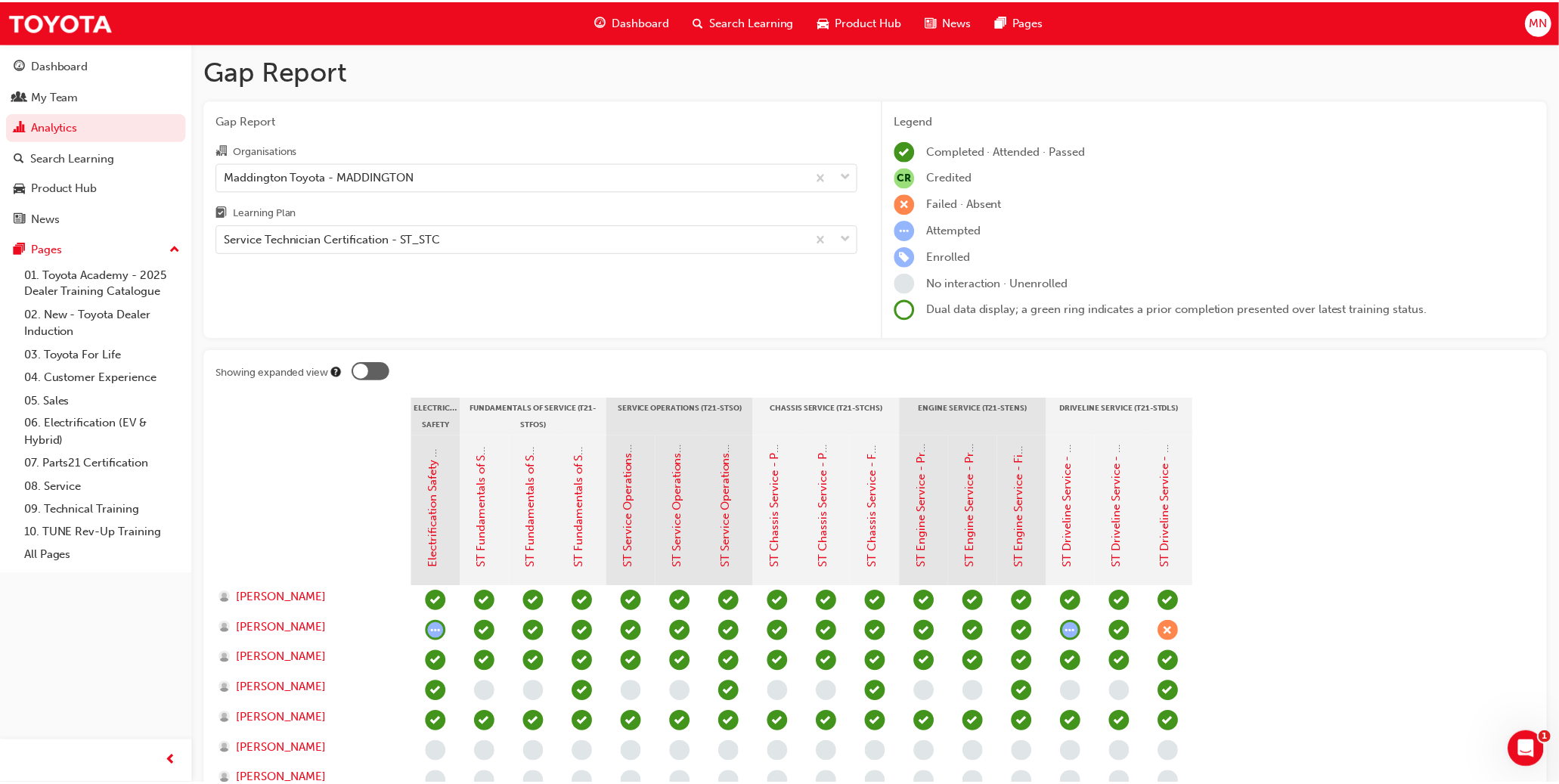
scroll to position [1099, 0]
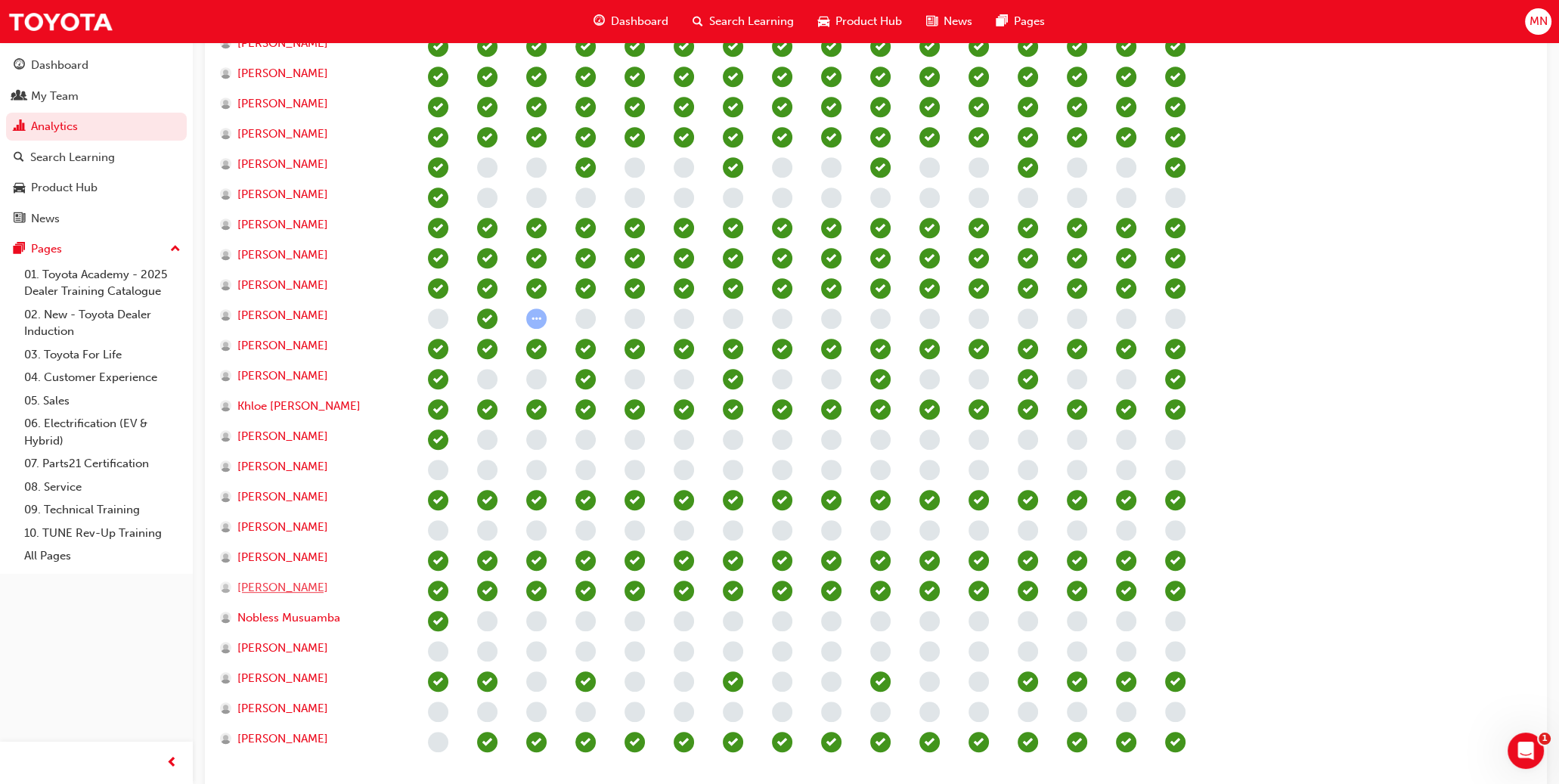
click at [281, 586] on span "[PERSON_NAME]" at bounding box center [283, 588] width 91 height 17
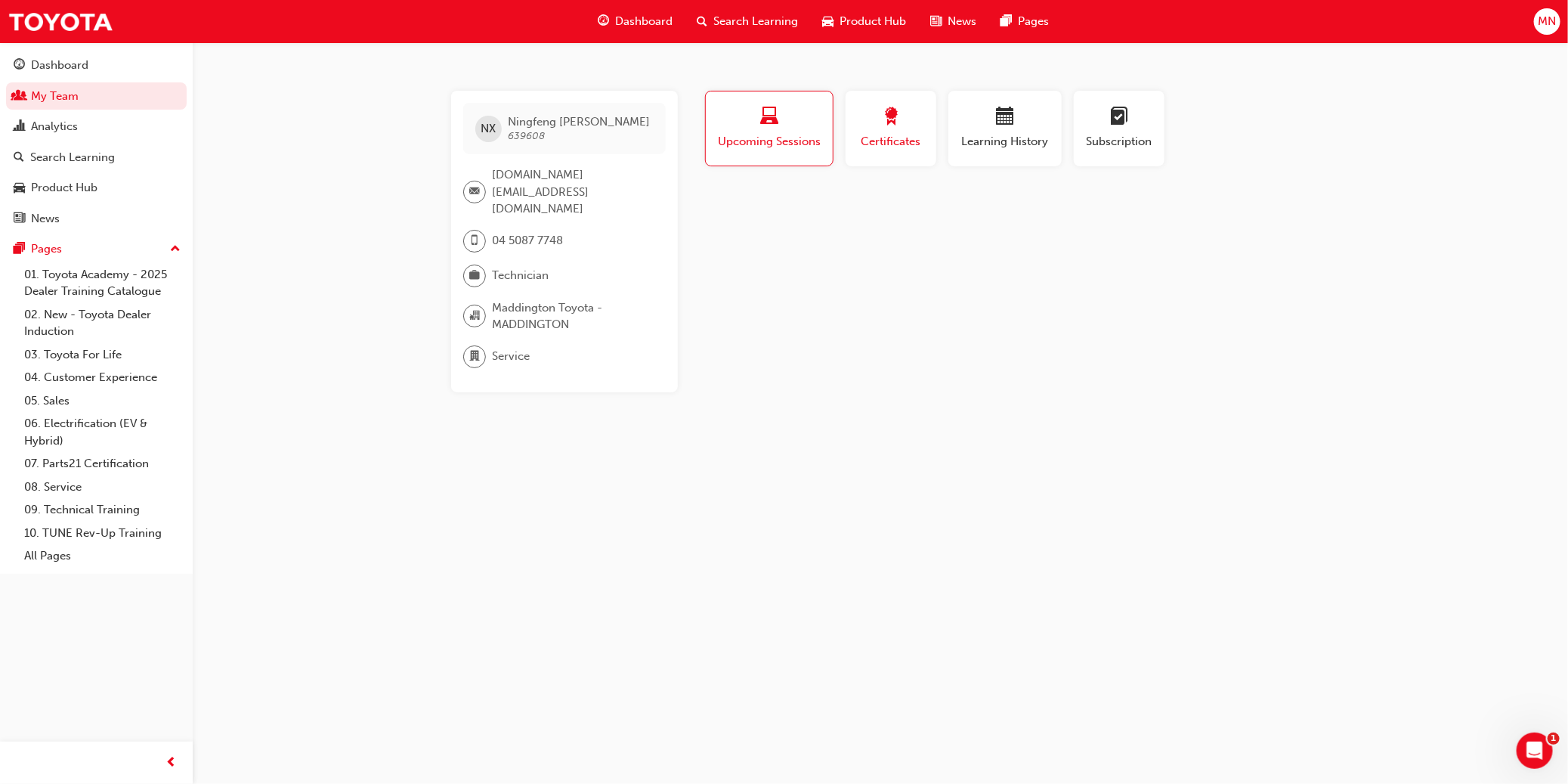
click at [865, 126] on div "button" at bounding box center [890, 119] width 68 height 23
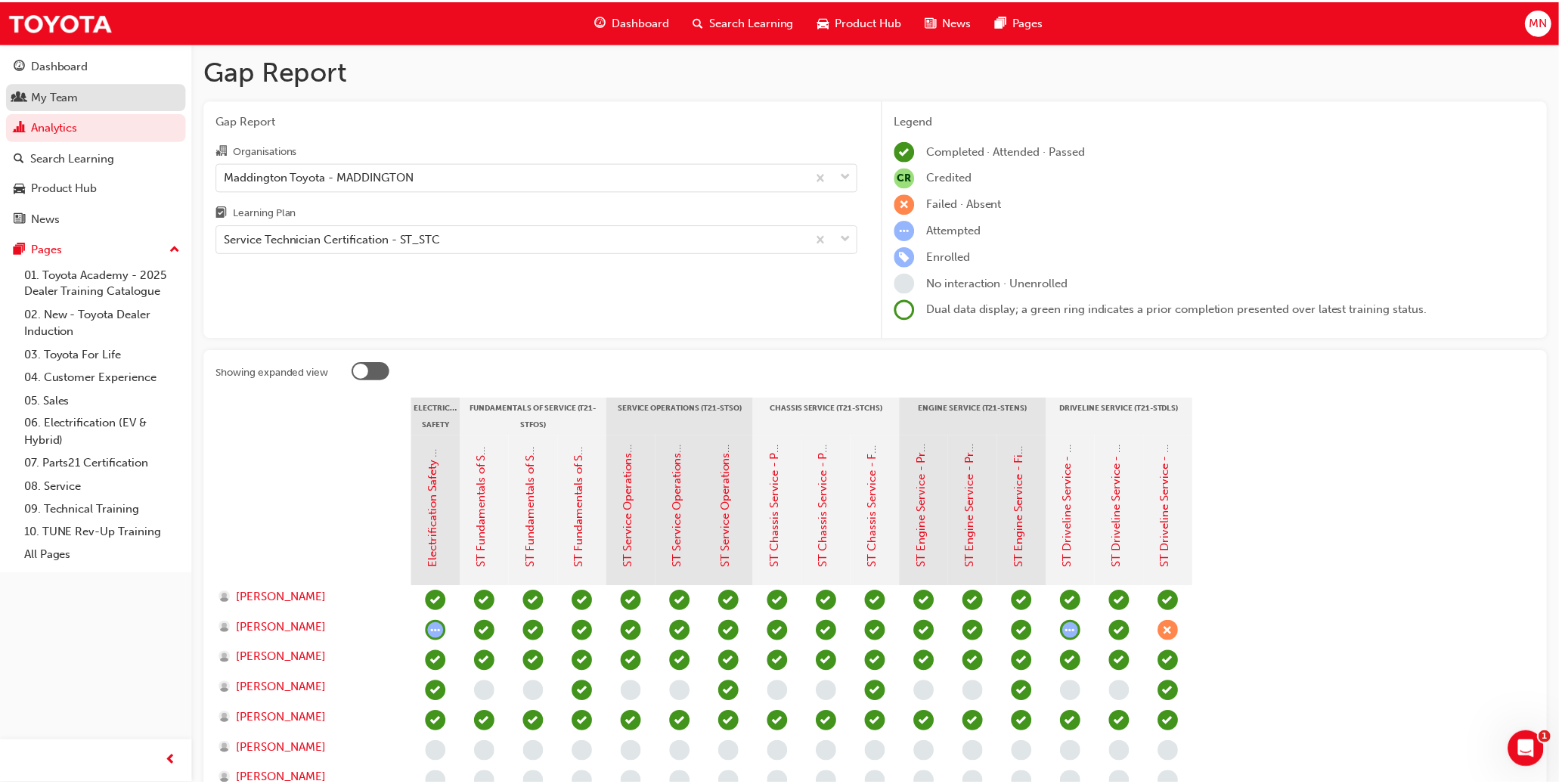
scroll to position [1099, 0]
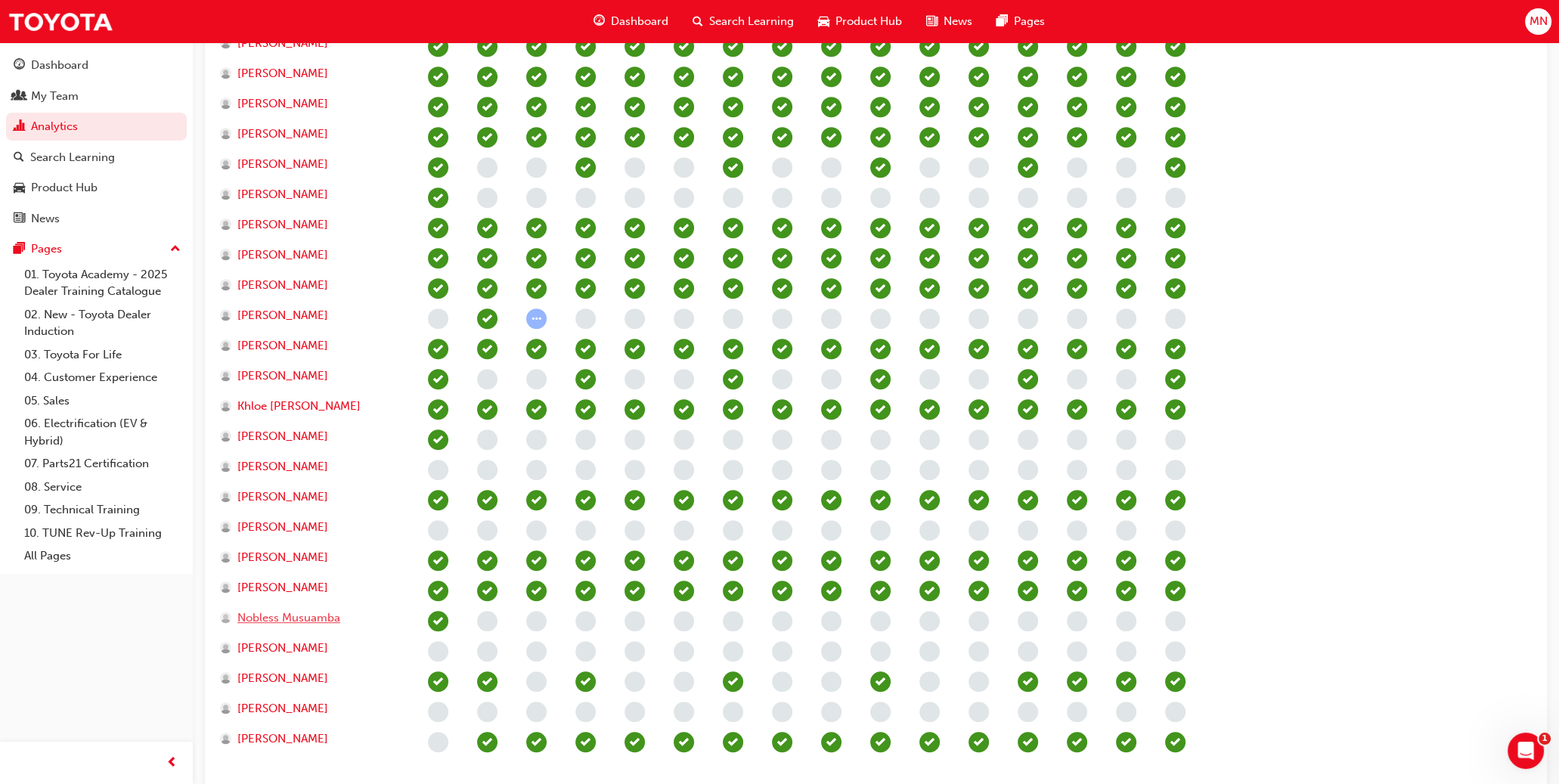
click at [264, 618] on span "Nobless Musuamba" at bounding box center [289, 618] width 102 height 17
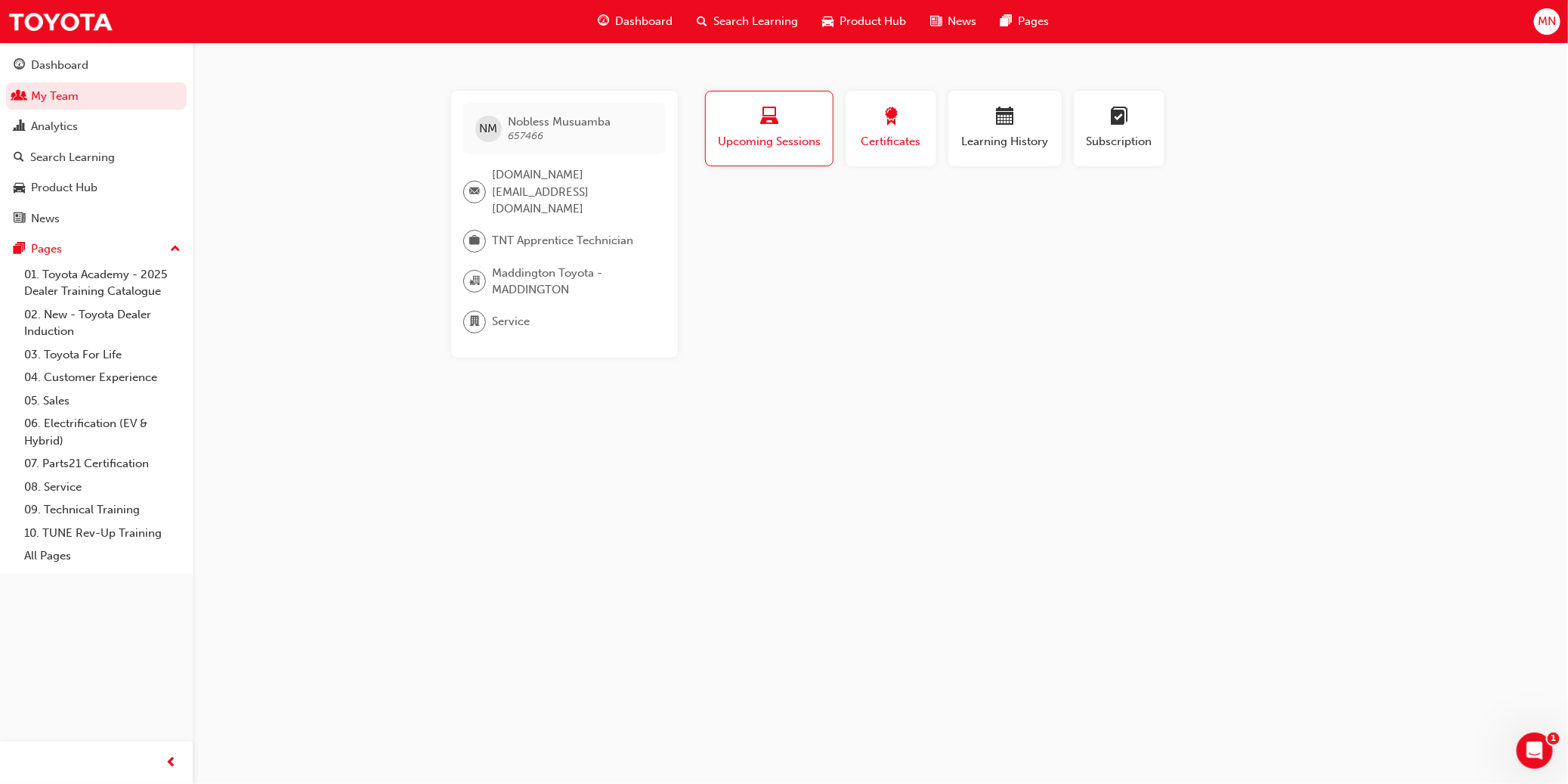
drag, startPoint x: 901, startPoint y: 143, endPoint x: 915, endPoint y: 141, distance: 14.1
click at [867, 142] on span "Certificates" at bounding box center [890, 141] width 68 height 17
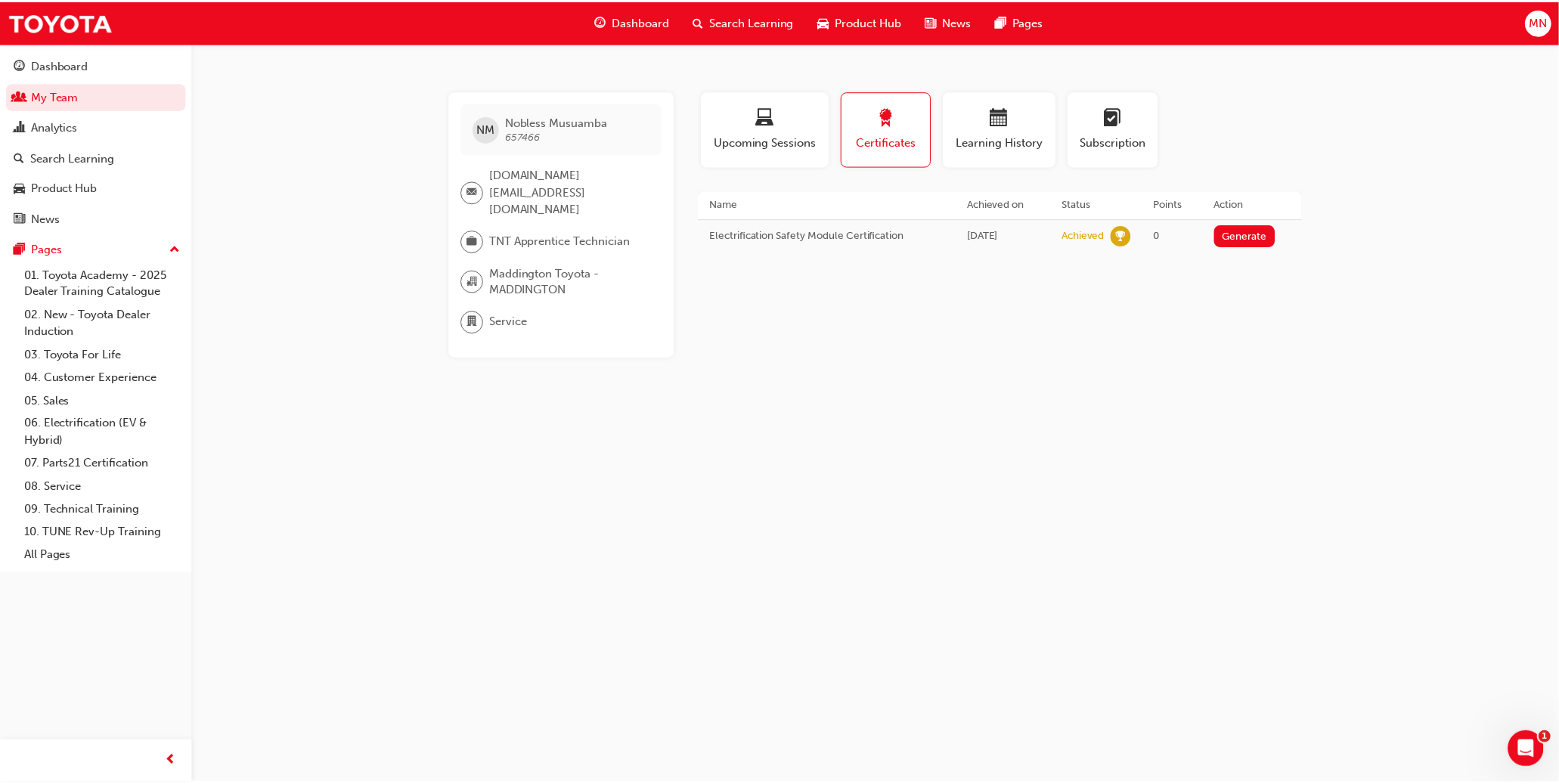
scroll to position [1099, 0]
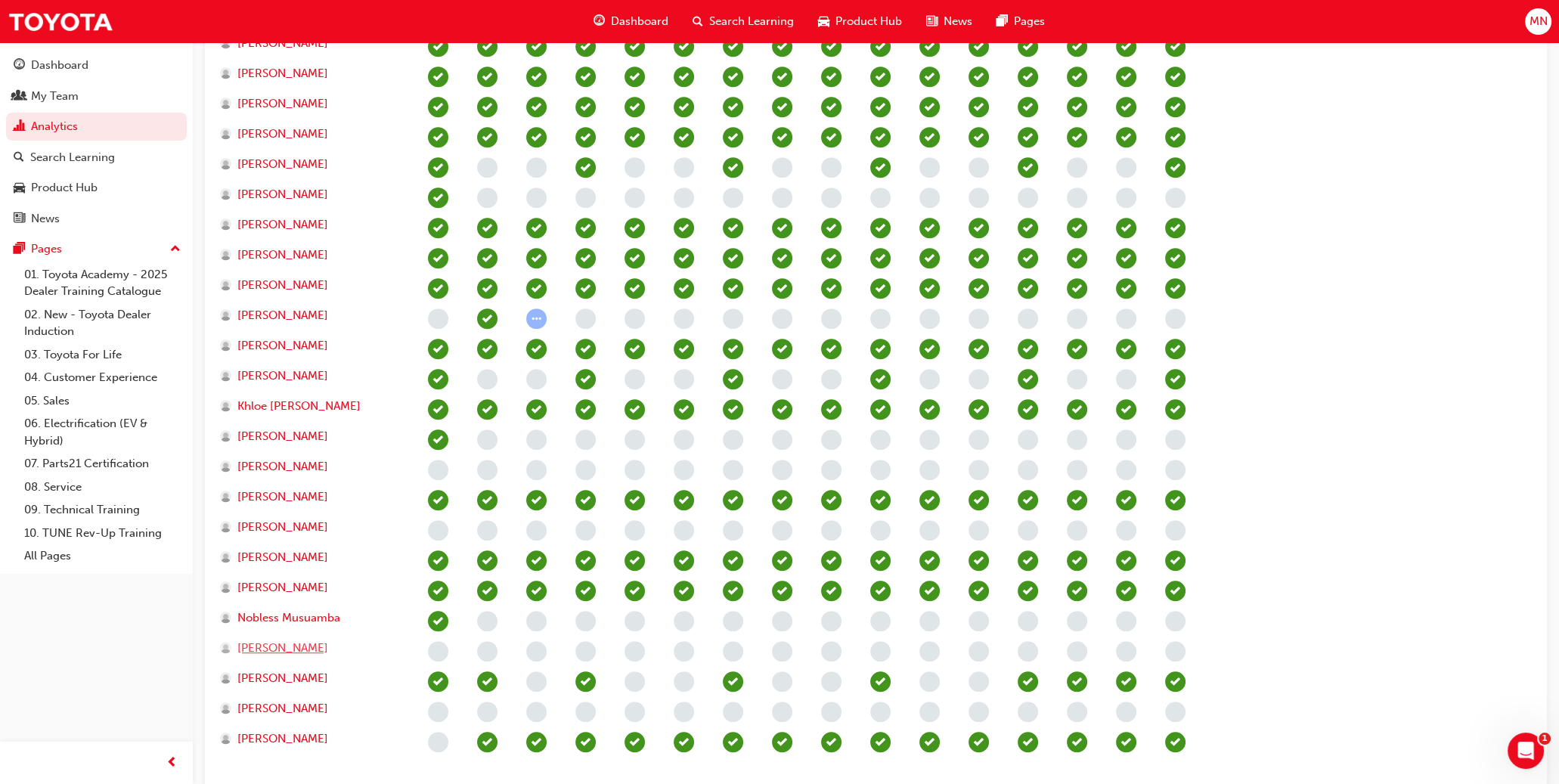
click at [289, 646] on span "[PERSON_NAME]" at bounding box center [283, 648] width 91 height 17
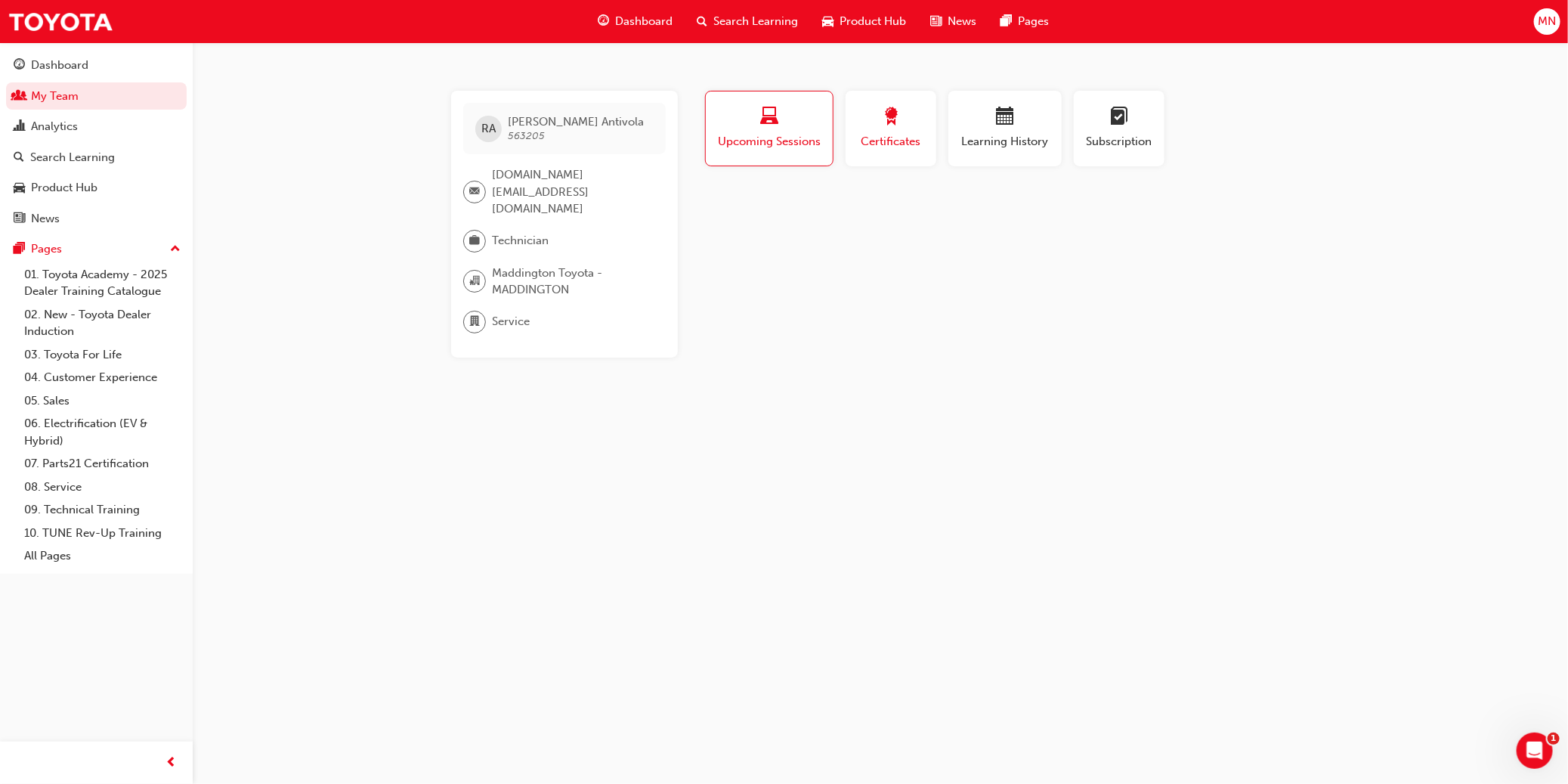
click at [867, 130] on div "Certificates" at bounding box center [890, 128] width 68 height 43
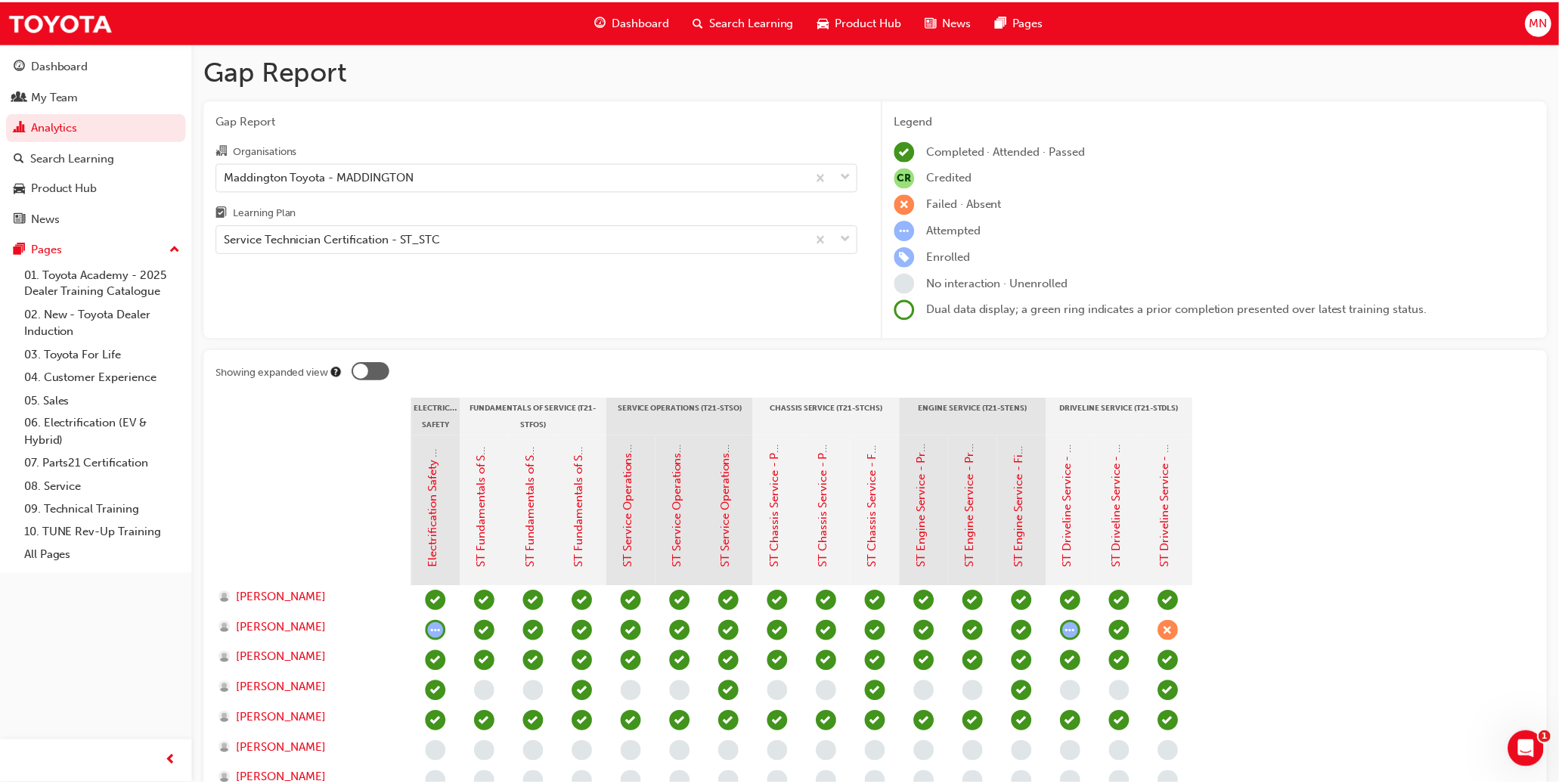
scroll to position [1099, 0]
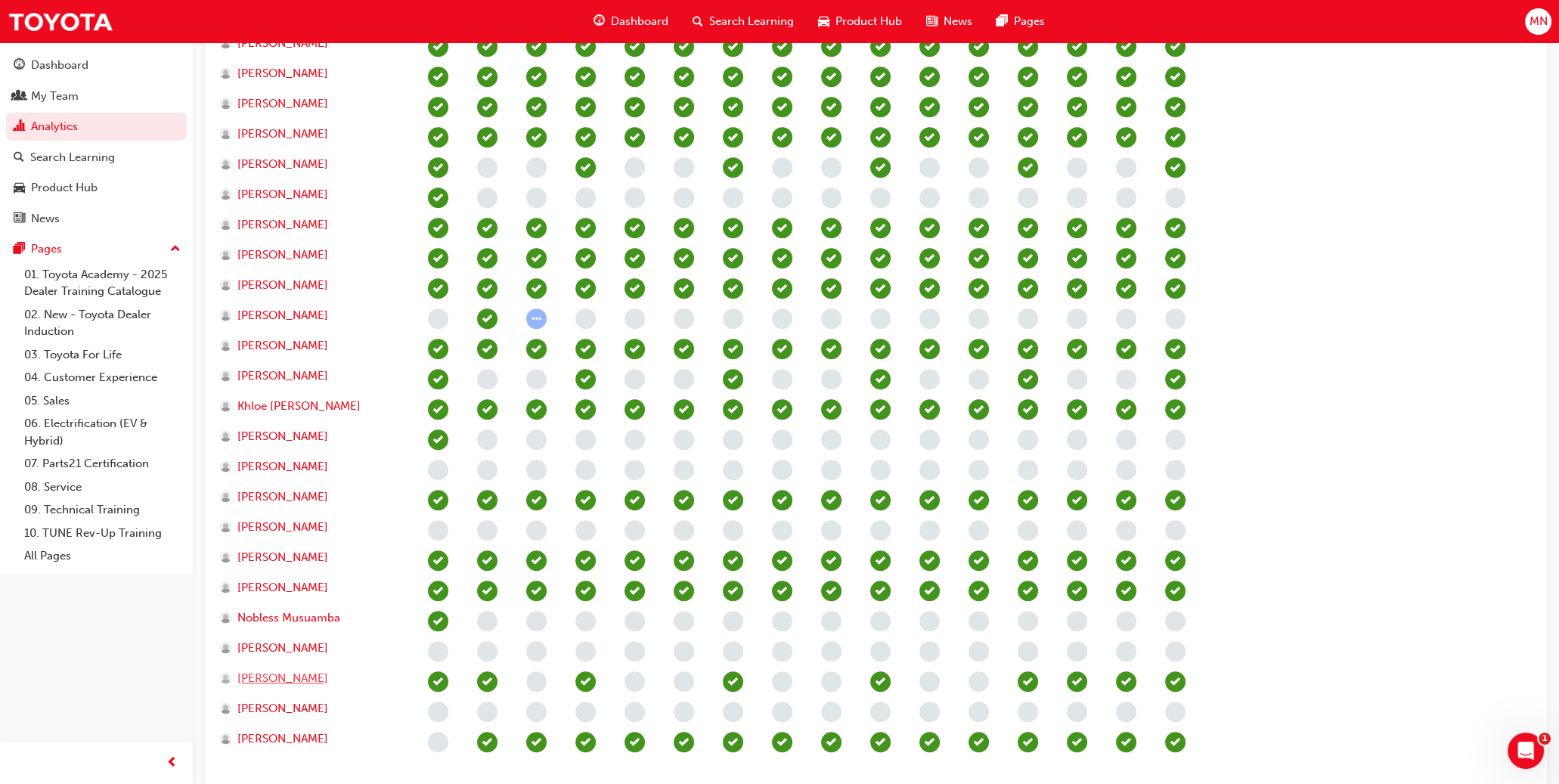
click at [287, 672] on span "[PERSON_NAME]" at bounding box center [283, 678] width 91 height 17
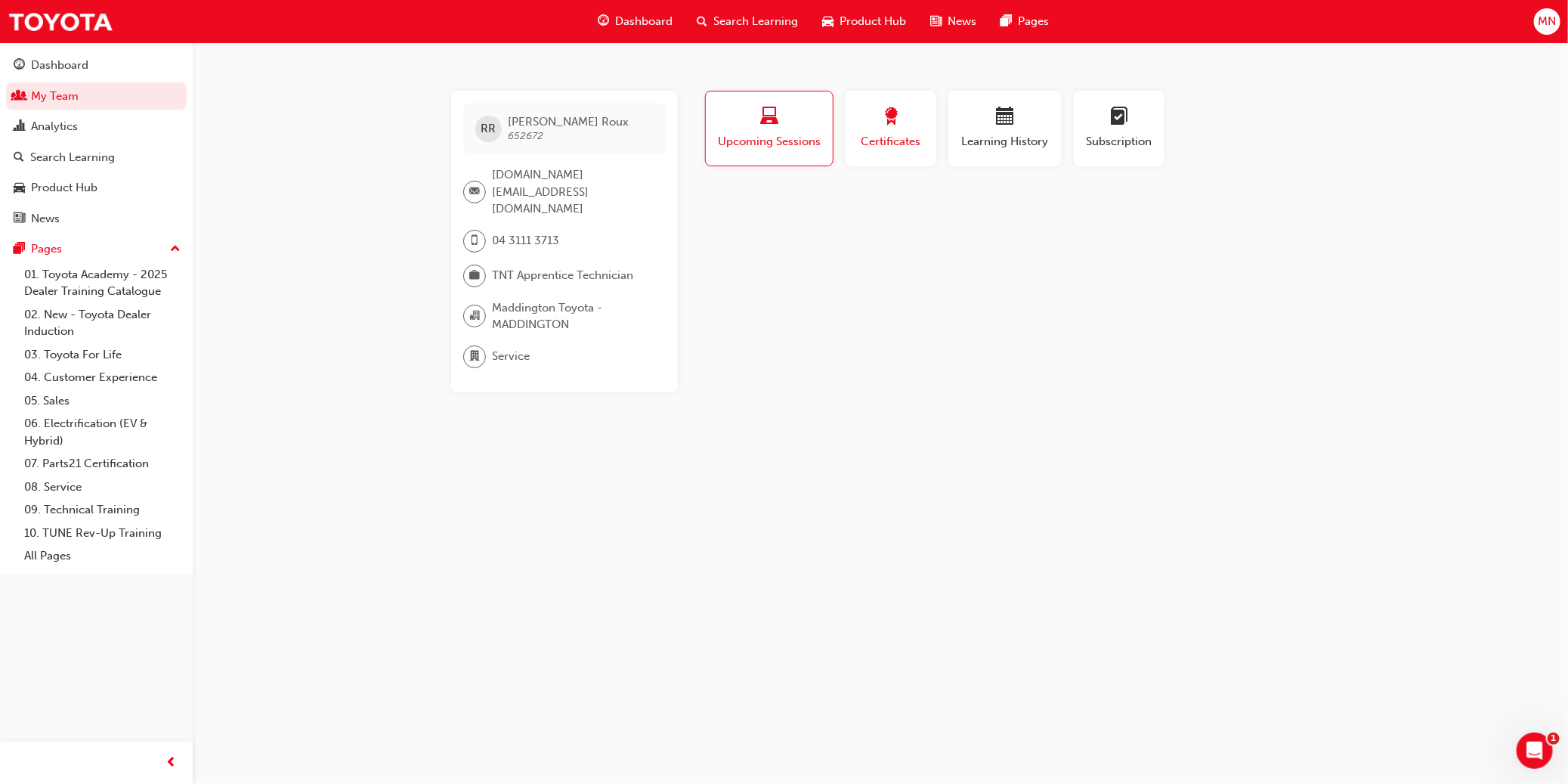
click at [867, 146] on span "Certificates" at bounding box center [890, 141] width 68 height 17
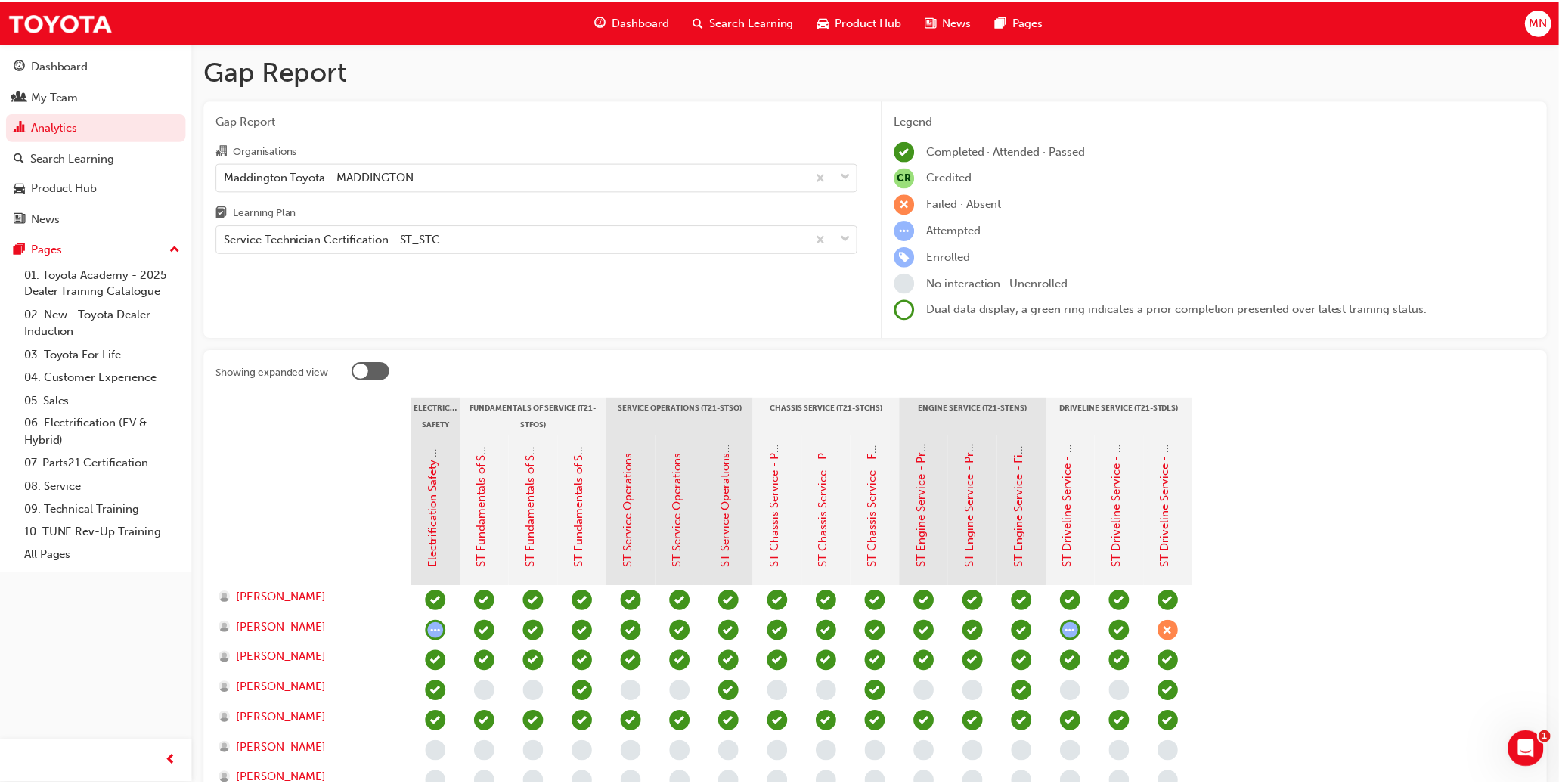
scroll to position [1099, 0]
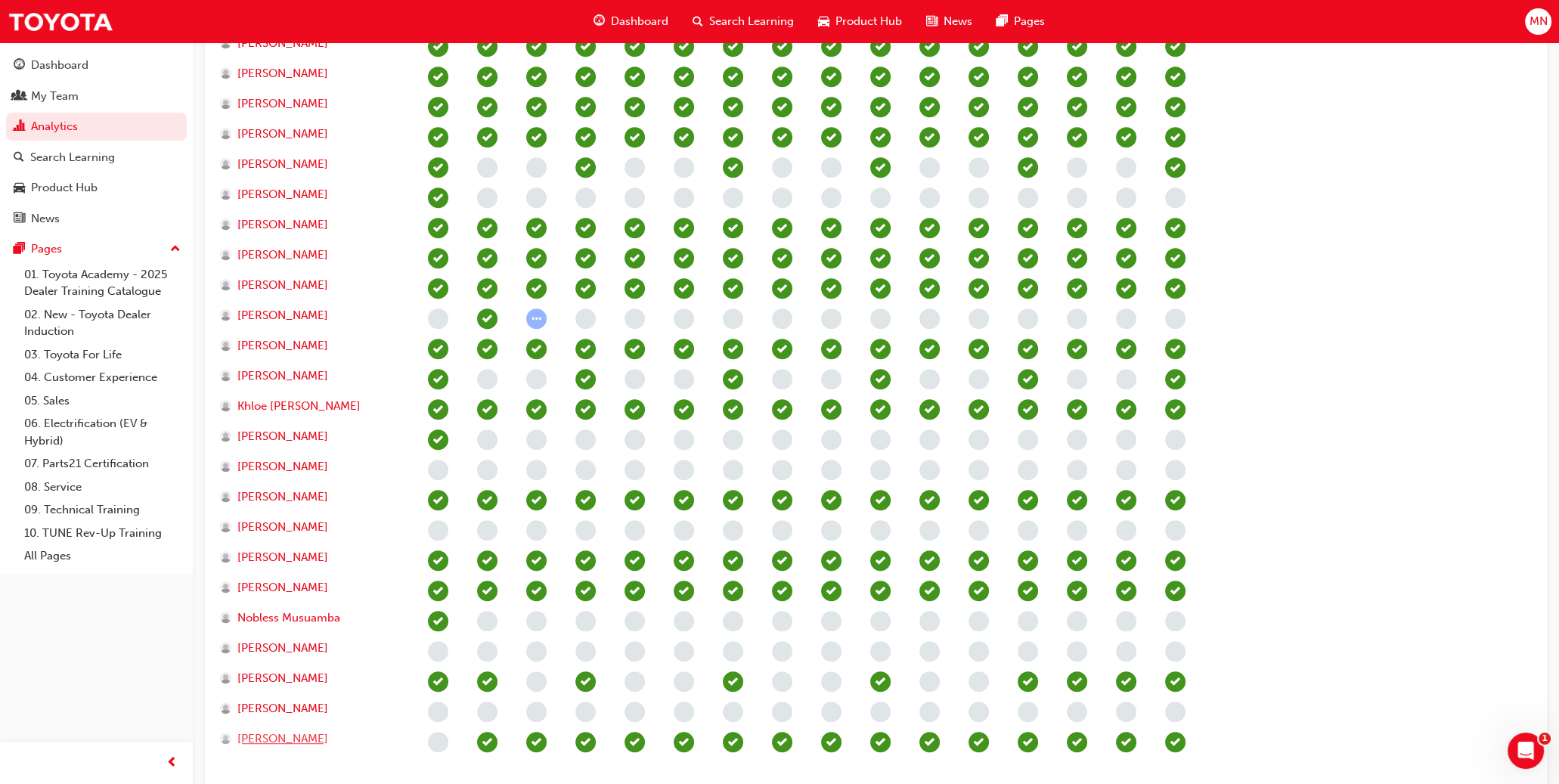
click at [276, 734] on span "[PERSON_NAME]" at bounding box center [283, 739] width 91 height 17
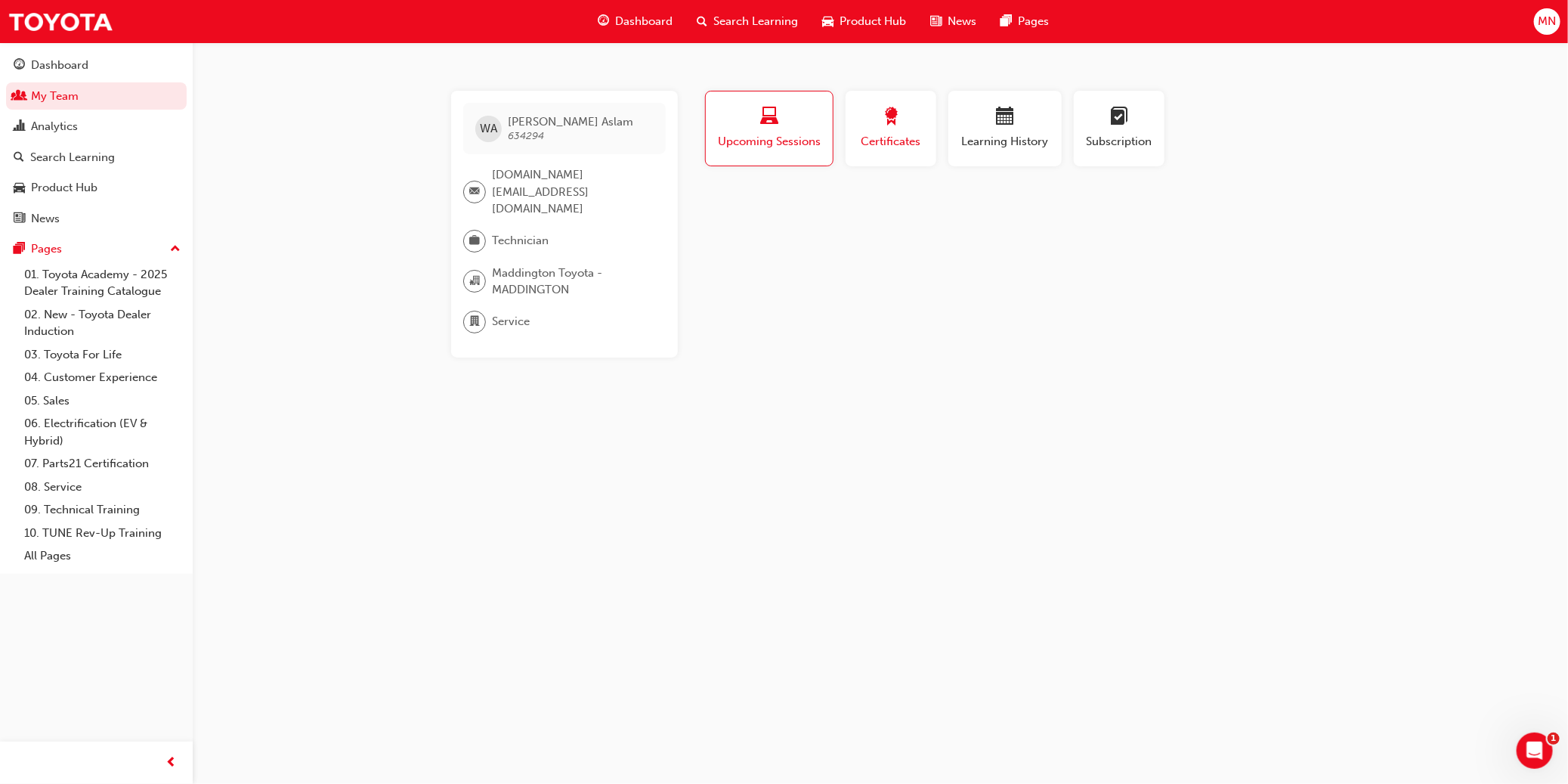
click at [867, 127] on div "button" at bounding box center [890, 119] width 68 height 23
